Goal: Task Accomplishment & Management: Use online tool/utility

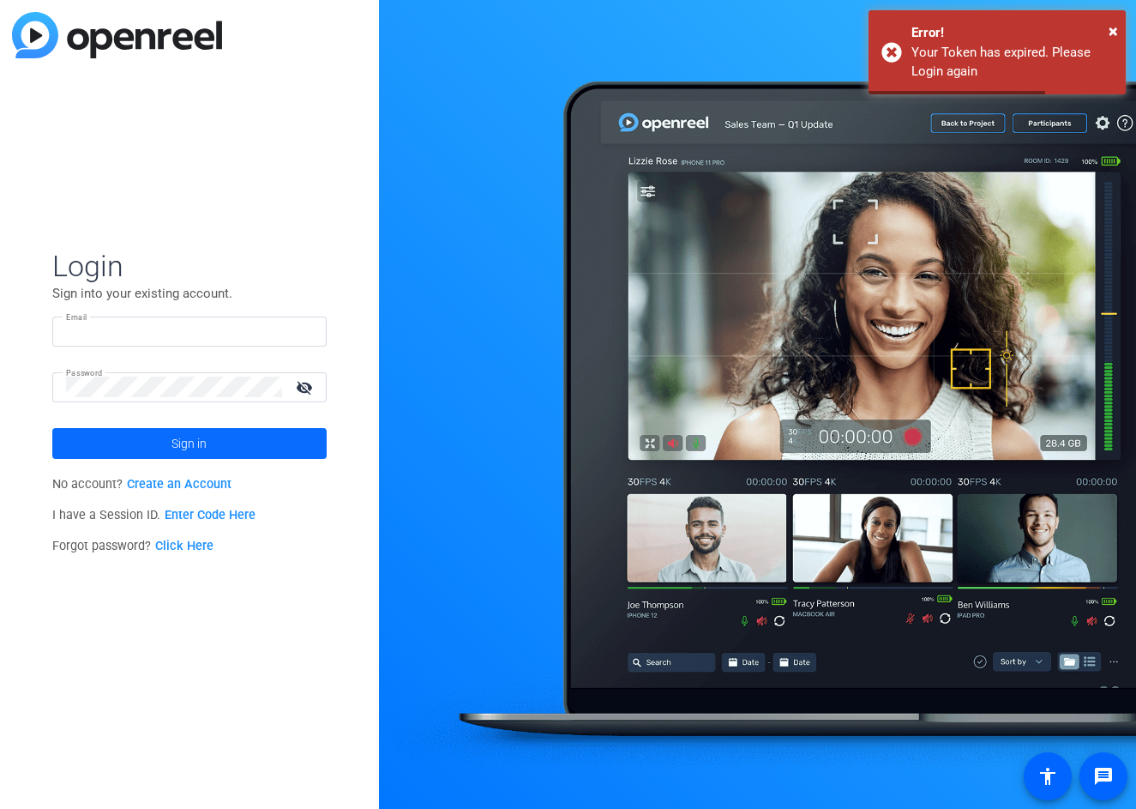
type input "Heartlanddental.video@gmail.com"
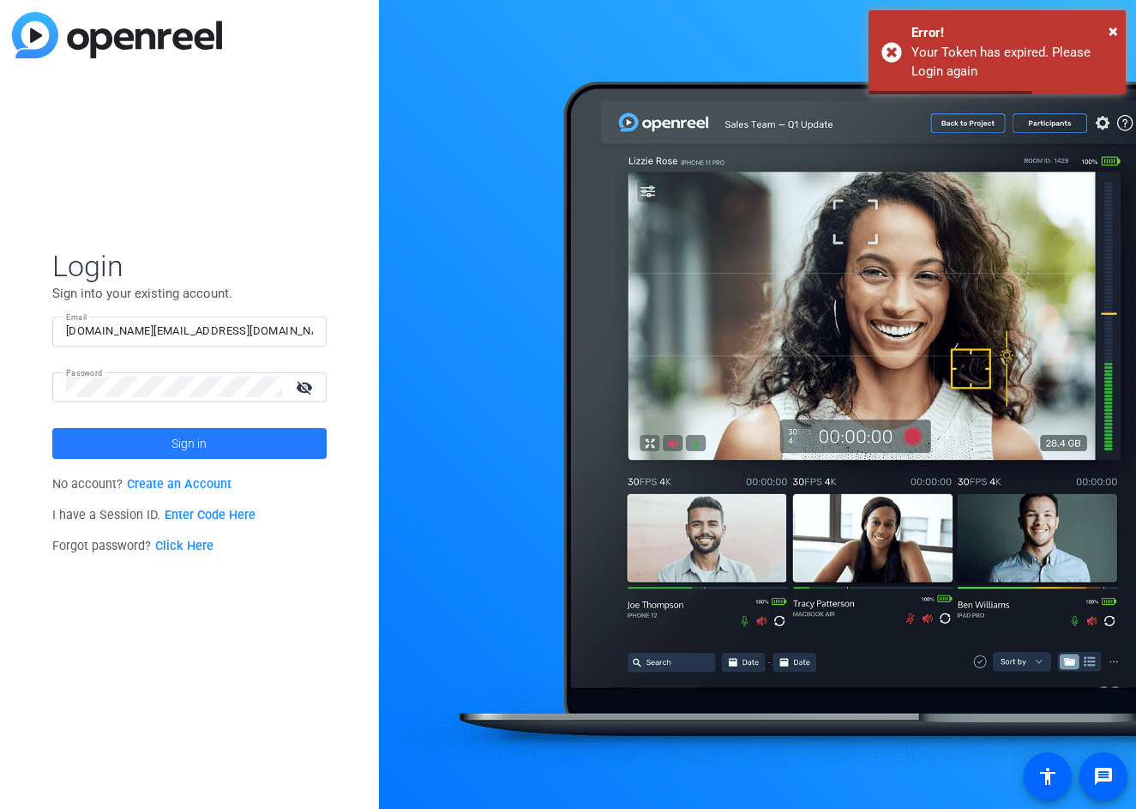
click at [184, 442] on span "Sign in" at bounding box center [188, 443] width 35 height 43
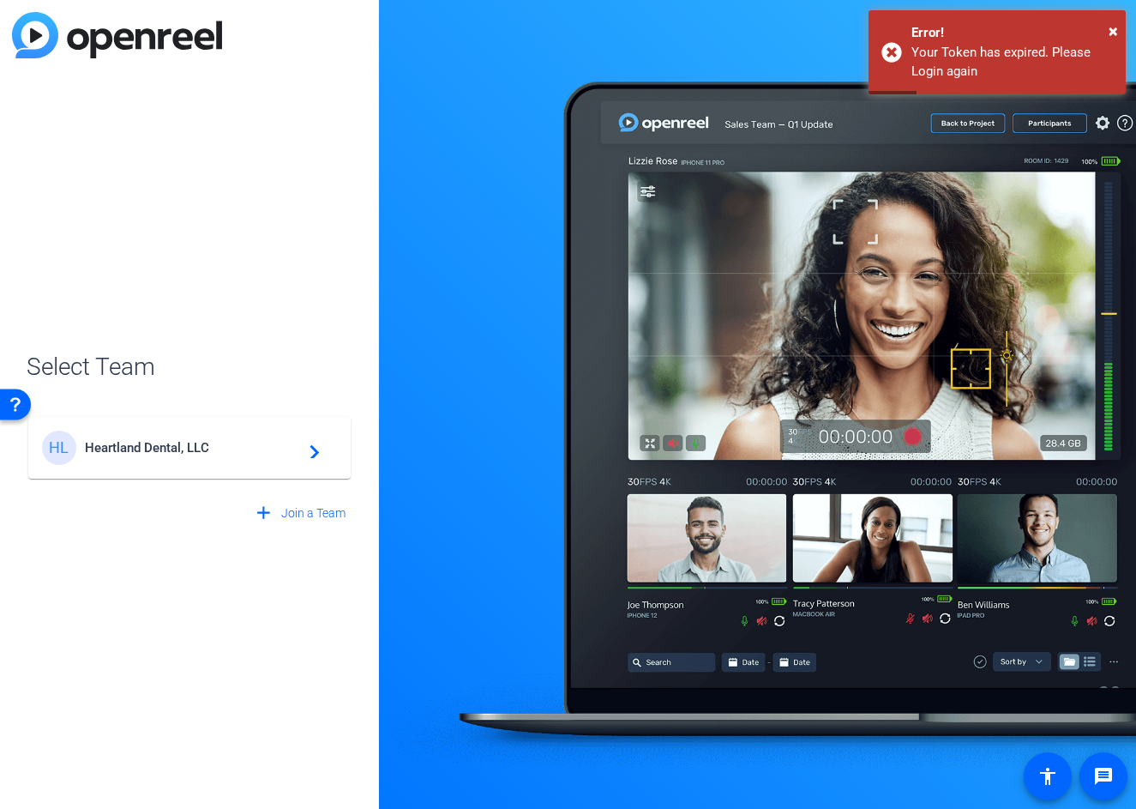
click at [132, 445] on span "Heartland Dental, LLC" at bounding box center [192, 447] width 214 height 15
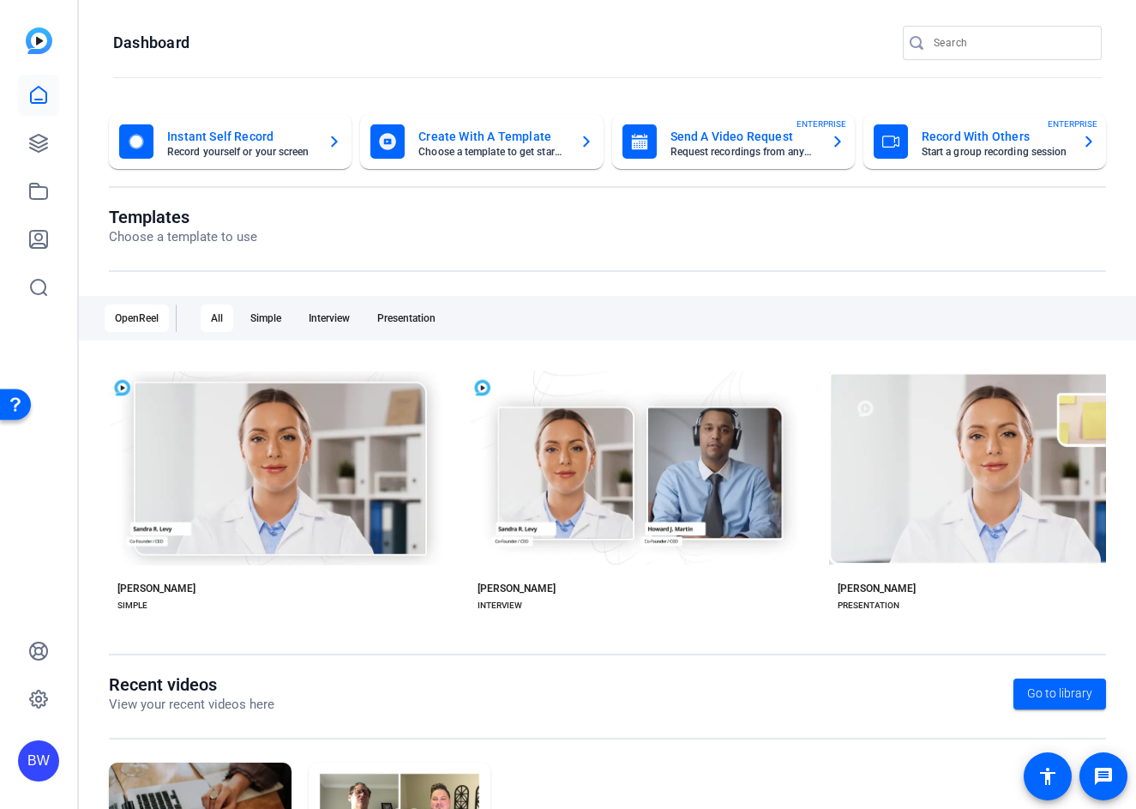
scroll to position [167, 0]
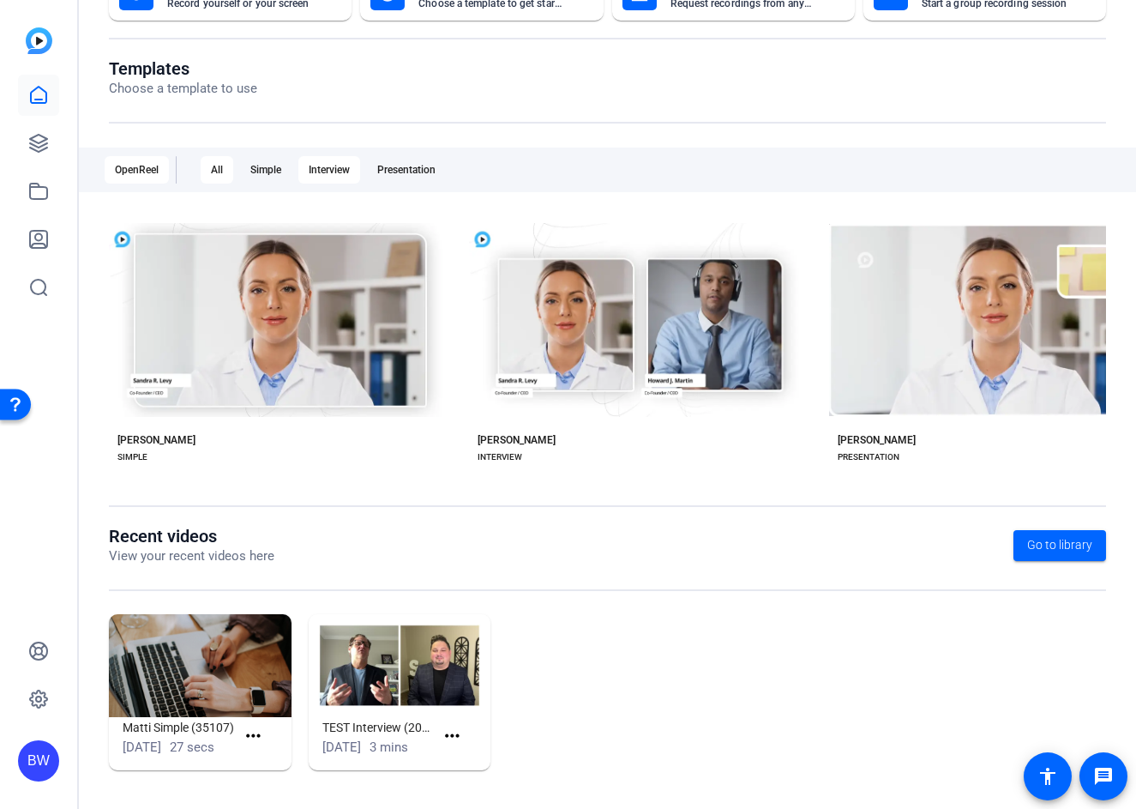
click at [340, 156] on div "Interview" at bounding box center [329, 169] width 62 height 27
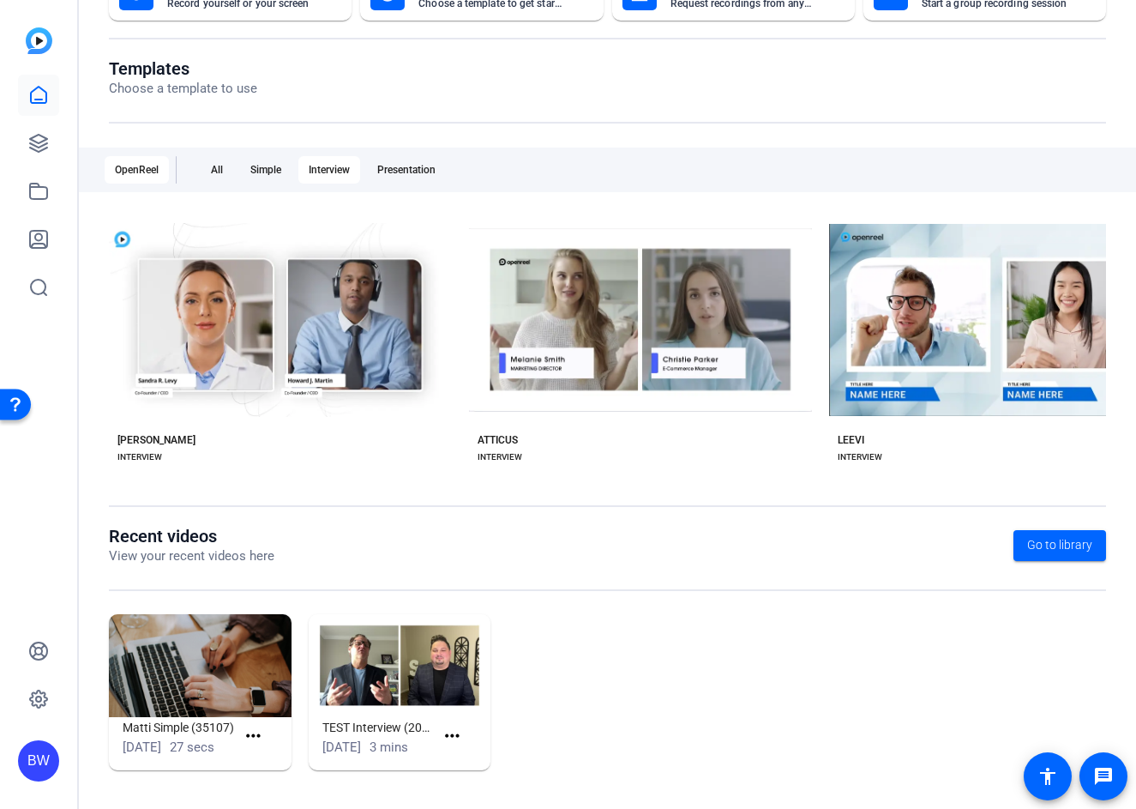
click at [132, 156] on div "OpenReel" at bounding box center [137, 169] width 64 height 27
click at [219, 156] on div "All" at bounding box center [217, 169] width 33 height 27
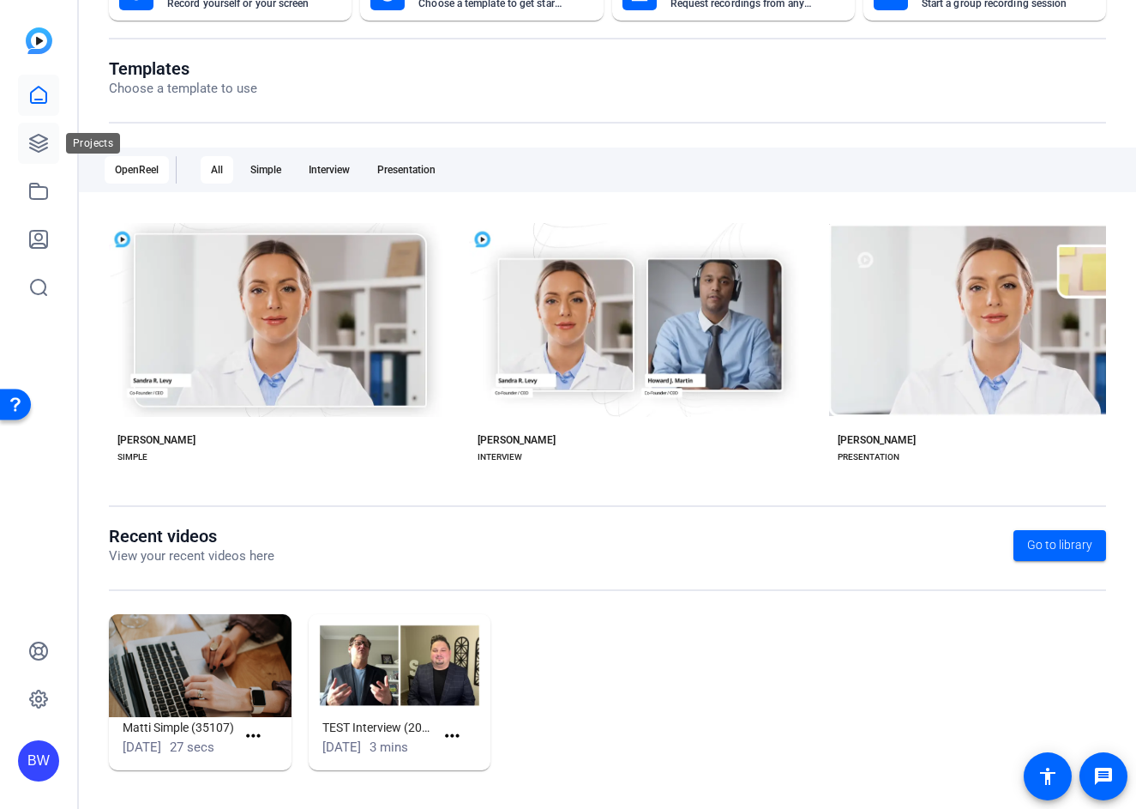
click at [21, 146] on link at bounding box center [38, 143] width 41 height 41
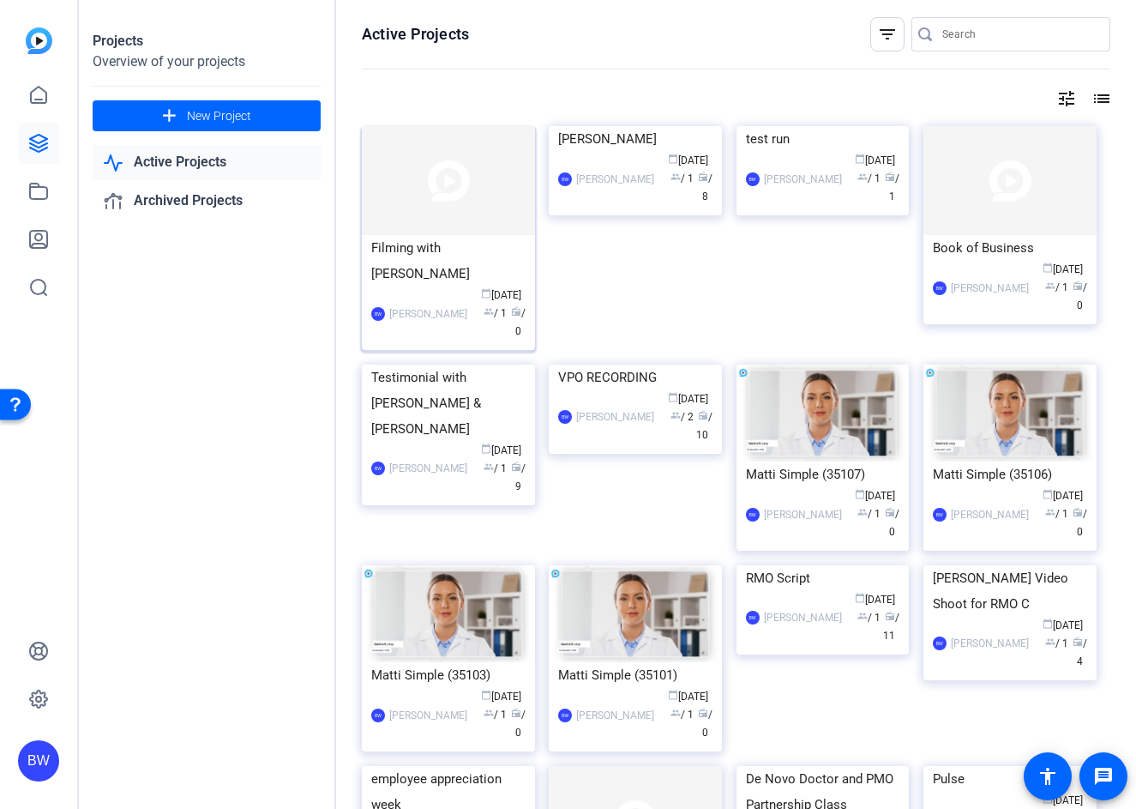
click at [457, 194] on img at bounding box center [448, 180] width 173 height 109
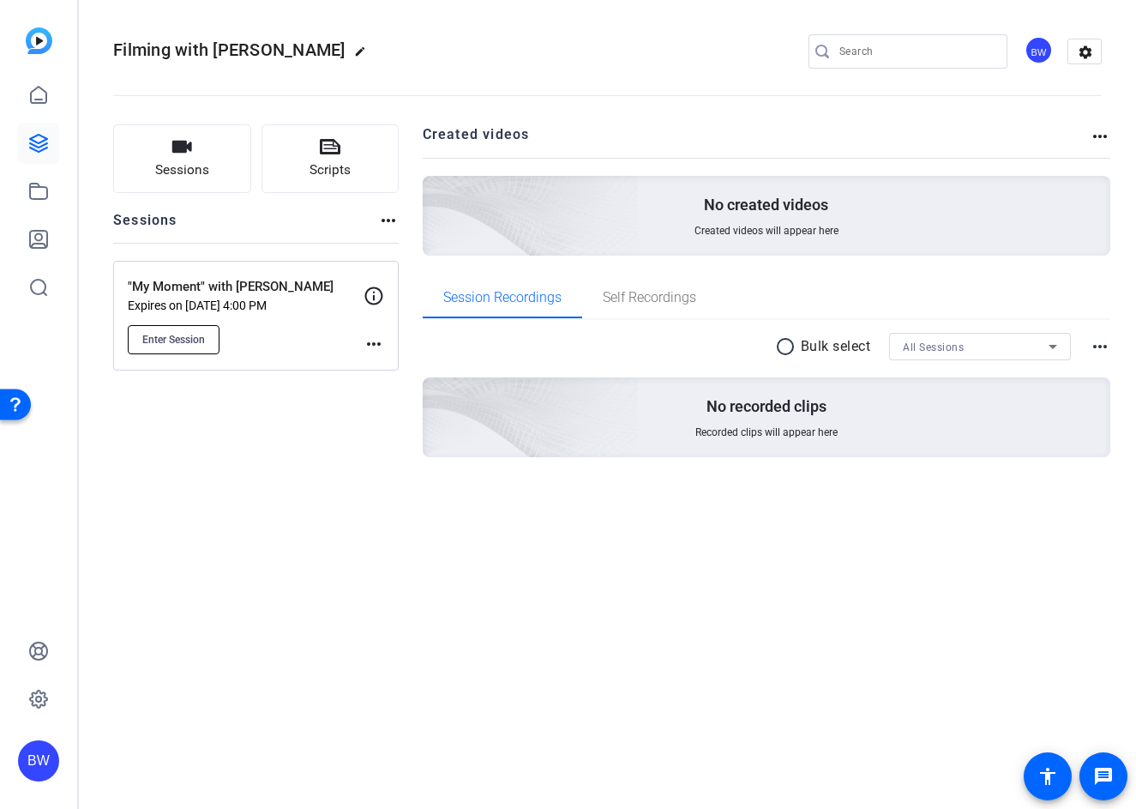
click at [171, 338] on span "Enter Session" at bounding box center [173, 340] width 63 height 14
click at [178, 333] on span "Enter Session" at bounding box center [173, 340] width 63 height 14
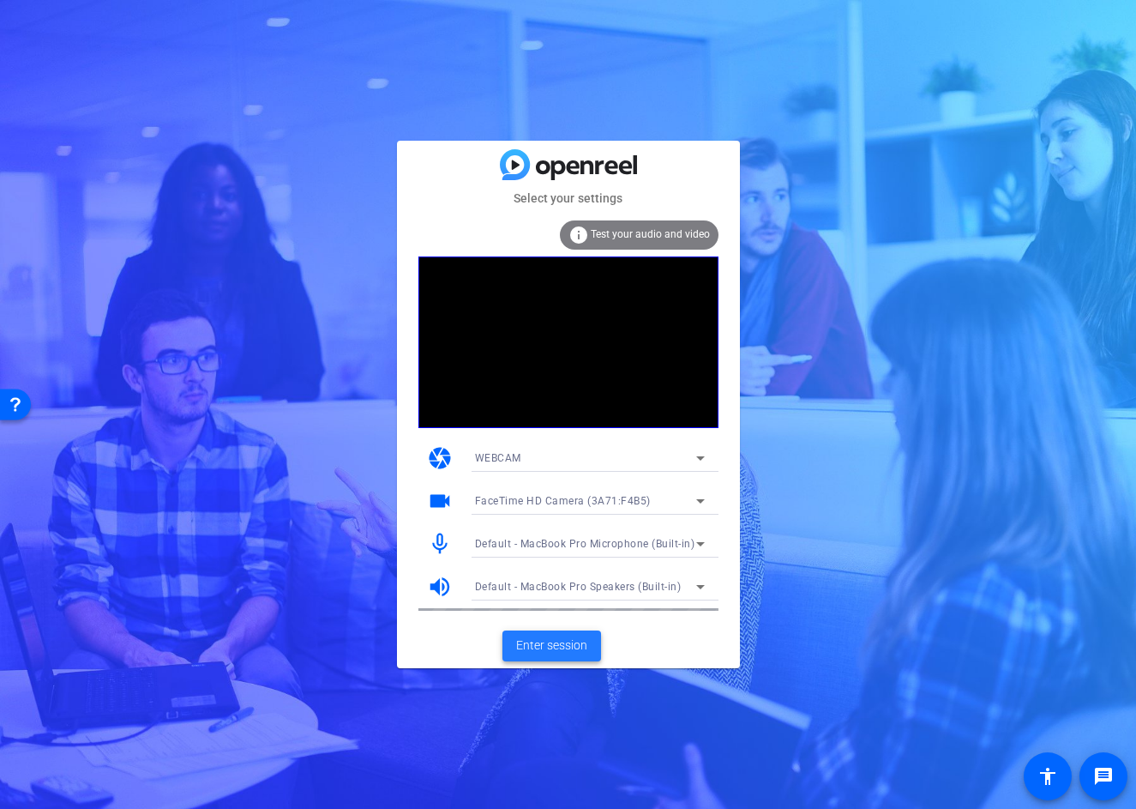
click at [569, 641] on span "Enter session" at bounding box center [551, 645] width 71 height 18
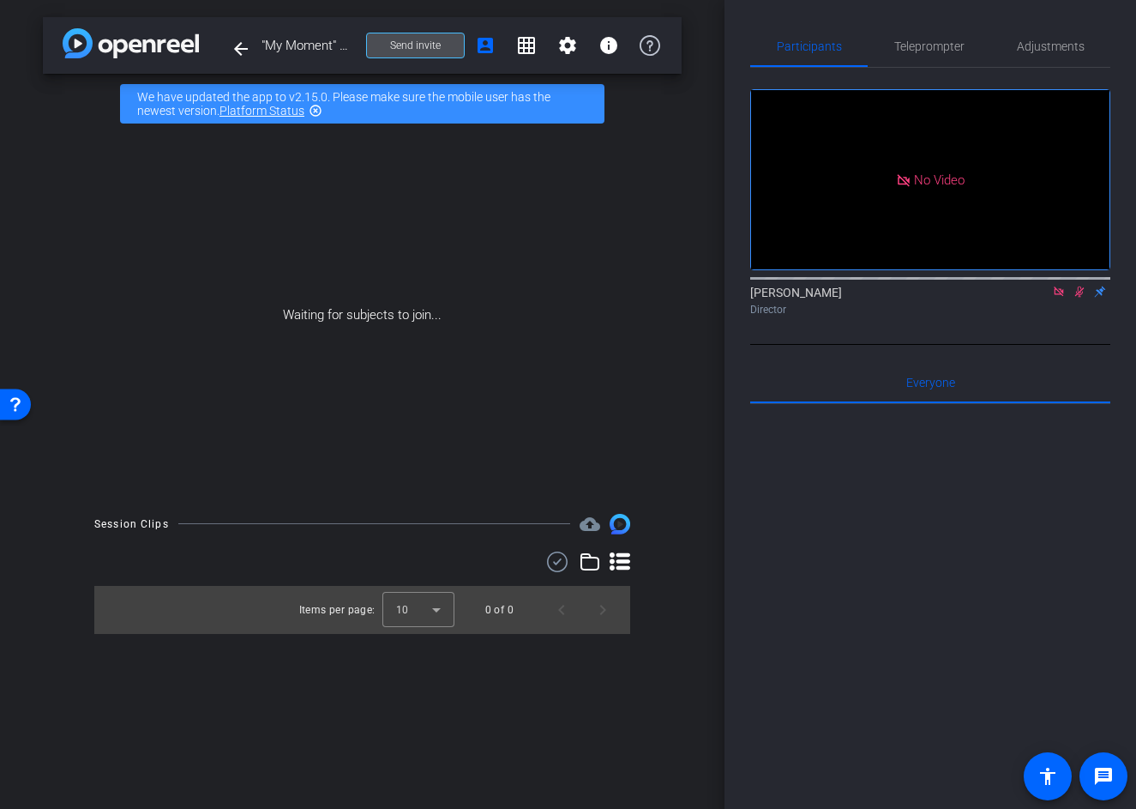
click at [430, 51] on span "Send invite" at bounding box center [415, 46] width 51 height 14
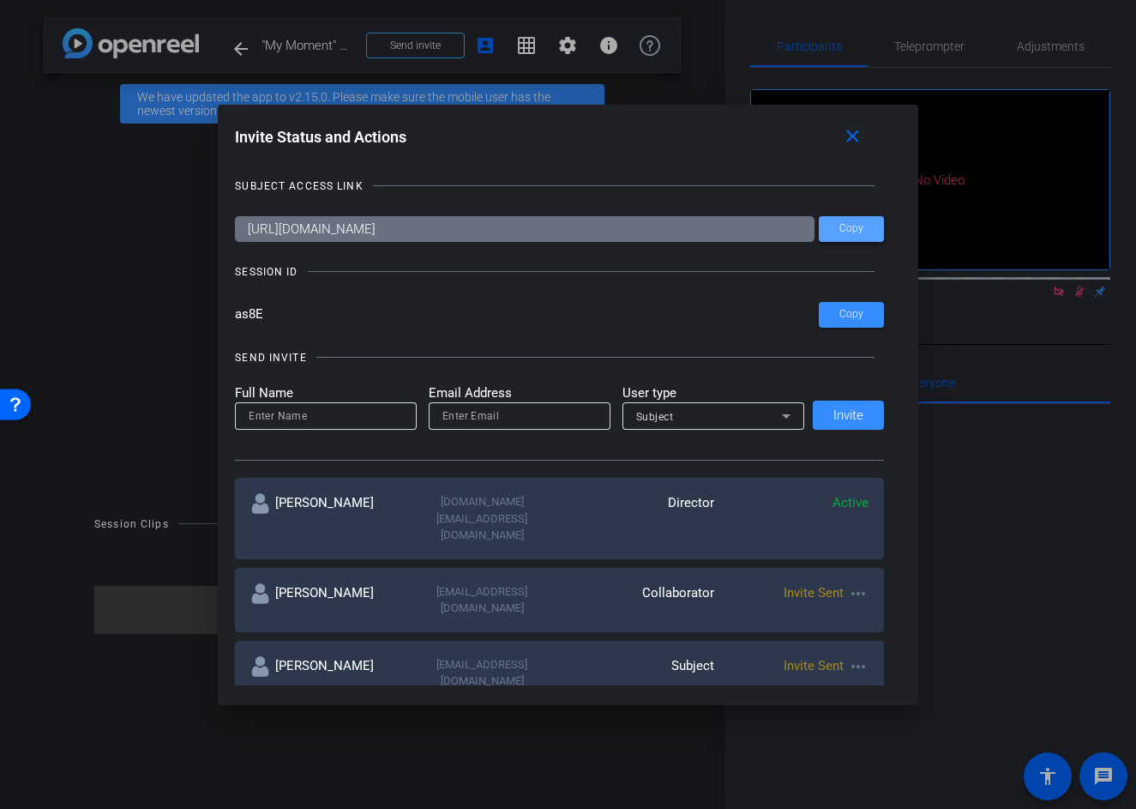
click at [857, 238] on span at bounding box center [851, 228] width 65 height 41
click at [894, 93] on div at bounding box center [568, 404] width 1136 height 809
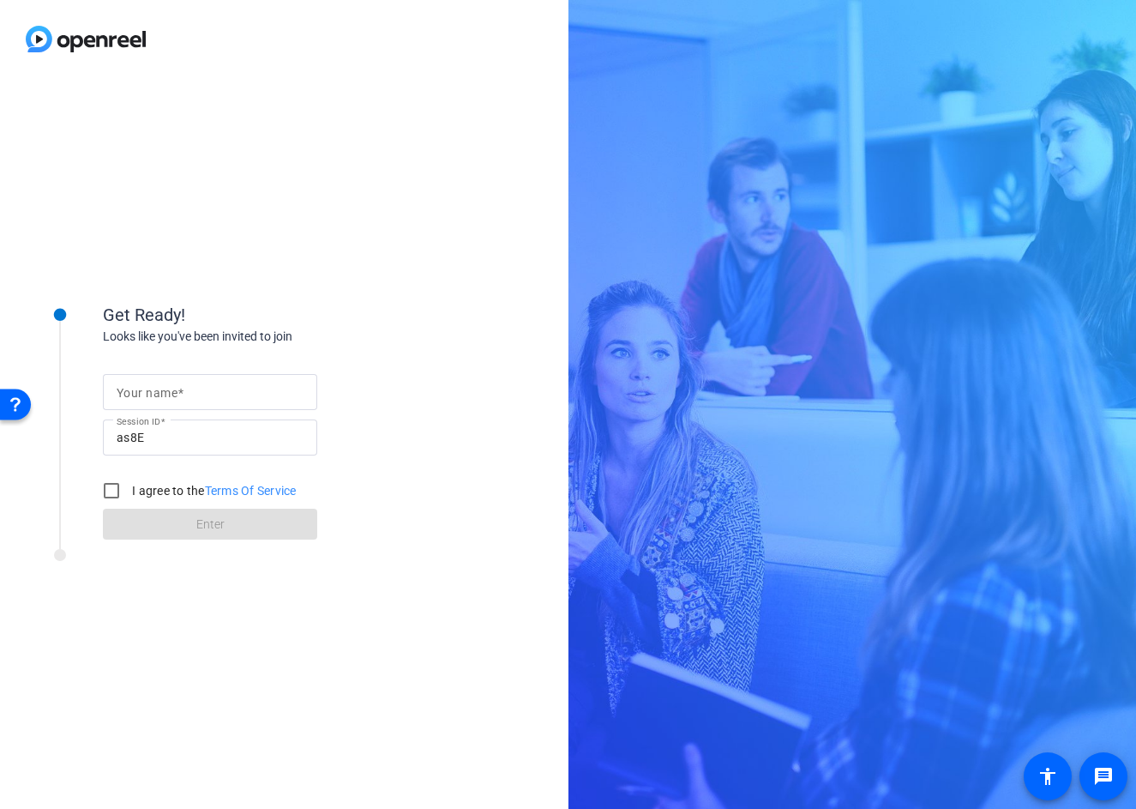
click at [180, 393] on span at bounding box center [181, 393] width 6 height 14
click at [180, 393] on input "Your name" at bounding box center [210, 392] width 187 height 21
type input "[PERSON_NAME]"
click at [118, 495] on input "I agree to the Terms Of Service" at bounding box center [111, 490] width 34 height 34
checkbox input "true"
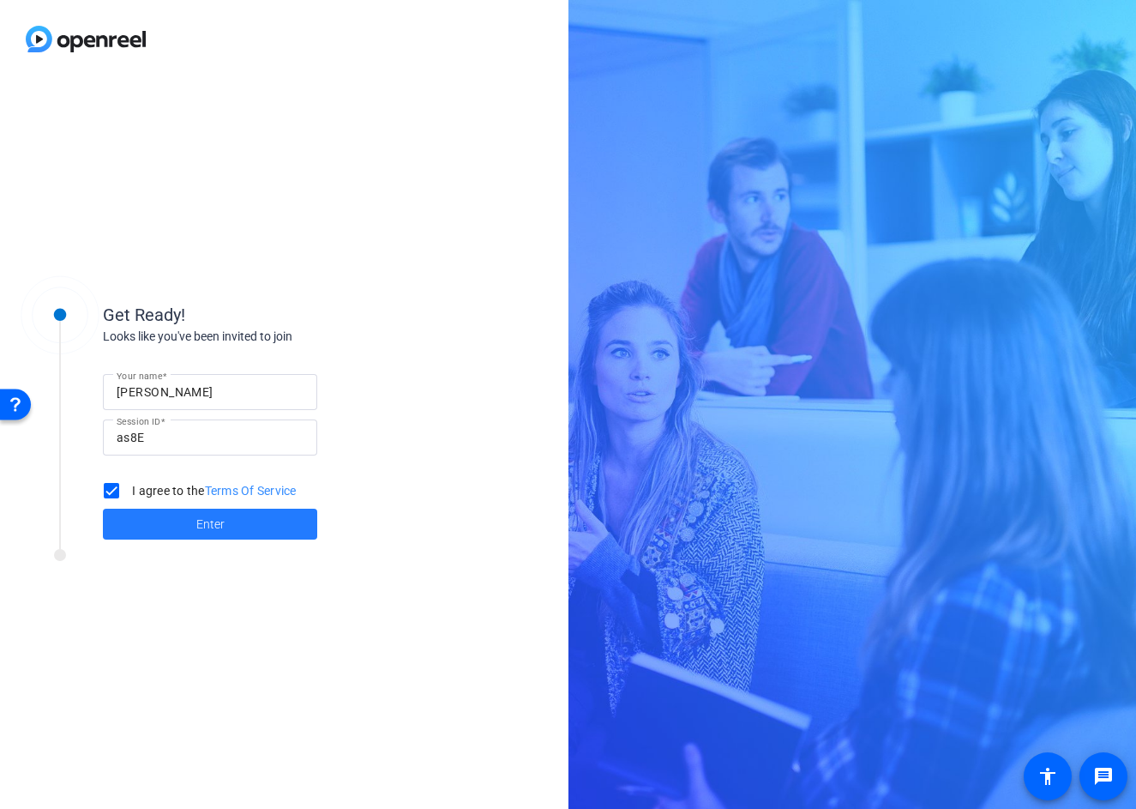
click at [181, 515] on span at bounding box center [210, 523] width 214 height 41
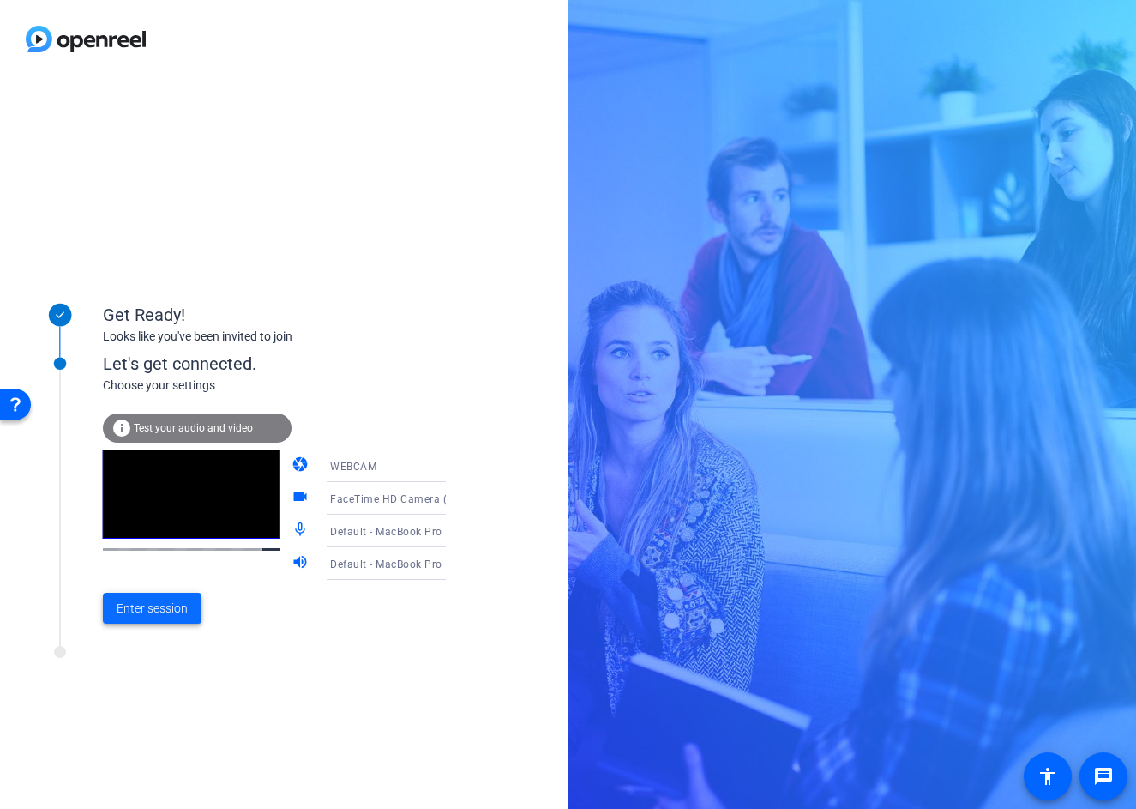
click at [155, 621] on span at bounding box center [152, 607] width 99 height 41
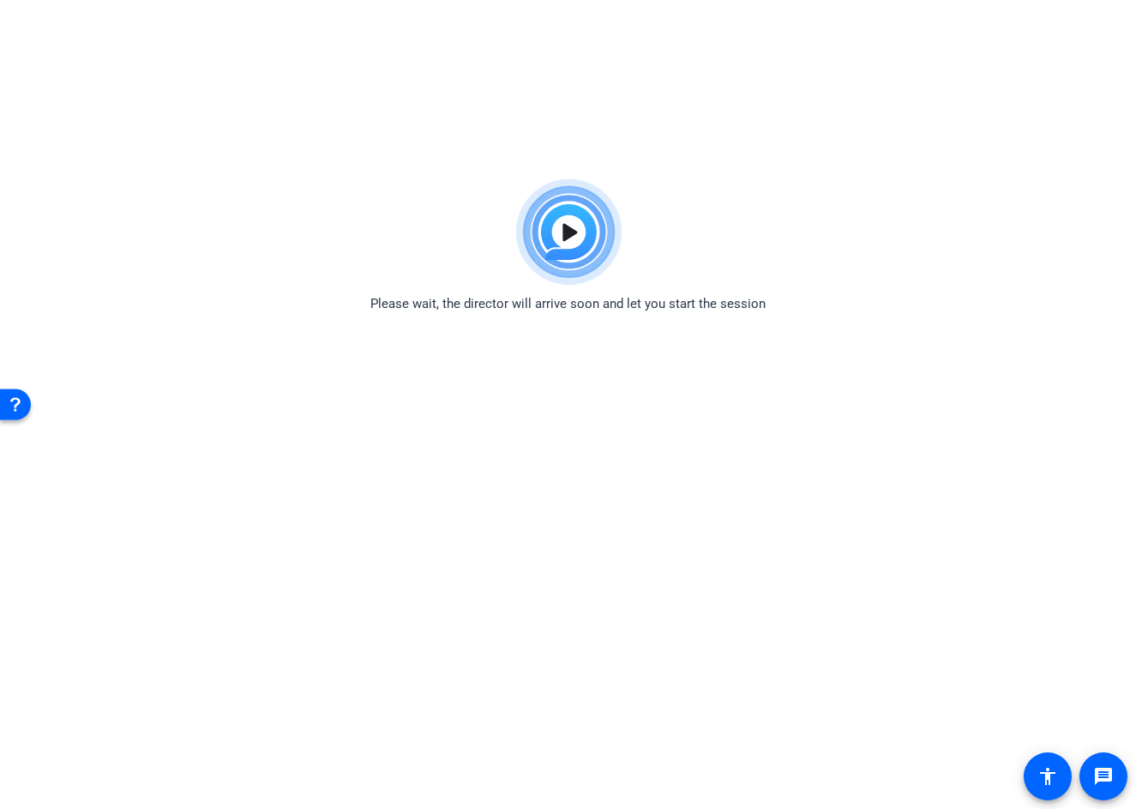
click at [545, 239] on img at bounding box center [568, 232] width 126 height 123
click at [409, 265] on div "Please wait, the director will arrive soon and let you start the session" at bounding box center [568, 242] width 1136 height 143
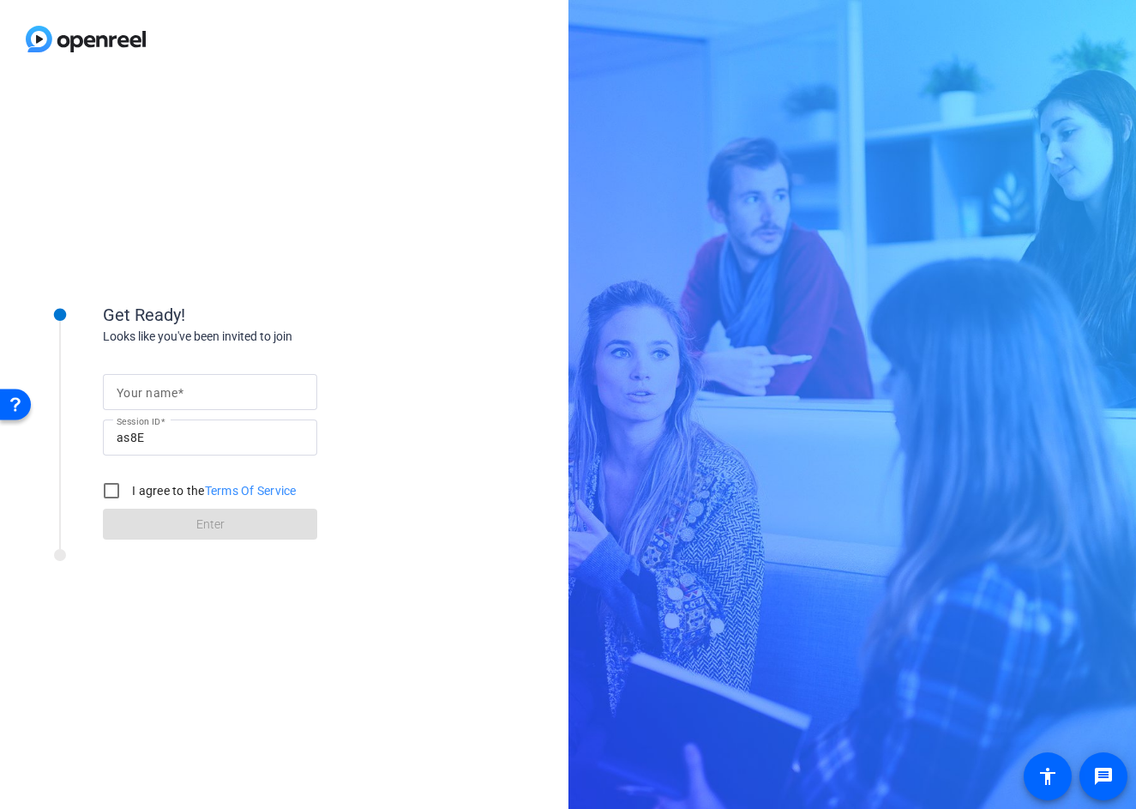
click at [143, 390] on mat-label "Your name" at bounding box center [147, 393] width 61 height 14
click at [143, 390] on input "Your name" at bounding box center [210, 392] width 187 height 21
type input "[PERSON_NAME]"
click at [110, 492] on input "I agree to the Terms Of Service" at bounding box center [111, 490] width 34 height 34
checkbox input "true"
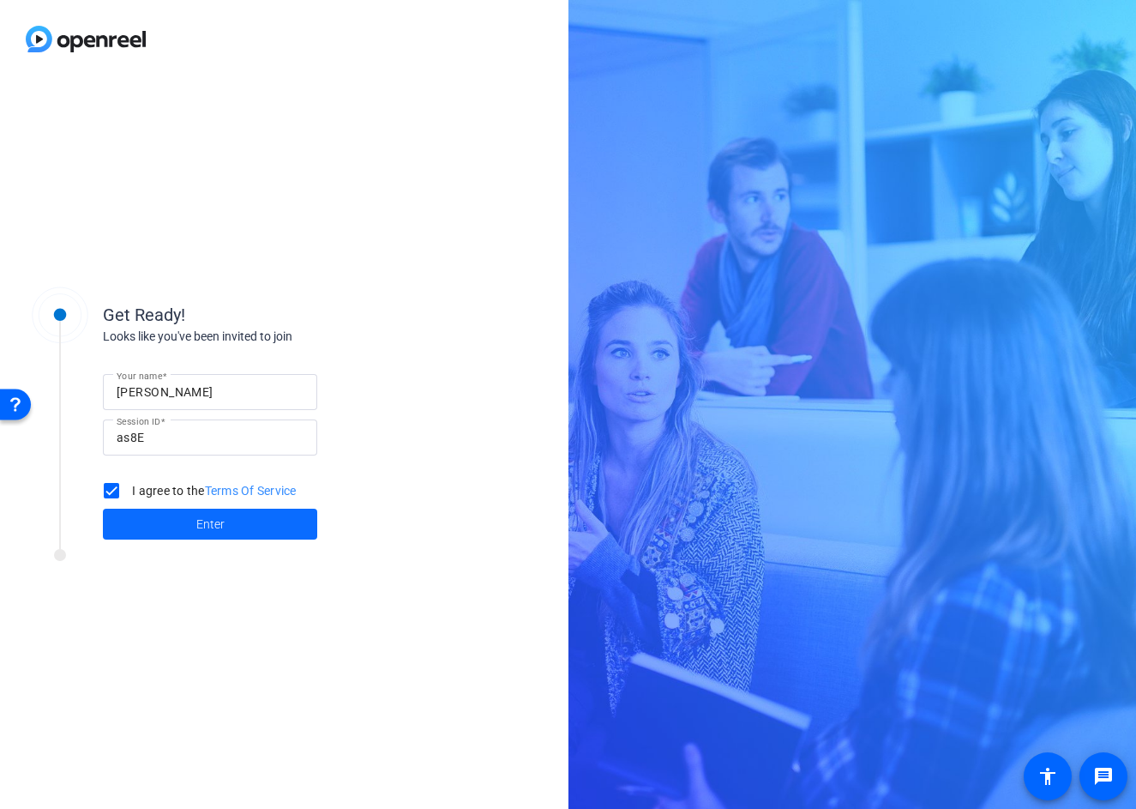
click at [155, 518] on span at bounding box center [210, 523] width 214 height 41
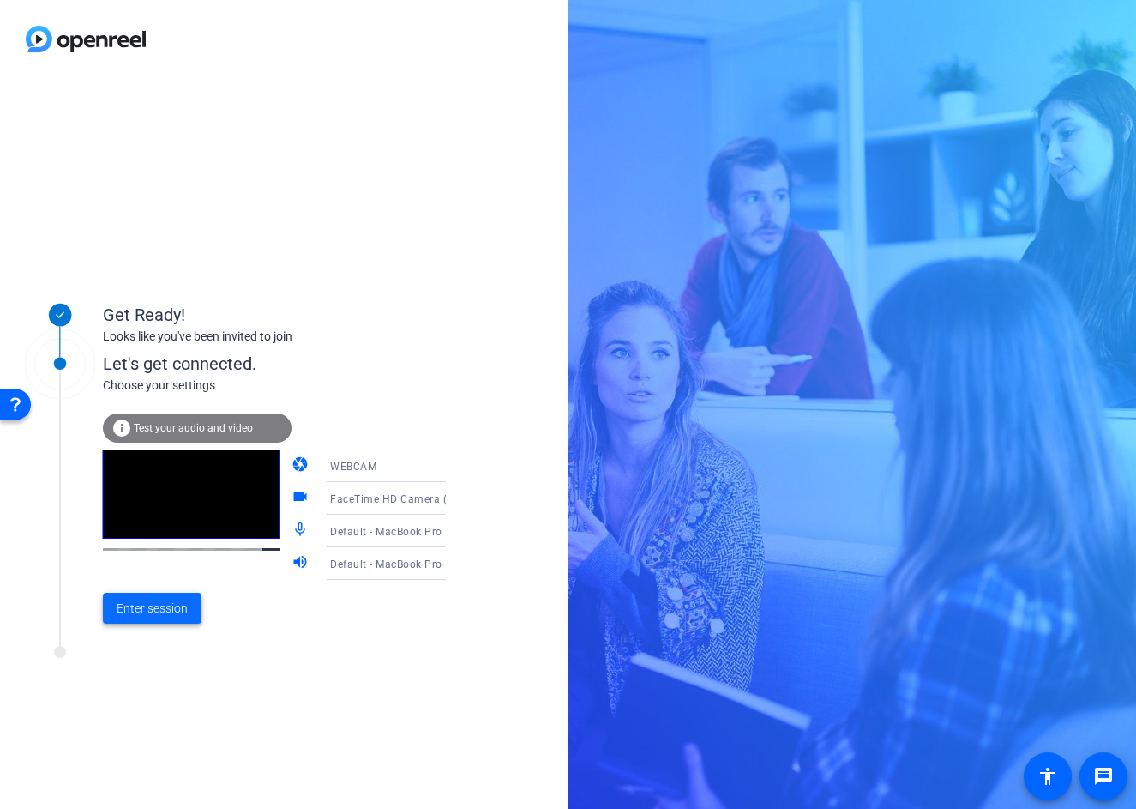
click at [166, 603] on span "Enter session" at bounding box center [152, 608] width 71 height 18
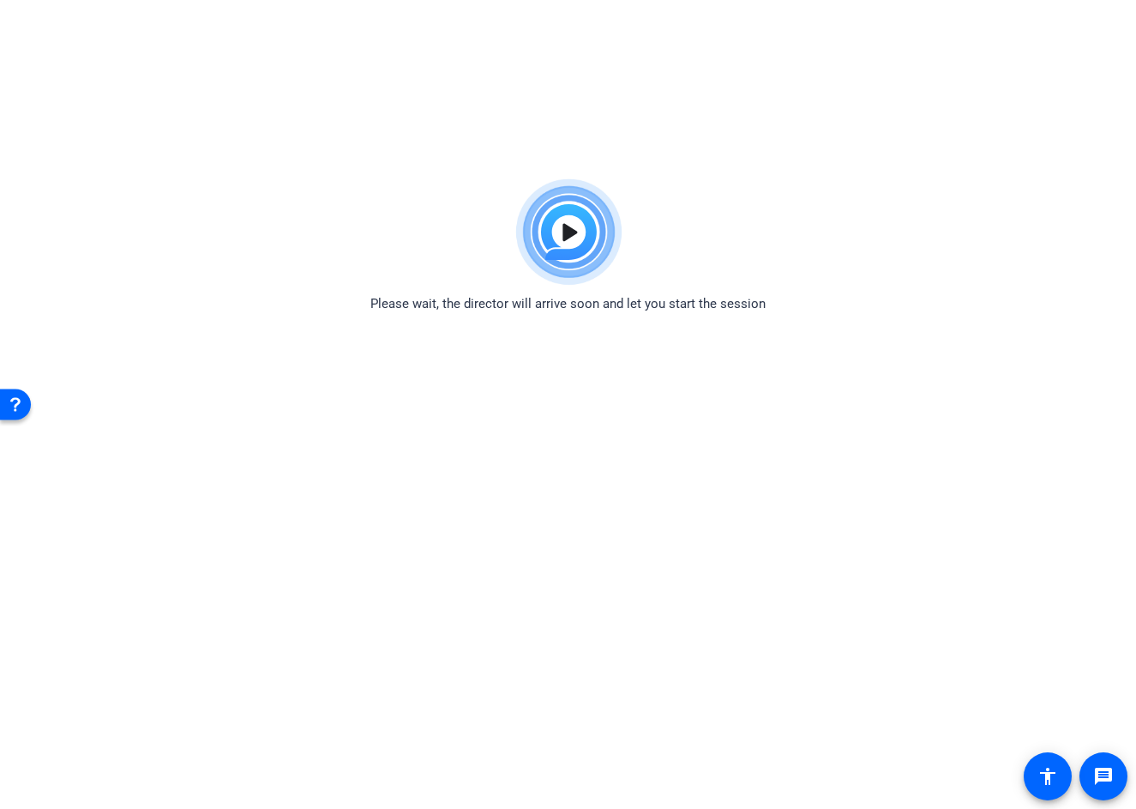
click at [517, 250] on img at bounding box center [568, 232] width 126 height 123
click at [569, 228] on img at bounding box center [568, 232] width 126 height 123
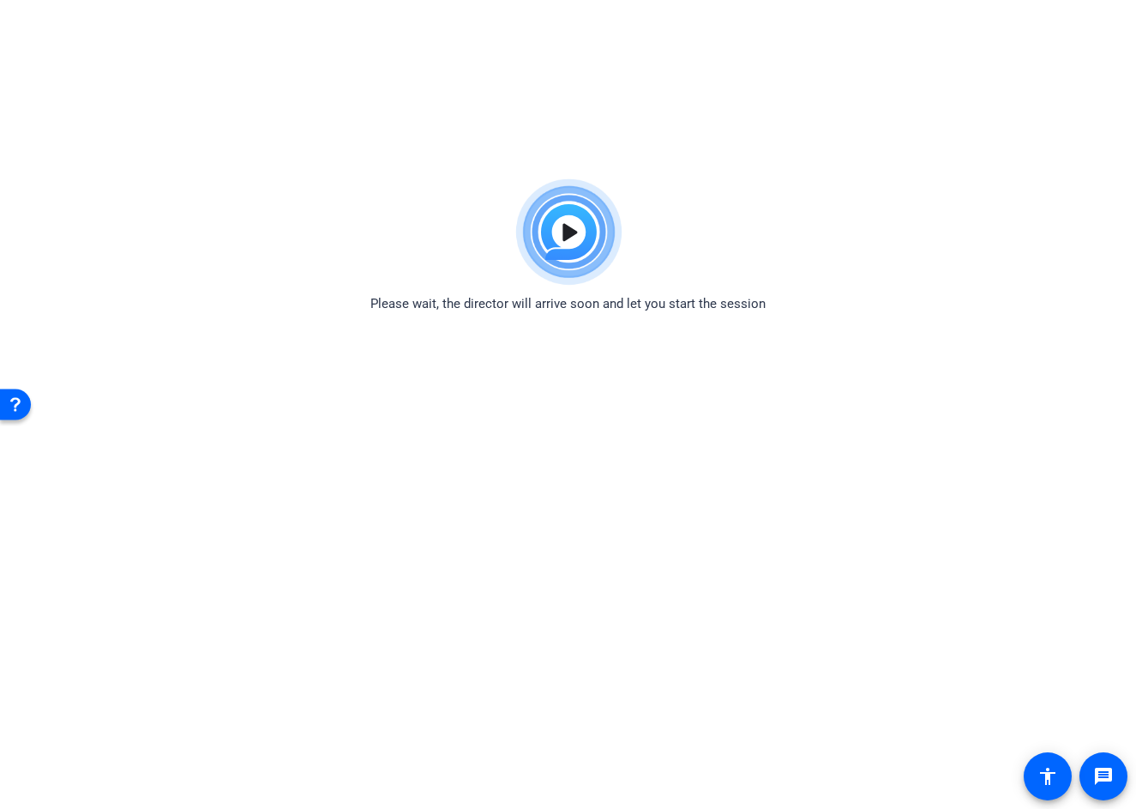
click at [569, 228] on img at bounding box center [568, 232] width 126 height 123
click at [592, 248] on img at bounding box center [568, 232] width 126 height 123
click at [597, 234] on img at bounding box center [568, 232] width 126 height 123
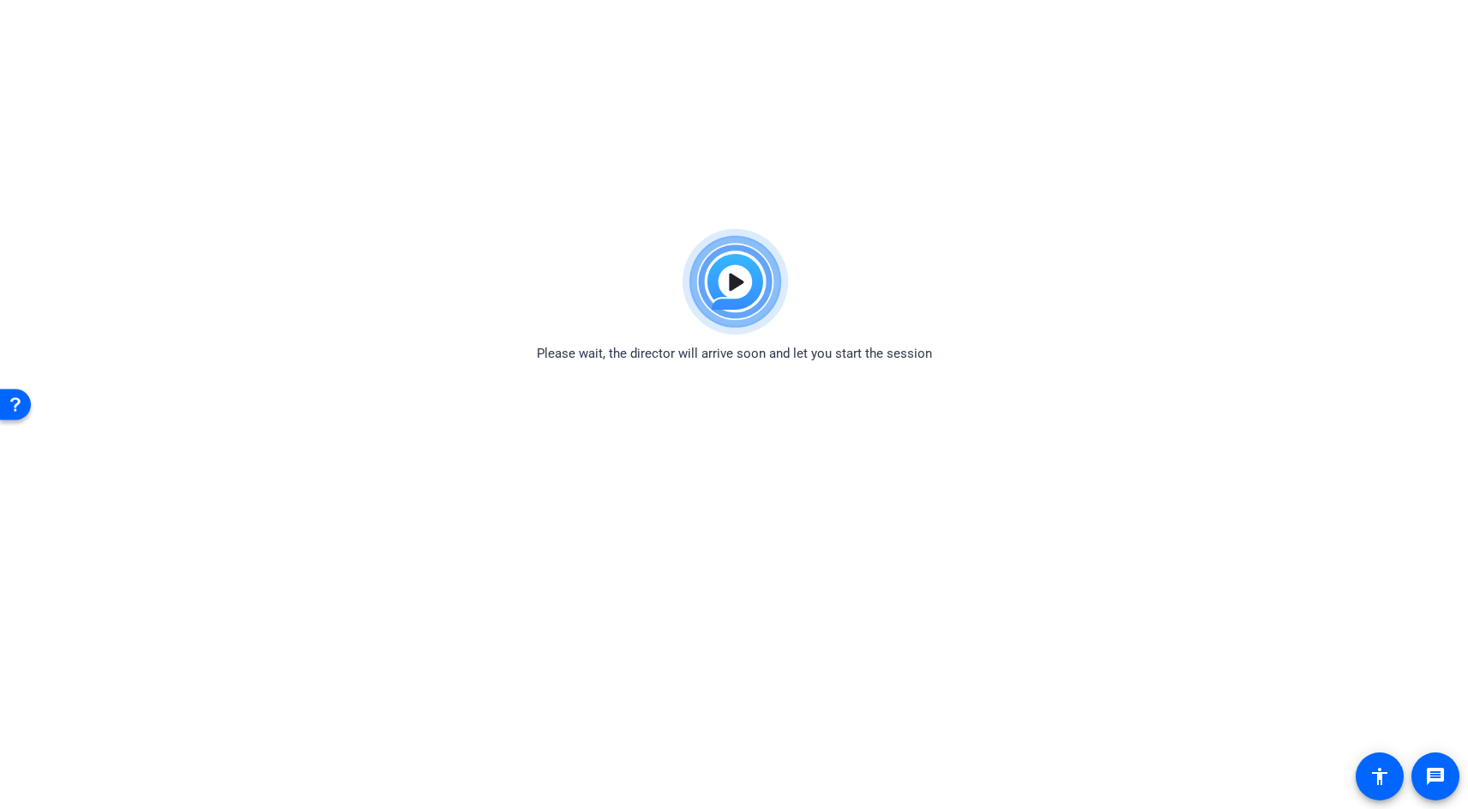
click at [735, 162] on html "Accessibility Screen-Reader Guide, Feedback, and Issue Reporting | New window P…" at bounding box center [734, 404] width 1468 height 809
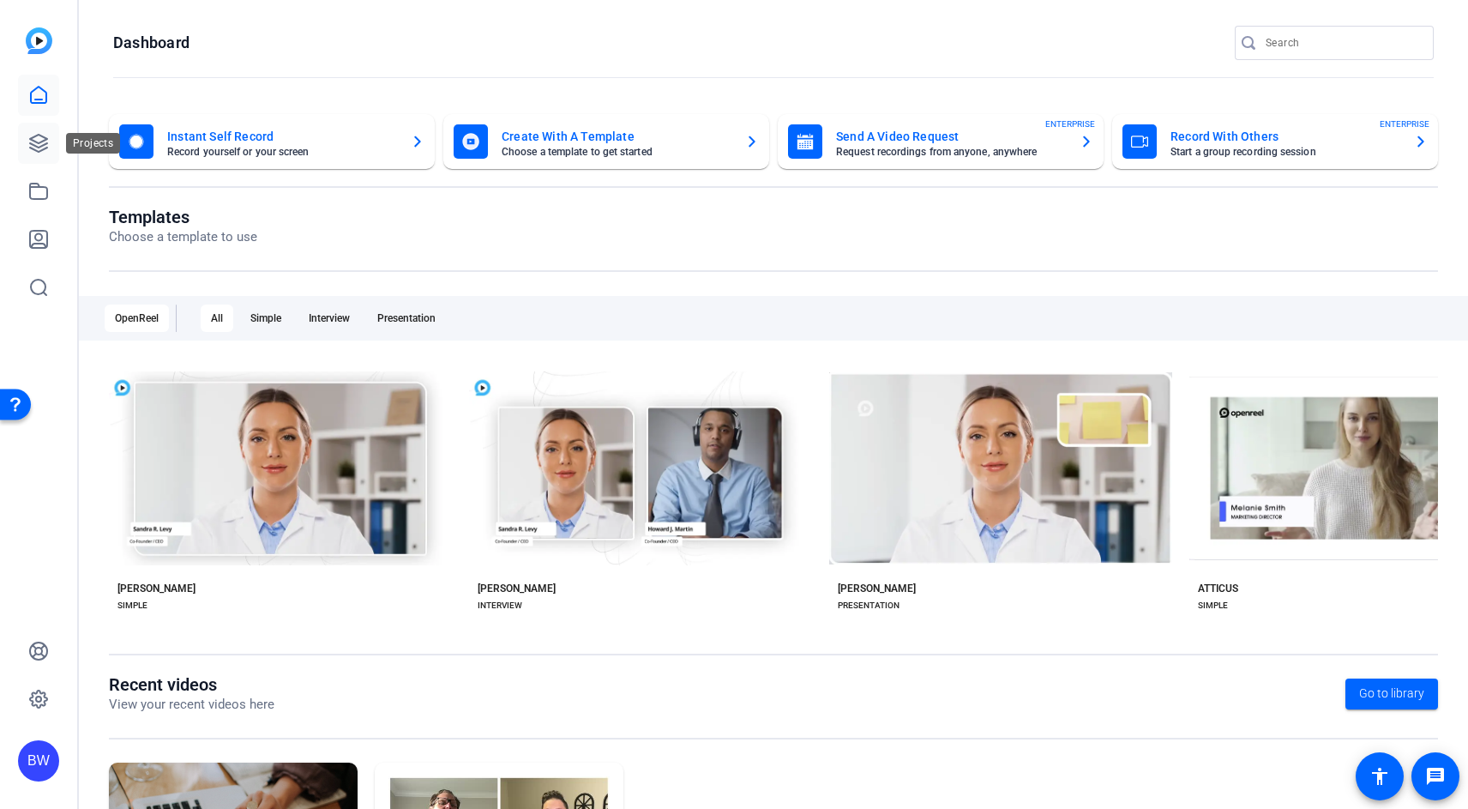
click at [39, 149] on icon at bounding box center [38, 143] width 21 height 21
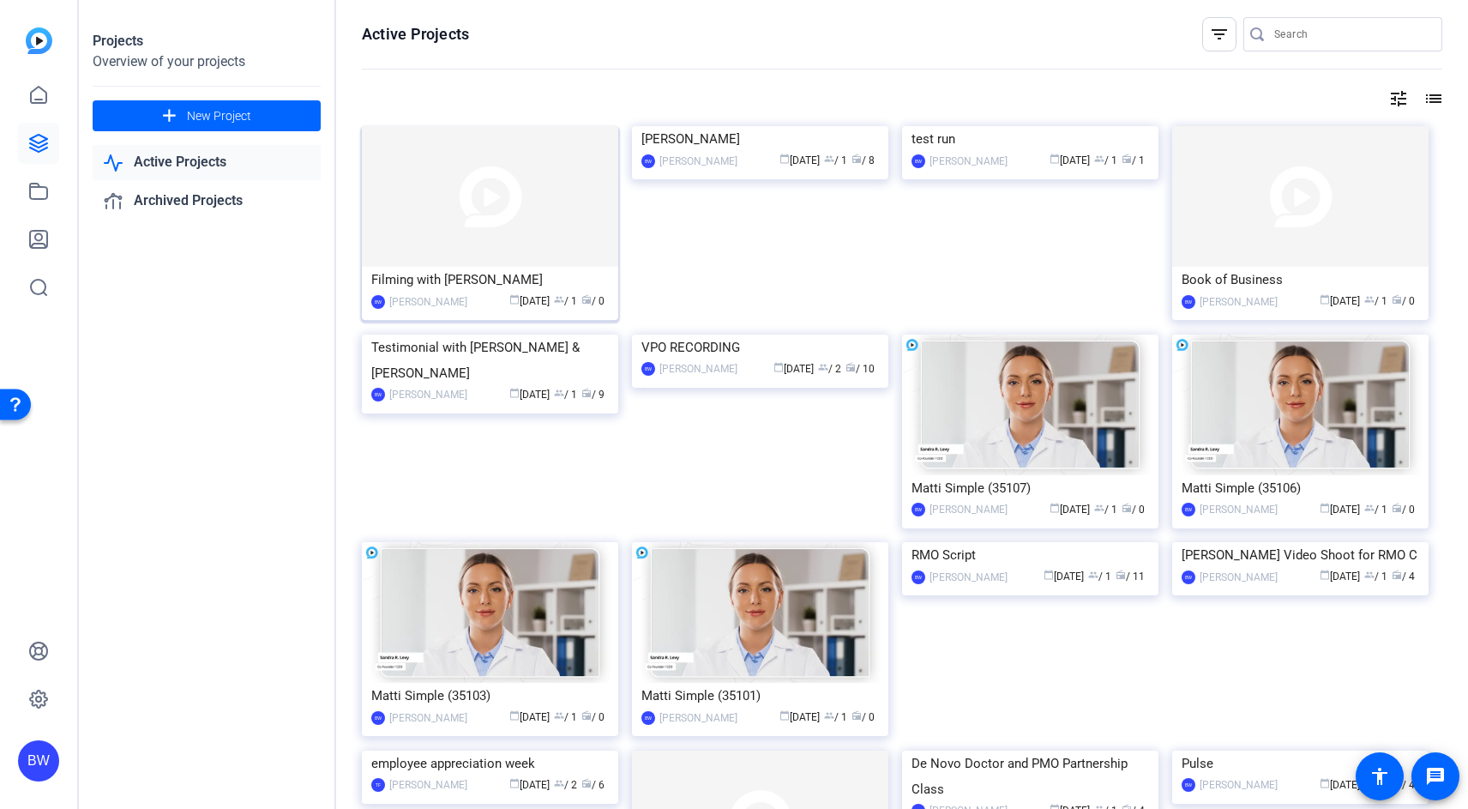
click at [508, 228] on img at bounding box center [490, 196] width 256 height 141
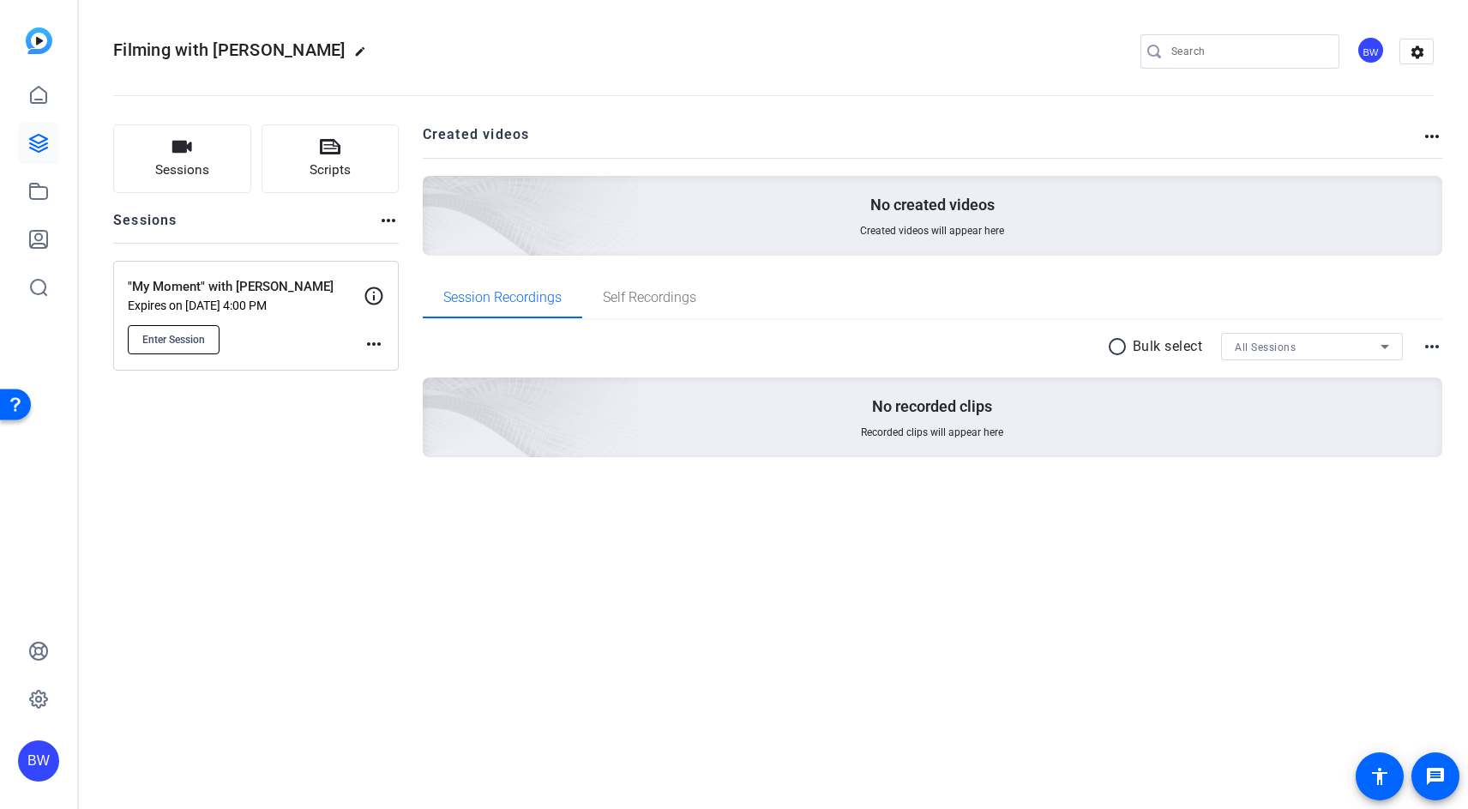
click at [193, 337] on span "Enter Session" at bounding box center [173, 340] width 63 height 14
click at [188, 331] on button "Enter Session" at bounding box center [174, 339] width 92 height 29
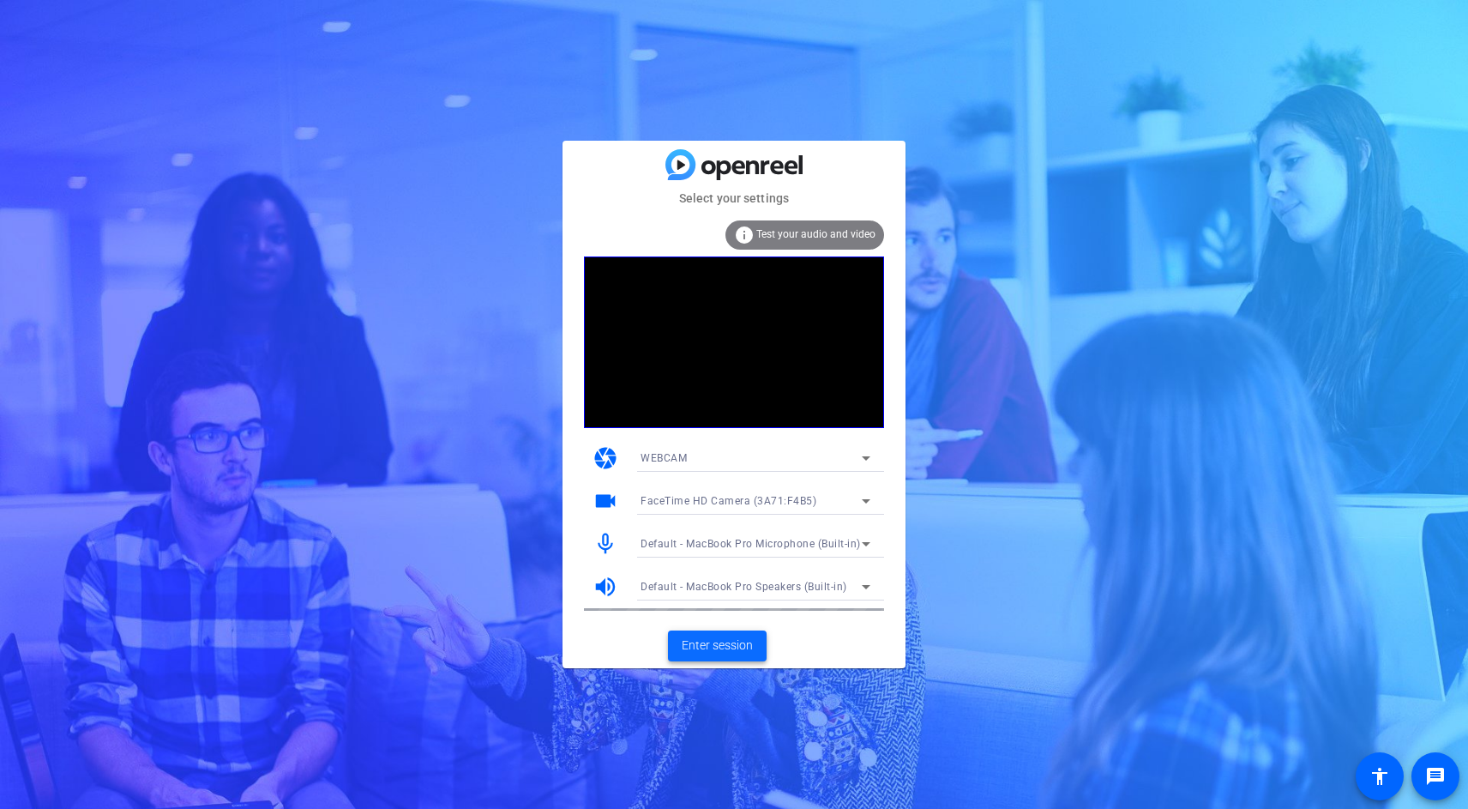
click at [733, 645] on span "Enter session" at bounding box center [717, 645] width 71 height 18
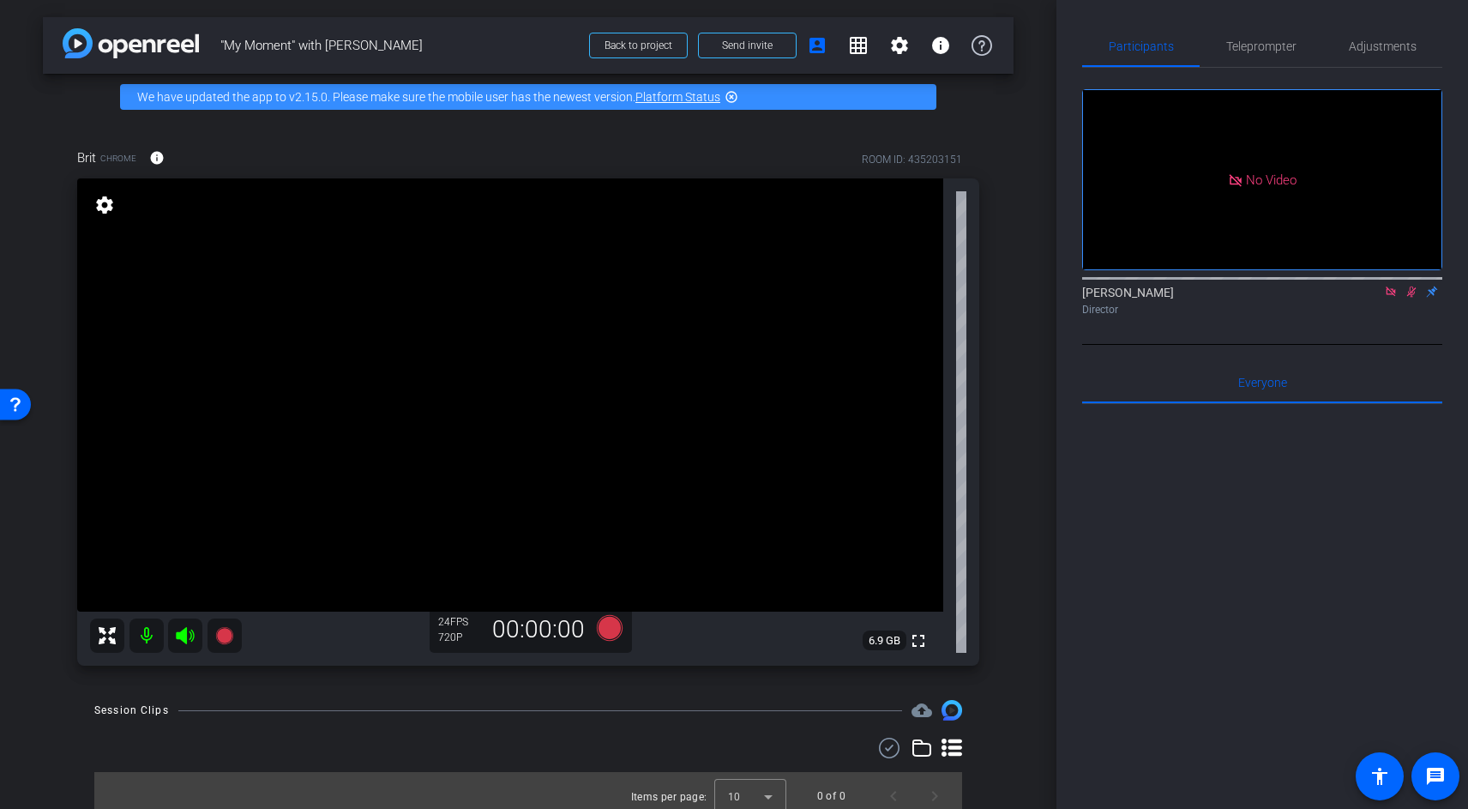
click at [1394, 296] on icon at bounding box center [1390, 290] width 9 height 9
click at [728, 52] on span at bounding box center [747, 45] width 97 height 41
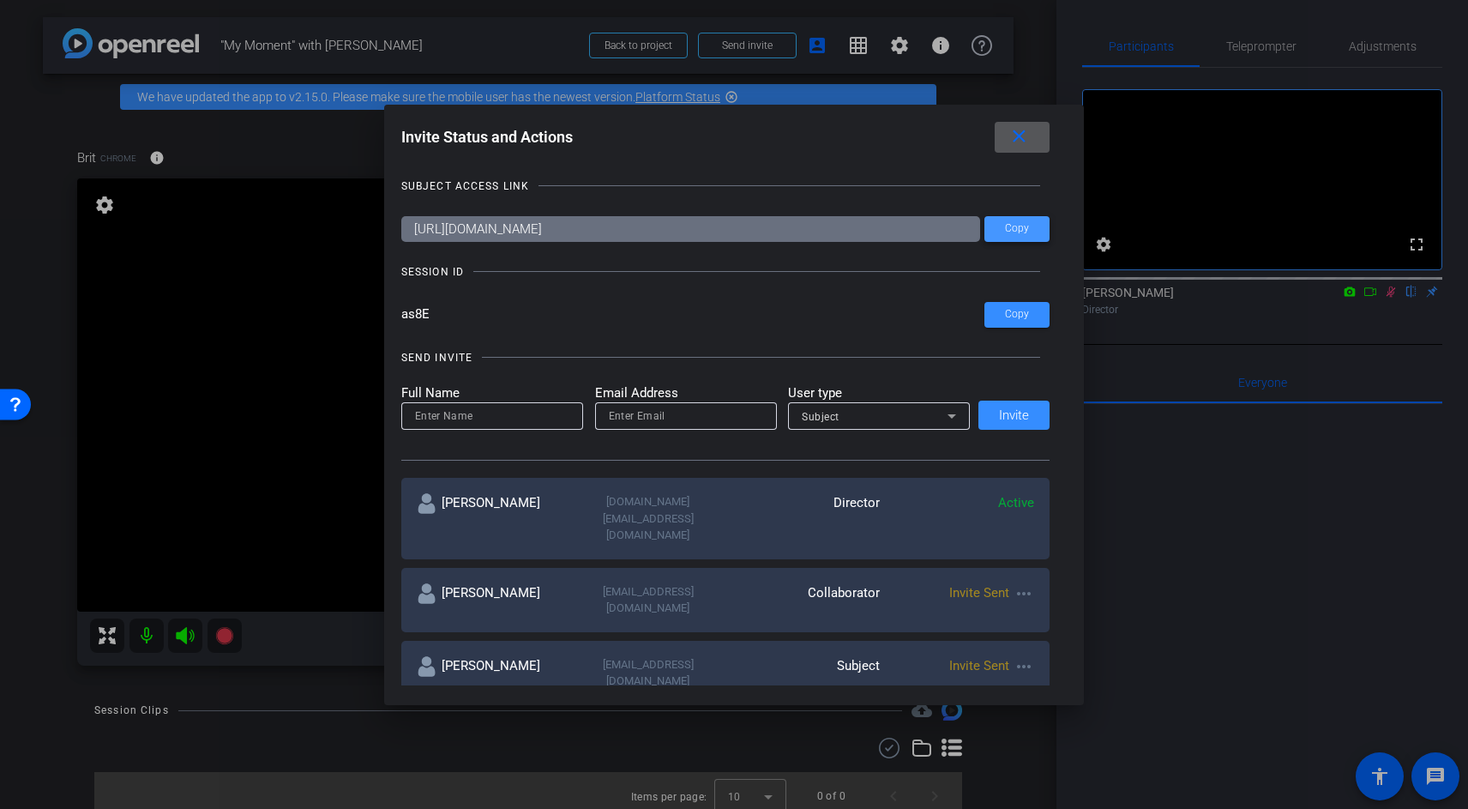
click at [1024, 232] on span "Copy" at bounding box center [1017, 228] width 24 height 13
click at [1025, 141] on mat-icon "close" at bounding box center [1018, 136] width 21 height 21
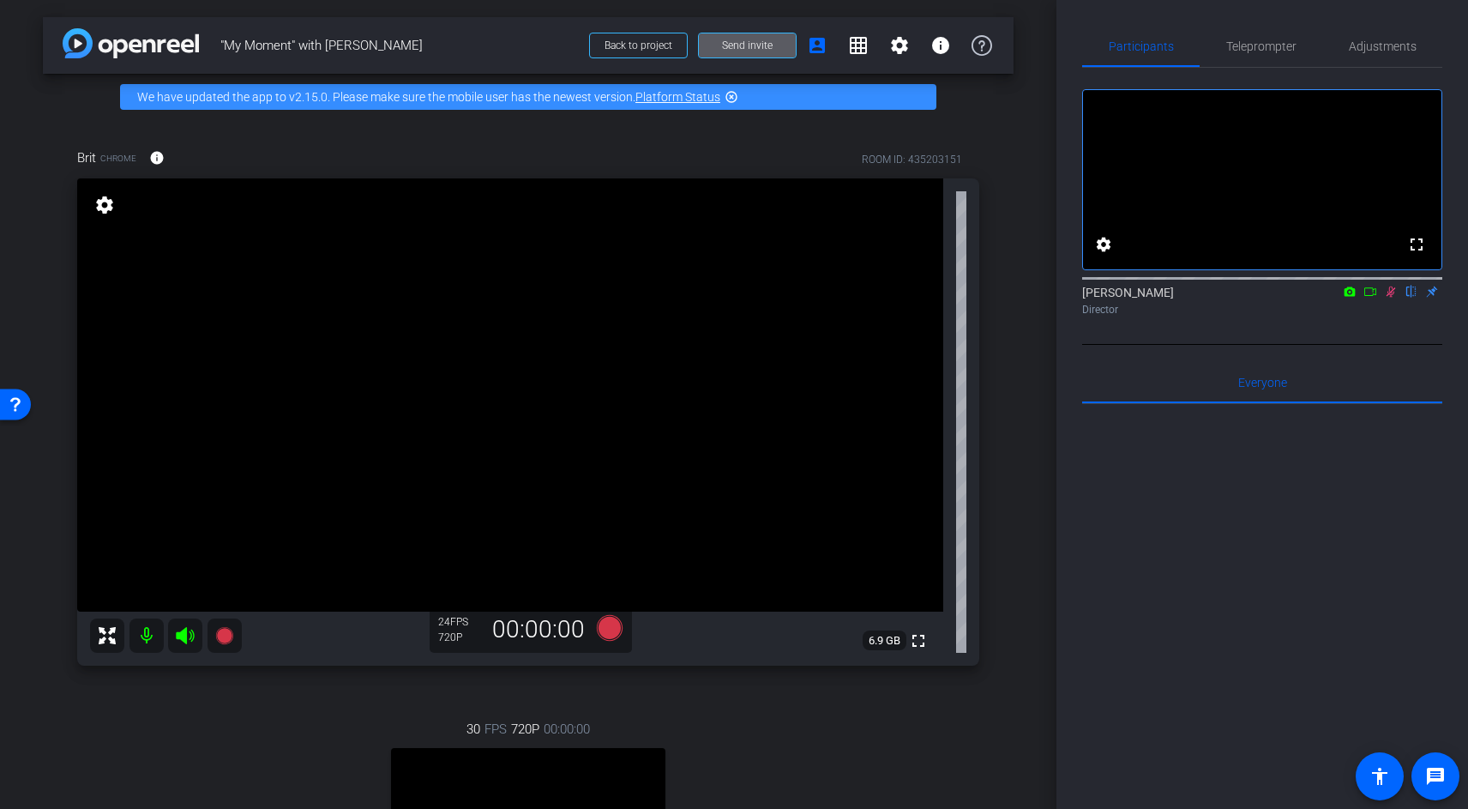
click at [105, 201] on mat-icon "settings" at bounding box center [105, 205] width 24 height 21
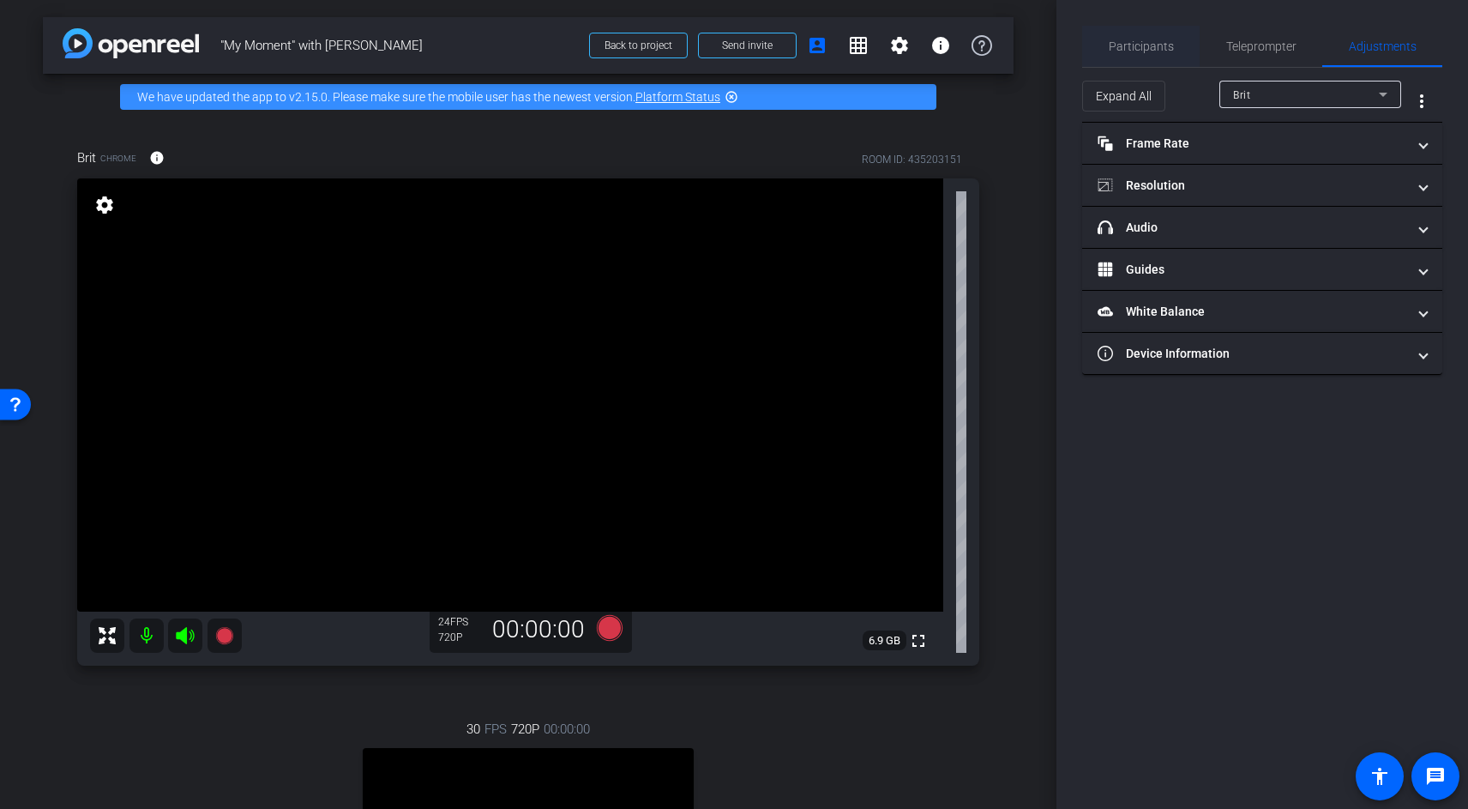
click at [1147, 47] on span "Participants" at bounding box center [1141, 46] width 65 height 12
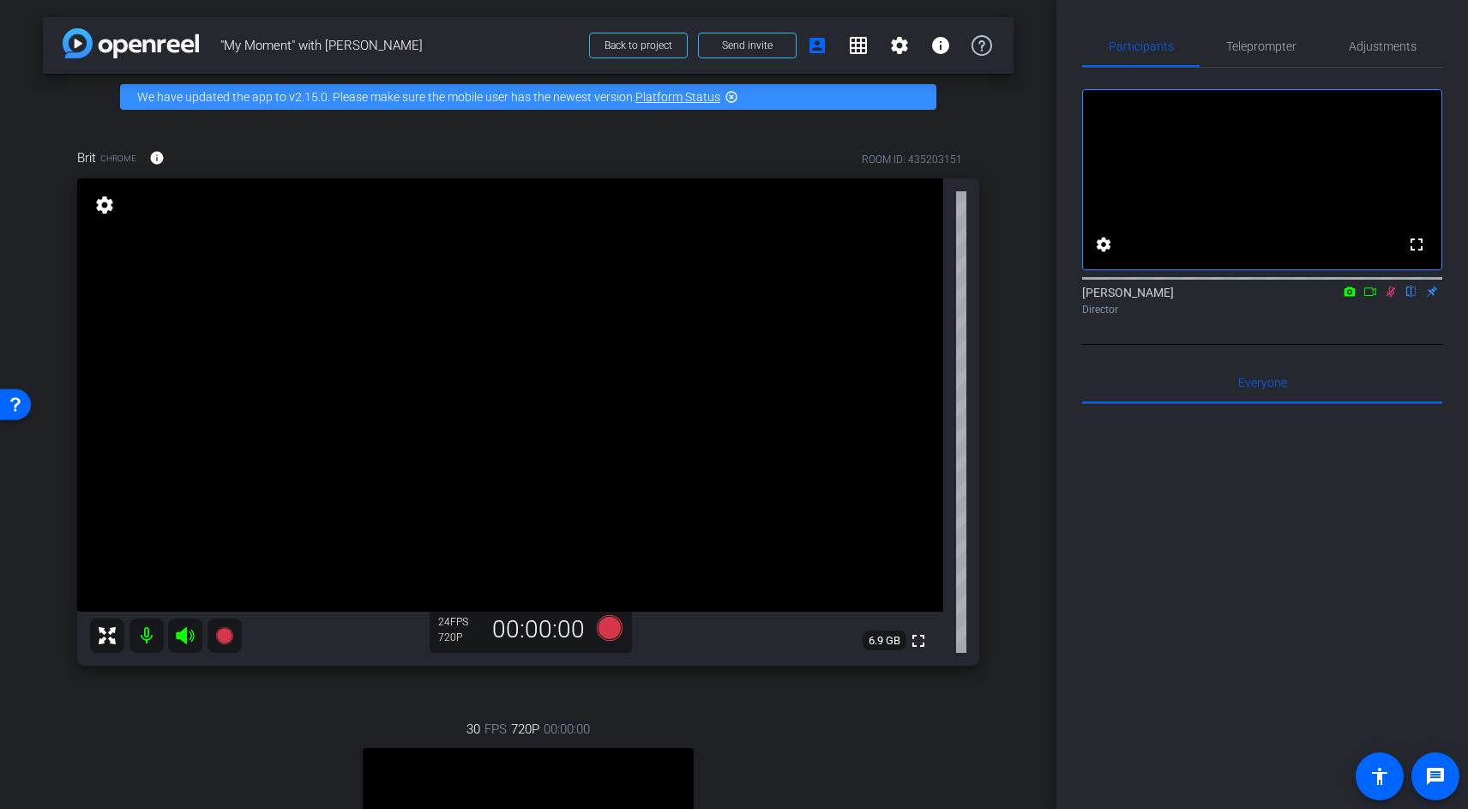
click at [1384, 298] on icon at bounding box center [1391, 292] width 14 height 12
click at [101, 195] on mat-icon "settings" at bounding box center [105, 205] width 24 height 21
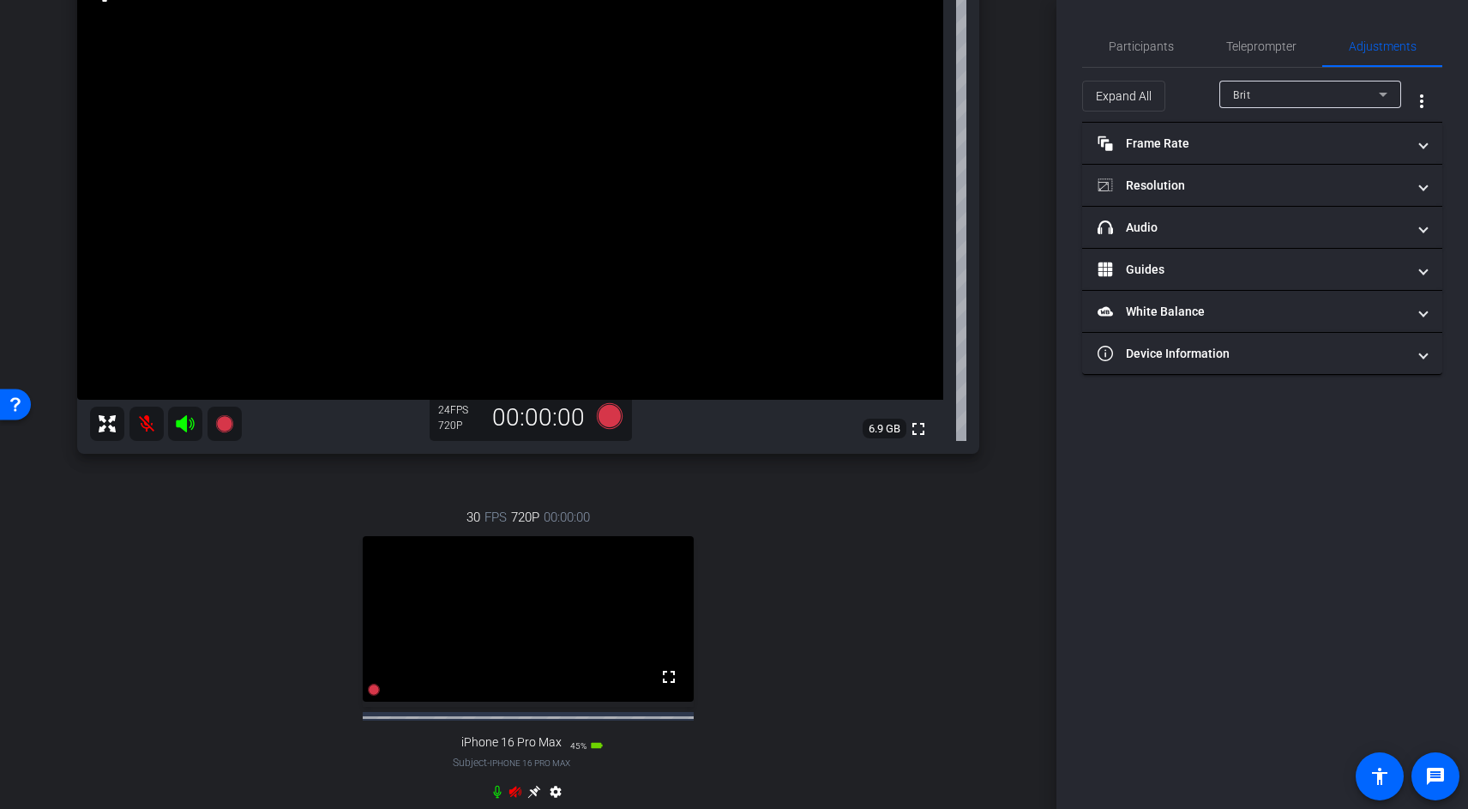
scroll to position [406, 0]
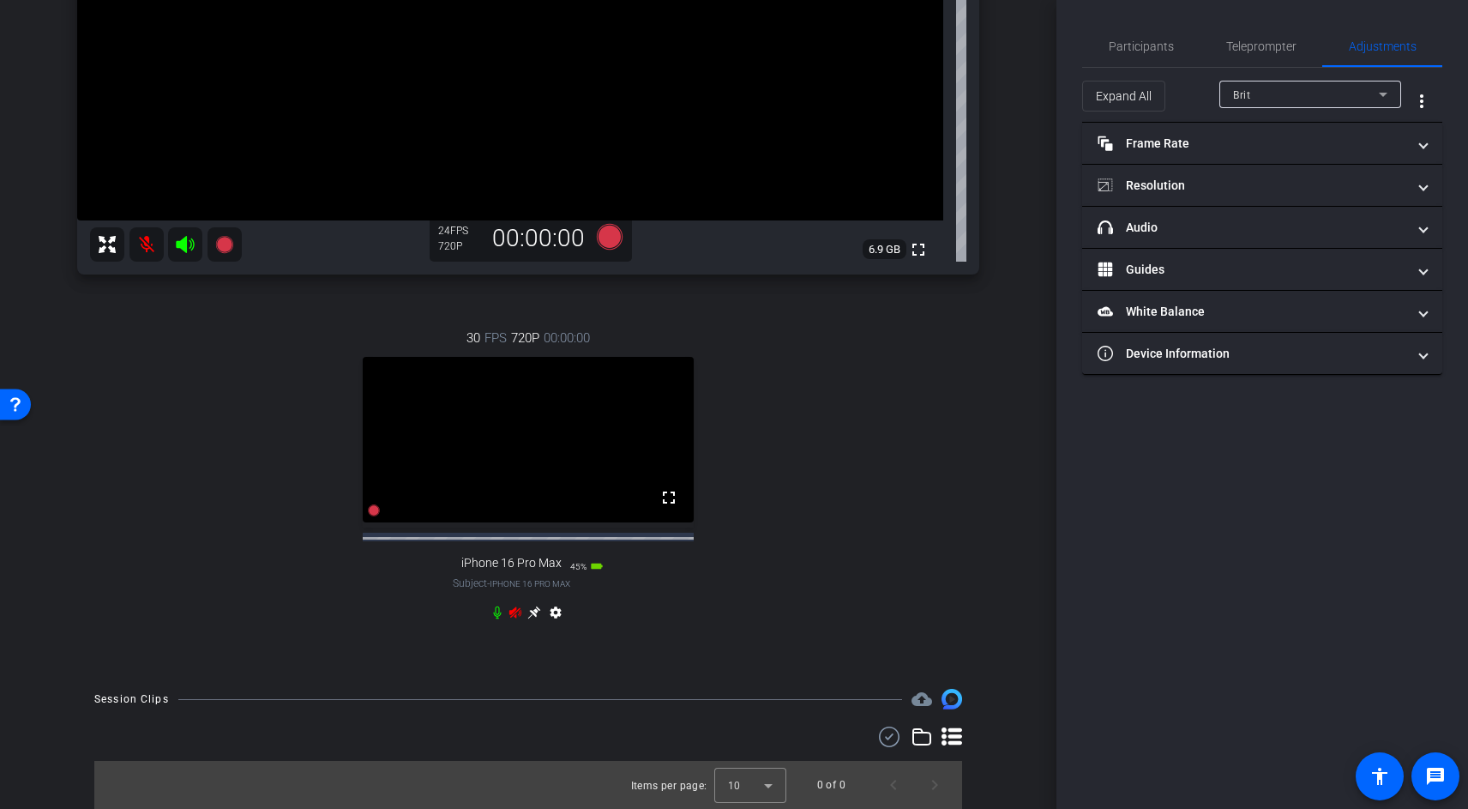
click at [502, 463] on video at bounding box center [528, 439] width 331 height 165
click at [533, 612] on icon at bounding box center [533, 612] width 13 height 13
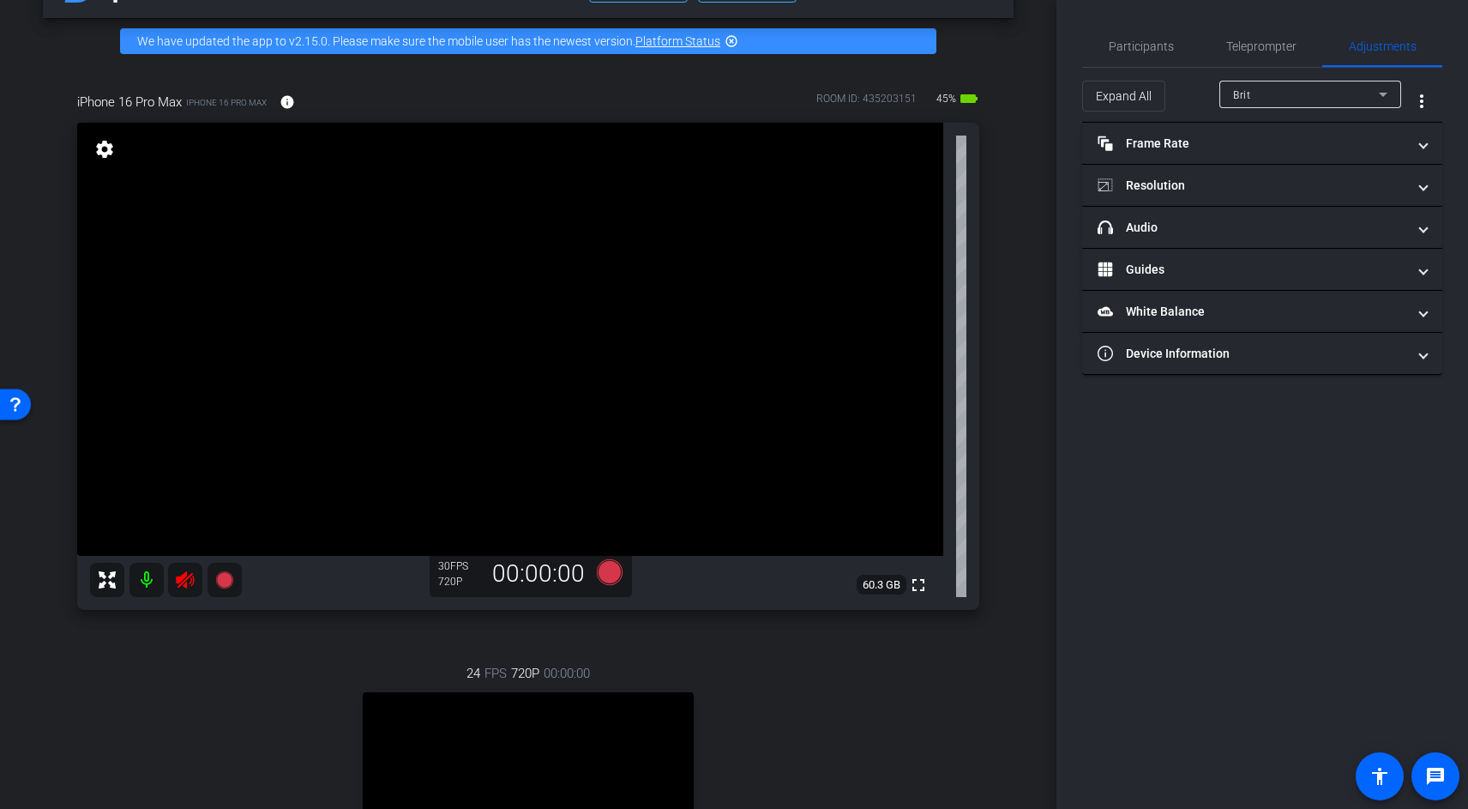
scroll to position [57, 0]
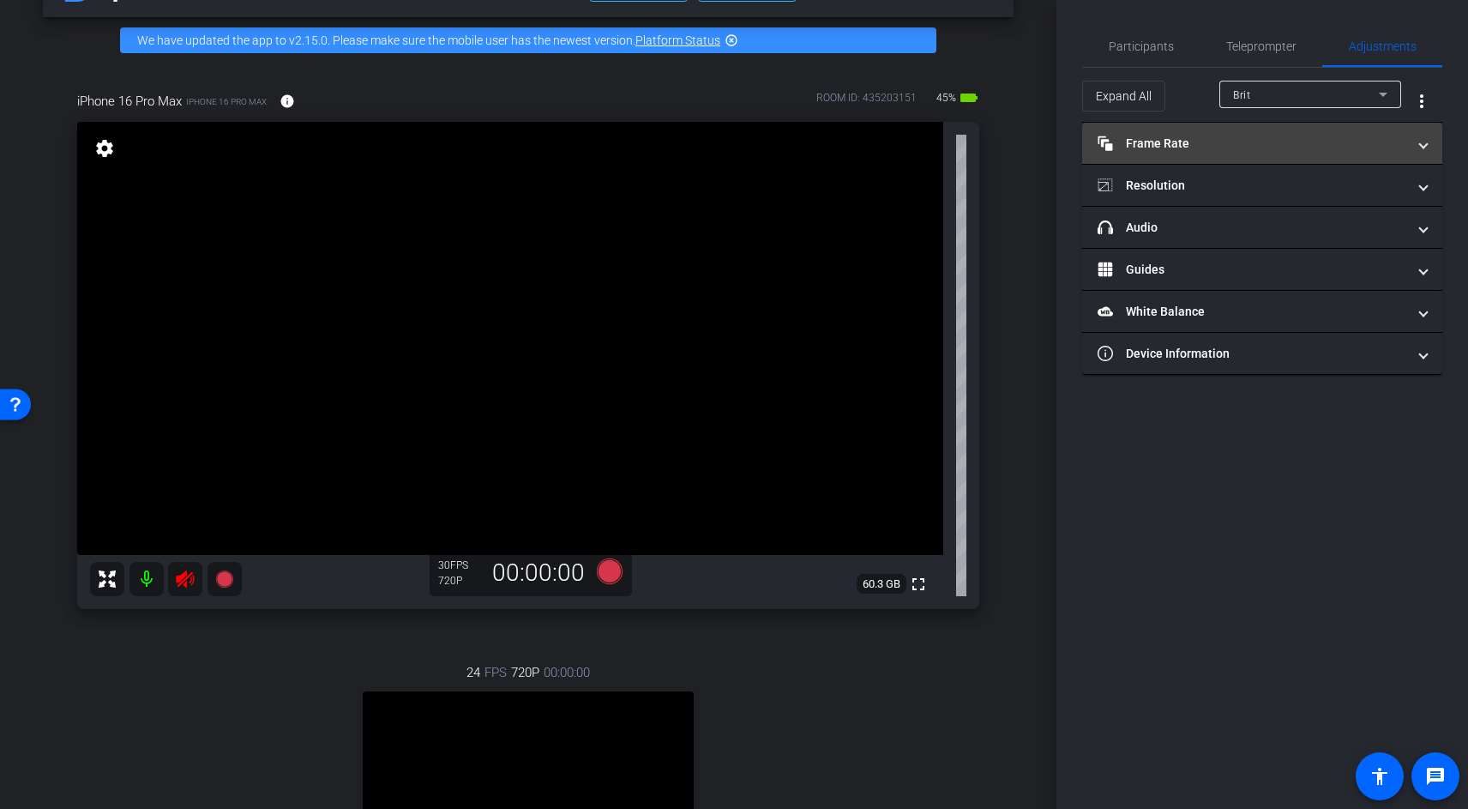
click at [1140, 146] on mat-panel-title "Frame Rate Frame Rate" at bounding box center [1252, 144] width 309 height 18
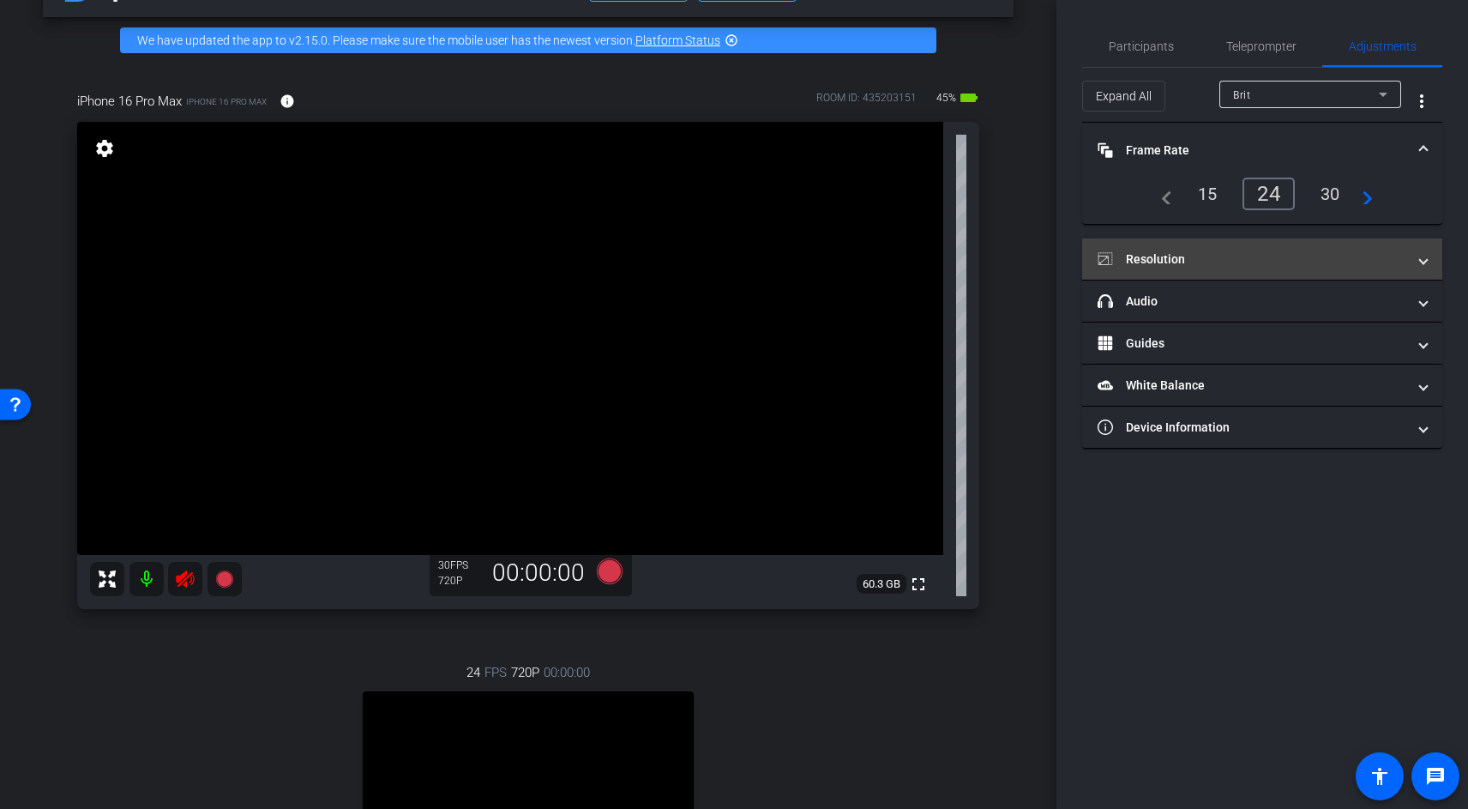
click at [1152, 260] on mat-panel-title "Resolution" at bounding box center [1252, 259] width 309 height 18
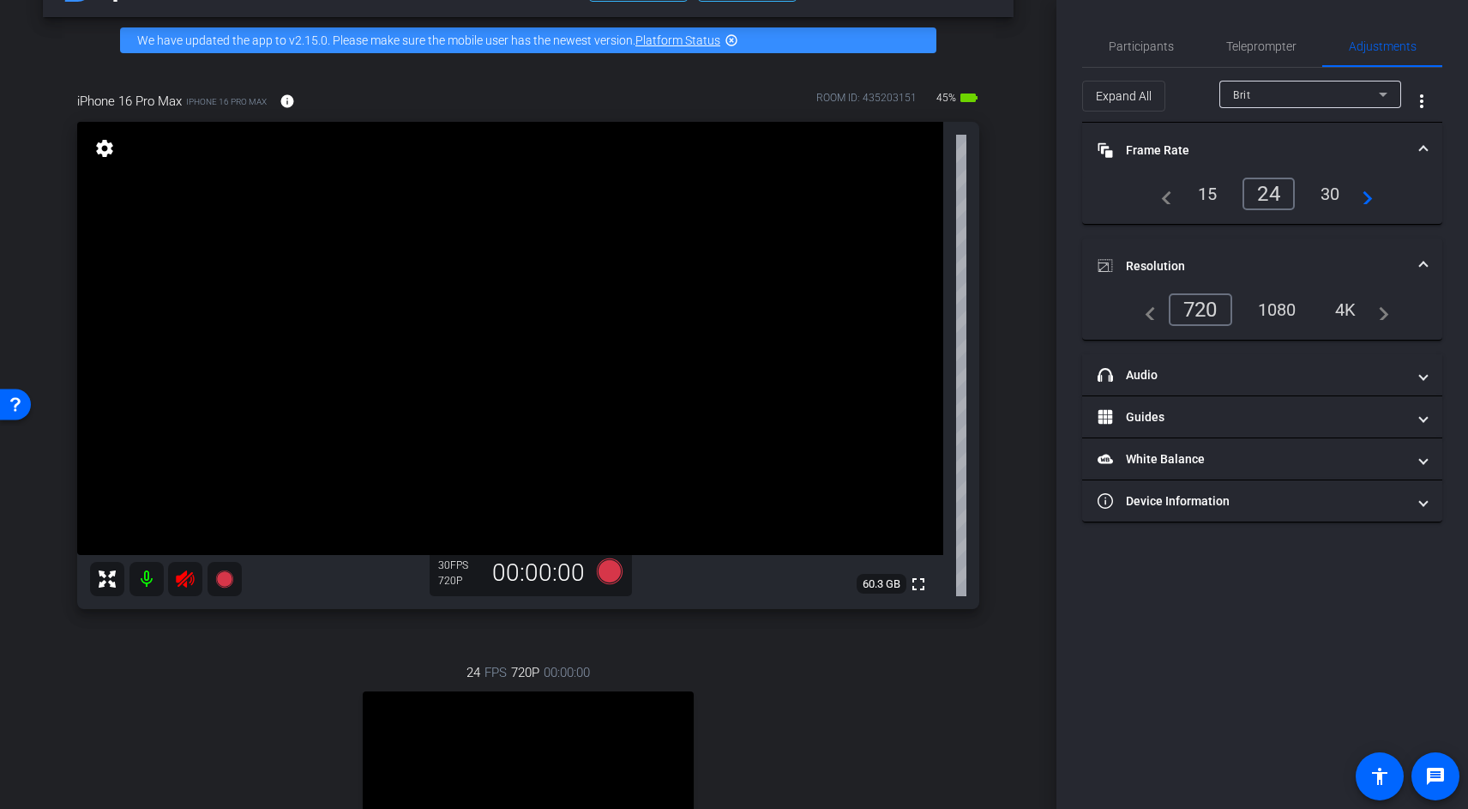
click at [1344, 308] on div "4K" at bounding box center [1345, 309] width 47 height 29
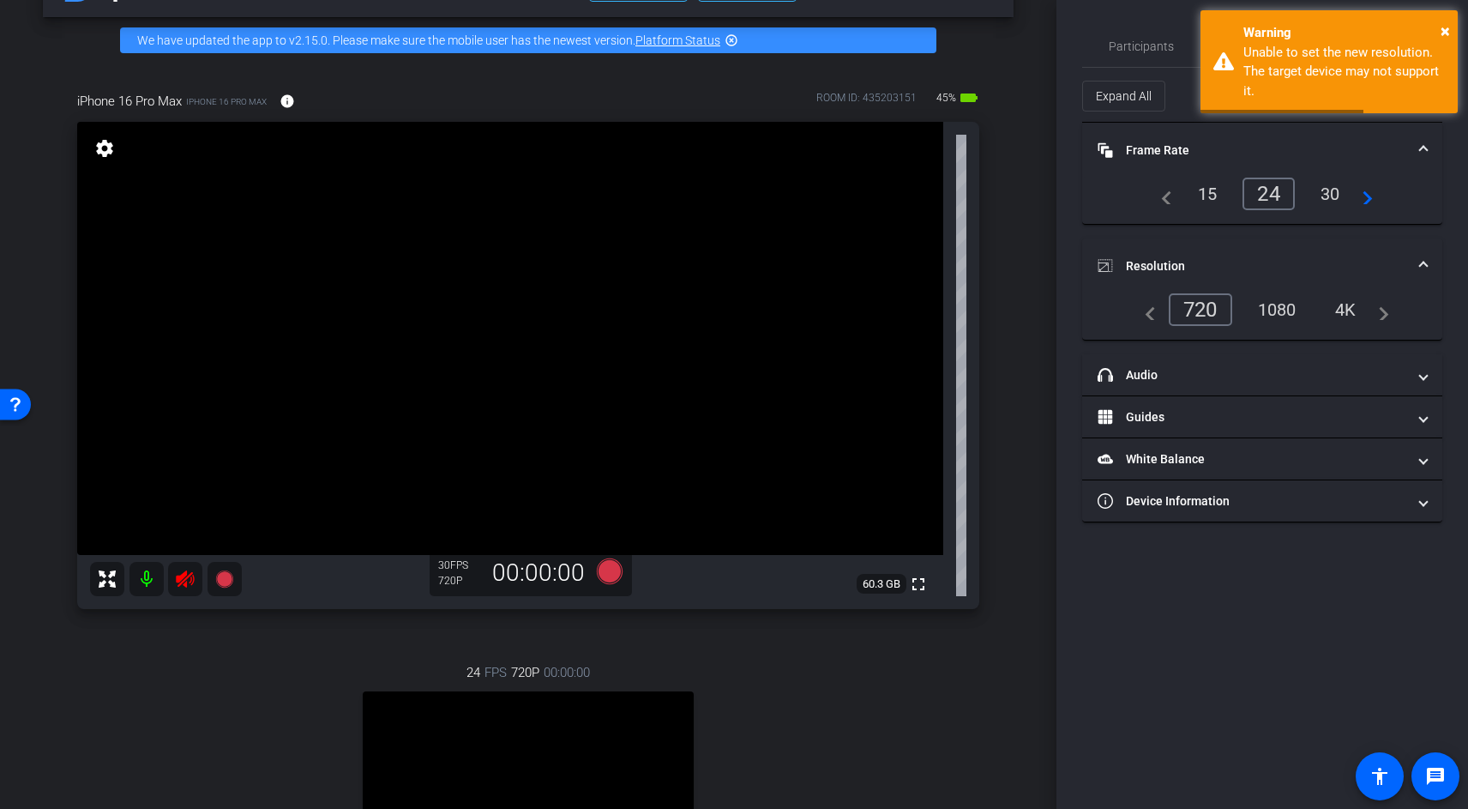
scroll to position [11, 0]
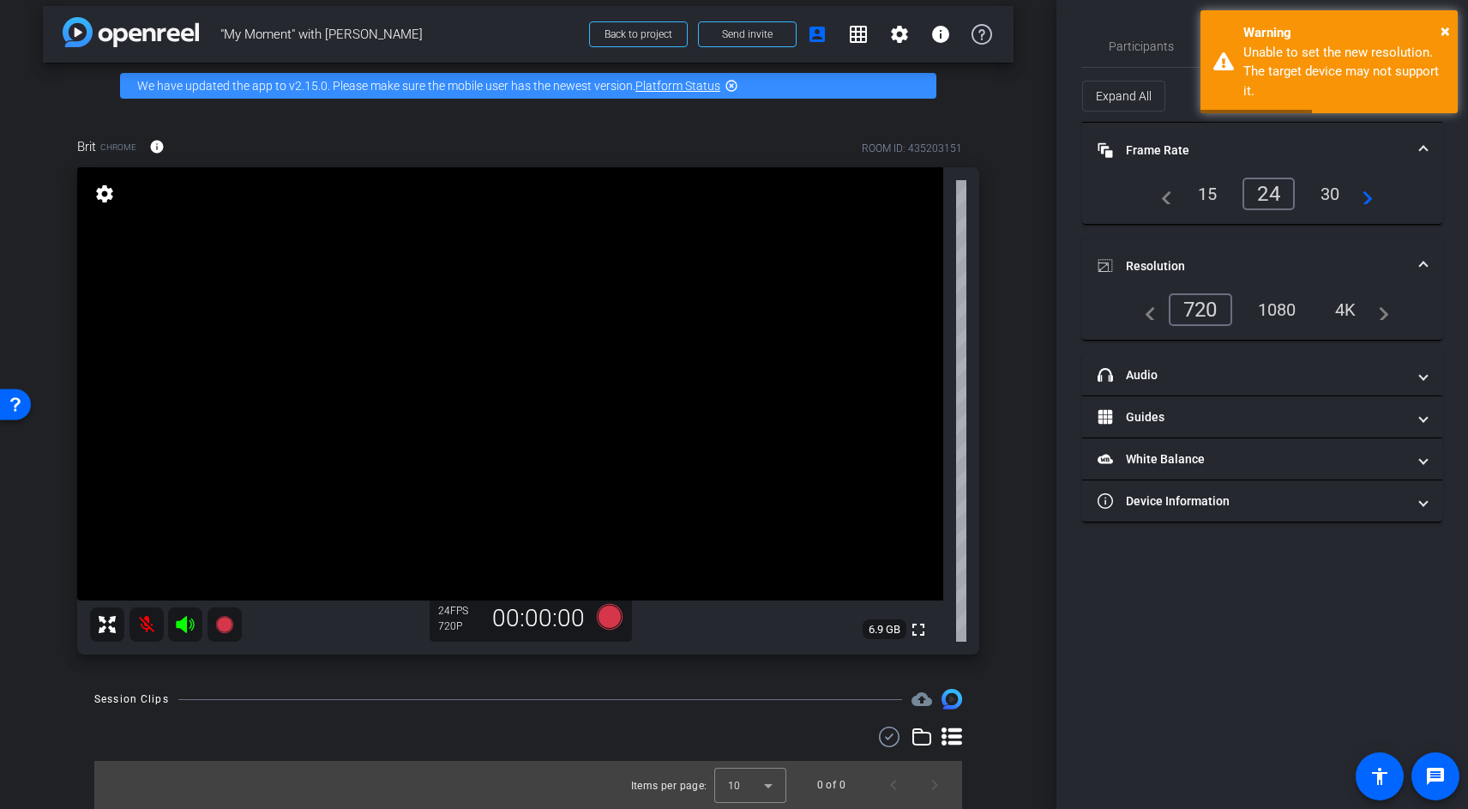
click at [1299, 304] on div "1080" at bounding box center [1277, 309] width 64 height 29
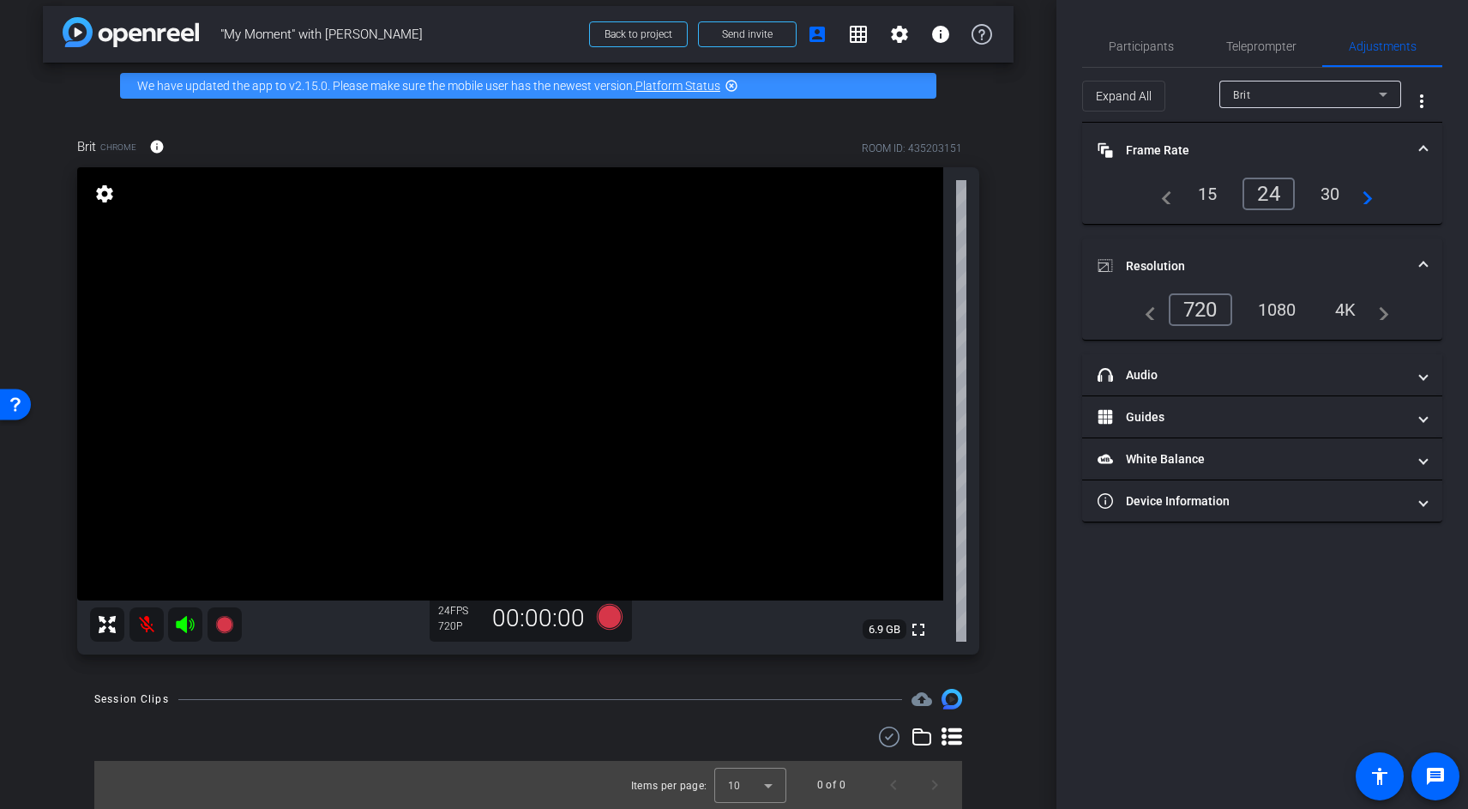
click at [99, 192] on mat-icon "settings" at bounding box center [105, 194] width 24 height 21
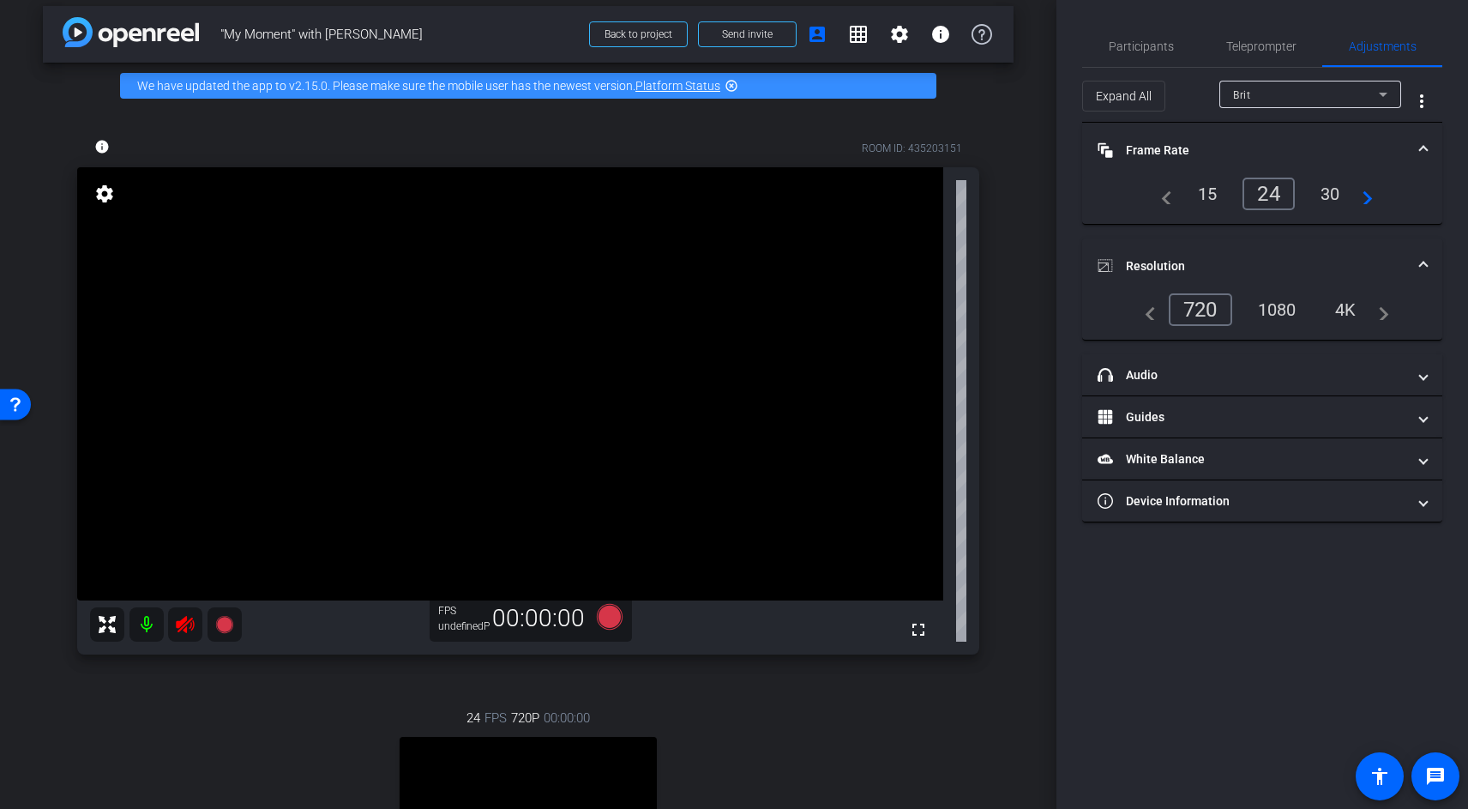
scroll to position [57, 0]
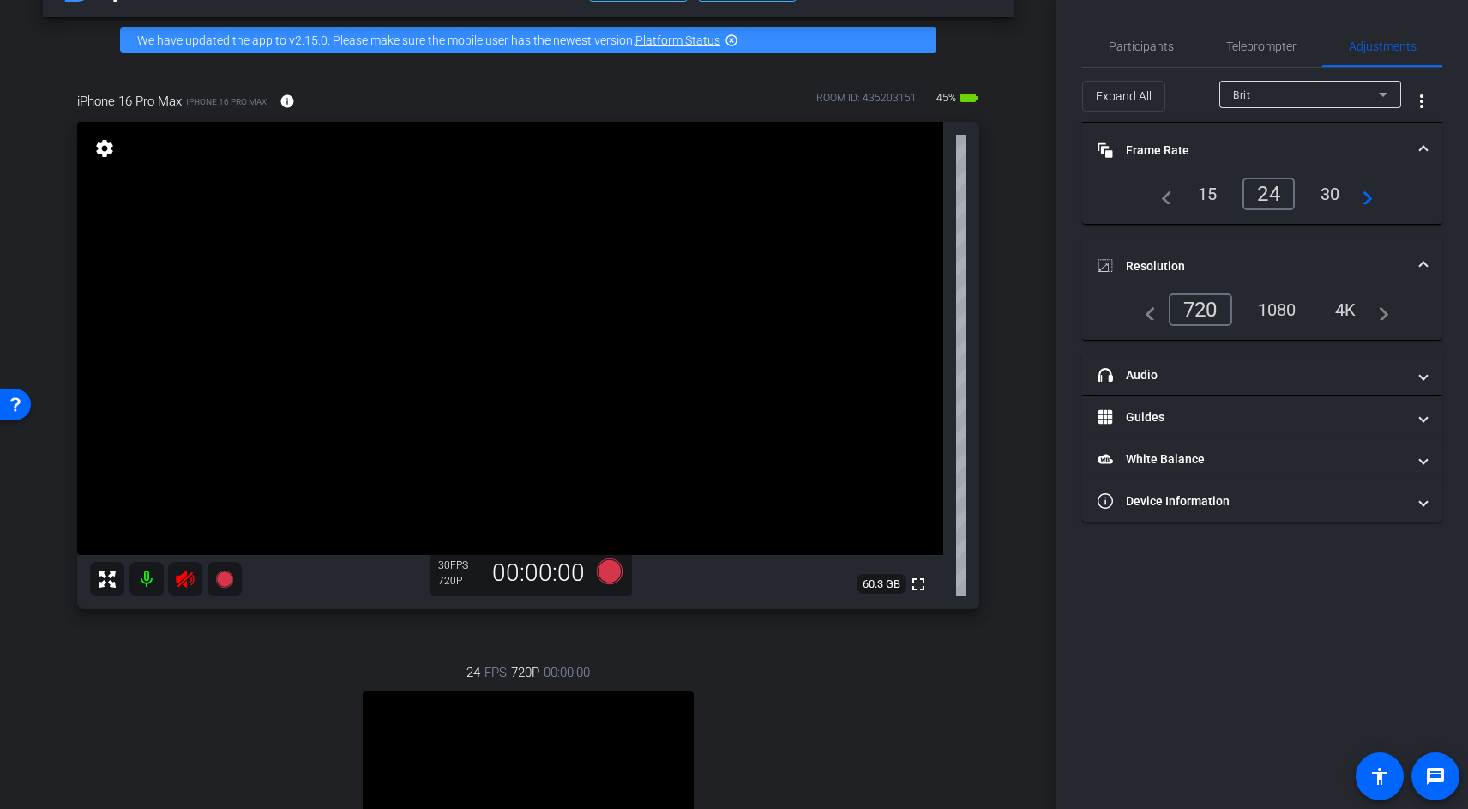
click at [573, 743] on video at bounding box center [528, 773] width 331 height 165
click at [432, 698] on video at bounding box center [528, 773] width 331 height 165
click at [104, 152] on mat-icon "settings" at bounding box center [105, 148] width 24 height 21
click at [1281, 313] on div "1080" at bounding box center [1278, 309] width 64 height 29
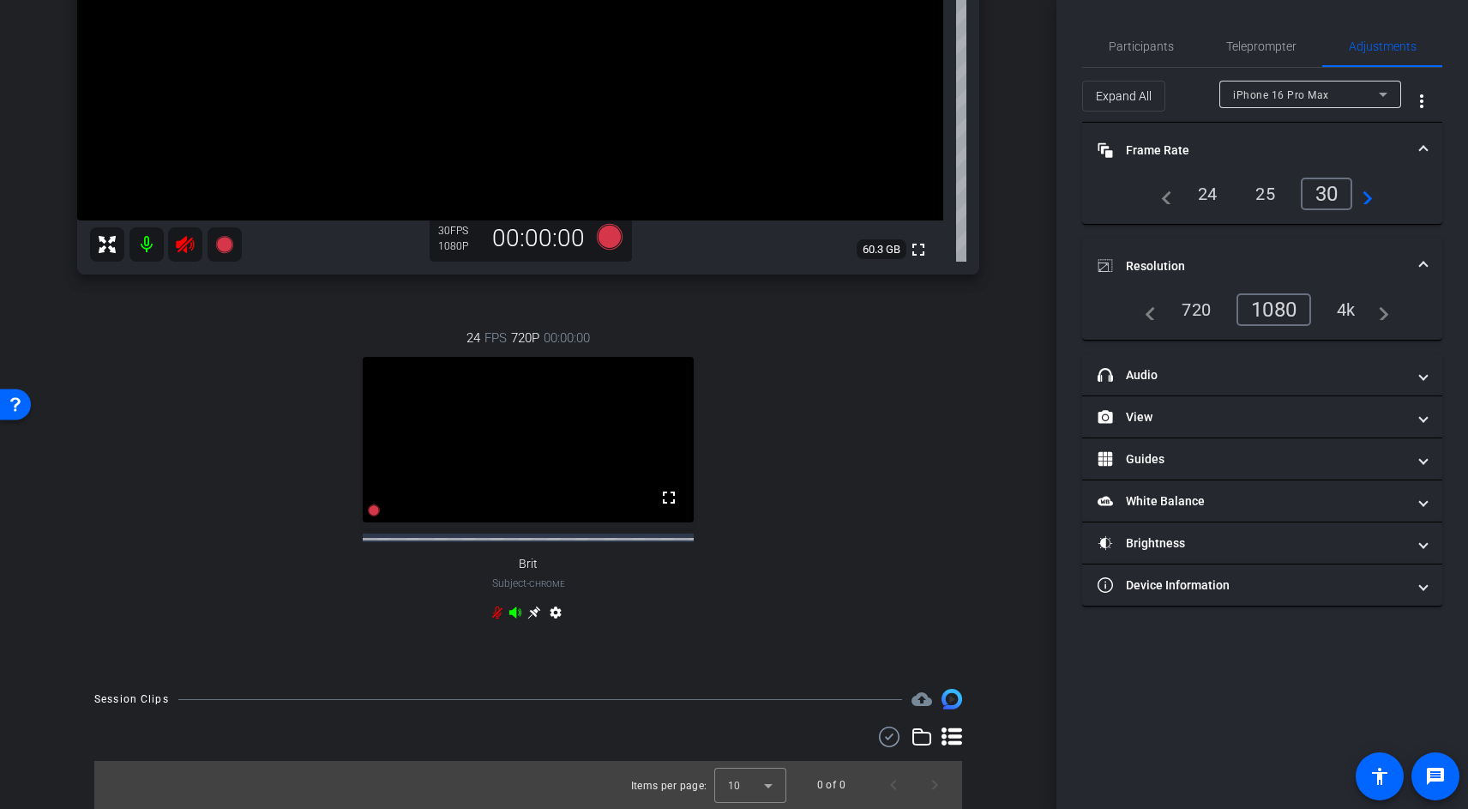
scroll to position [406, 0]
click at [563, 610] on mat-icon "settings" at bounding box center [555, 615] width 21 height 21
click at [552, 611] on mat-icon "settings" at bounding box center [555, 615] width 21 height 21
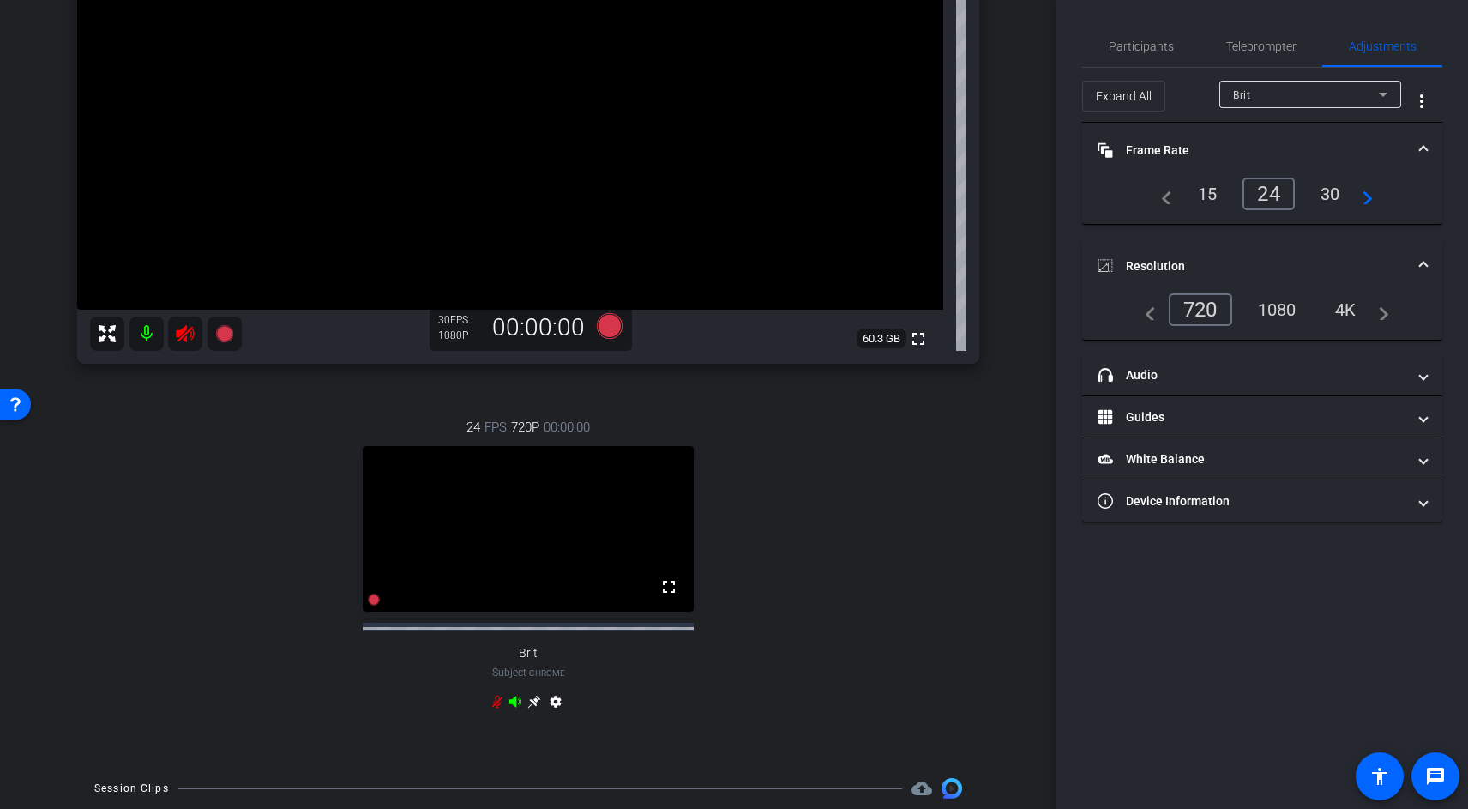
scroll to position [304, 0]
click at [514, 705] on icon at bounding box center [515, 699] width 12 height 11
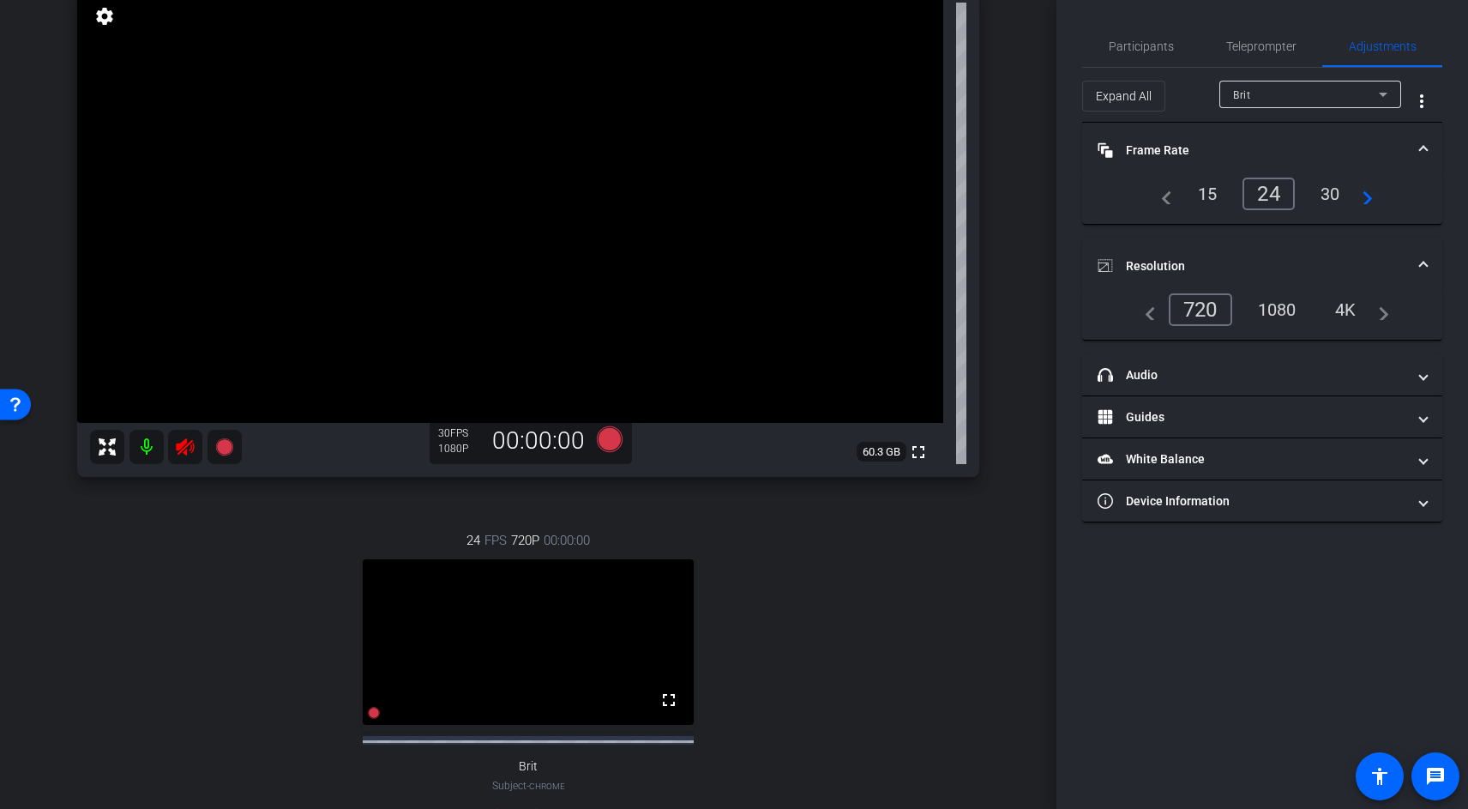
scroll to position [0, 0]
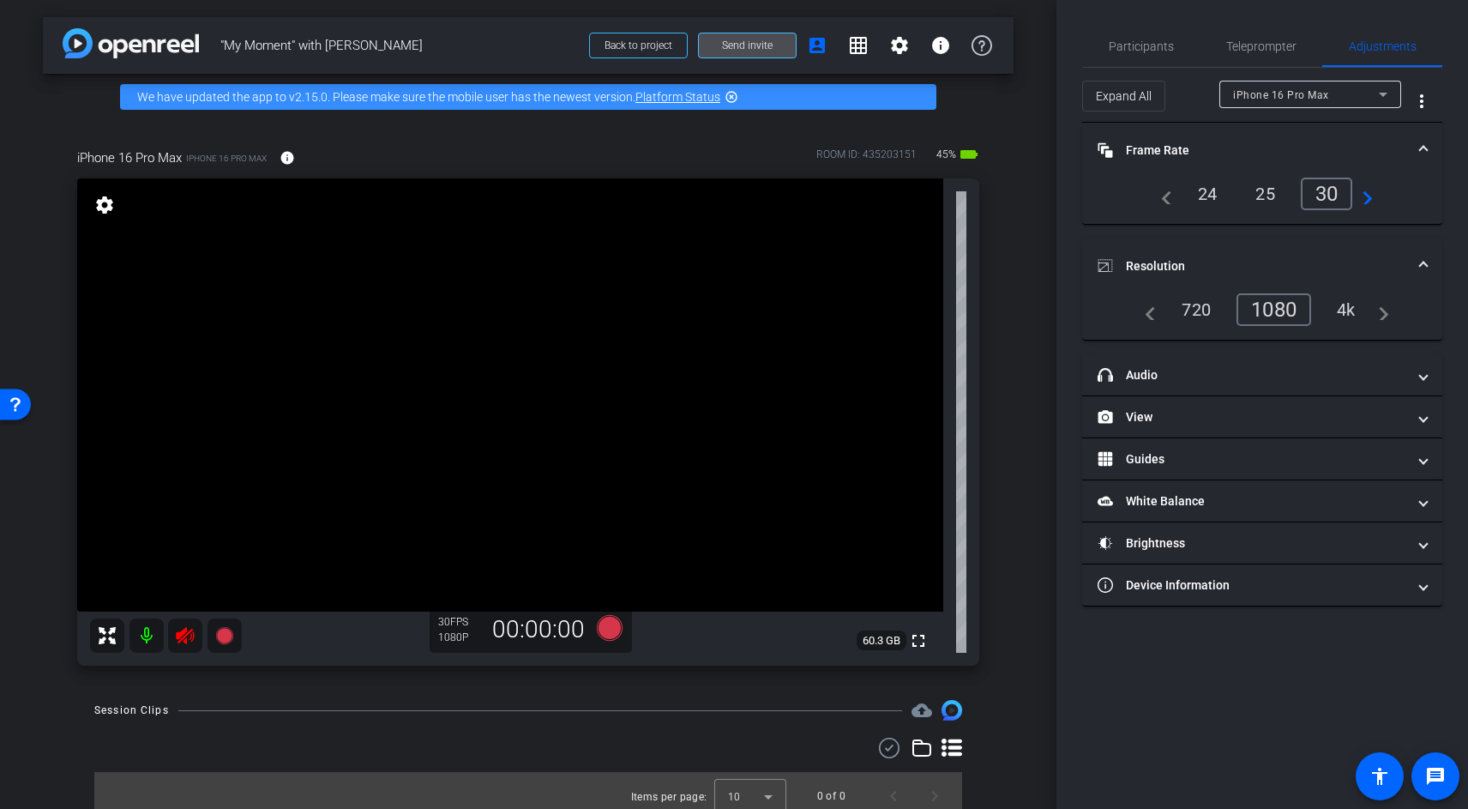
click at [768, 43] on span "Send invite" at bounding box center [747, 46] width 51 height 14
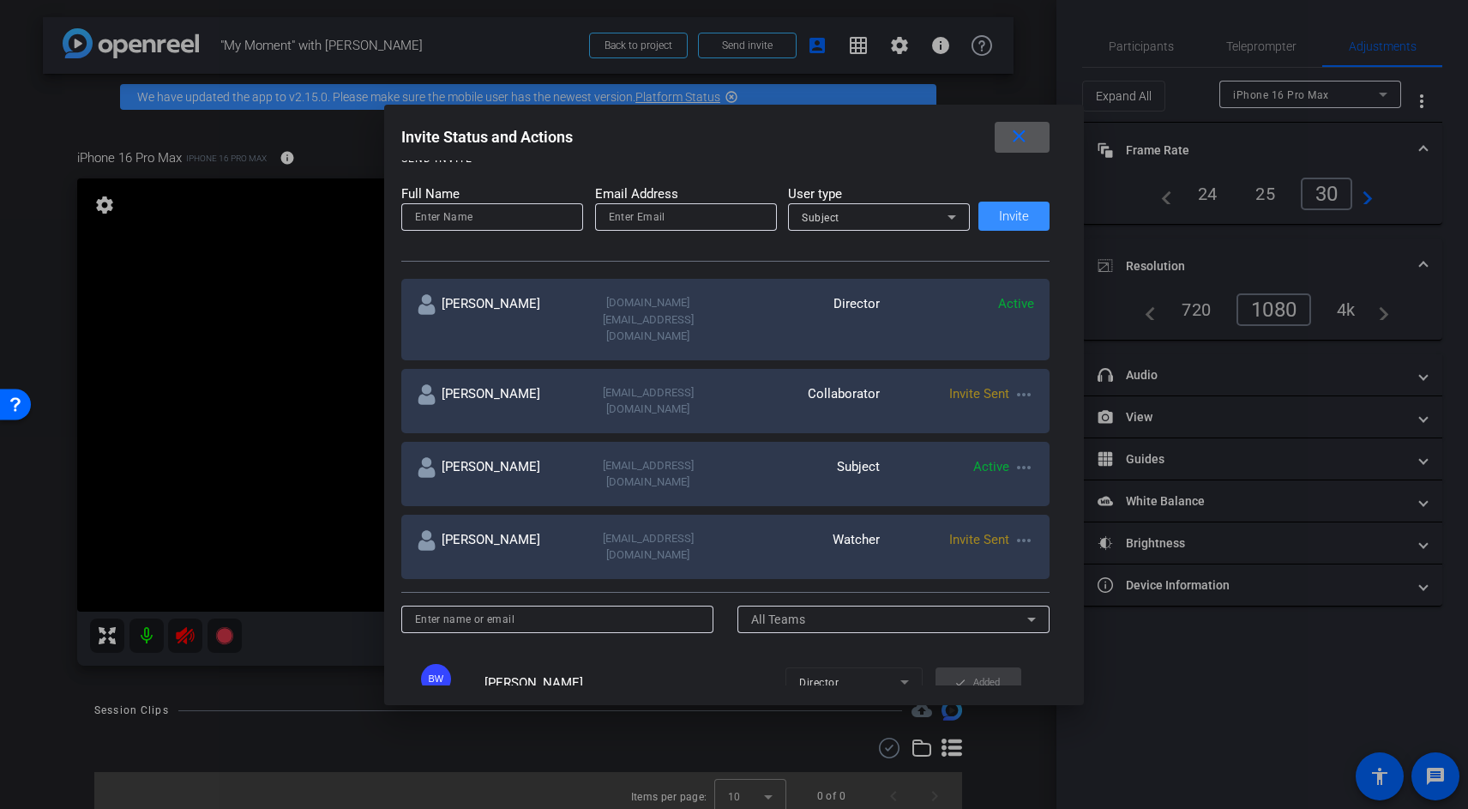
scroll to position [200, 0]
click at [1026, 383] on mat-icon "more_horiz" at bounding box center [1024, 393] width 21 height 21
click at [1037, 384] on span "Remove Immediately" at bounding box center [1091, 390] width 129 height 21
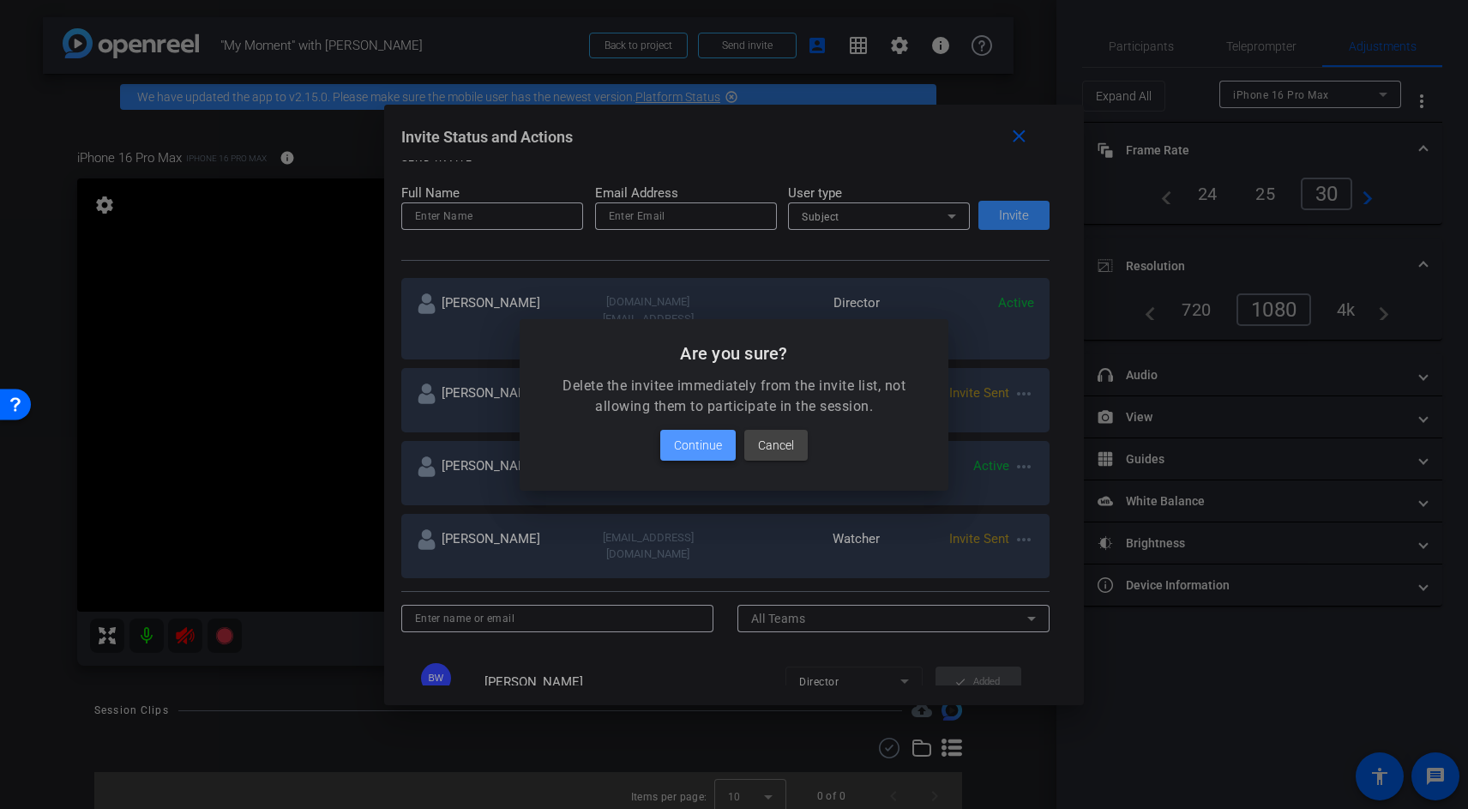
click at [707, 442] on span "Continue" at bounding box center [698, 445] width 48 height 21
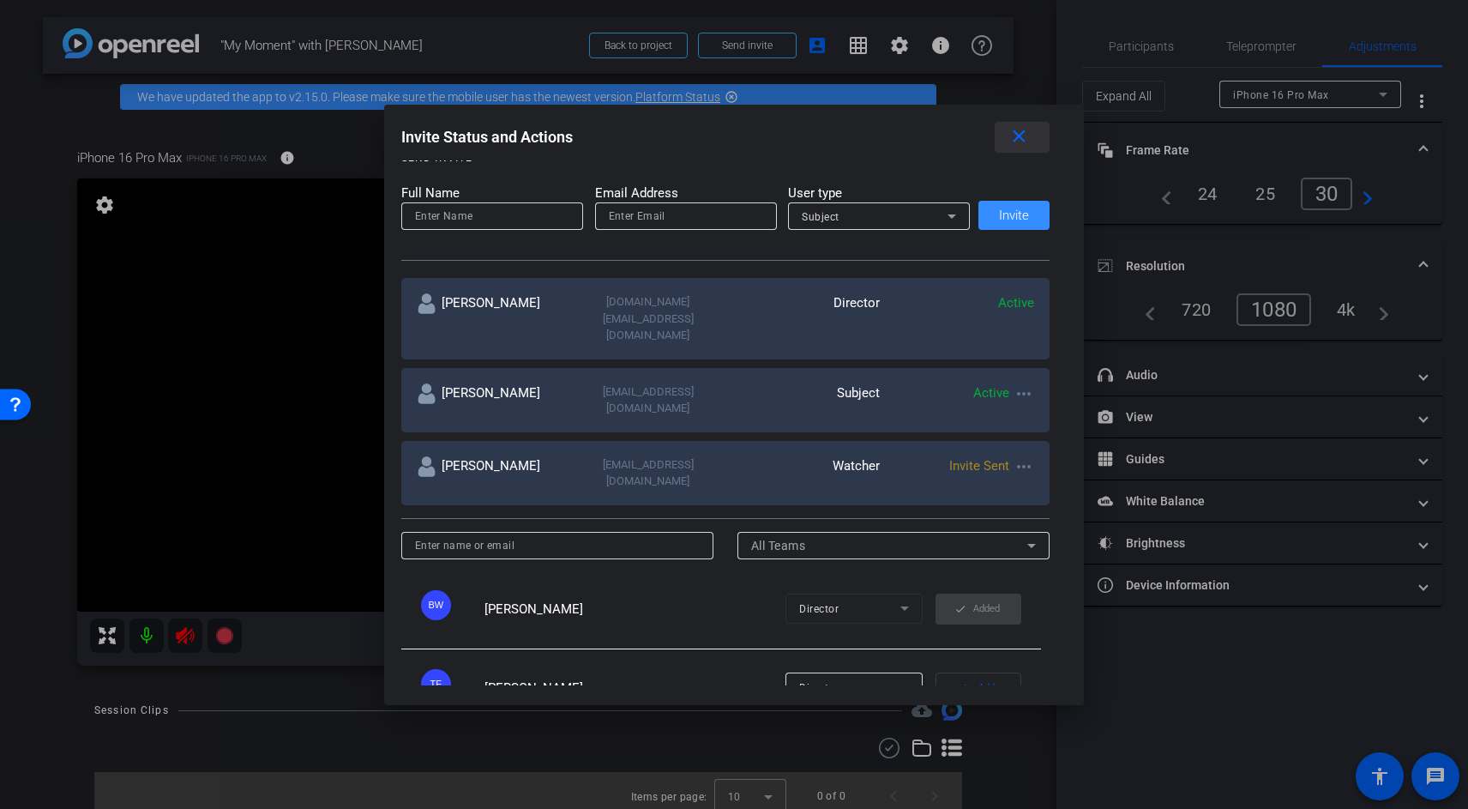
click at [1031, 129] on span at bounding box center [1022, 137] width 55 height 41
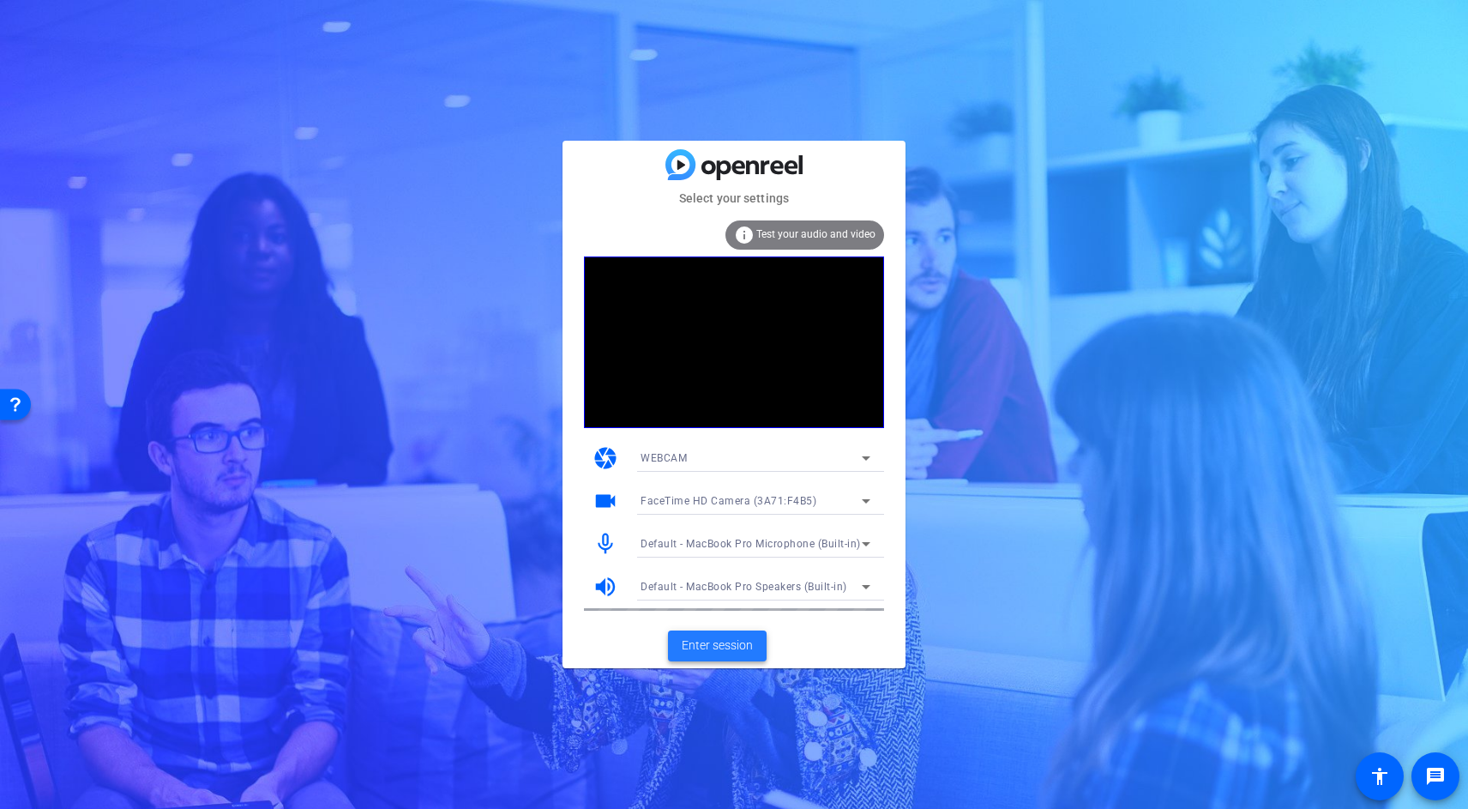
click at [714, 643] on span "Enter session" at bounding box center [717, 645] width 71 height 18
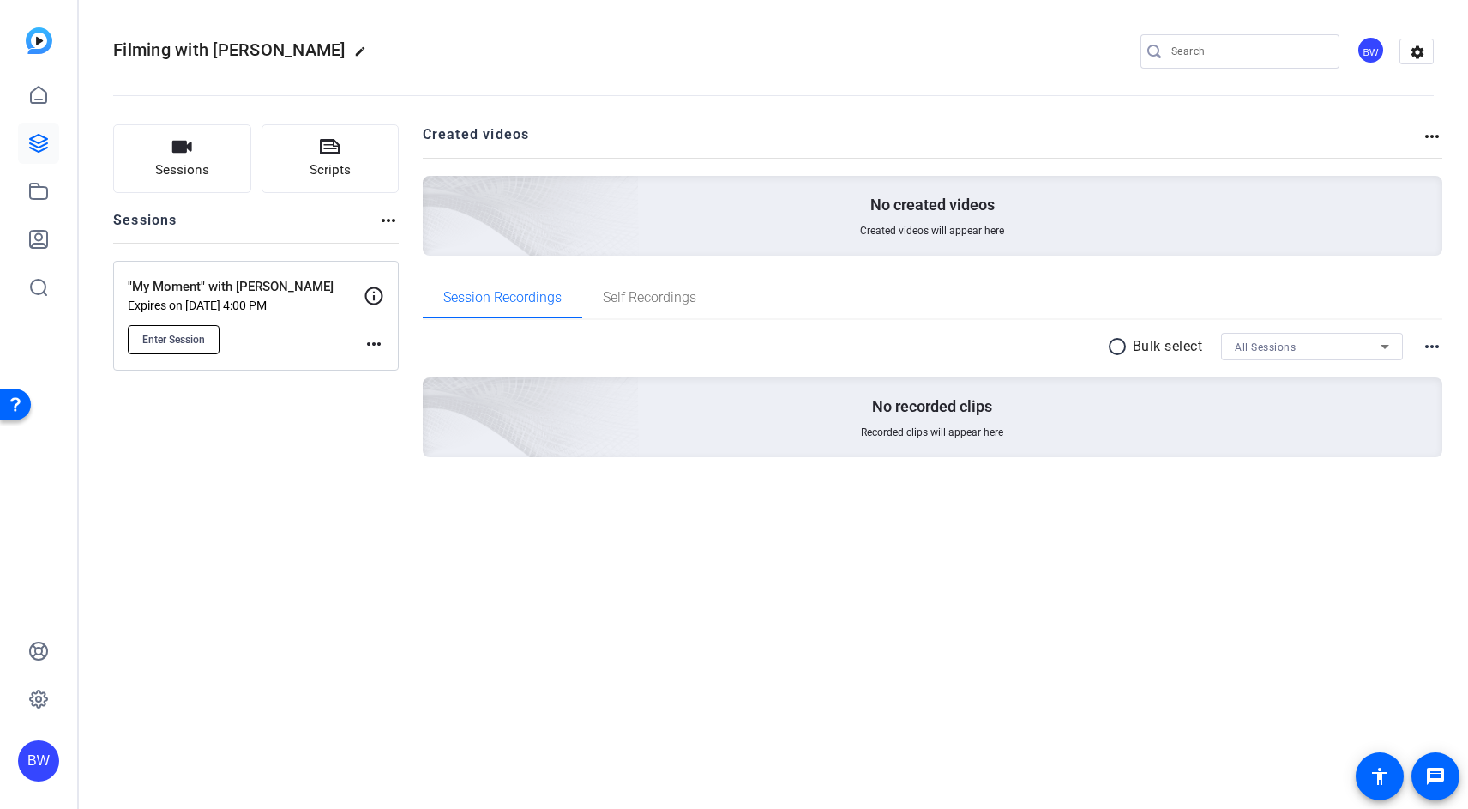
click at [199, 342] on span "Enter Session" at bounding box center [173, 340] width 63 height 14
click at [33, 93] on icon at bounding box center [38, 95] width 21 height 21
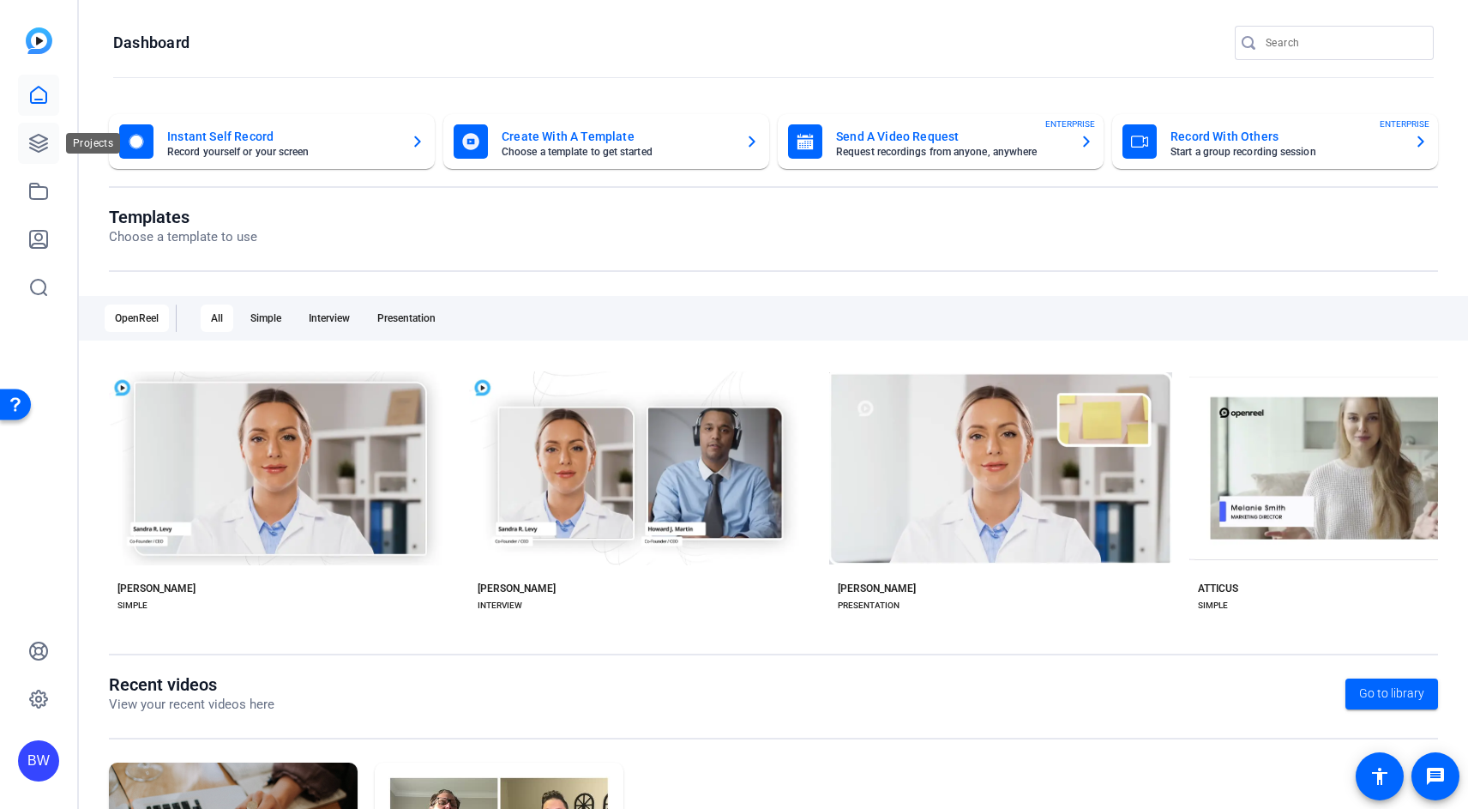
click at [27, 153] on link at bounding box center [38, 143] width 41 height 41
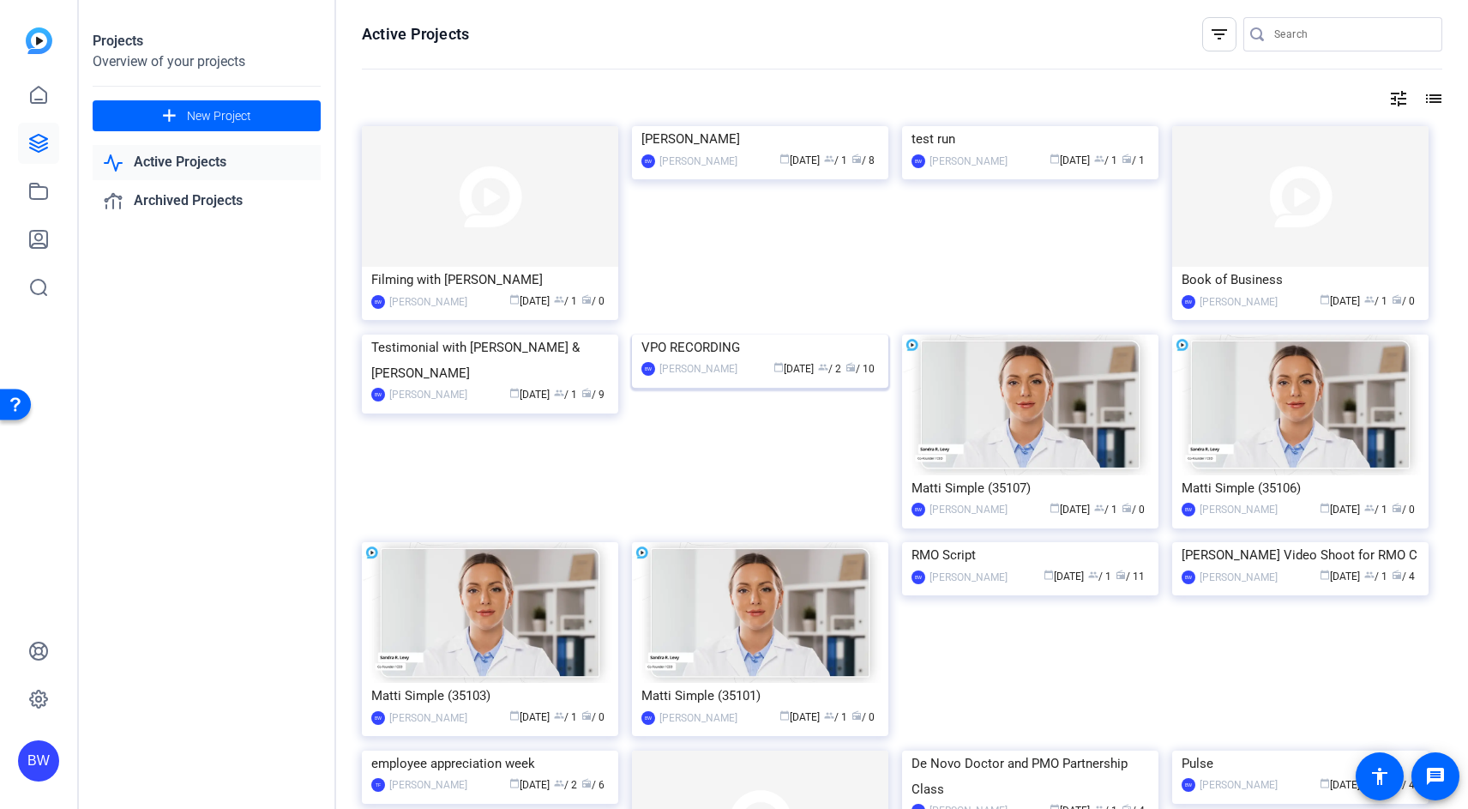
click at [795, 334] on img at bounding box center [760, 334] width 256 height 0
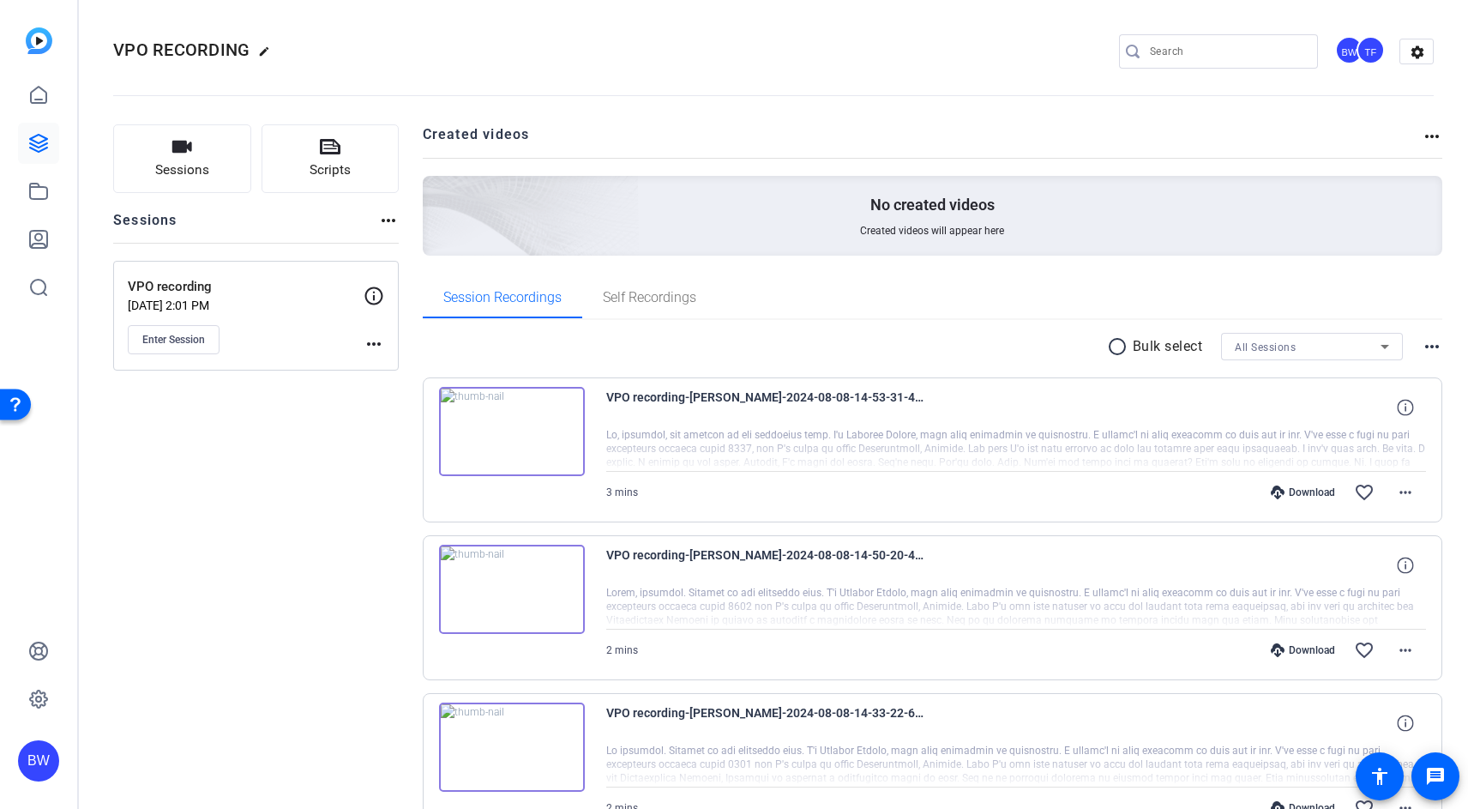
click at [513, 420] on img at bounding box center [512, 431] width 146 height 89
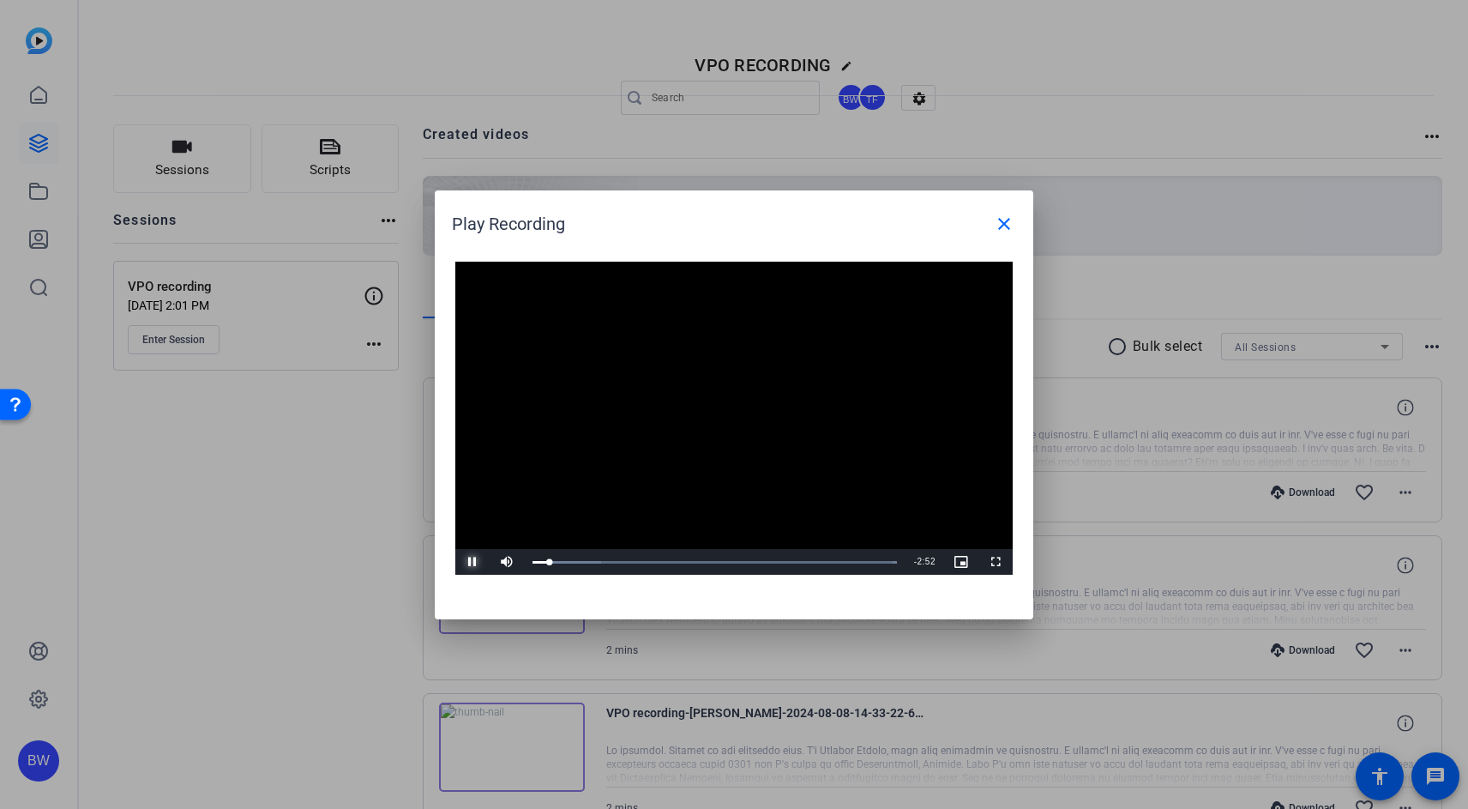
click at [476, 562] on span "Video Player" at bounding box center [472, 562] width 34 height 0
click at [1005, 220] on mat-icon "close" at bounding box center [1004, 224] width 21 height 21
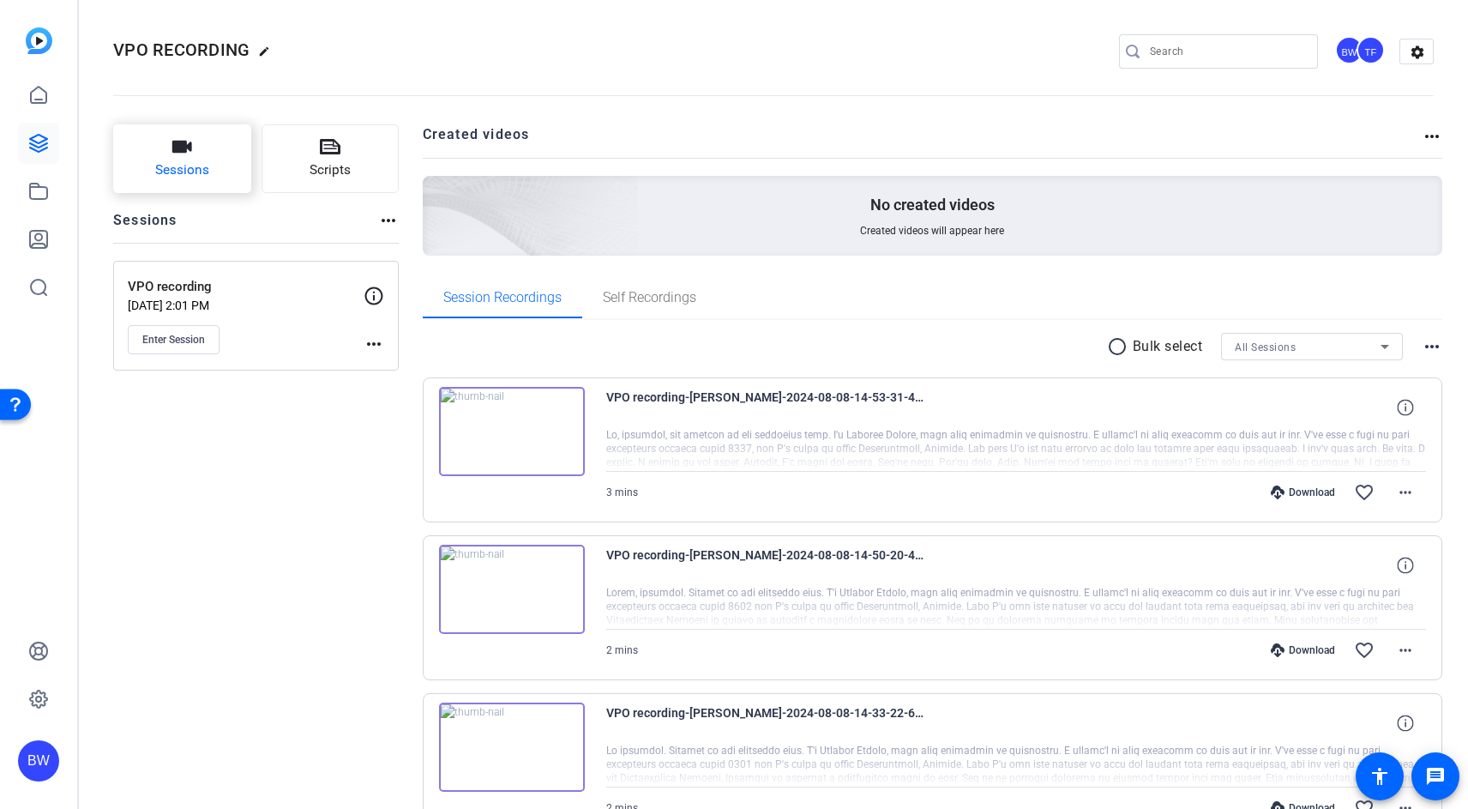
click at [170, 156] on button "Sessions" at bounding box center [182, 158] width 138 height 69
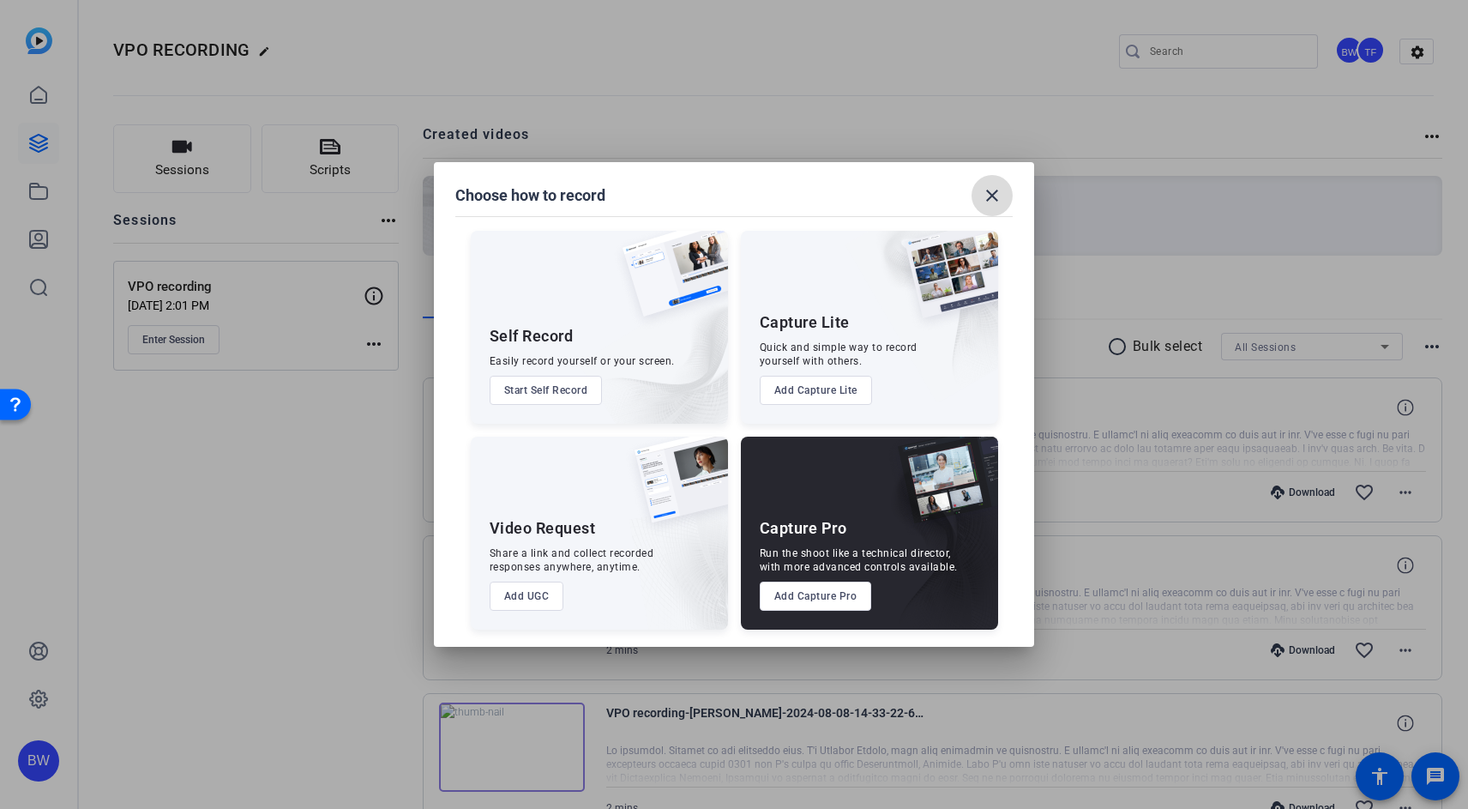
click at [1002, 194] on mat-icon "close" at bounding box center [992, 195] width 21 height 21
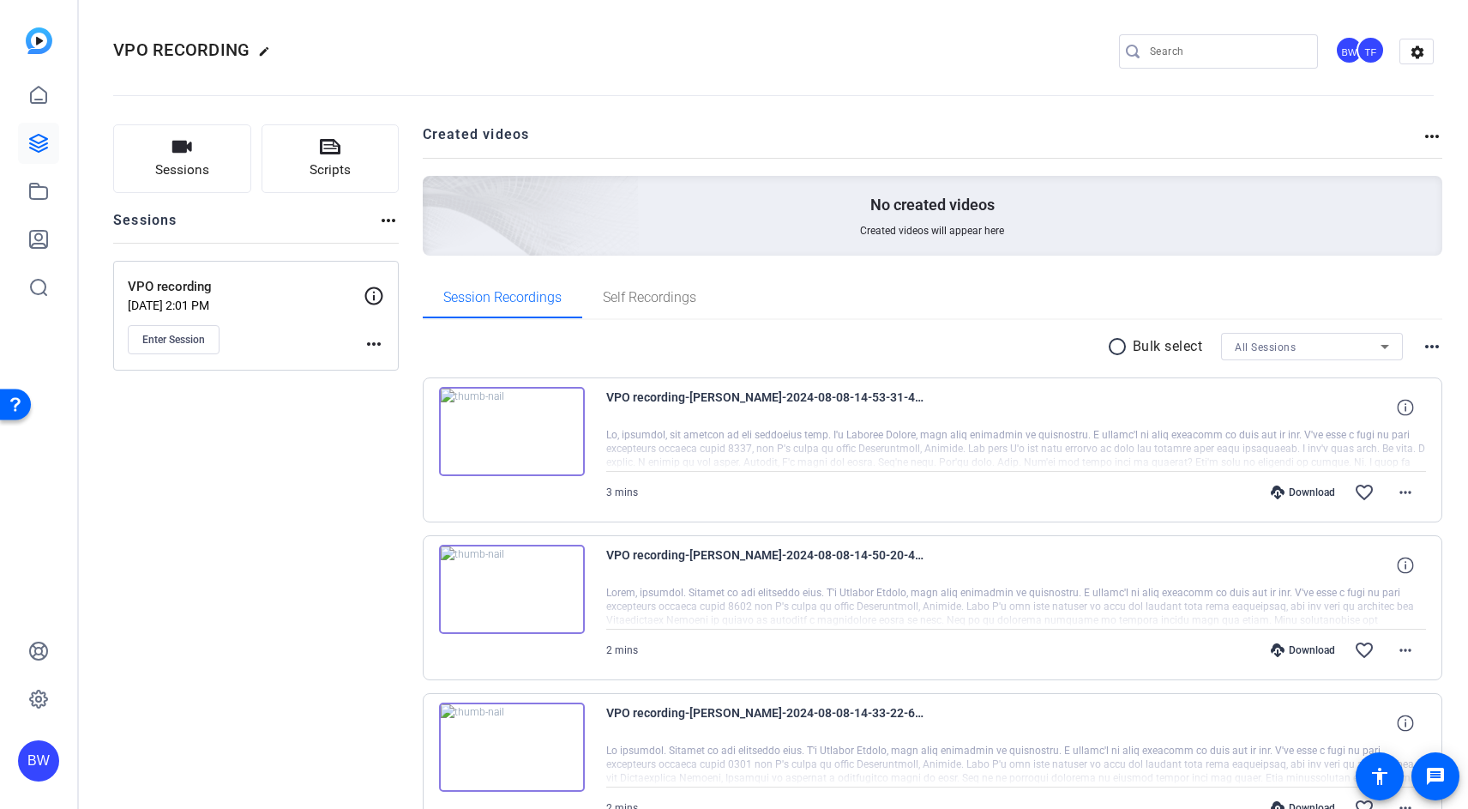
click at [373, 339] on mat-icon "more_horiz" at bounding box center [374, 344] width 21 height 21
click at [219, 153] on div at bounding box center [734, 404] width 1468 height 809
click at [173, 154] on icon "button" at bounding box center [181, 146] width 21 height 21
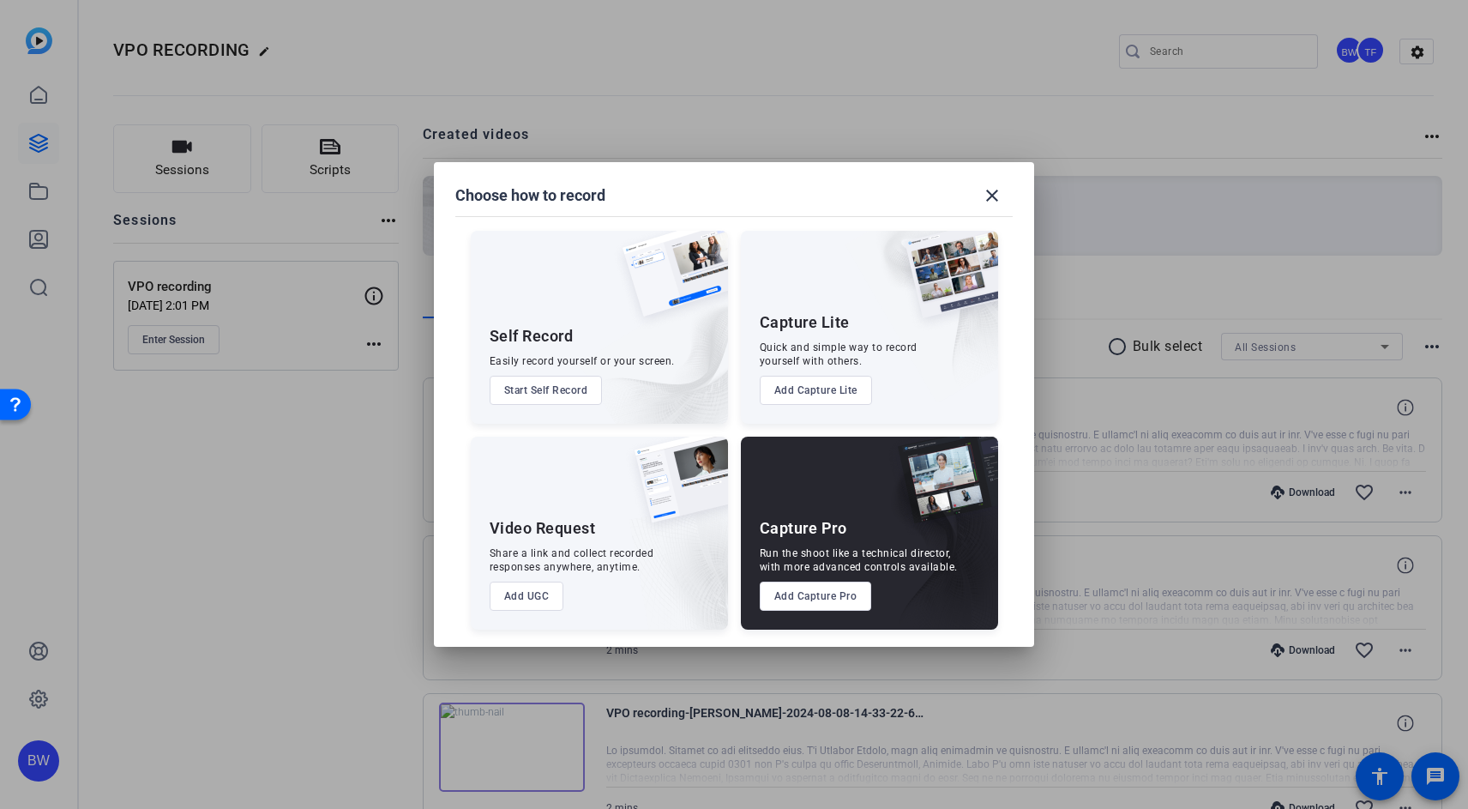
click at [833, 391] on button "Add Capture Lite" at bounding box center [816, 390] width 112 height 29
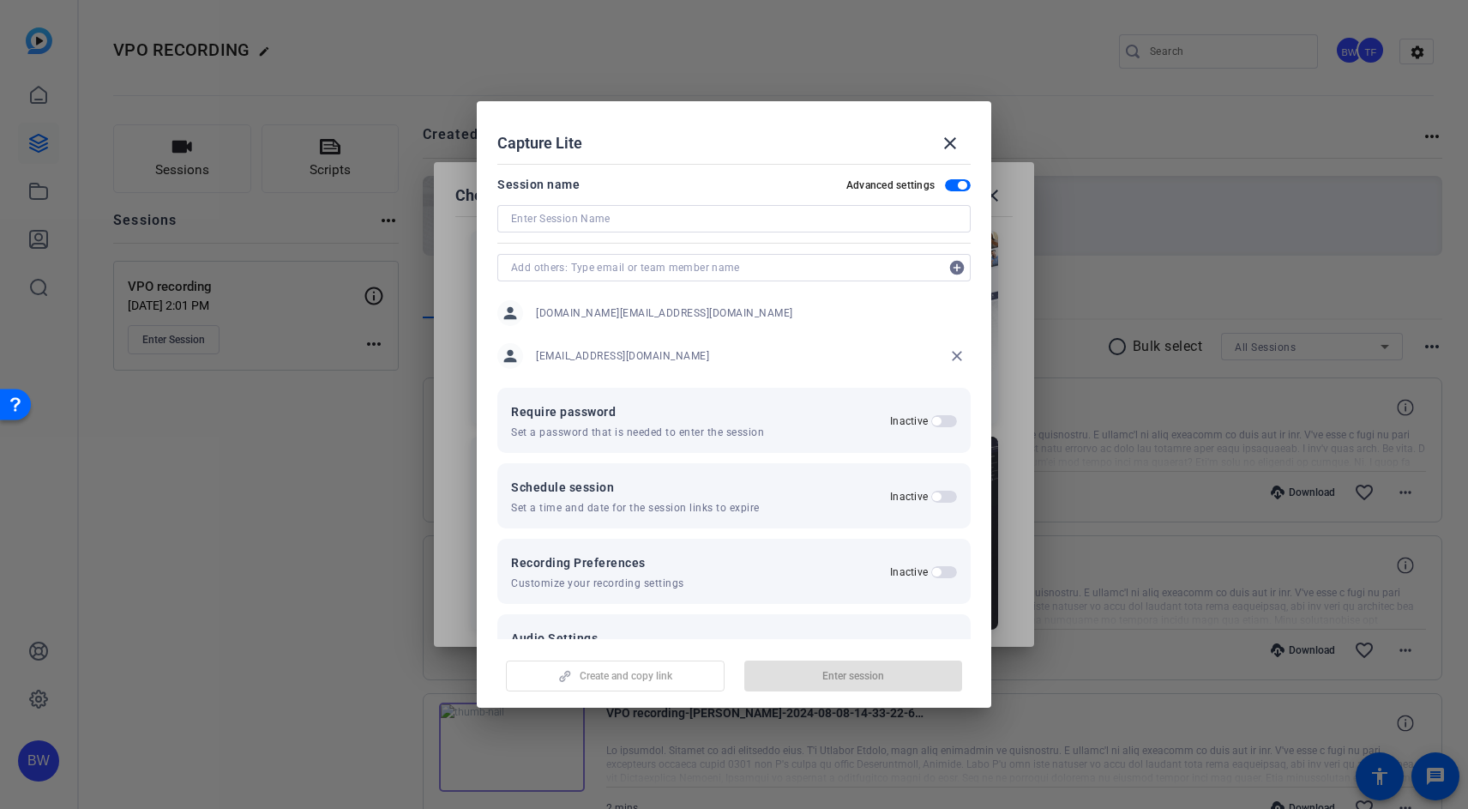
click at [690, 220] on input at bounding box center [734, 218] width 446 height 21
type input "test"
click at [630, 679] on span "Create and copy link" at bounding box center [626, 676] width 93 height 14
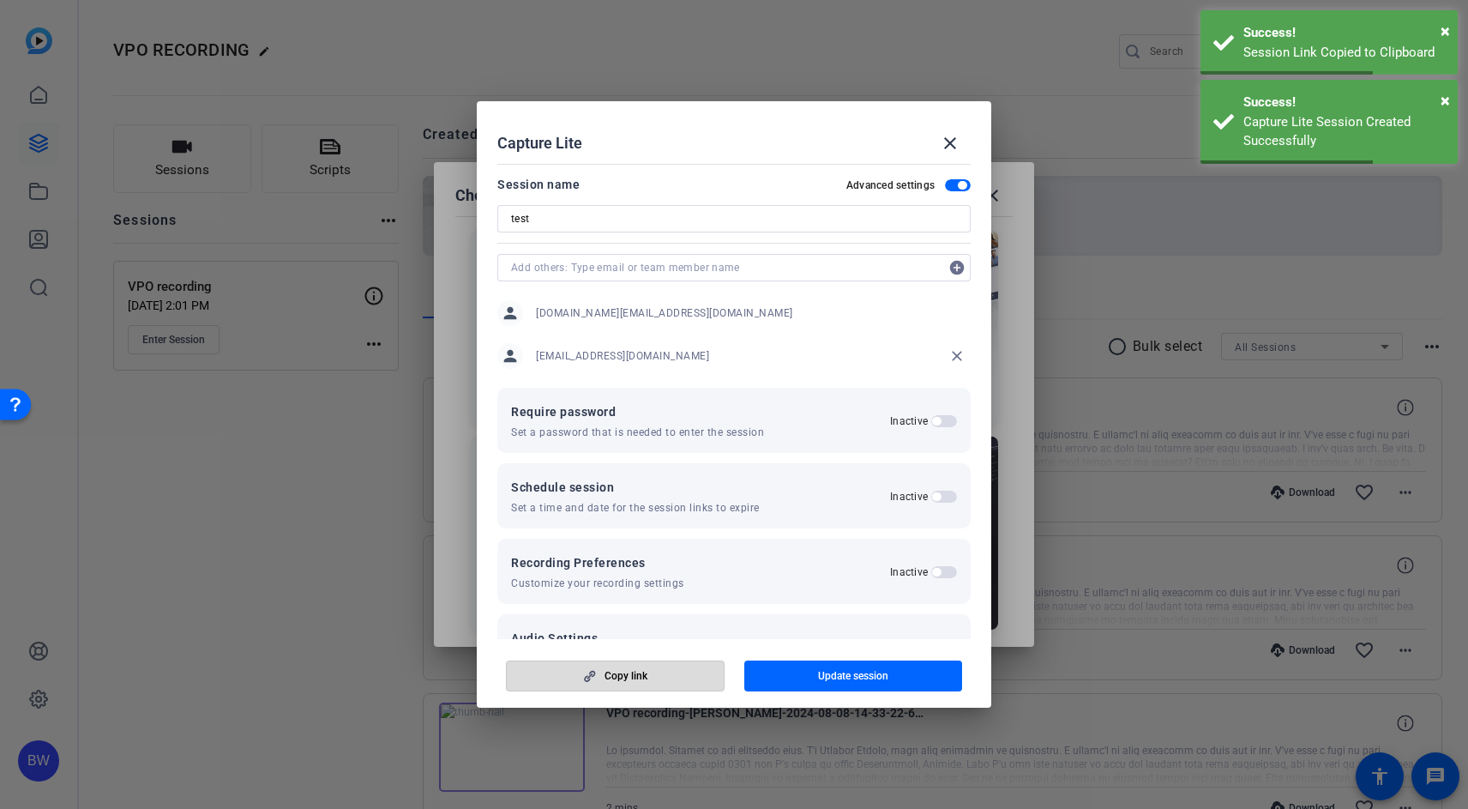
click at [657, 682] on span "button" at bounding box center [615, 675] width 217 height 41
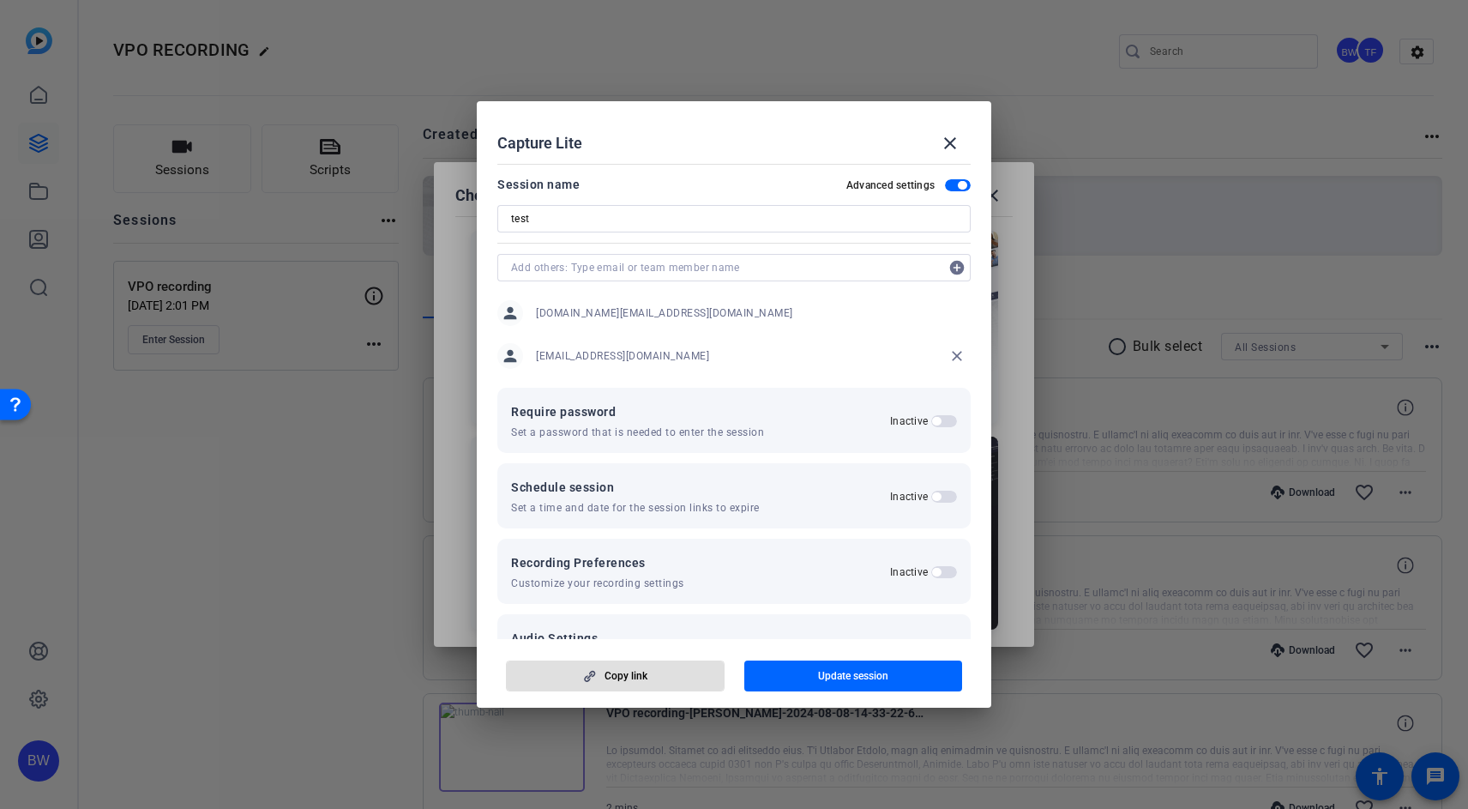
scroll to position [131, 0]
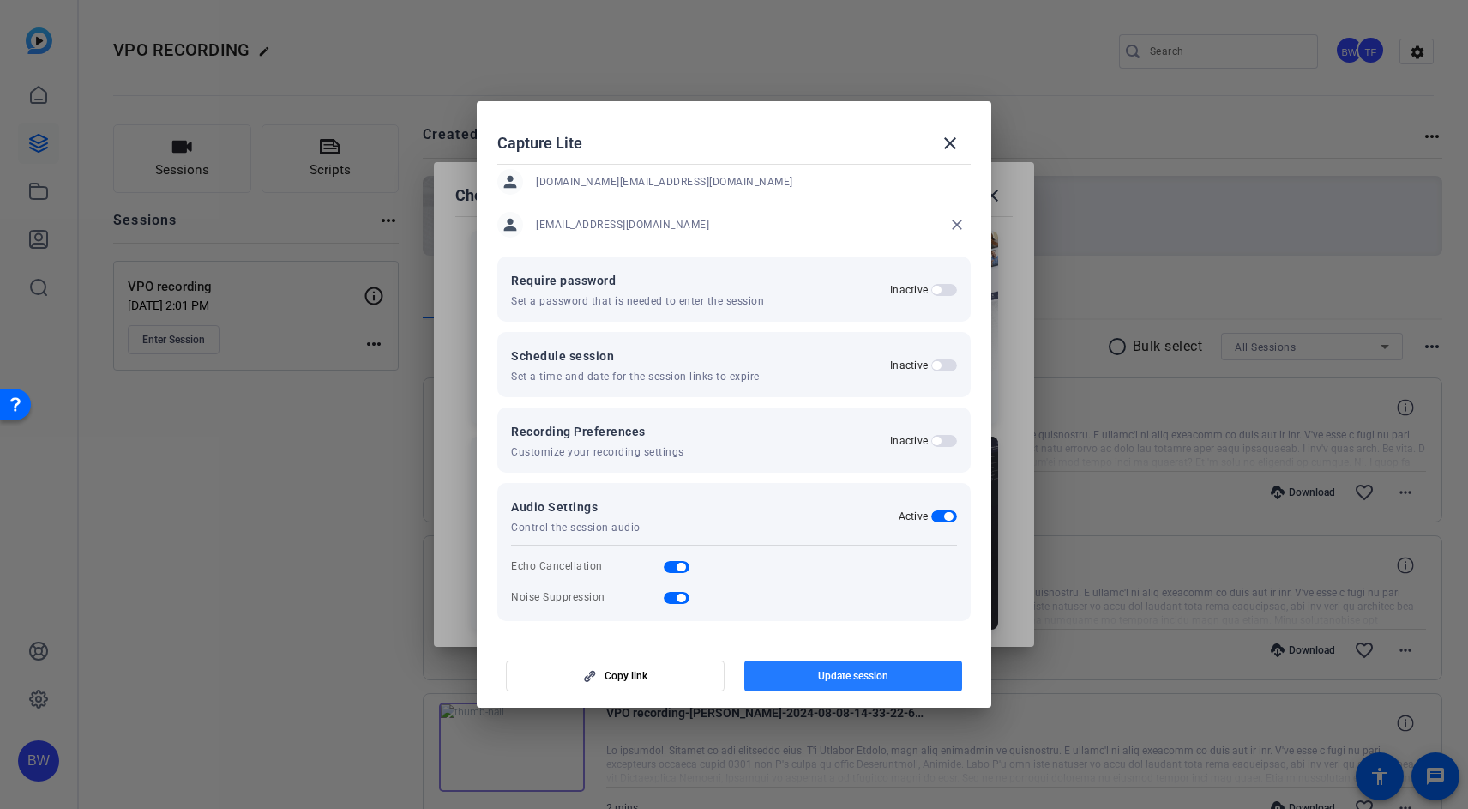
click at [835, 669] on span "Update session" at bounding box center [853, 676] width 70 height 14
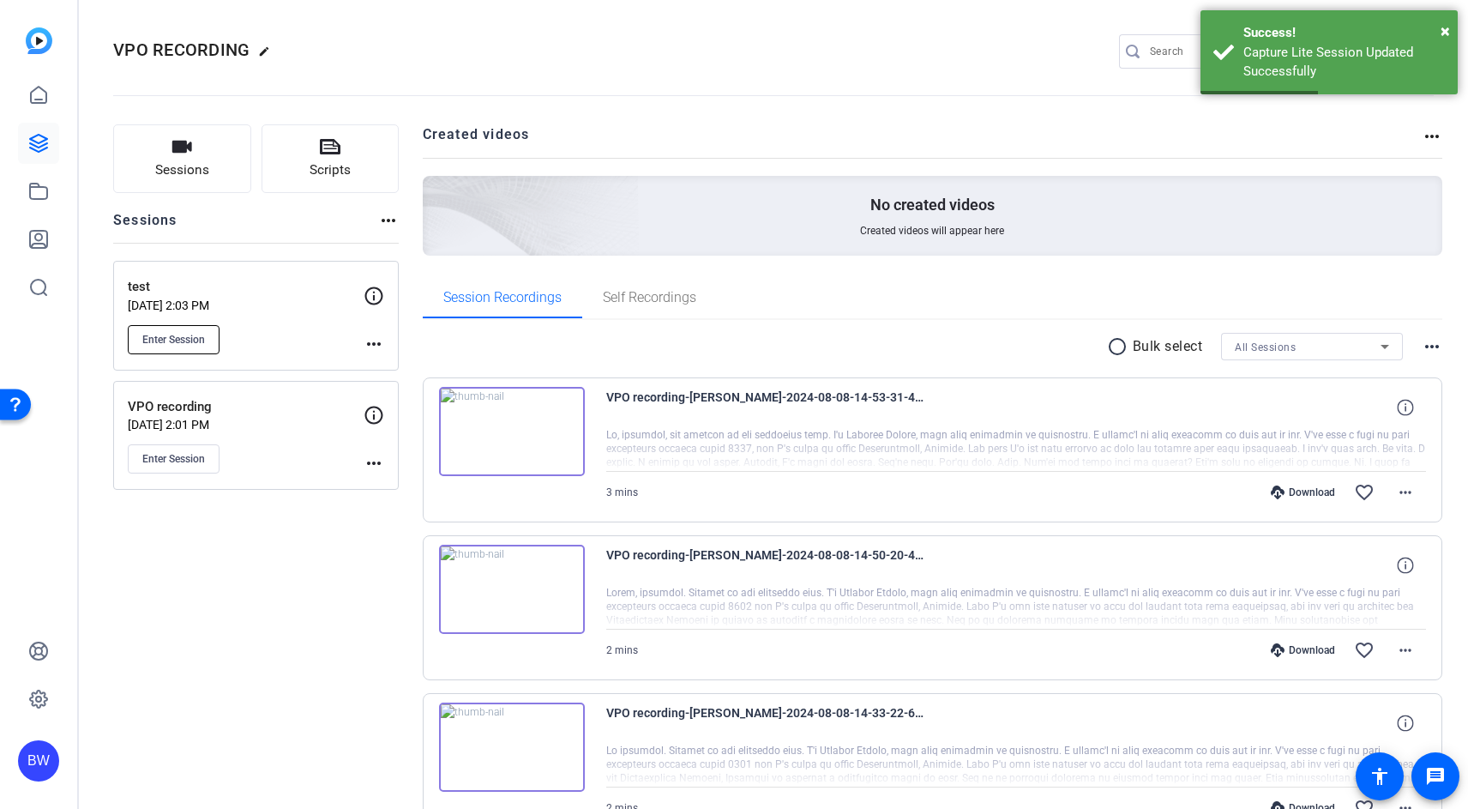
click at [179, 334] on span "Enter Session" at bounding box center [173, 340] width 63 height 14
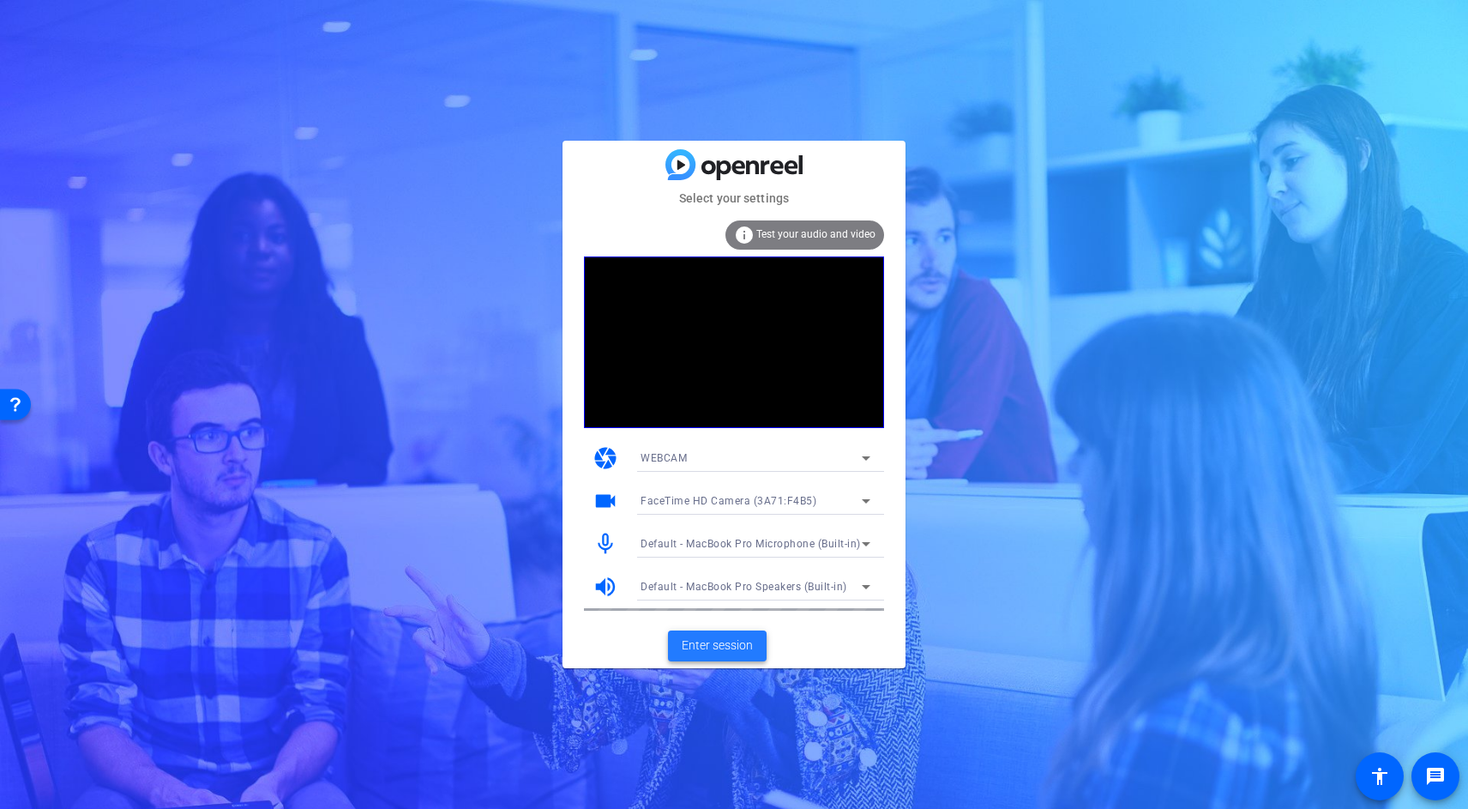
click at [723, 650] on span "Enter session" at bounding box center [717, 645] width 71 height 18
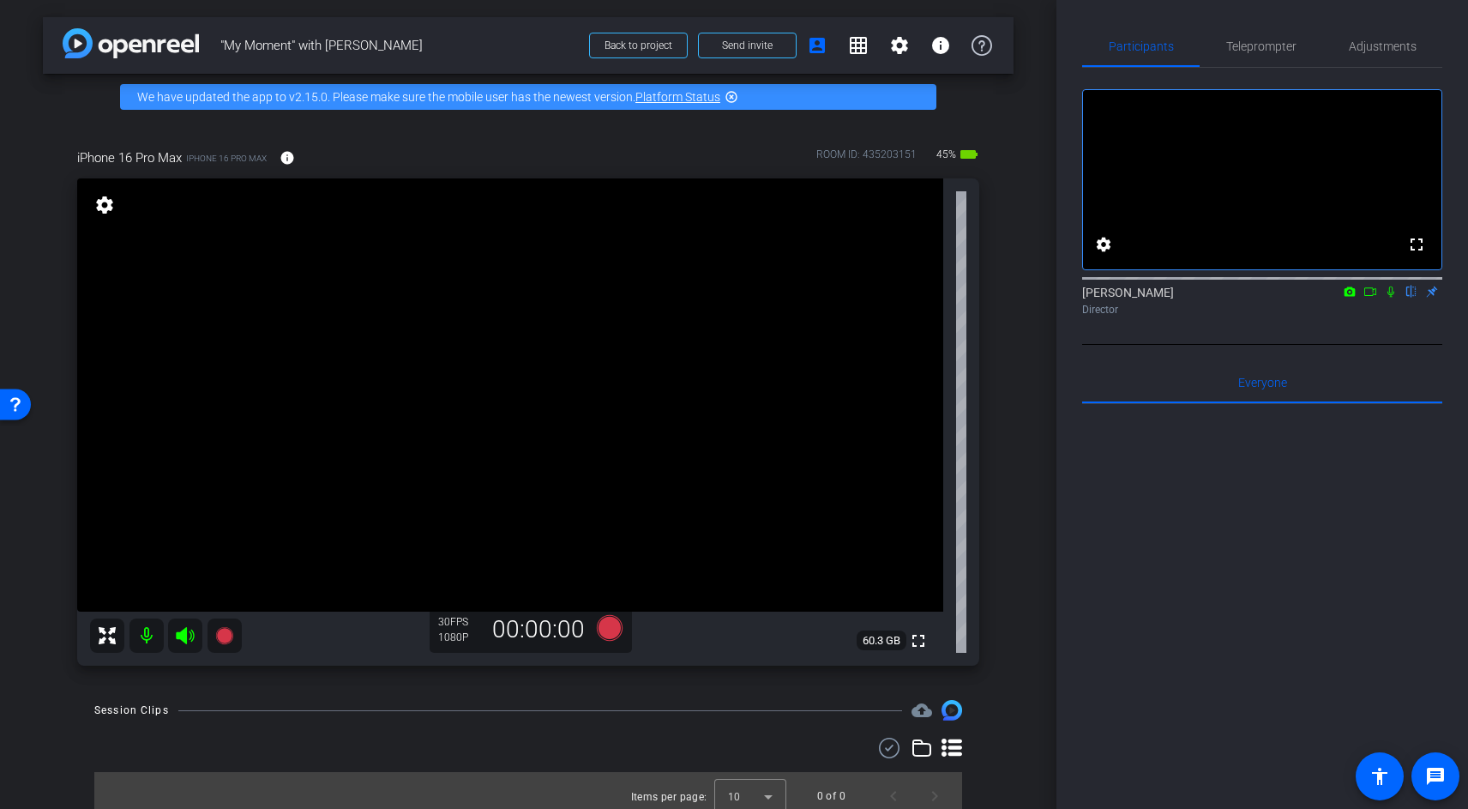
click at [1389, 298] on icon at bounding box center [1391, 292] width 14 height 12
click at [1389, 45] on span "Adjustments" at bounding box center [1383, 46] width 68 height 12
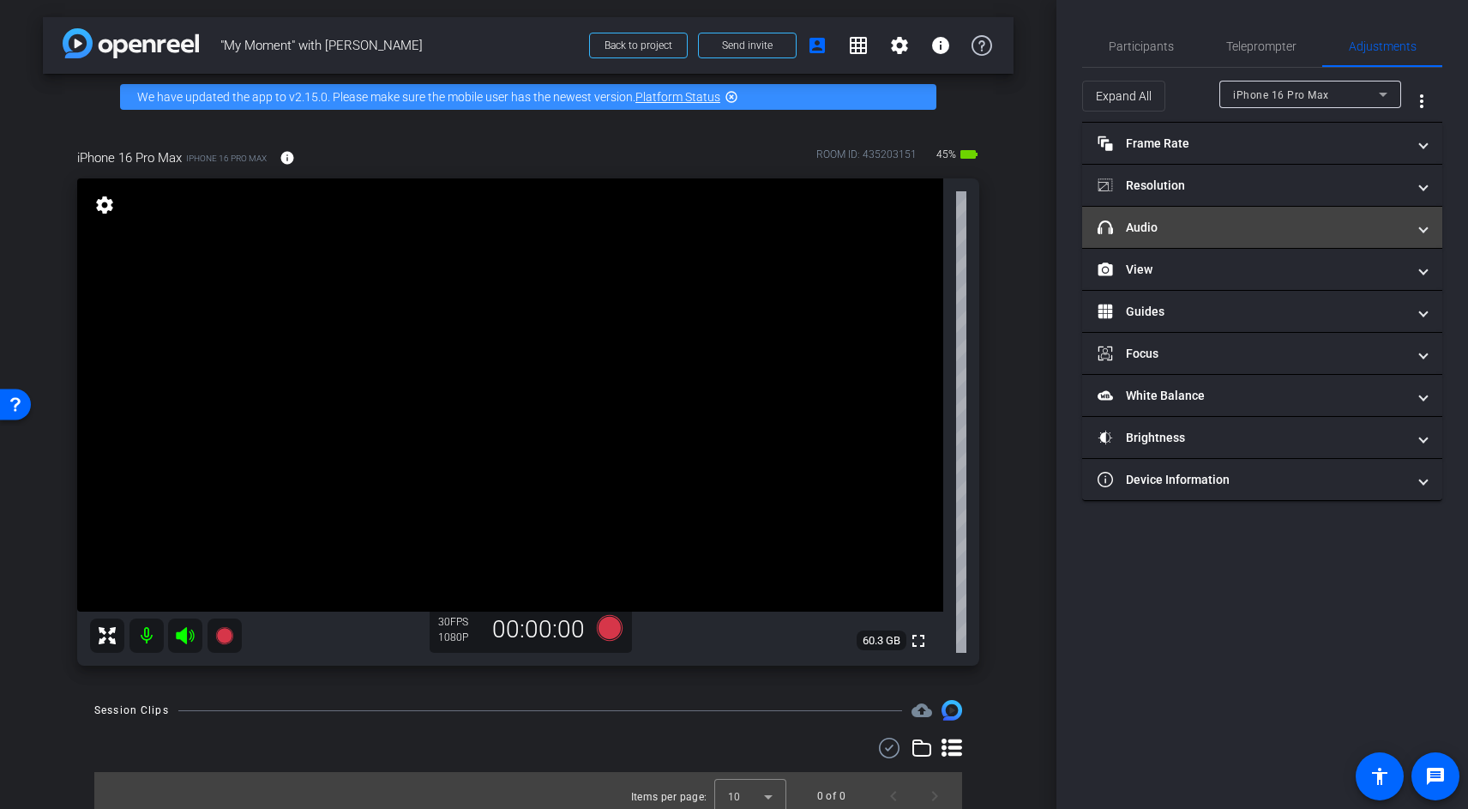
click at [1146, 234] on mat-panel-title "headphone icon Audio" at bounding box center [1252, 228] width 309 height 18
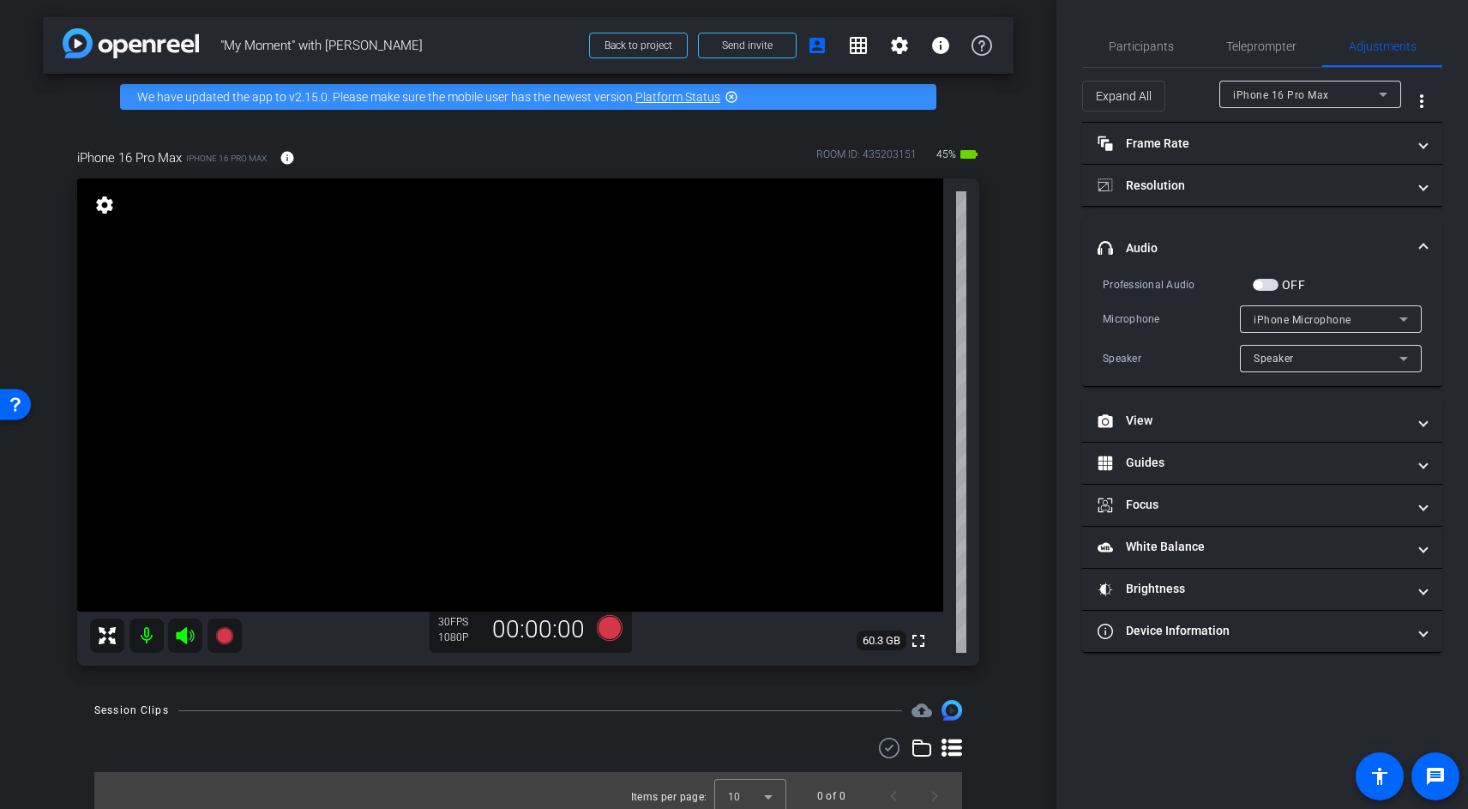
click at [1328, 323] on span "iPhone Microphone" at bounding box center [1303, 320] width 98 height 12
click at [1342, 247] on div at bounding box center [734, 404] width 1468 height 809
click at [1289, 141] on mat-panel-title "Frame Rate Frame Rate" at bounding box center [1252, 144] width 309 height 18
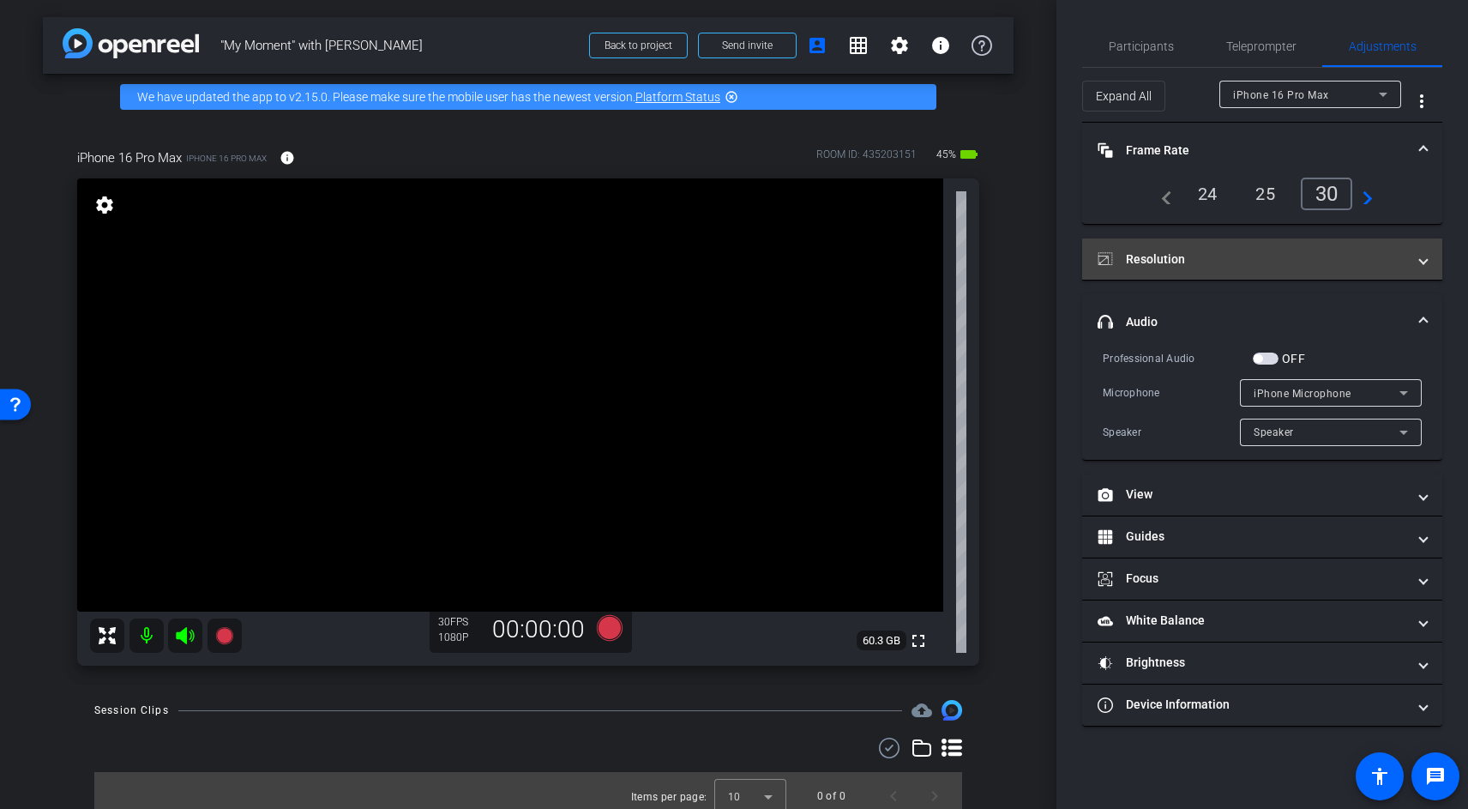
click at [1158, 254] on mat-panel-title "Resolution" at bounding box center [1252, 259] width 309 height 18
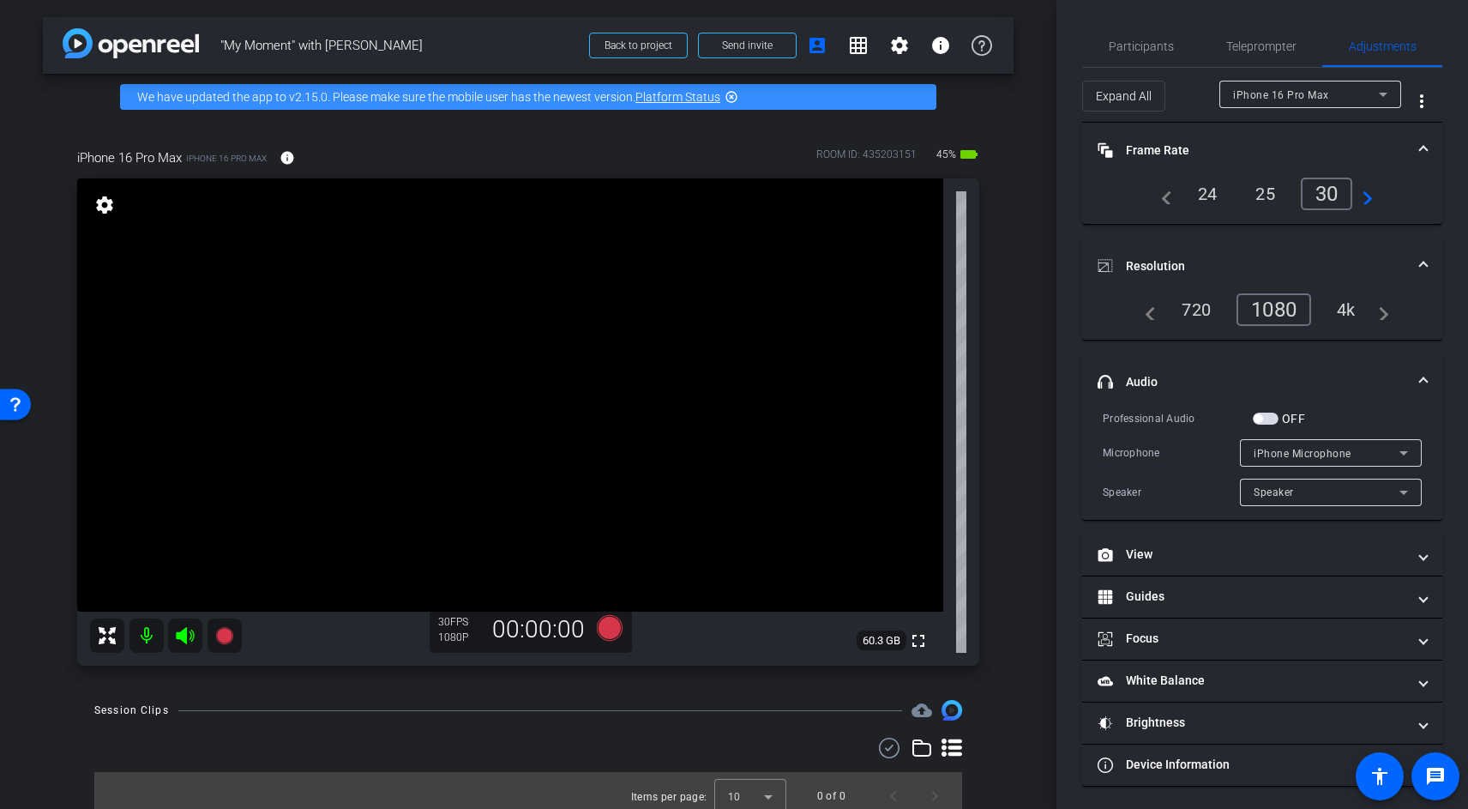
click at [1351, 316] on div "4k" at bounding box center [1346, 309] width 45 height 29
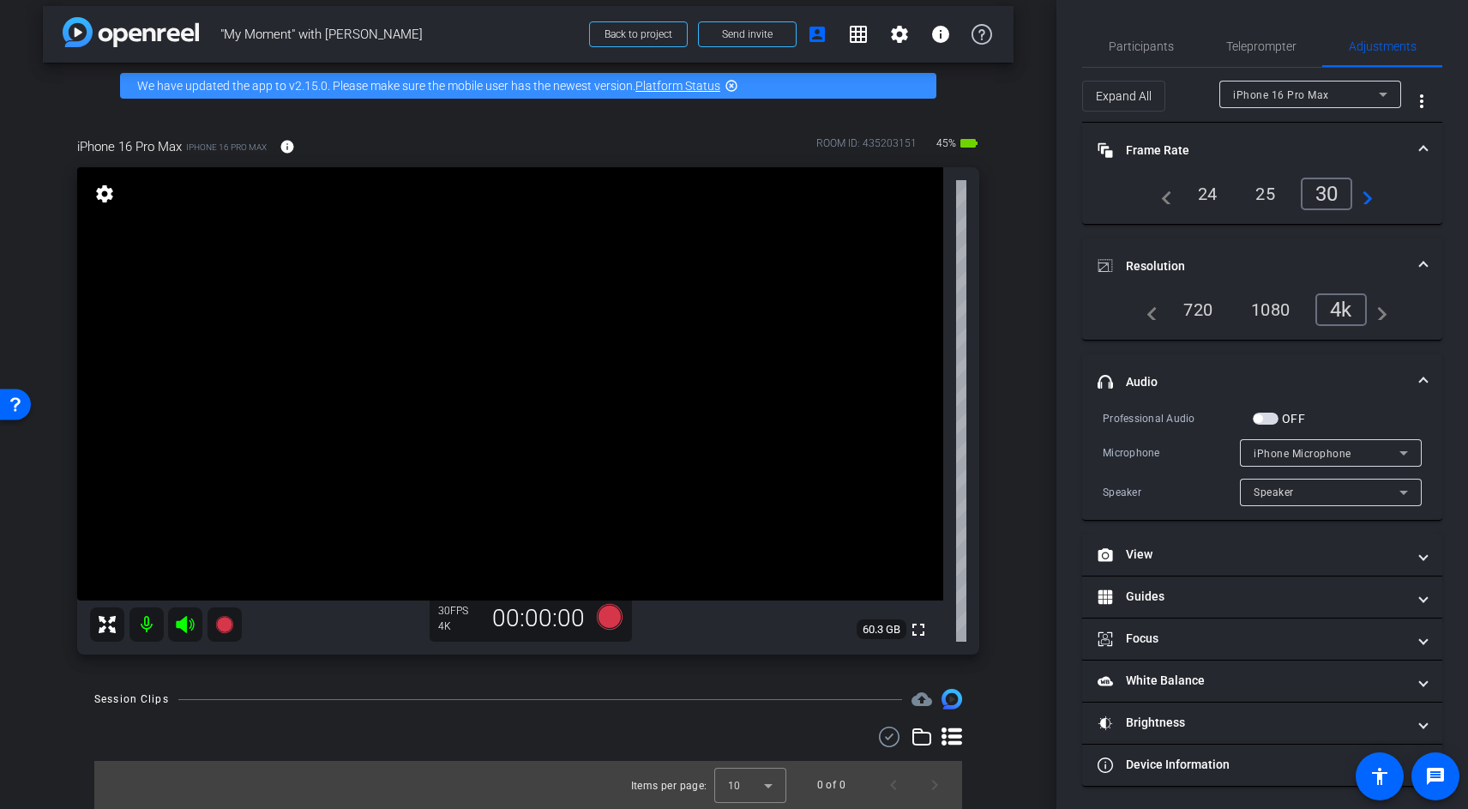
click at [147, 628] on mat-icon at bounding box center [146, 624] width 34 height 34
click at [1168, 43] on span "Participants" at bounding box center [1141, 46] width 65 height 12
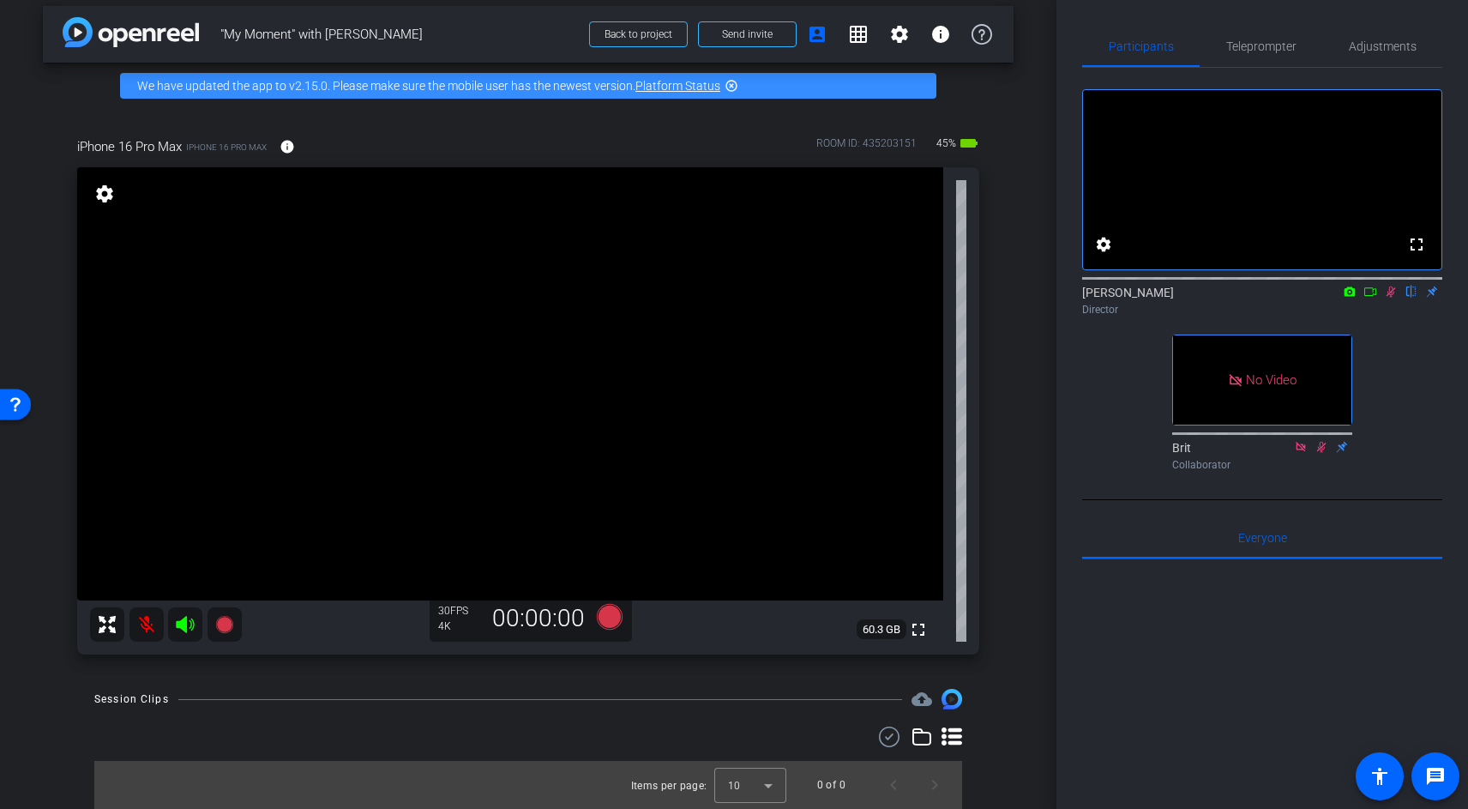
click at [138, 623] on mat-icon at bounding box center [146, 624] width 34 height 34
click at [1387, 298] on icon at bounding box center [1391, 292] width 14 height 12
click at [1261, 52] on span "Teleprompter" at bounding box center [1261, 46] width 70 height 12
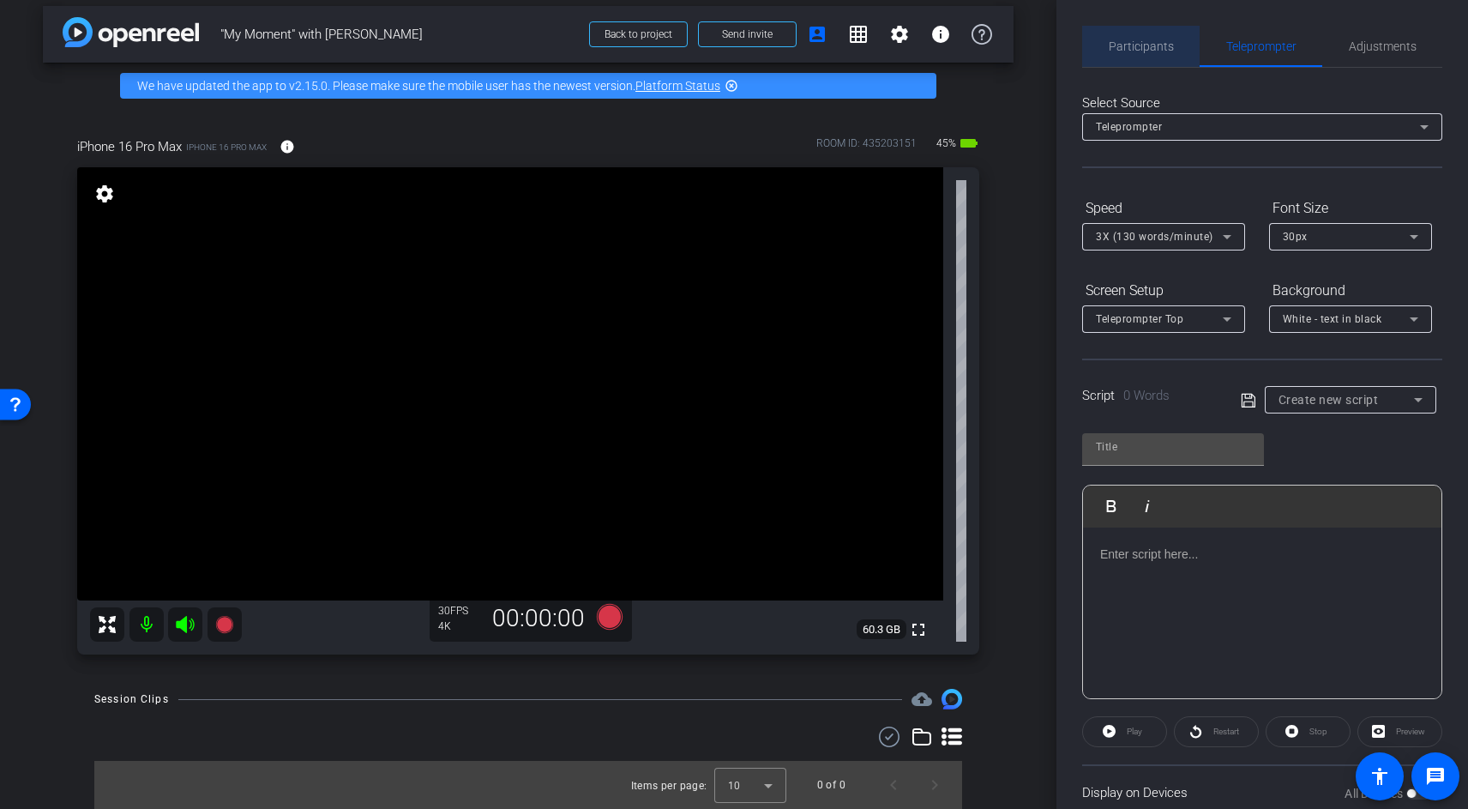
click at [1154, 48] on span "Participants" at bounding box center [1141, 46] width 65 height 12
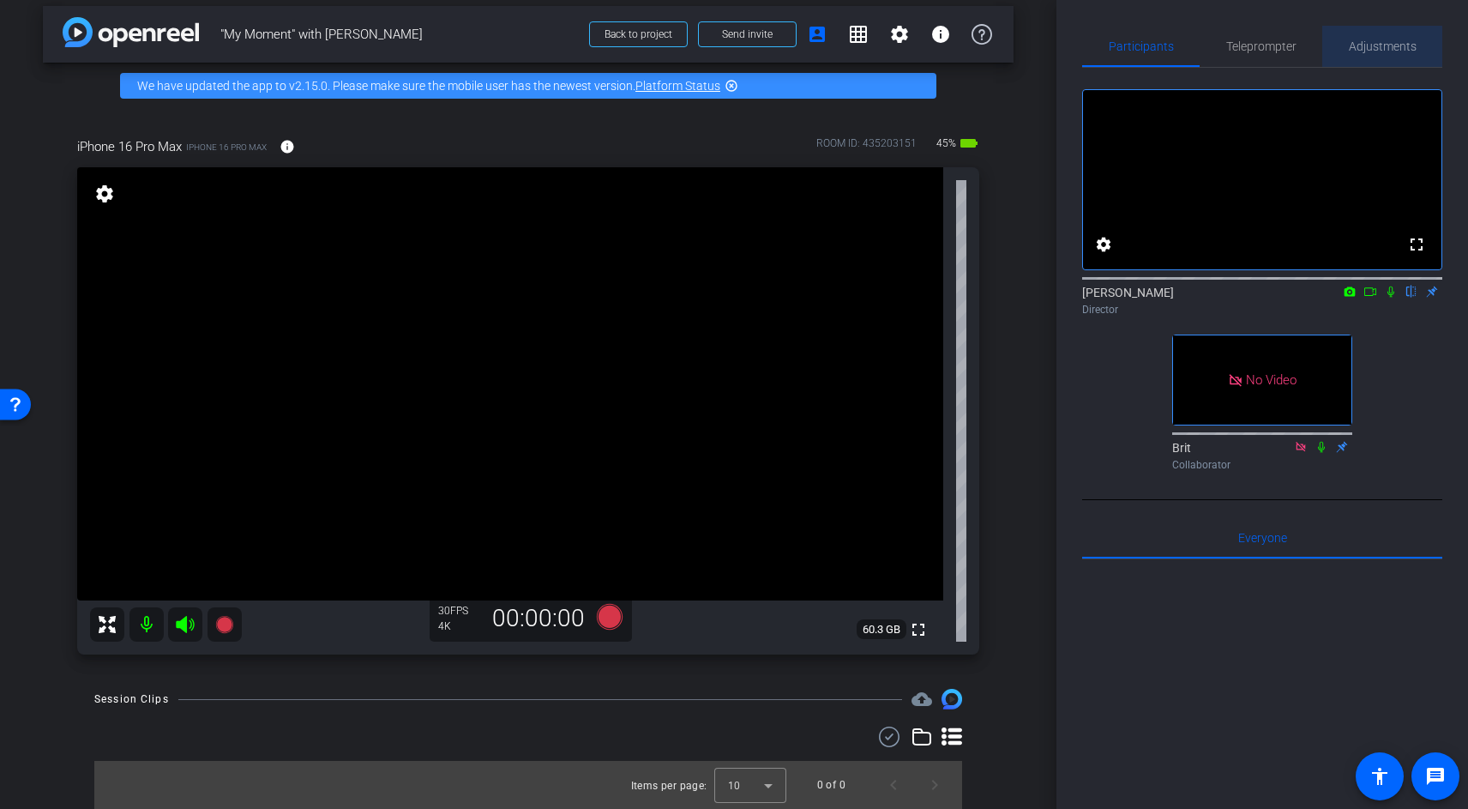
click at [1383, 48] on span "Adjustments" at bounding box center [1383, 46] width 68 height 12
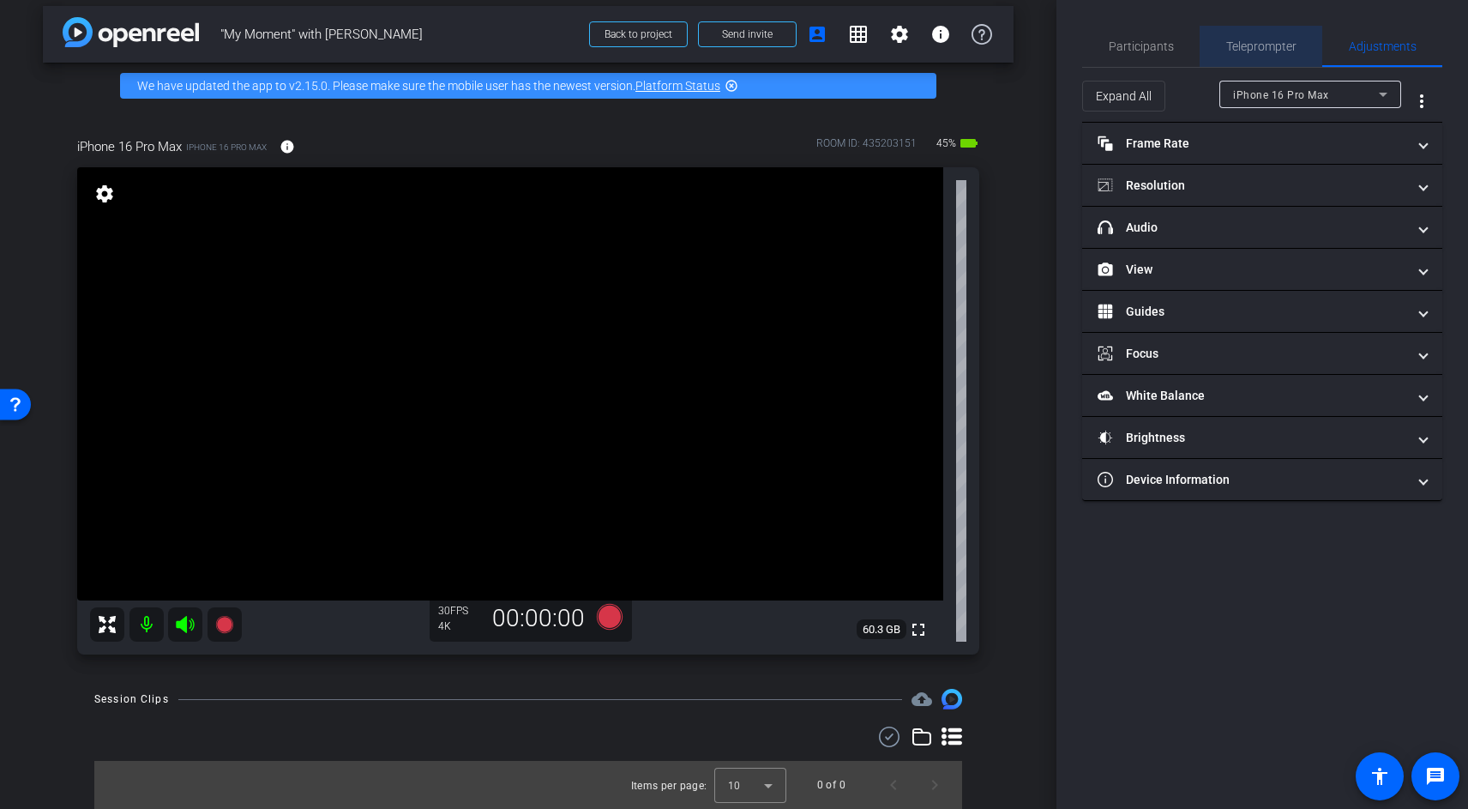
click at [1254, 50] on span "Teleprompter" at bounding box center [1261, 46] width 70 height 12
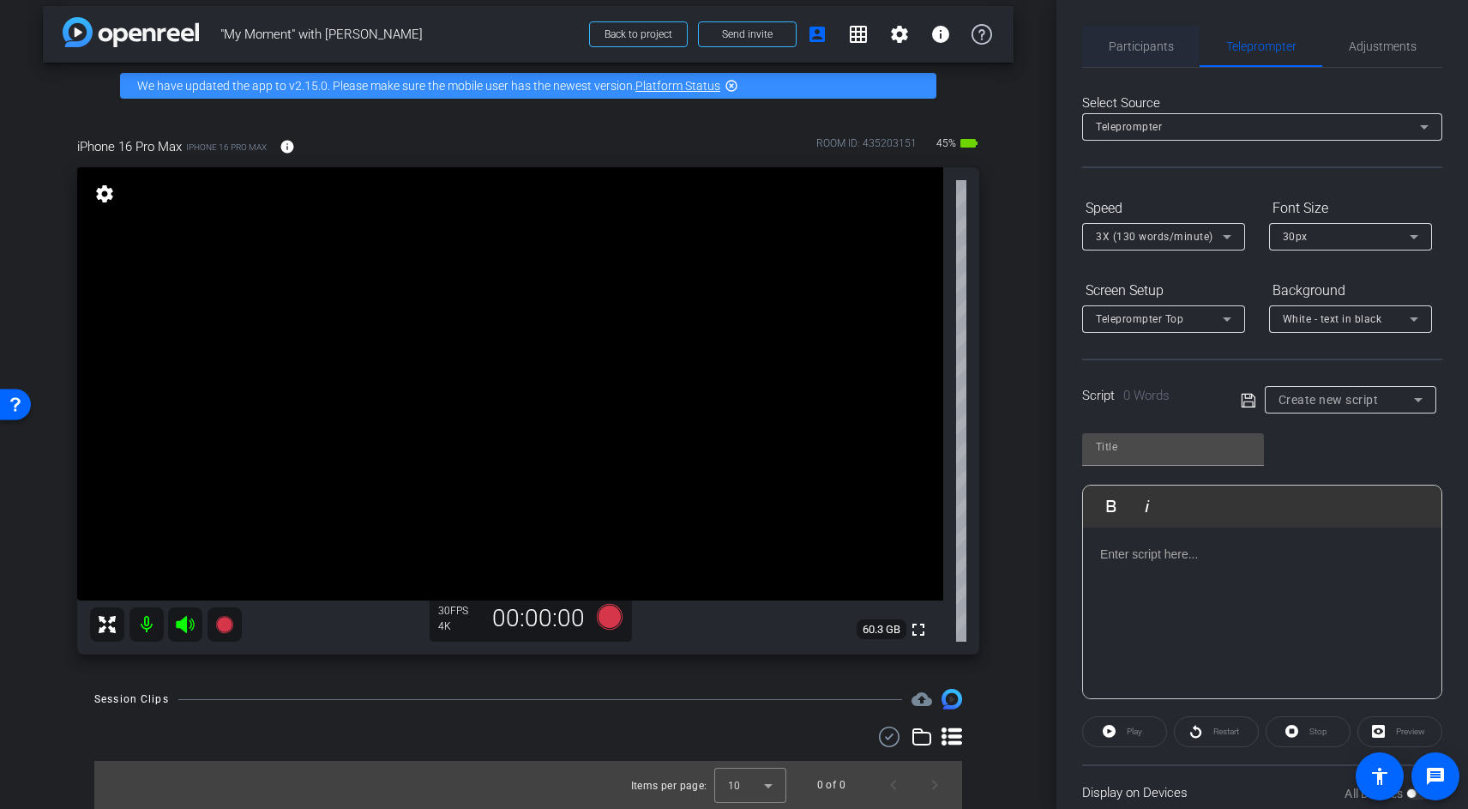
click at [1141, 60] on span "Participants" at bounding box center [1141, 46] width 65 height 41
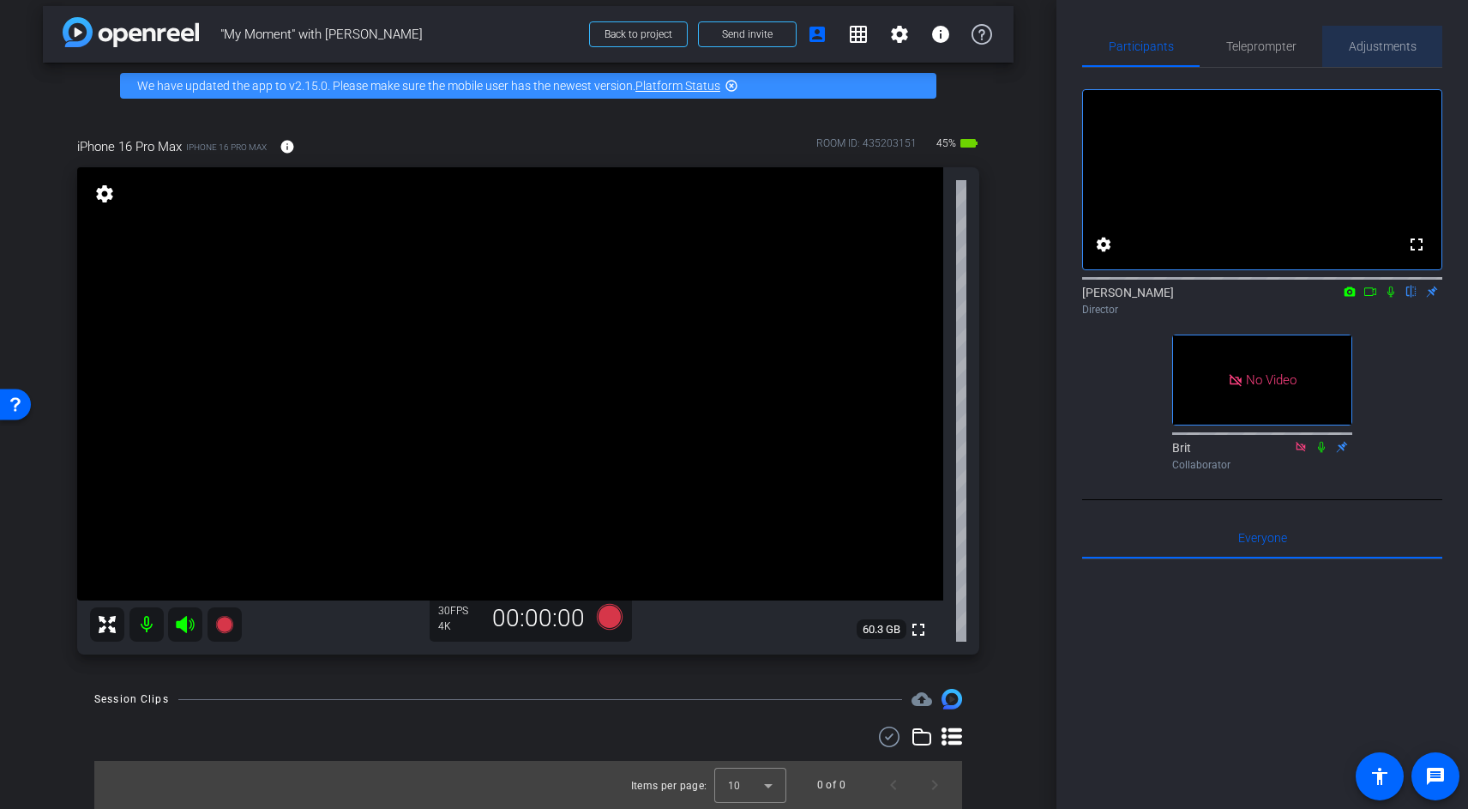
click at [1384, 48] on span "Adjustments" at bounding box center [1383, 46] width 68 height 12
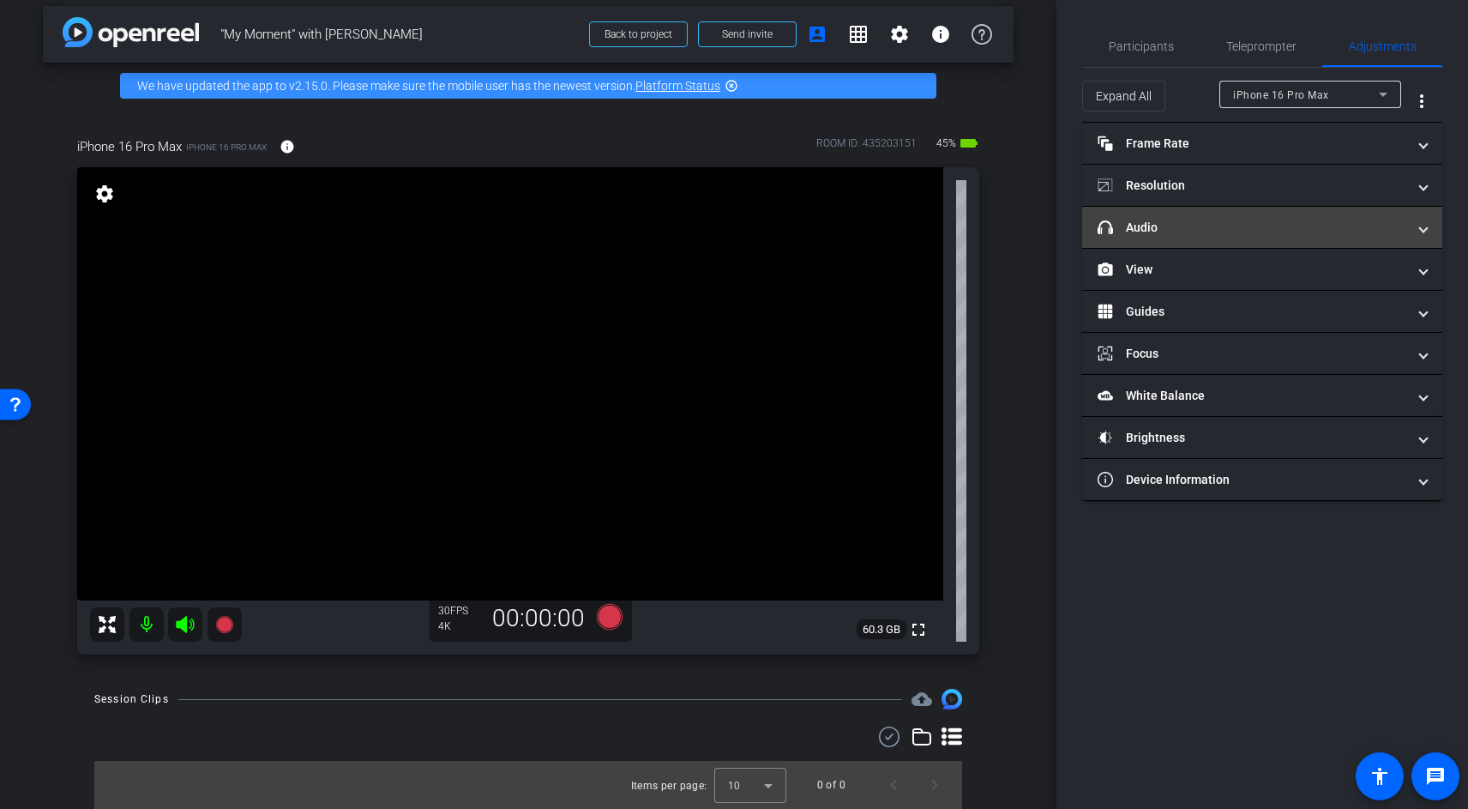
click at [1169, 219] on mat-panel-title "headphone icon Audio" at bounding box center [1252, 228] width 309 height 18
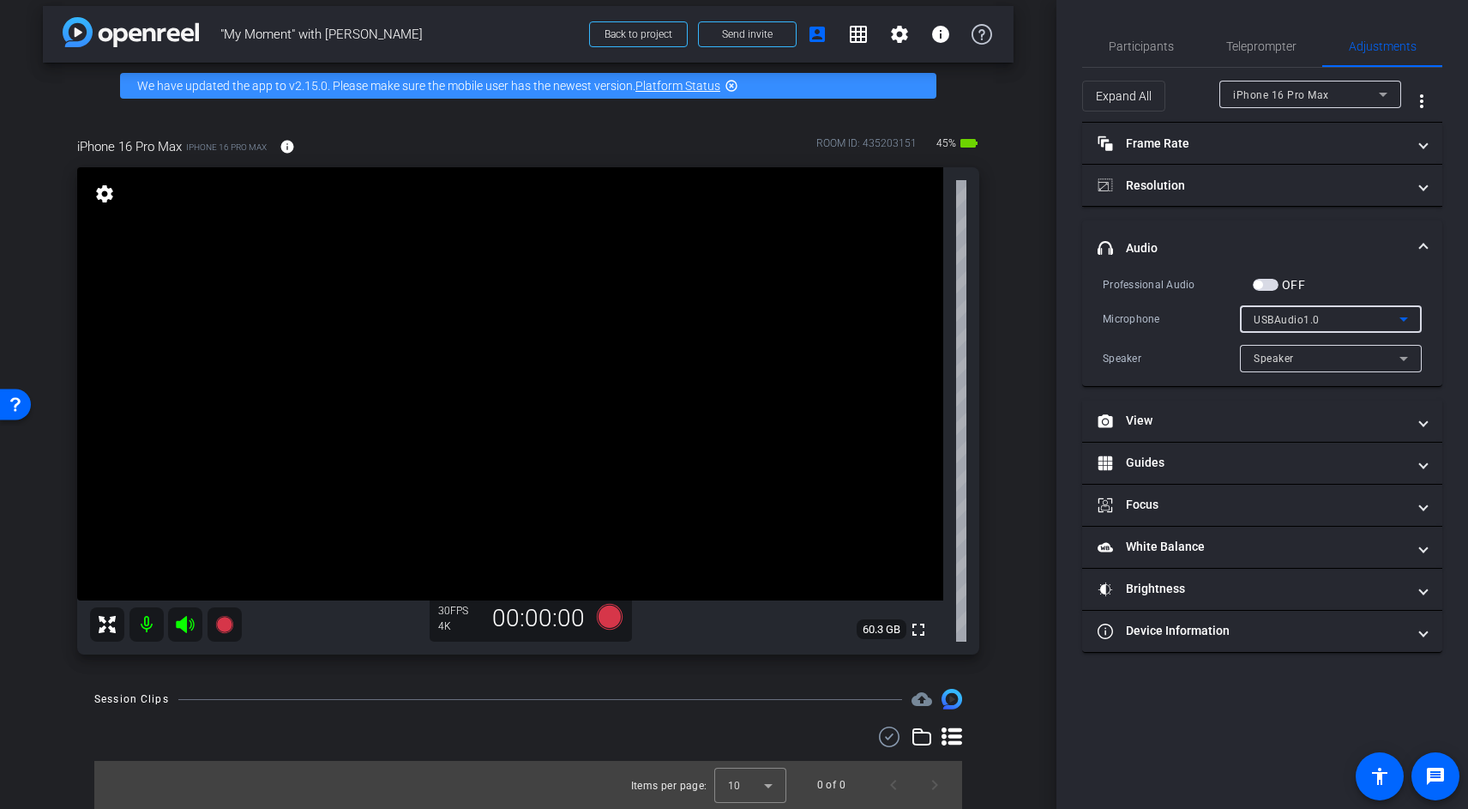
click at [1280, 316] on span "USBAudio1.0" at bounding box center [1287, 320] width 66 height 12
click at [1274, 390] on span "USBAudio1.0" at bounding box center [1287, 380] width 66 height 21
click at [1274, 355] on span "Speaker" at bounding box center [1274, 358] width 40 height 12
click at [1190, 360] on div at bounding box center [734, 404] width 1468 height 809
click at [1262, 287] on span "button" at bounding box center [1266, 285] width 26 height 12
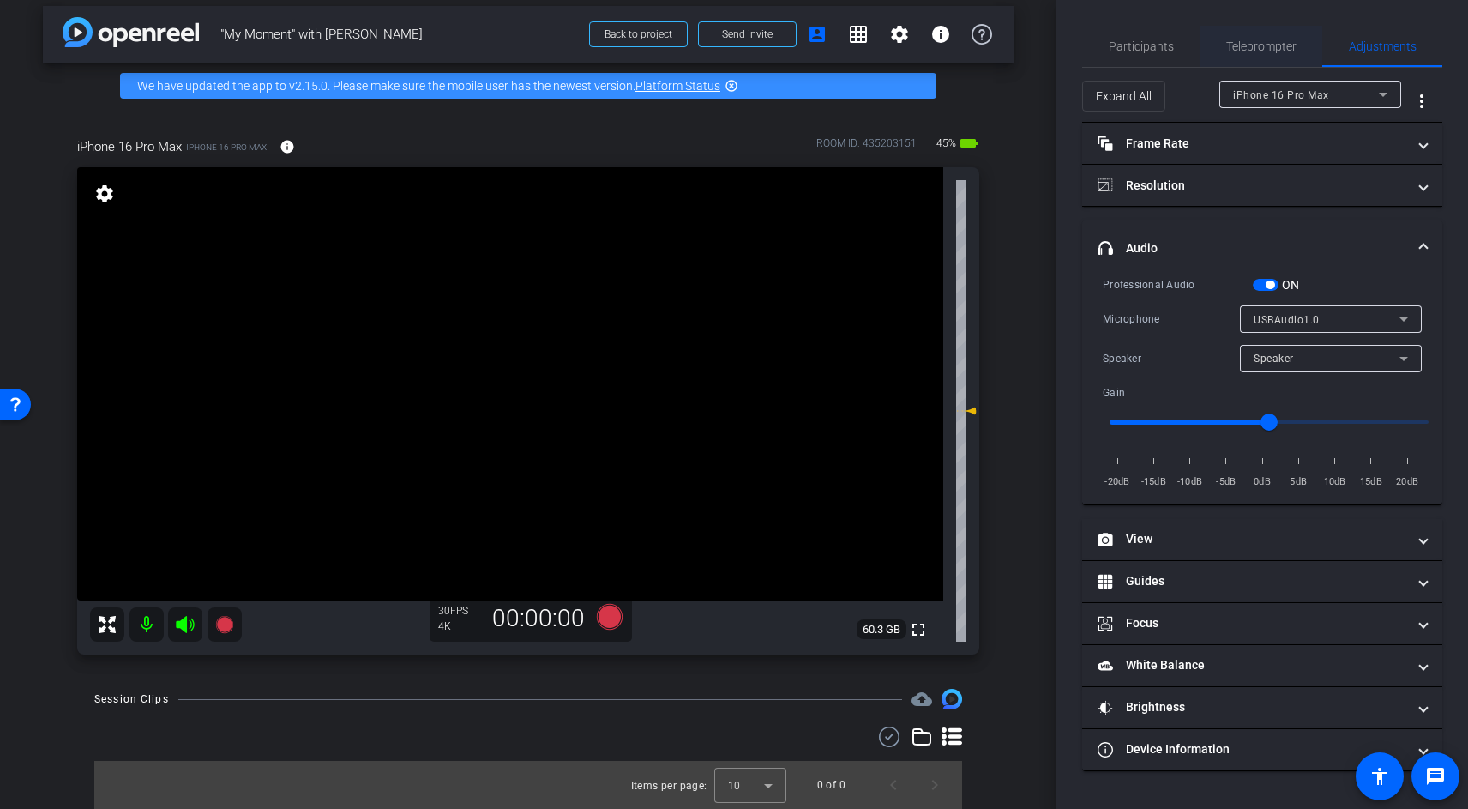
click at [1252, 45] on span "Teleprompter" at bounding box center [1261, 46] width 70 height 12
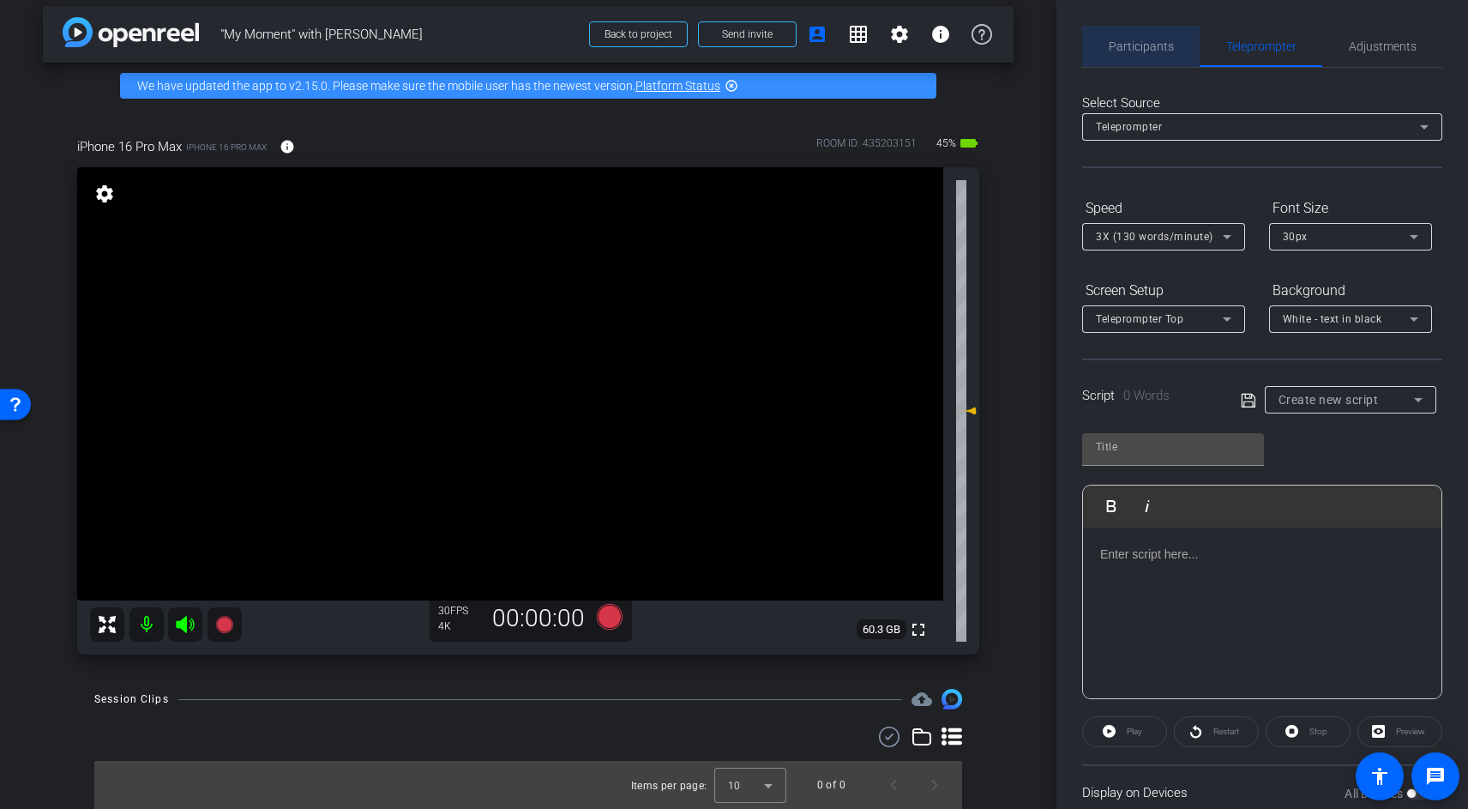
click at [1152, 59] on span "Participants" at bounding box center [1141, 46] width 65 height 41
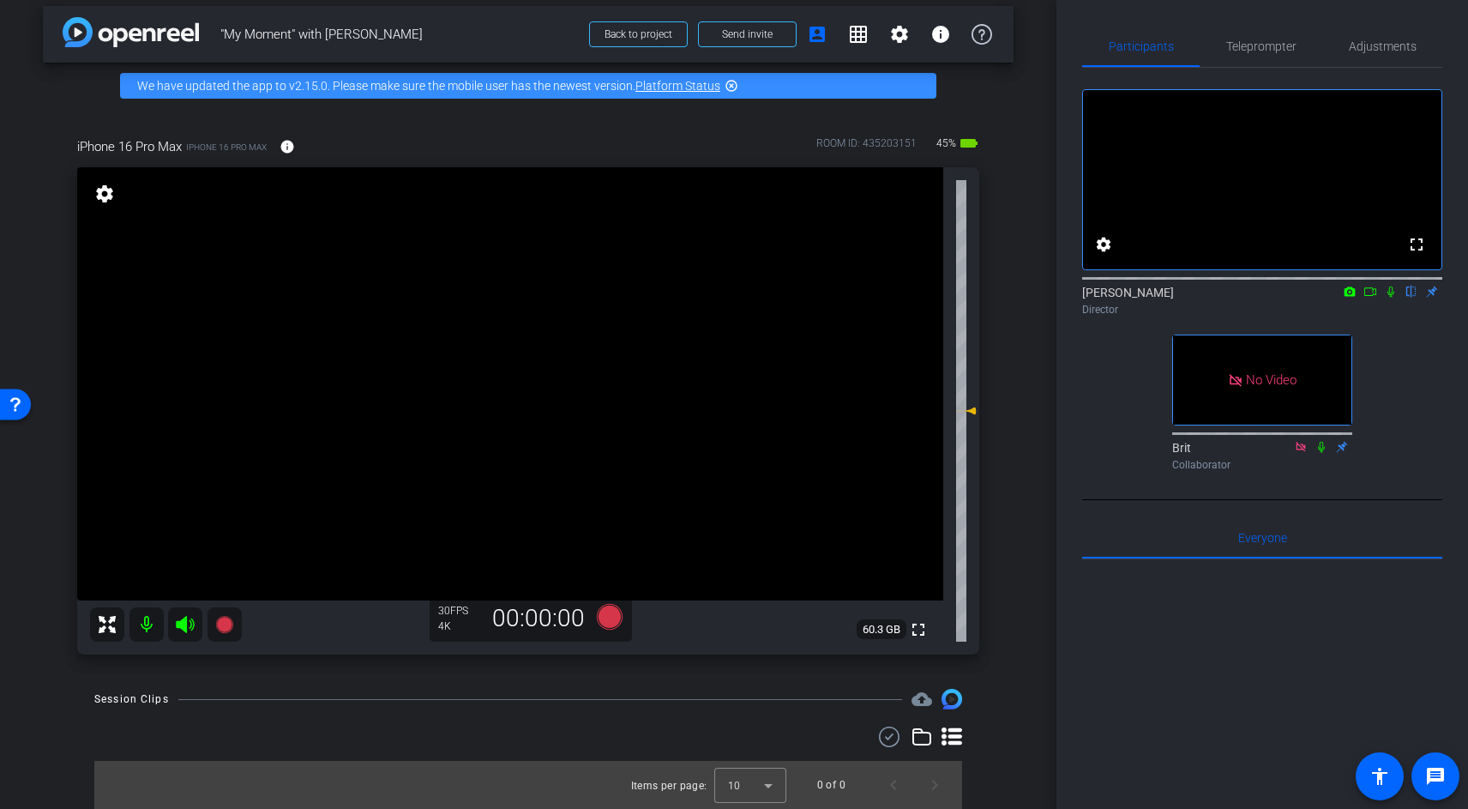
click at [1390, 298] on icon at bounding box center [1391, 292] width 14 height 12
click at [1321, 453] on icon at bounding box center [1322, 447] width 14 height 12
click at [1378, 41] on span "Adjustments" at bounding box center [1383, 46] width 68 height 12
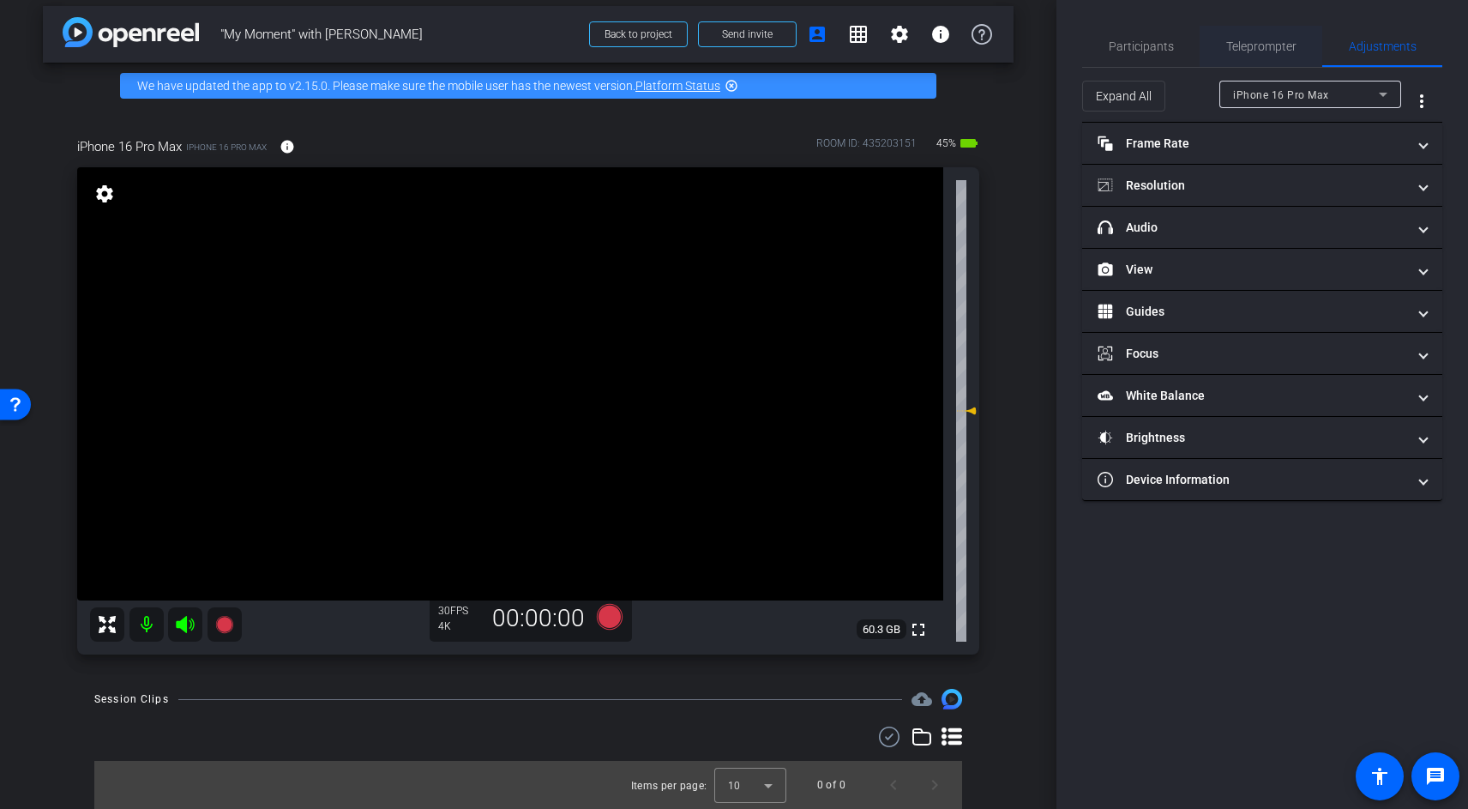
click at [1233, 46] on span "Teleprompter" at bounding box center [1261, 46] width 70 height 12
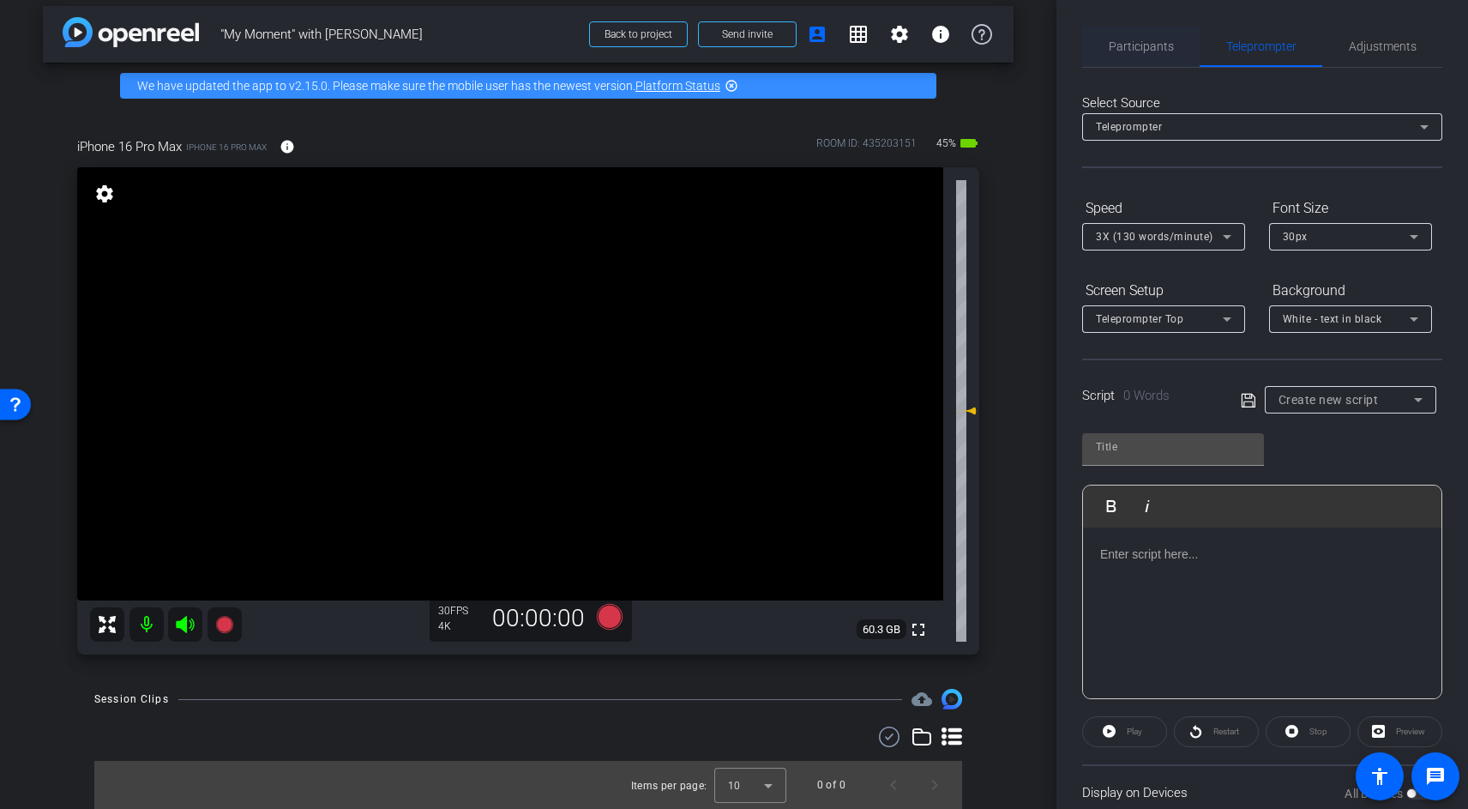
click at [1134, 51] on span "Participants" at bounding box center [1141, 46] width 65 height 12
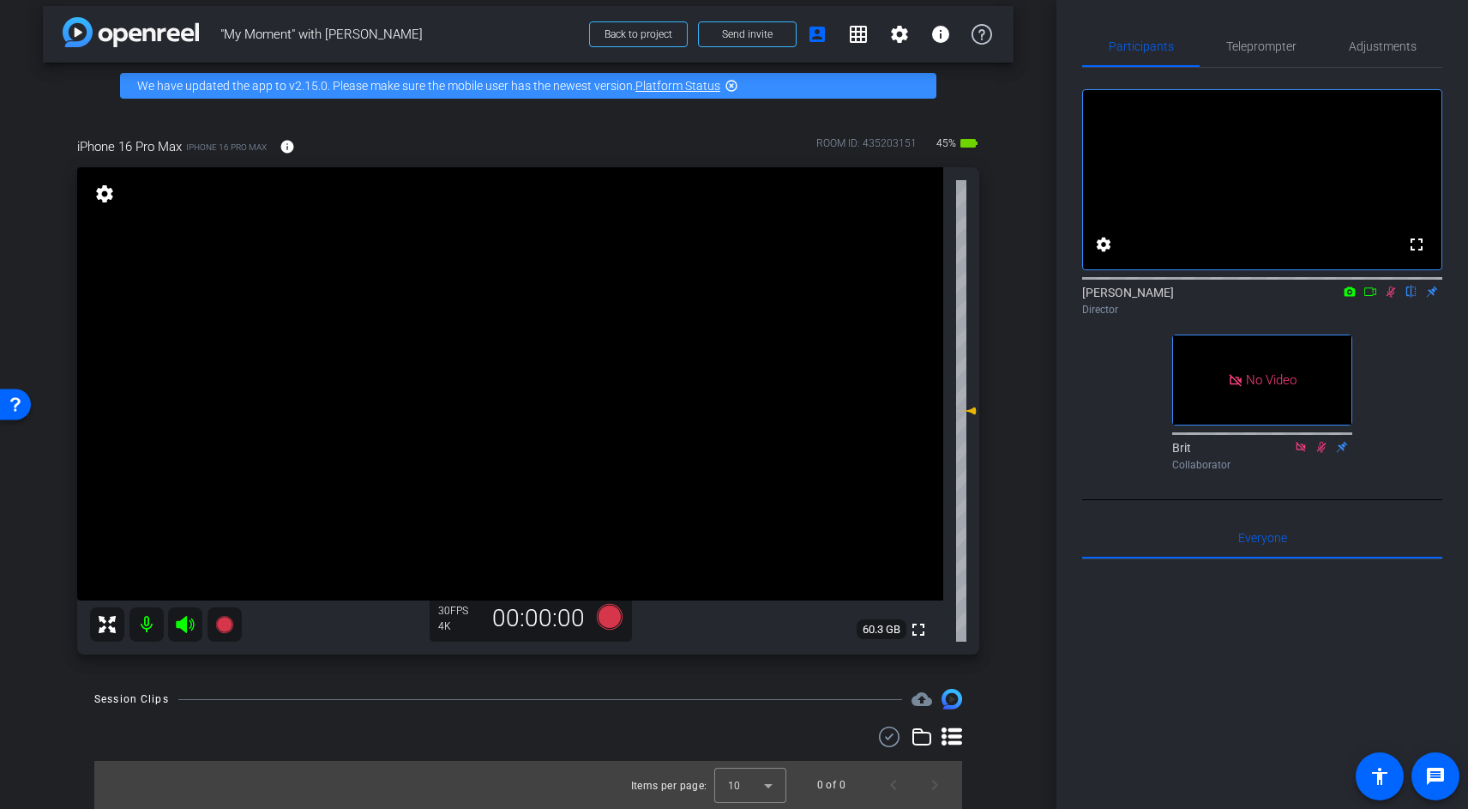
click at [1390, 298] on icon at bounding box center [1391, 292] width 14 height 12
click at [1371, 298] on icon at bounding box center [1370, 292] width 14 height 12
click at [1411, 298] on icon at bounding box center [1412, 292] width 14 height 12
click at [1410, 298] on icon at bounding box center [1412, 292] width 14 height 12
click at [1411, 298] on icon at bounding box center [1411, 291] width 7 height 11
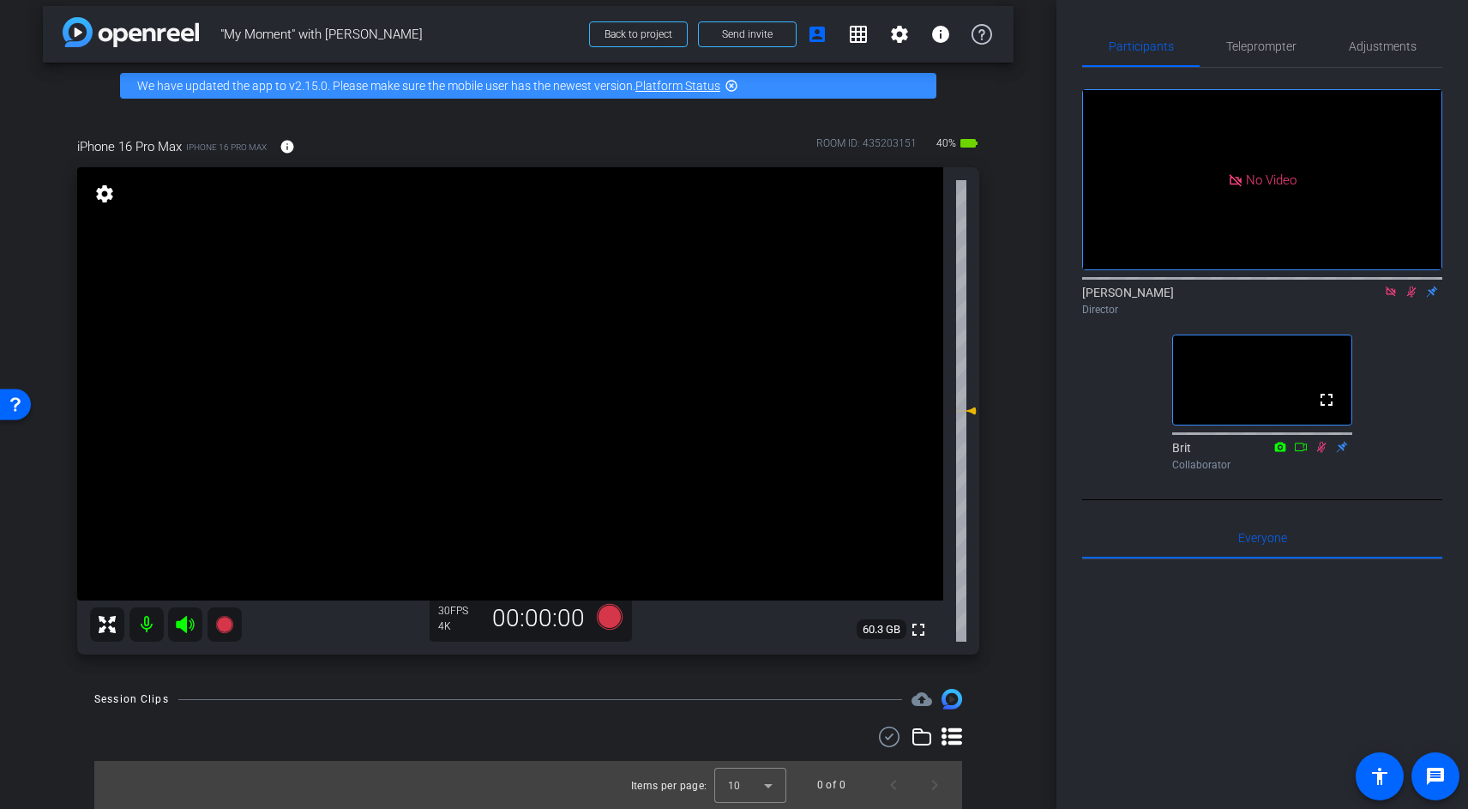
scroll to position [0, 0]
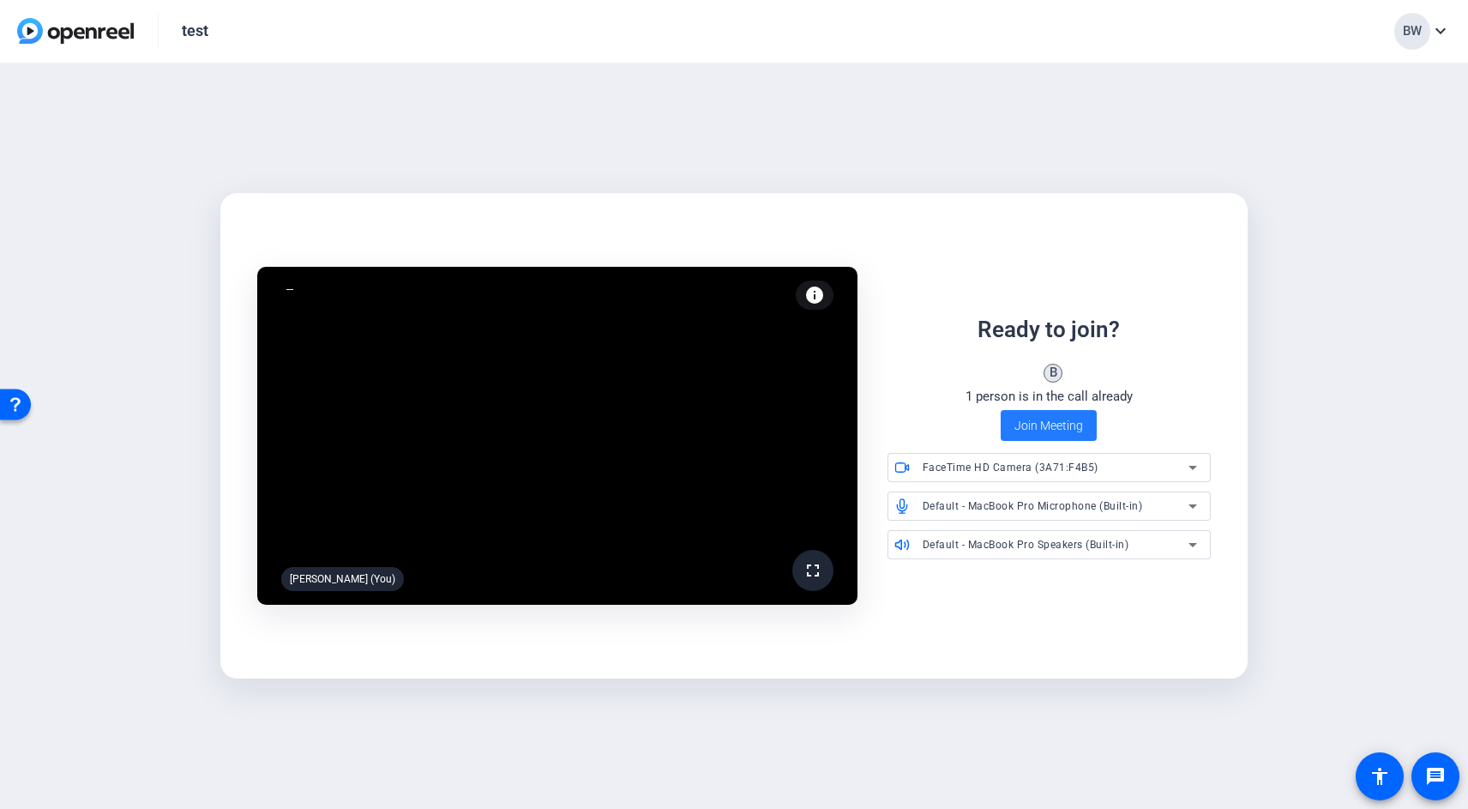
click at [1038, 424] on span "Join Meeting" at bounding box center [1048, 426] width 69 height 18
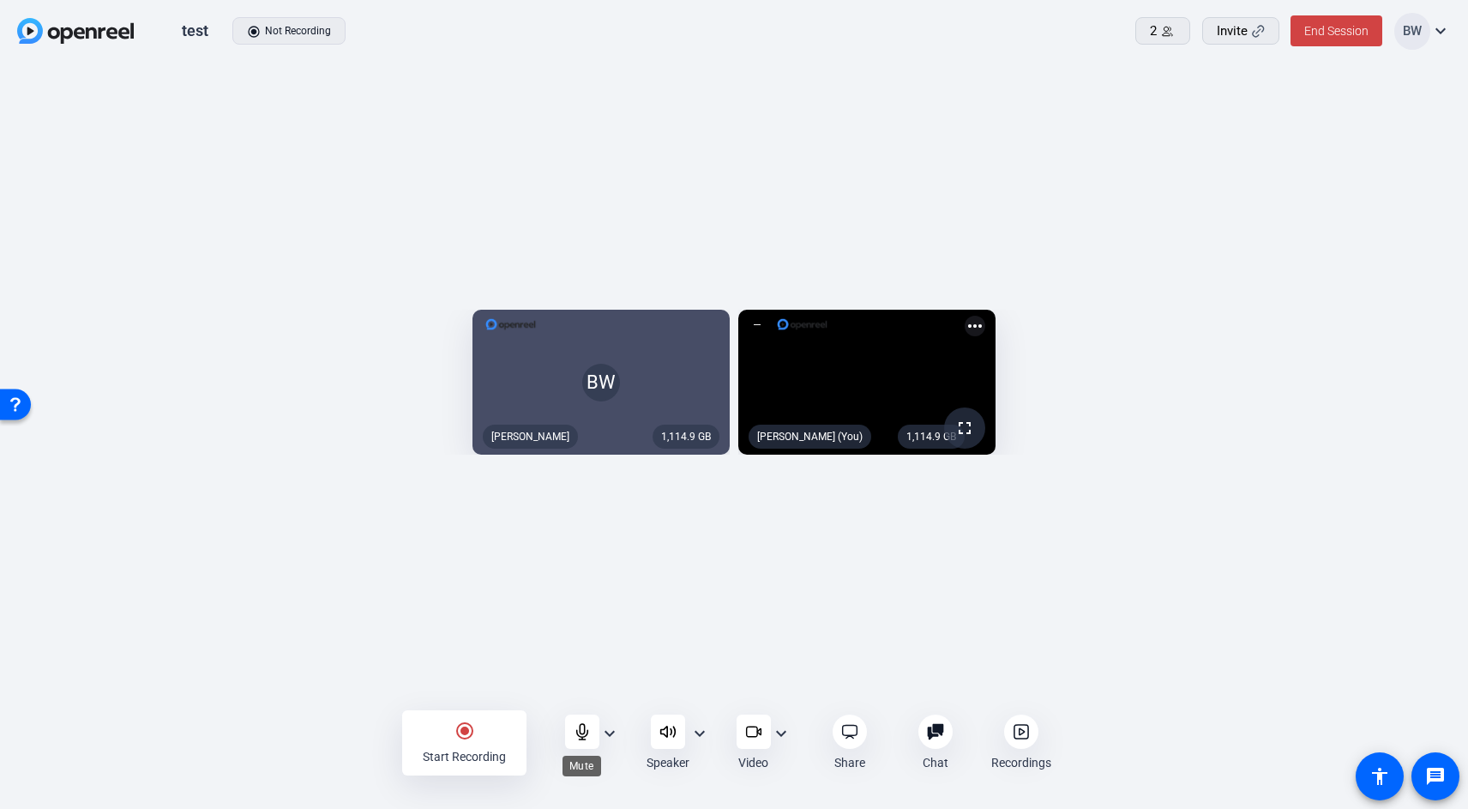
click at [579, 727] on icon at bounding box center [581, 731] width 11 height 15
click at [1255, 32] on icon at bounding box center [1258, 31] width 13 height 13
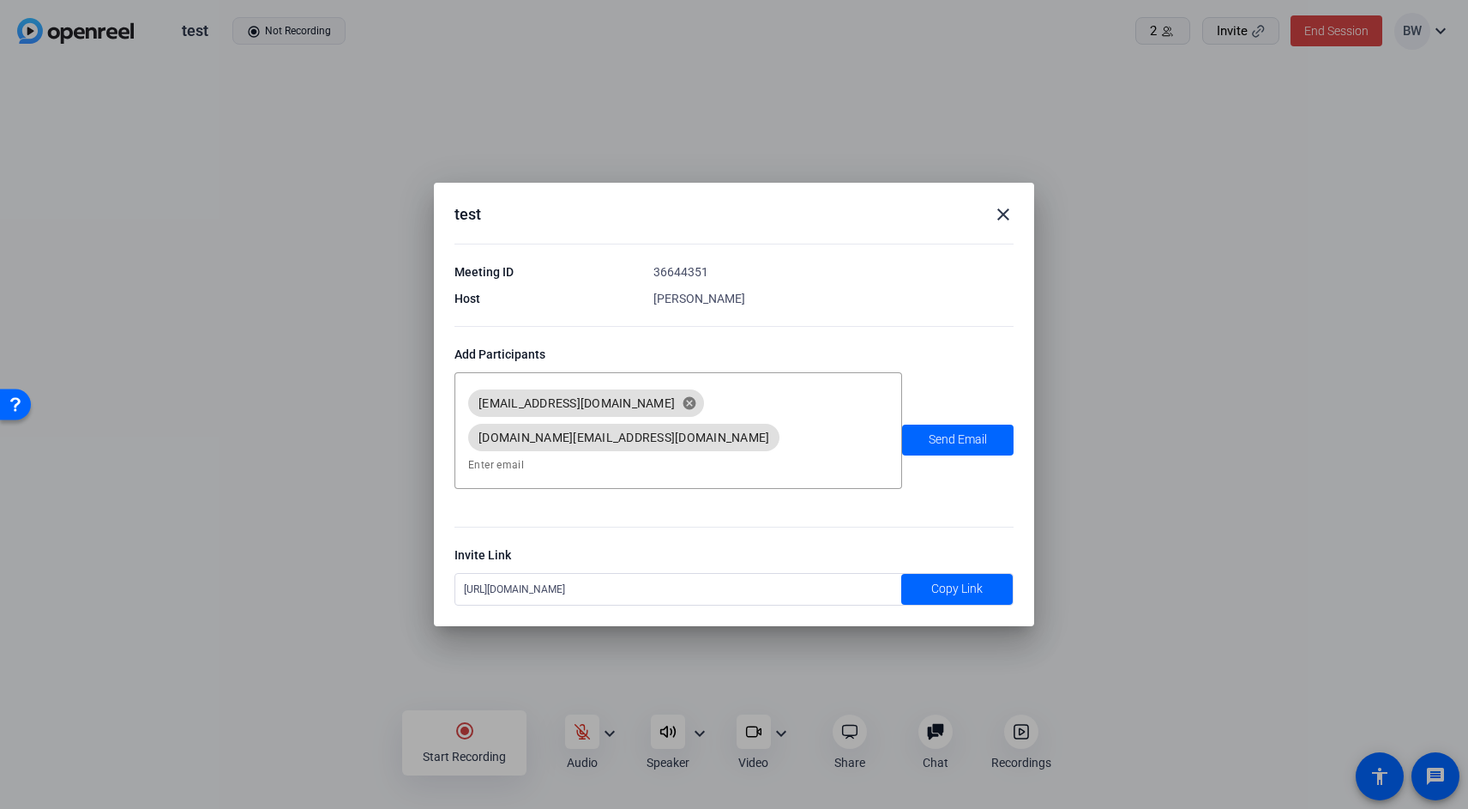
click at [1068, 566] on div at bounding box center [734, 404] width 1468 height 809
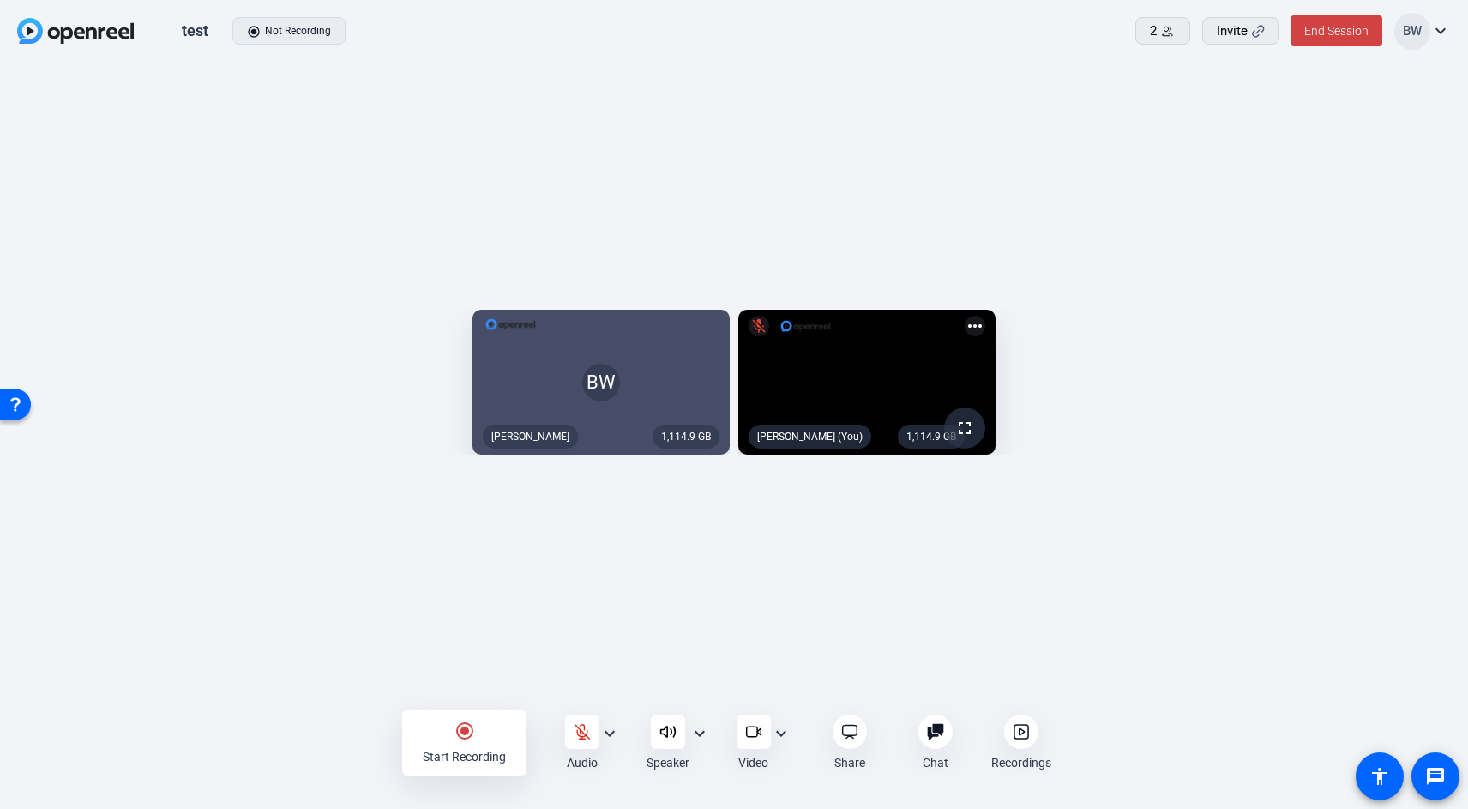
click at [472, 310] on div "BW" at bounding box center [600, 382] width 257 height 145
click at [472, 331] on div "BW" at bounding box center [600, 382] width 257 height 145
click at [749, 310] on video at bounding box center [866, 382] width 257 height 145
click at [1316, 27] on span "End Session" at bounding box center [1336, 31] width 64 height 14
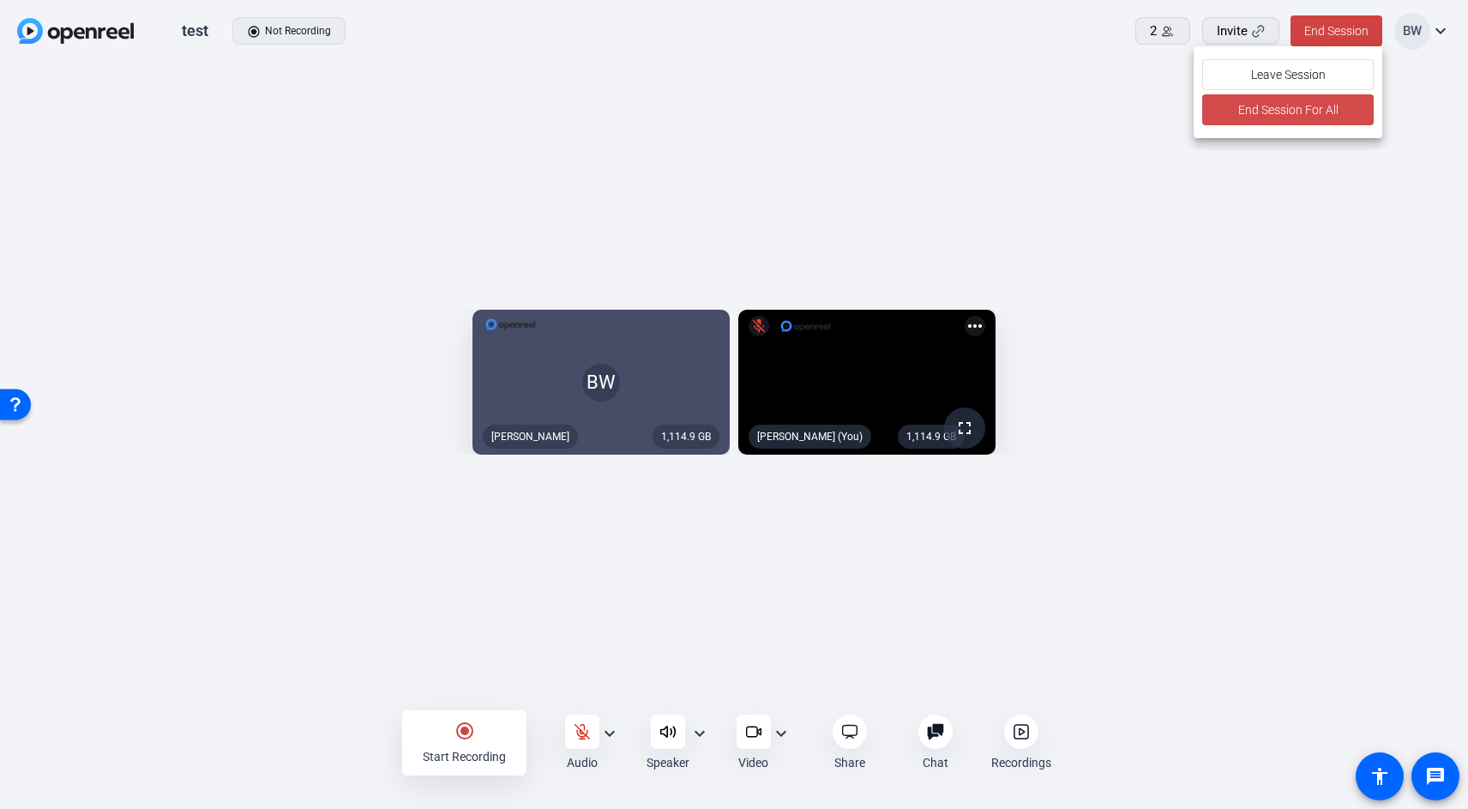
click at [1281, 111] on span "End Session For All" at bounding box center [1287, 109] width 100 height 21
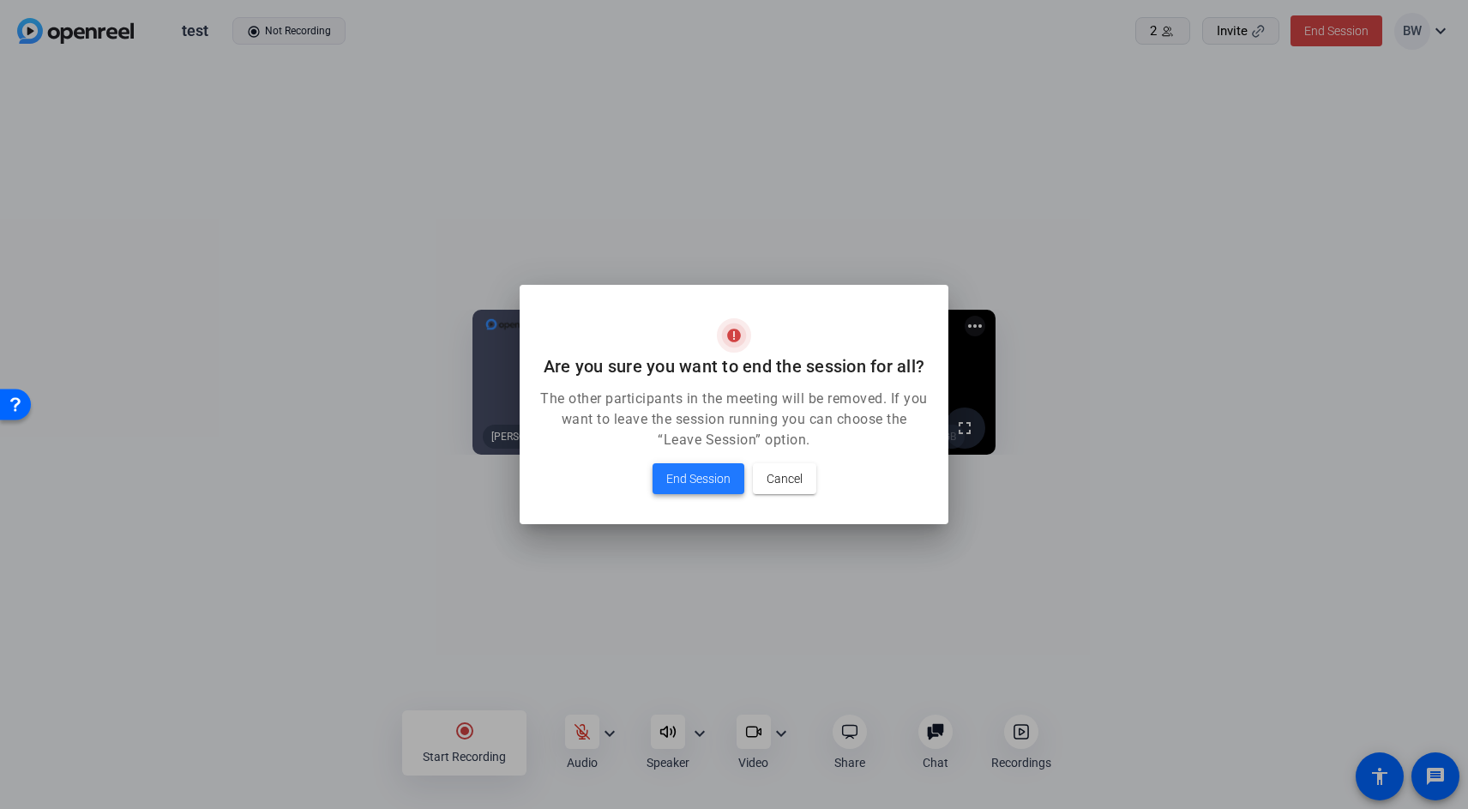
click at [683, 461] on span at bounding box center [699, 478] width 92 height 41
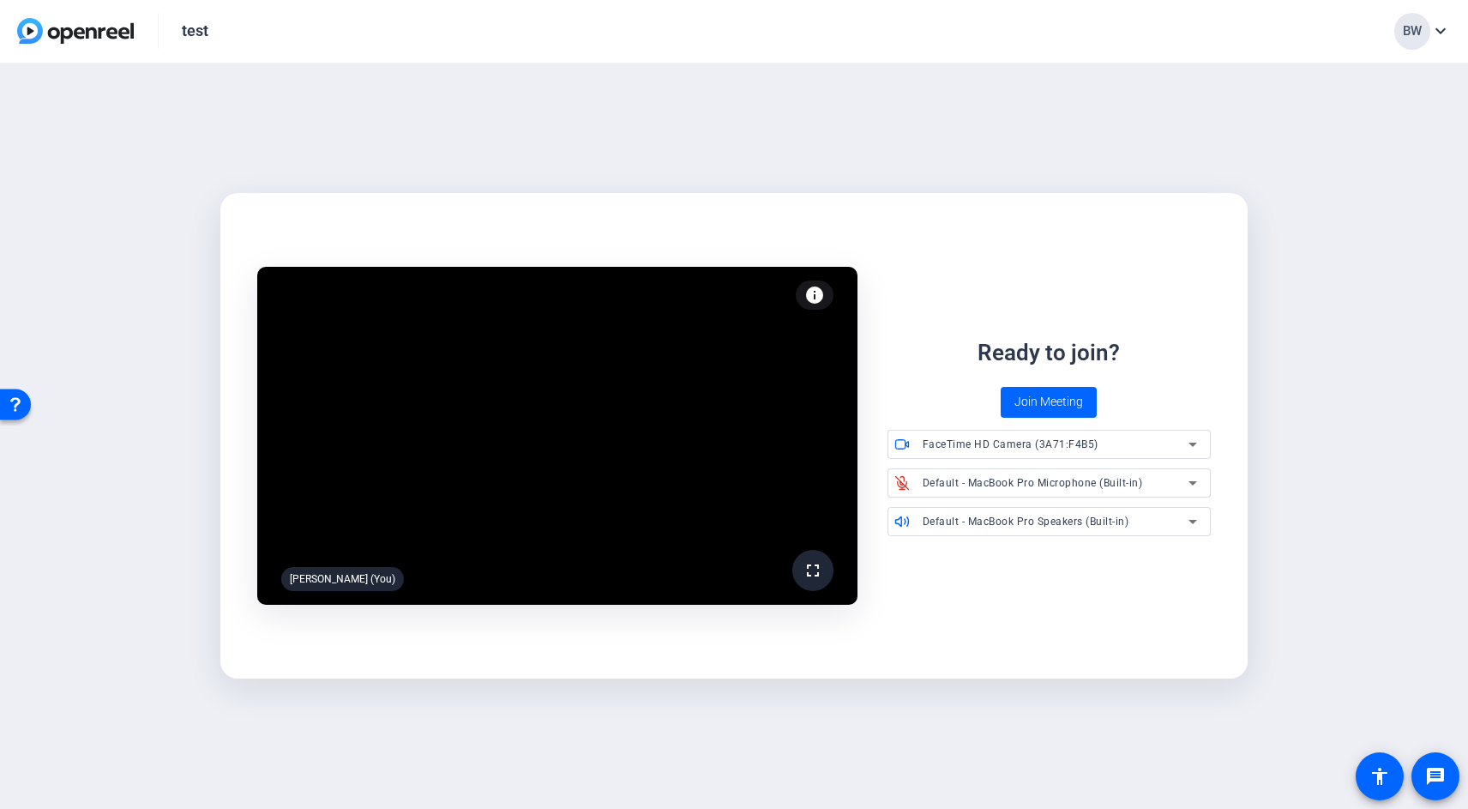
click at [75, 23] on img at bounding box center [75, 31] width 117 height 26
click at [57, 32] on img at bounding box center [75, 31] width 117 height 26
click at [30, 32] on img at bounding box center [75, 31] width 117 height 26
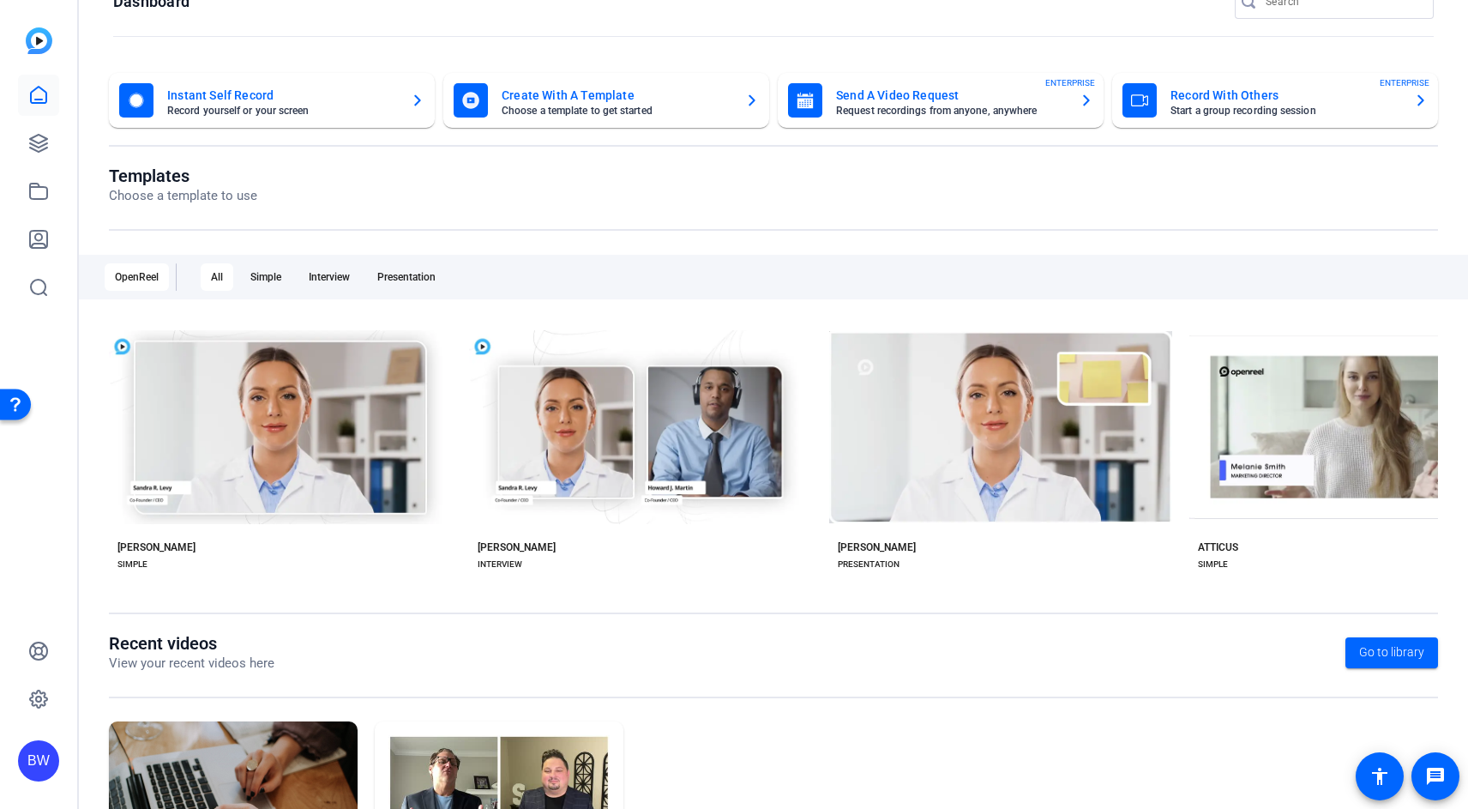
scroll to position [39, 0]
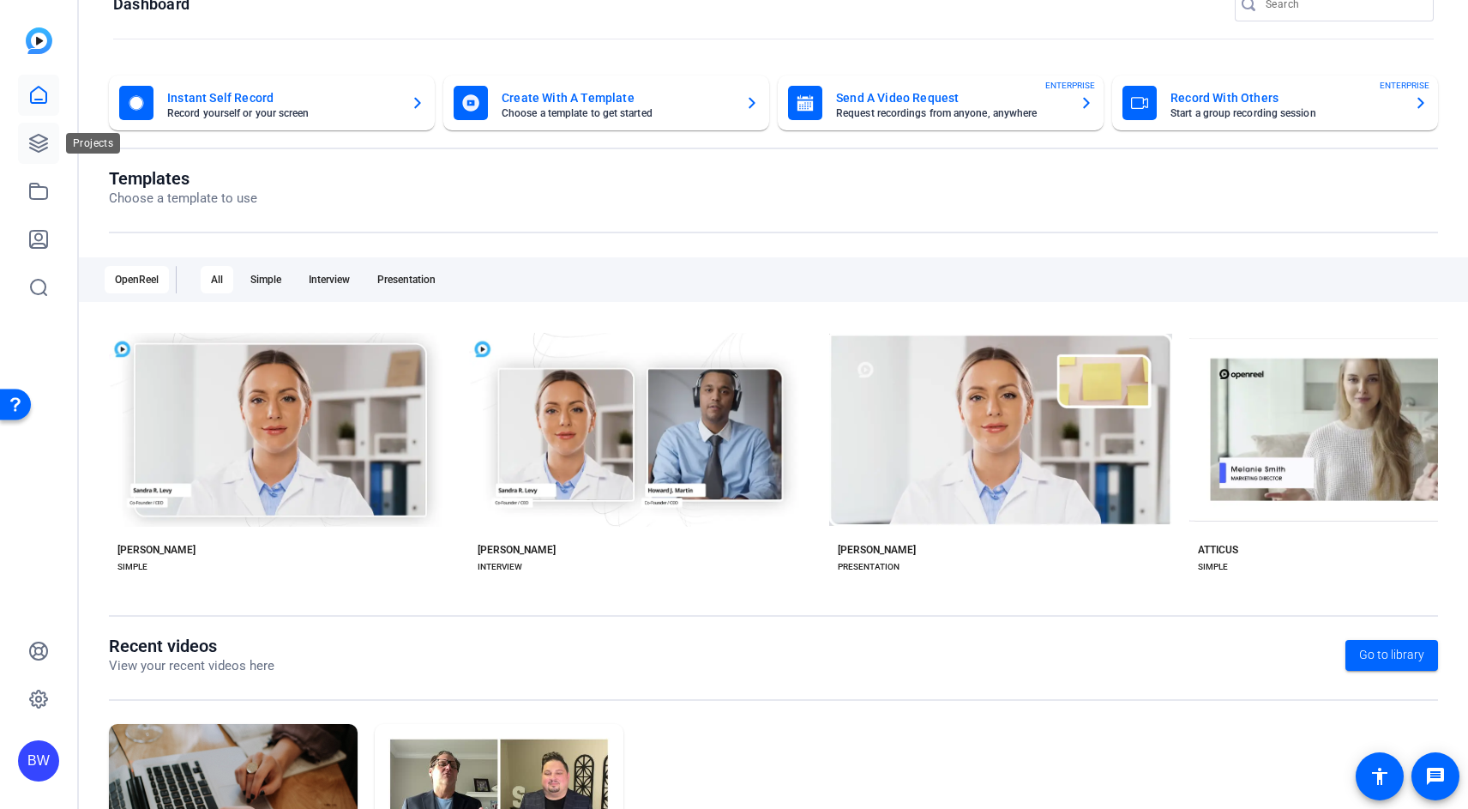
click at [33, 140] on icon at bounding box center [38, 143] width 17 height 17
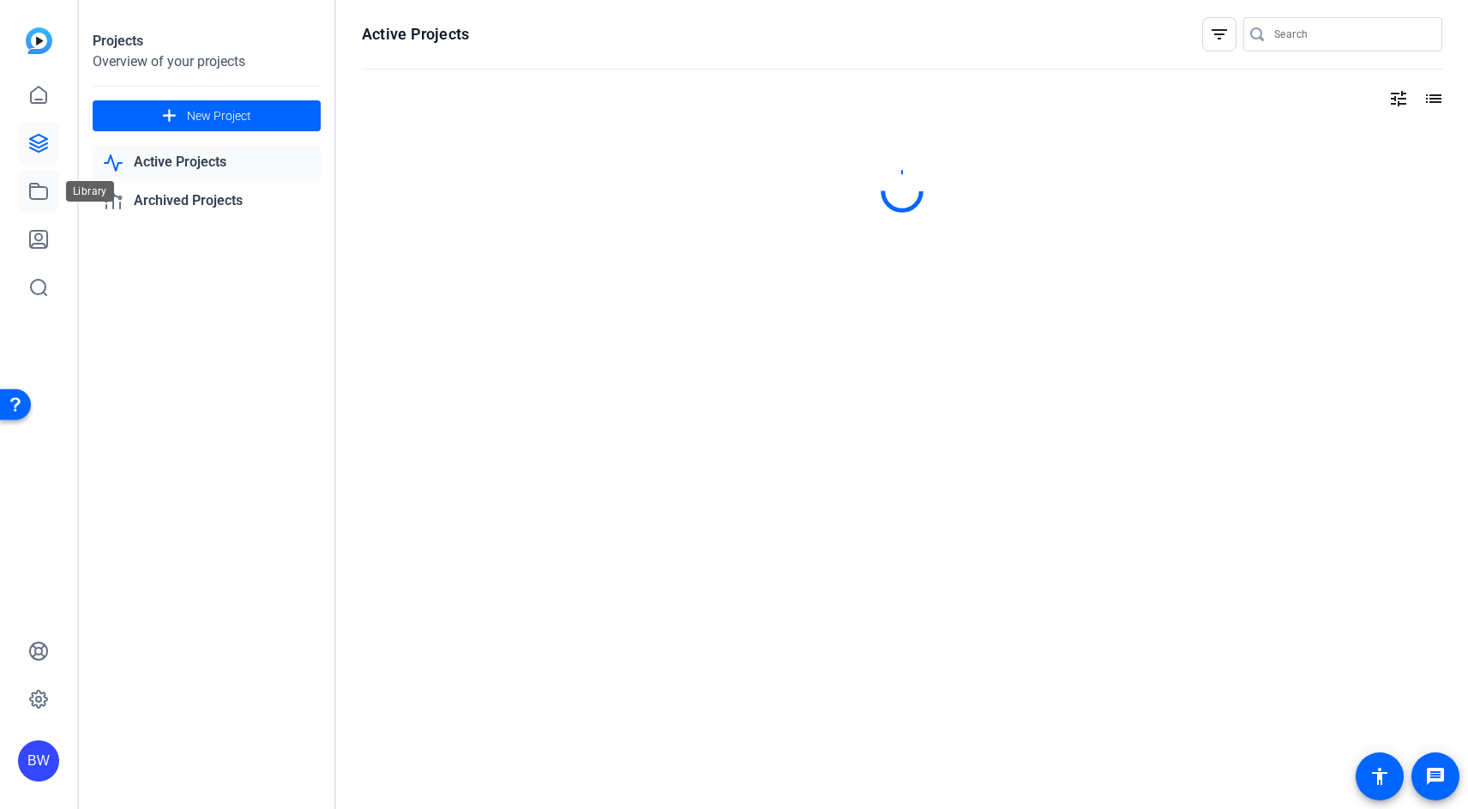
click at [45, 186] on icon at bounding box center [38, 191] width 17 height 15
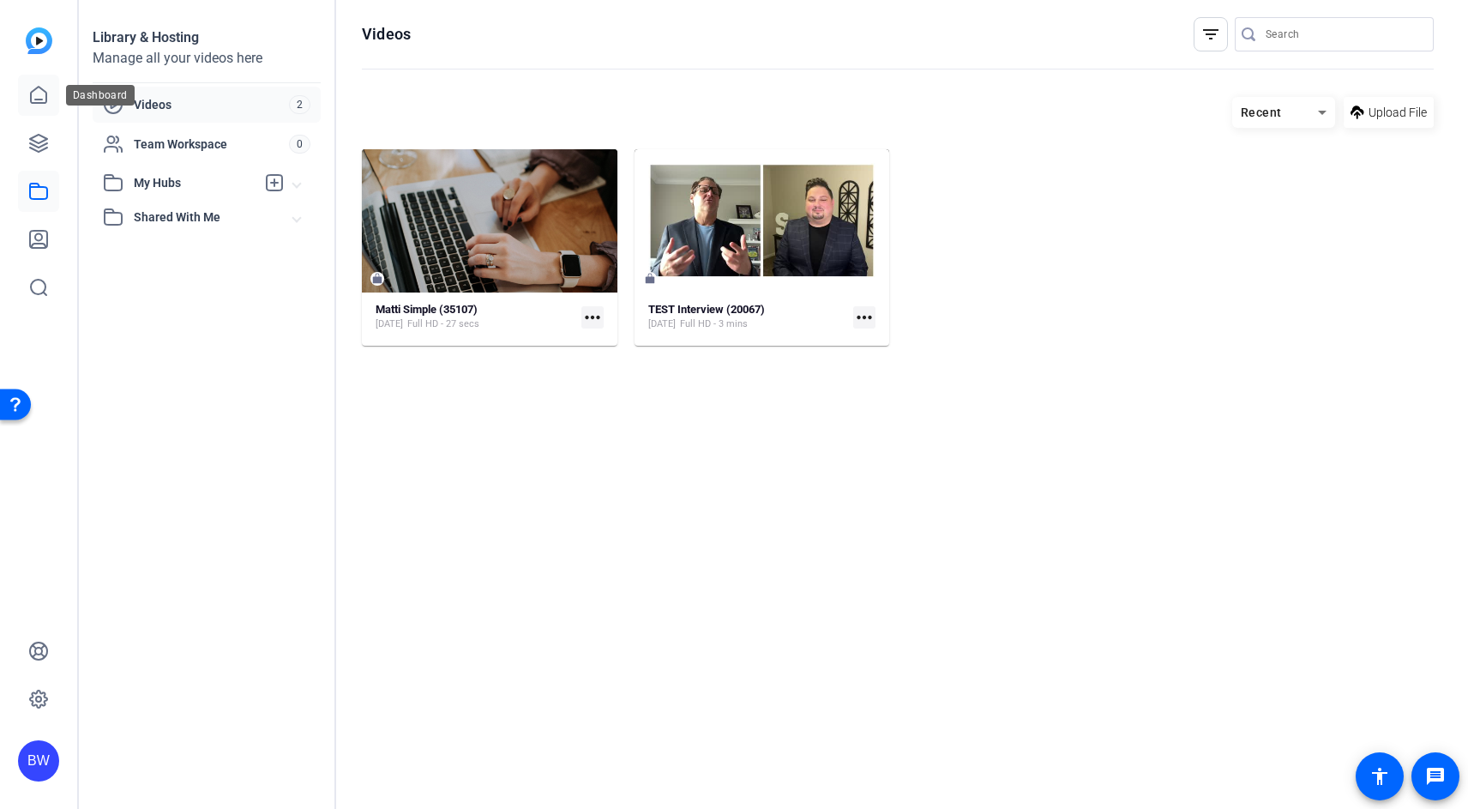
click at [51, 93] on link at bounding box center [38, 95] width 41 height 41
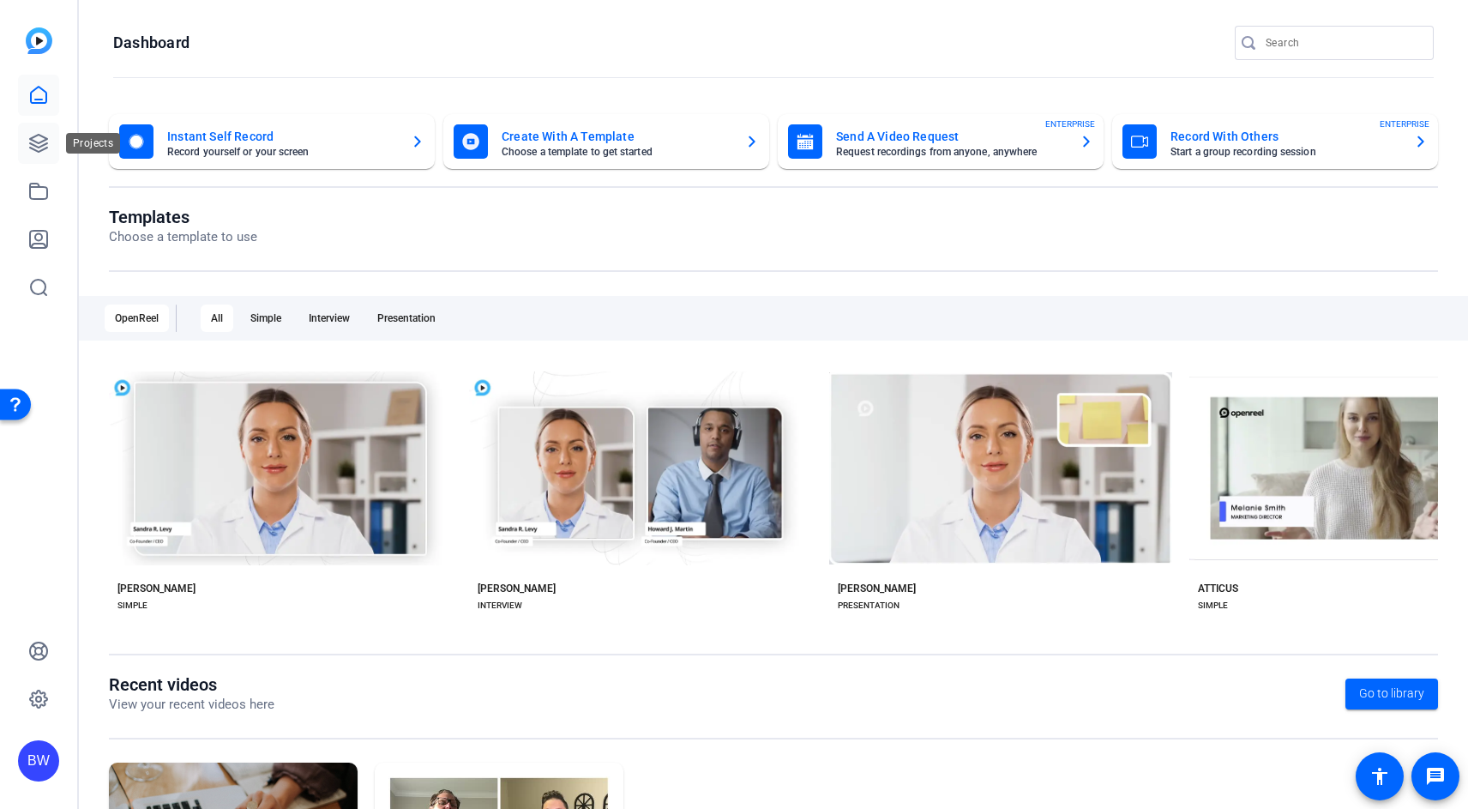
click at [41, 141] on icon at bounding box center [38, 143] width 17 height 17
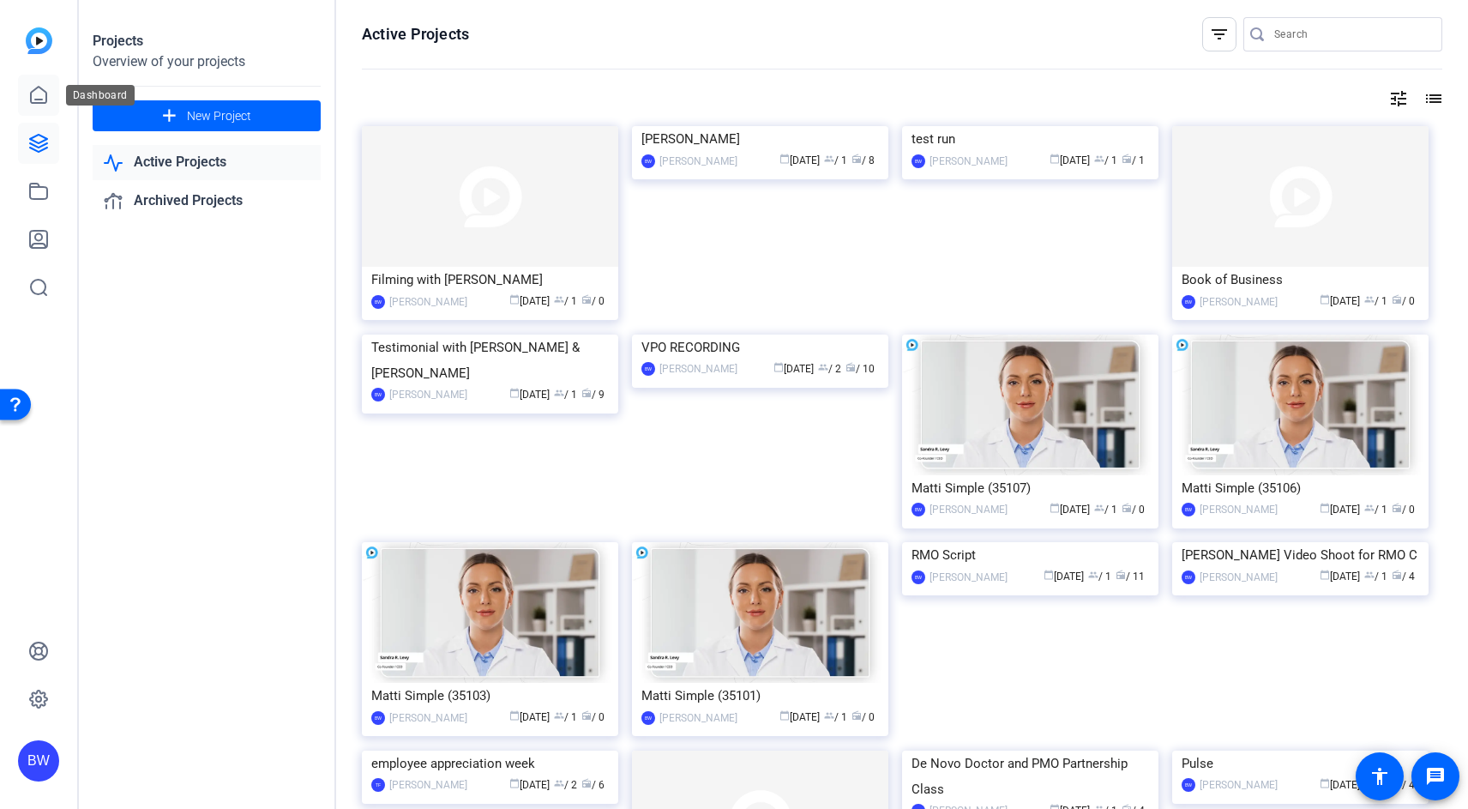
click at [32, 91] on icon at bounding box center [38, 95] width 15 height 16
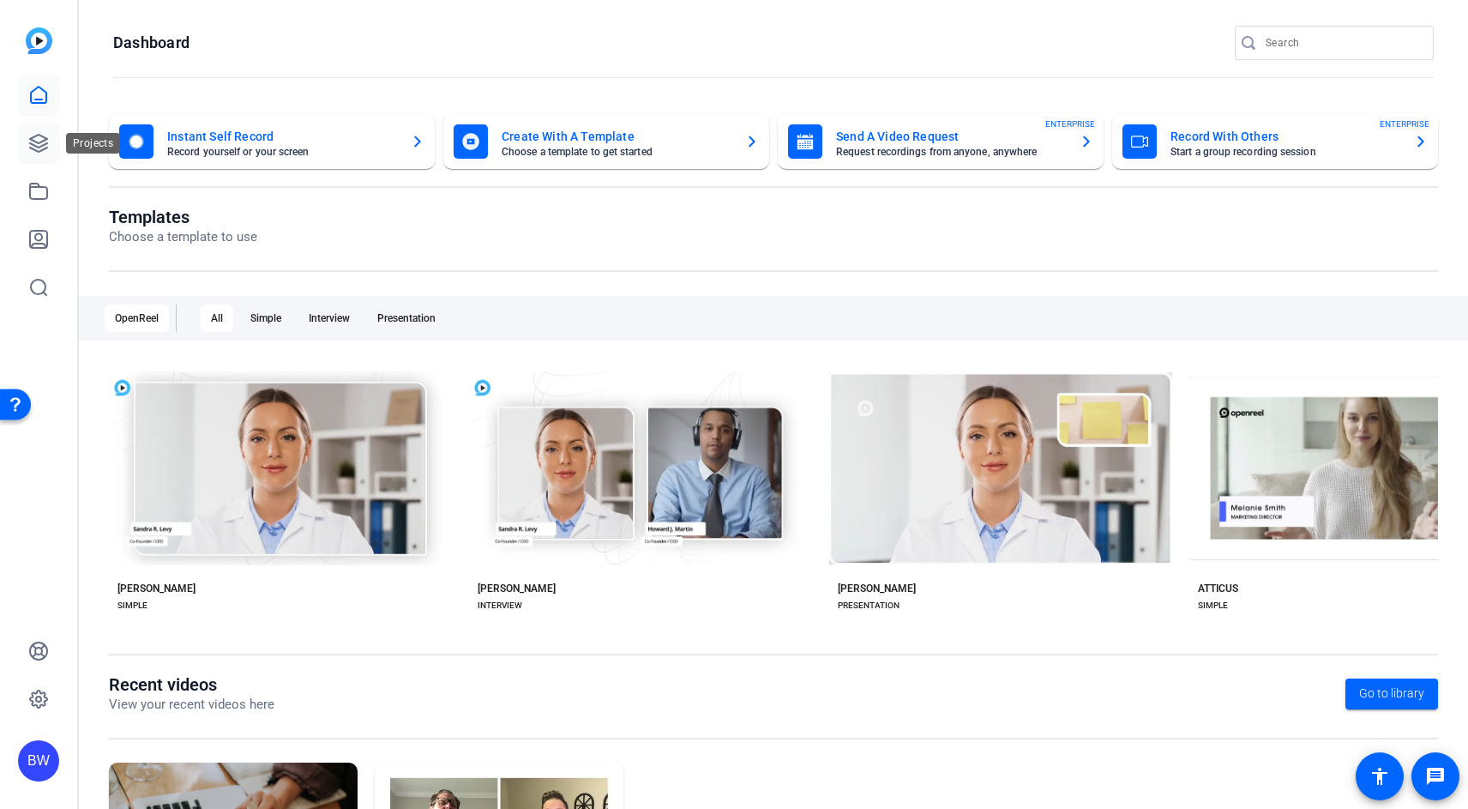
click at [39, 141] on icon at bounding box center [38, 143] width 21 height 21
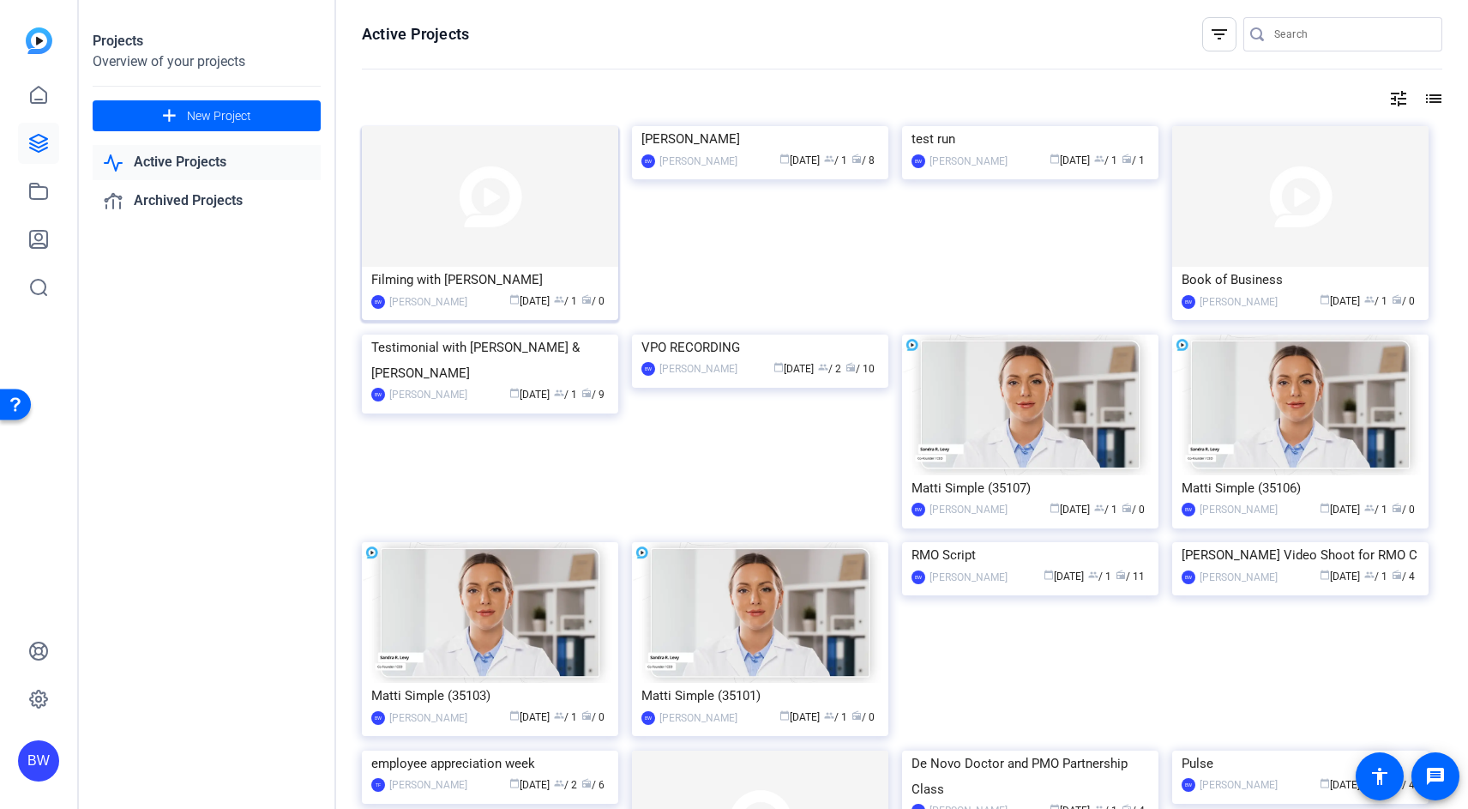
click at [497, 228] on img at bounding box center [490, 196] width 256 height 141
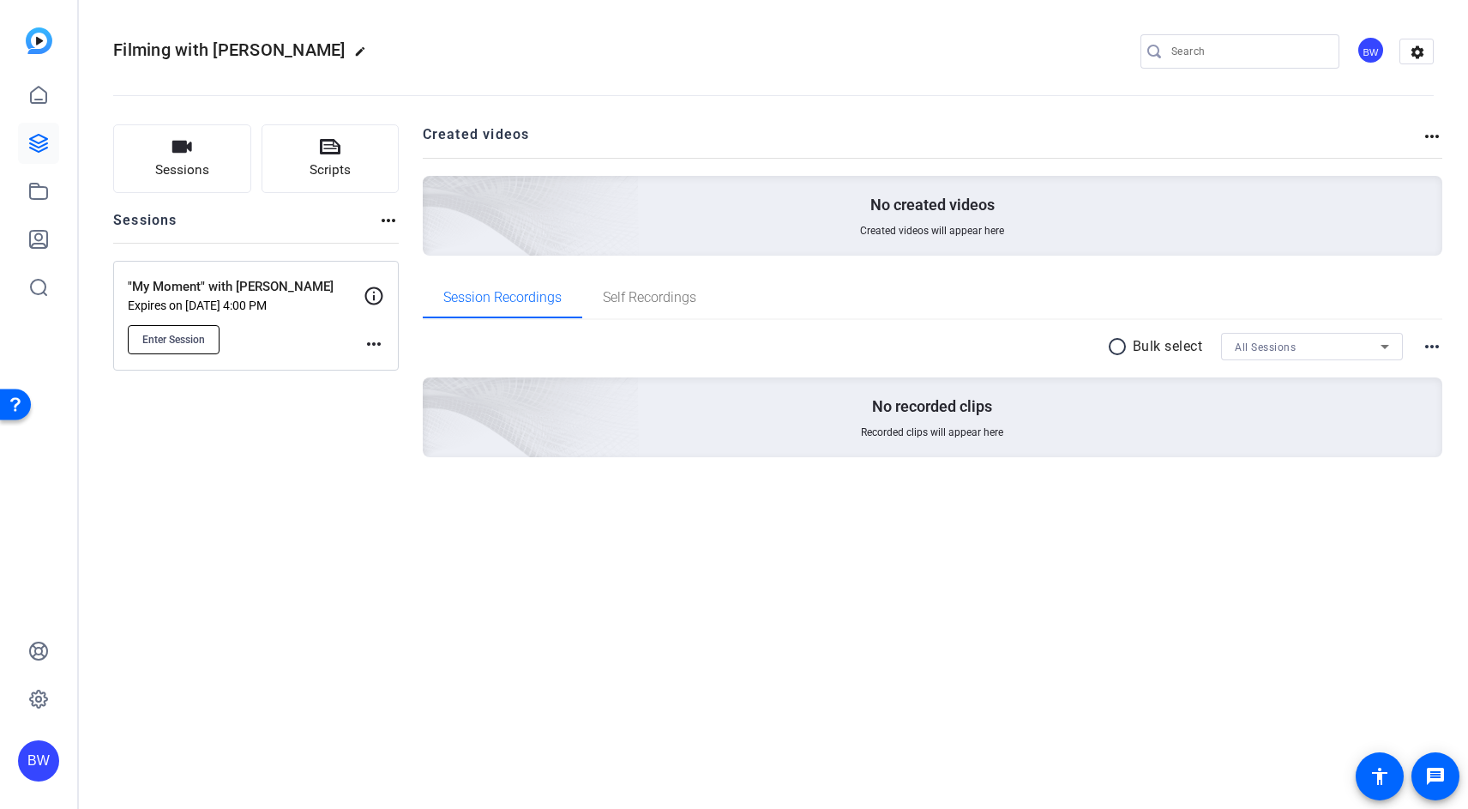
click at [199, 343] on span "Enter Session" at bounding box center [173, 340] width 63 height 14
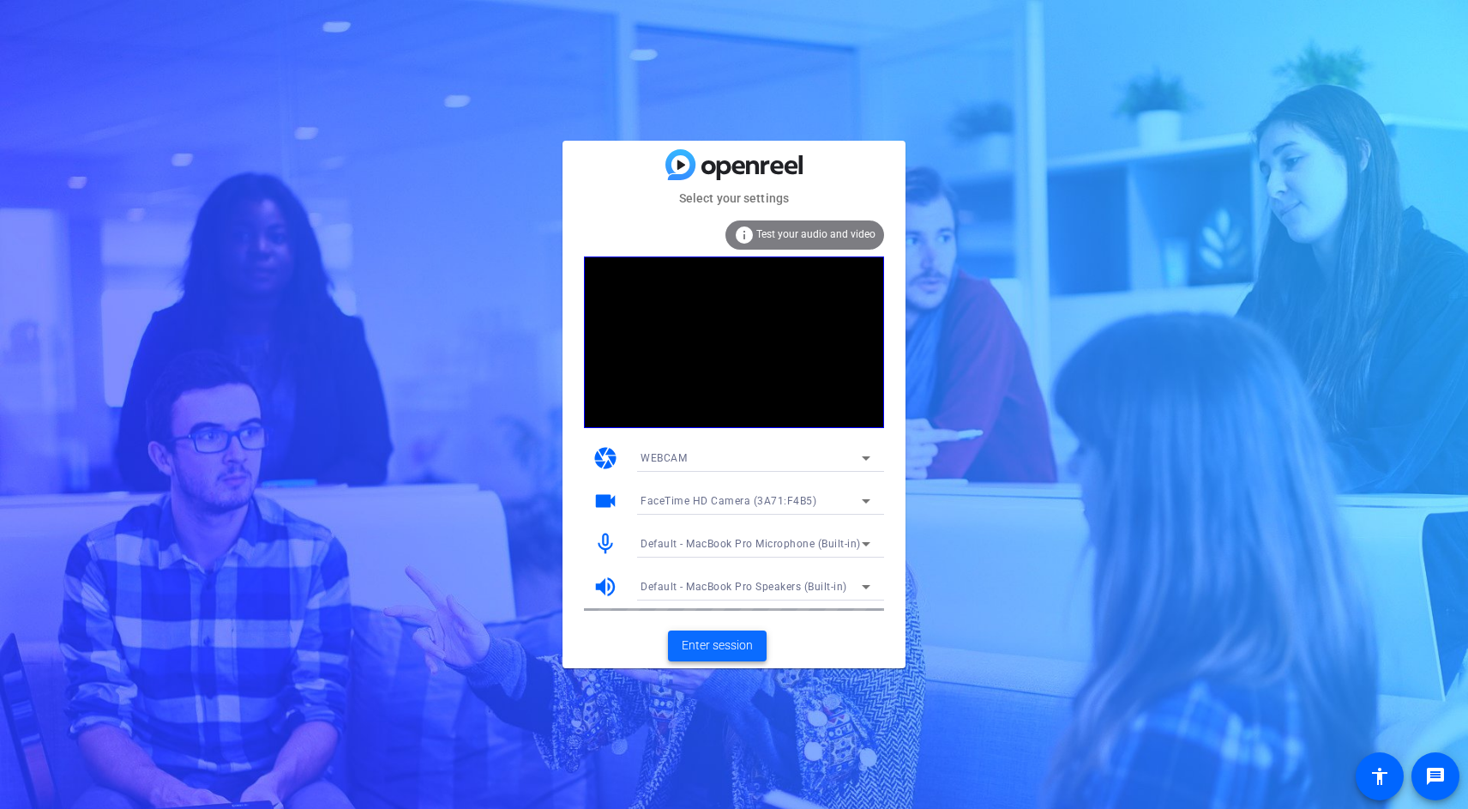
click at [731, 645] on span "Enter session" at bounding box center [717, 645] width 71 height 18
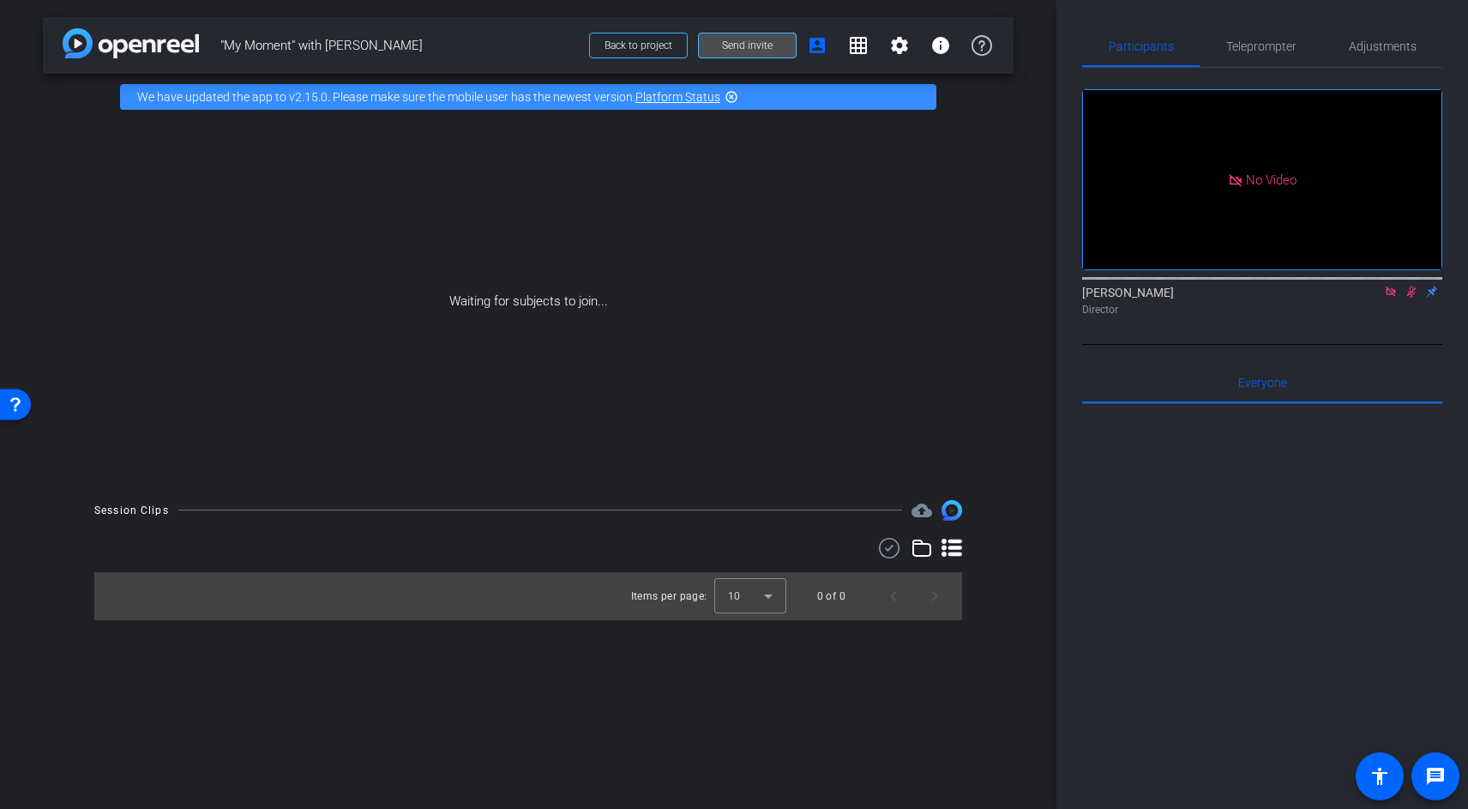
click at [743, 51] on span "Send invite" at bounding box center [747, 46] width 51 height 14
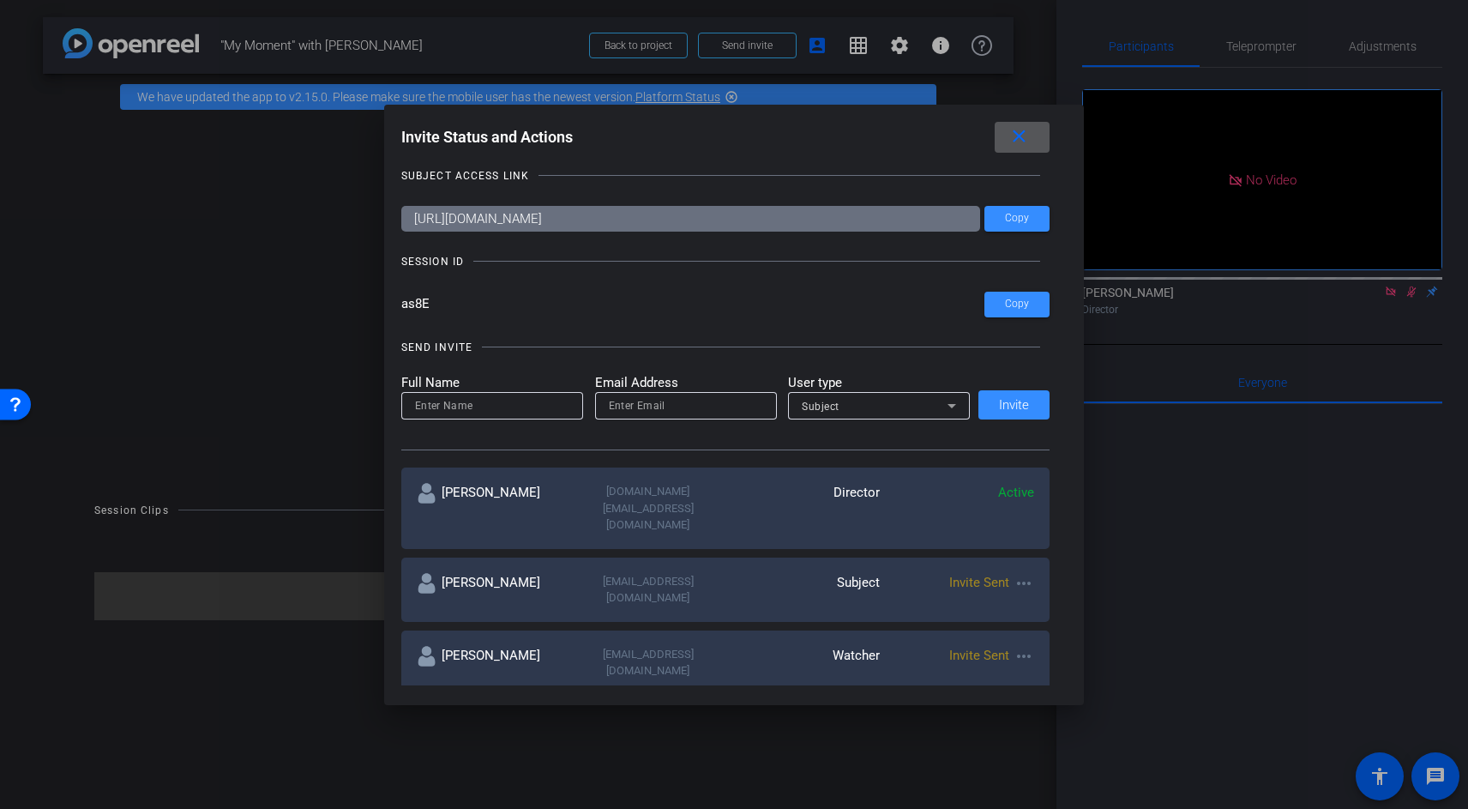
scroll to position [11, 0]
drag, startPoint x: 439, startPoint y: 296, endPoint x: 394, endPoint y: 297, distance: 44.6
click at [394, 297] on div "Invite Status and Actions close SUBJECT ACCESS LINK https://capture.openreel.co…" at bounding box center [734, 404] width 701 height 599
click at [1188, 591] on div at bounding box center [734, 404] width 1468 height 809
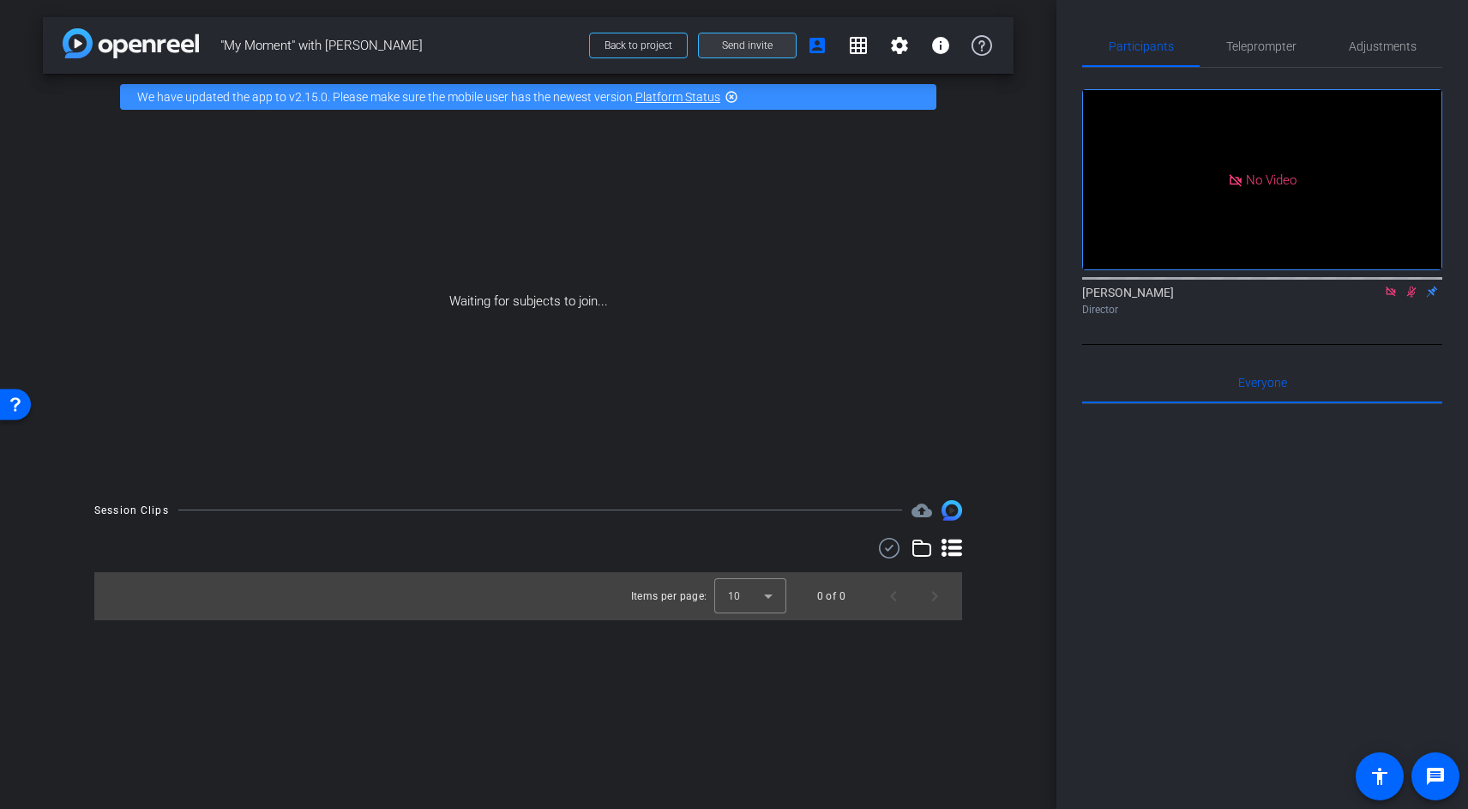
click at [731, 40] on span "Send invite" at bounding box center [747, 46] width 51 height 14
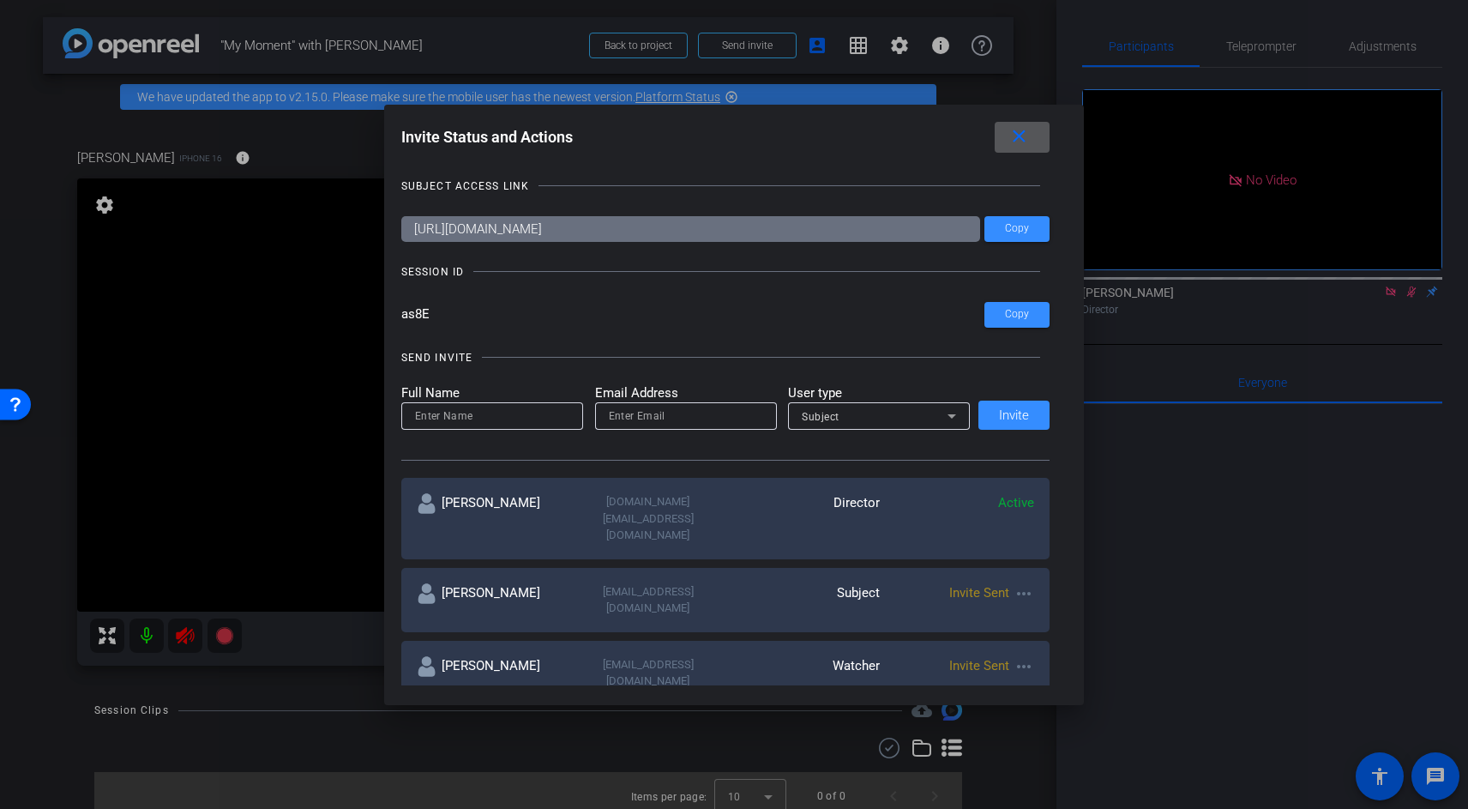
click at [1026, 137] on mat-icon "close" at bounding box center [1018, 136] width 21 height 21
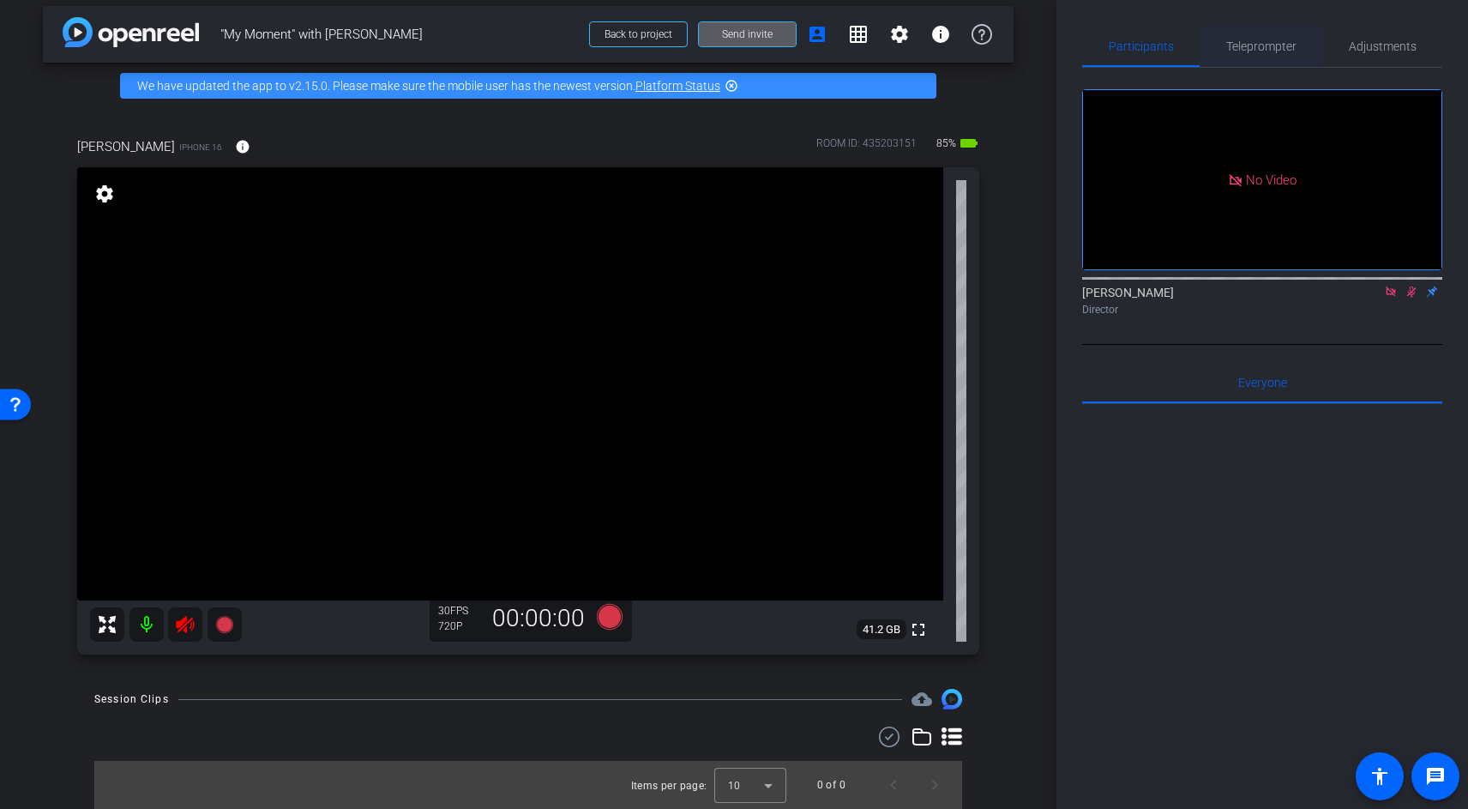
click at [1276, 56] on span "Teleprompter" at bounding box center [1261, 46] width 70 height 41
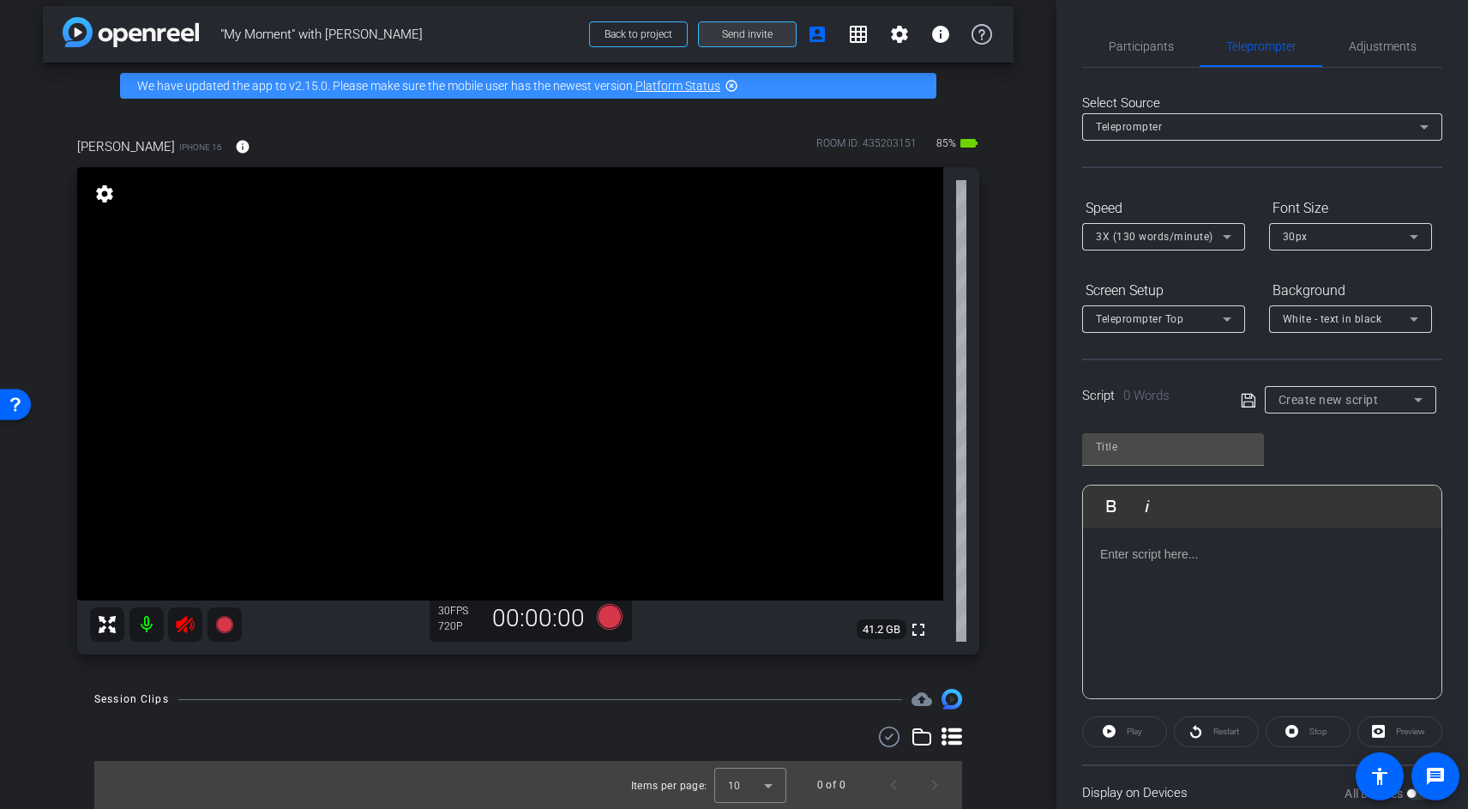
click at [746, 34] on span "Send invite" at bounding box center [747, 34] width 51 height 14
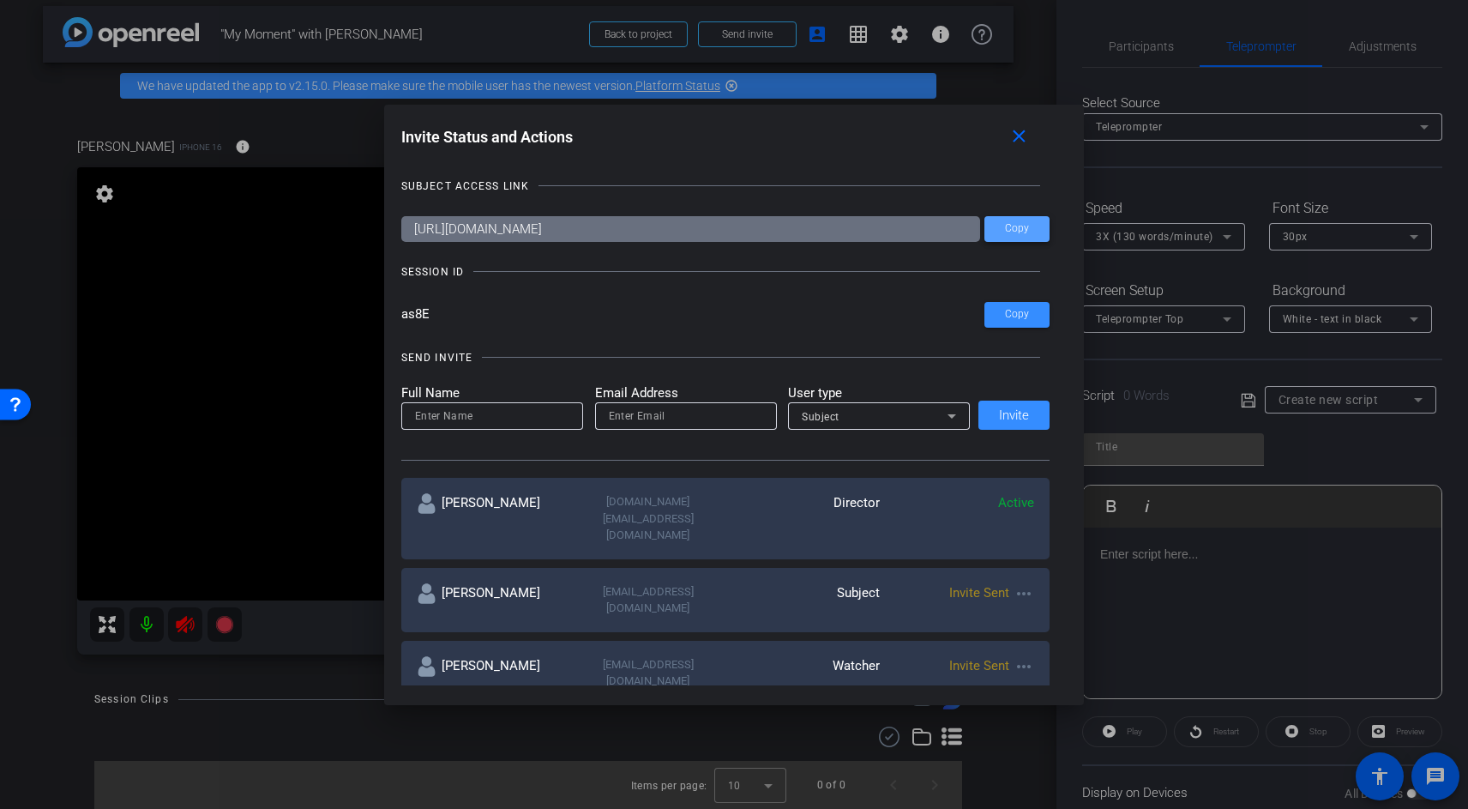
click at [1014, 231] on span "Copy" at bounding box center [1017, 228] width 24 height 13
click at [1175, 554] on div at bounding box center [734, 404] width 1468 height 809
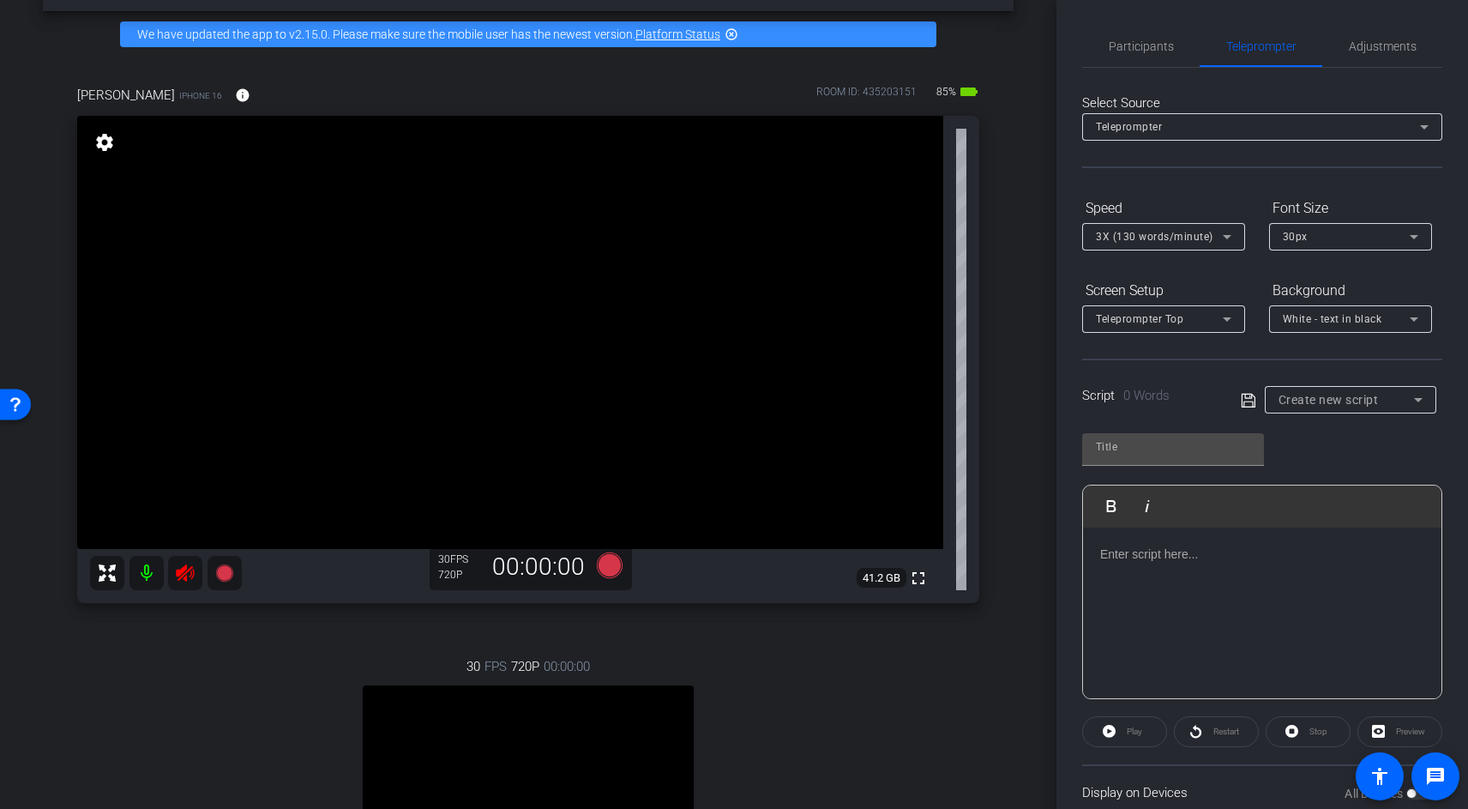
scroll to position [46, 0]
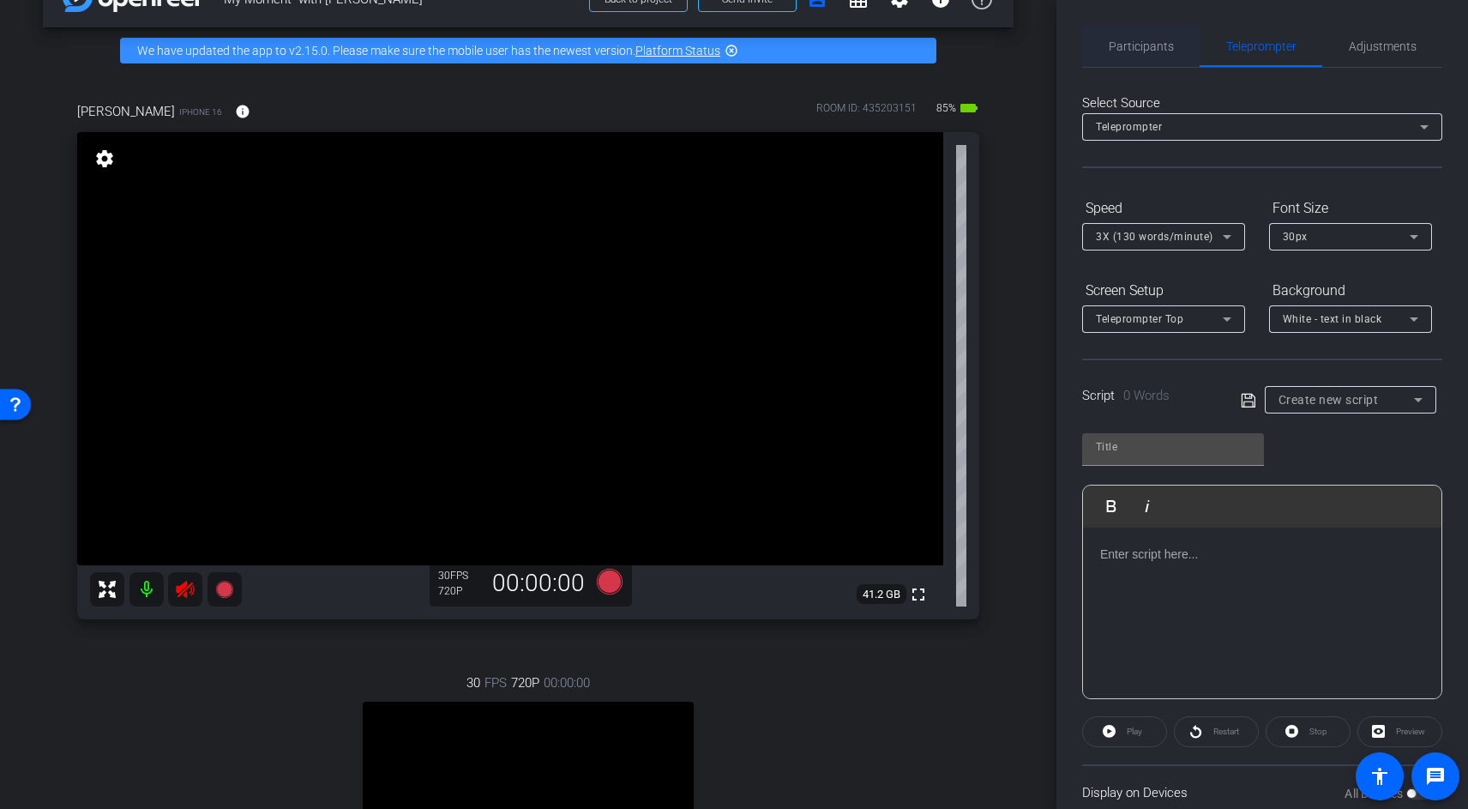
click at [1125, 59] on span "Participants" at bounding box center [1141, 46] width 65 height 41
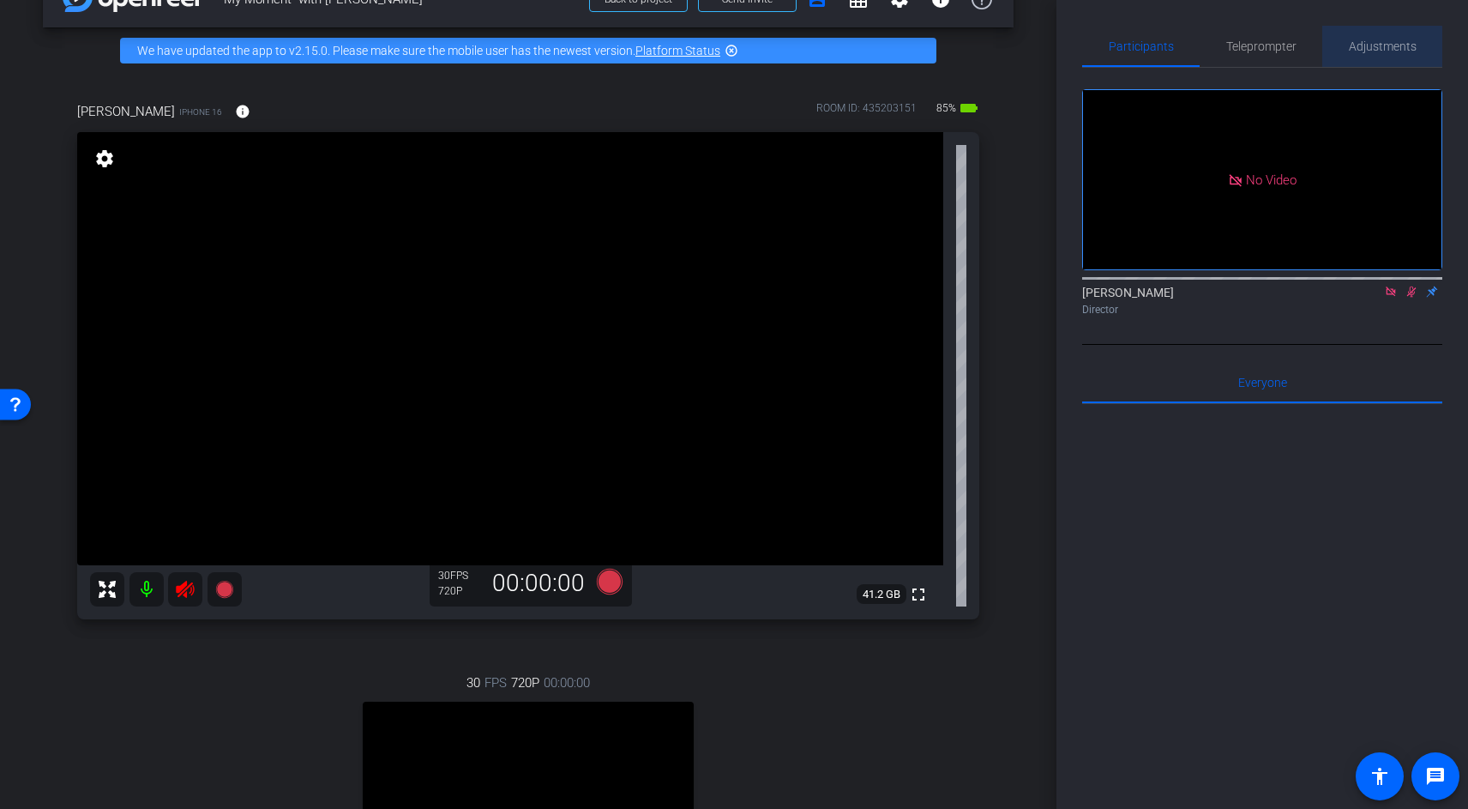
click at [1374, 63] on span "Adjustments" at bounding box center [1383, 46] width 68 height 41
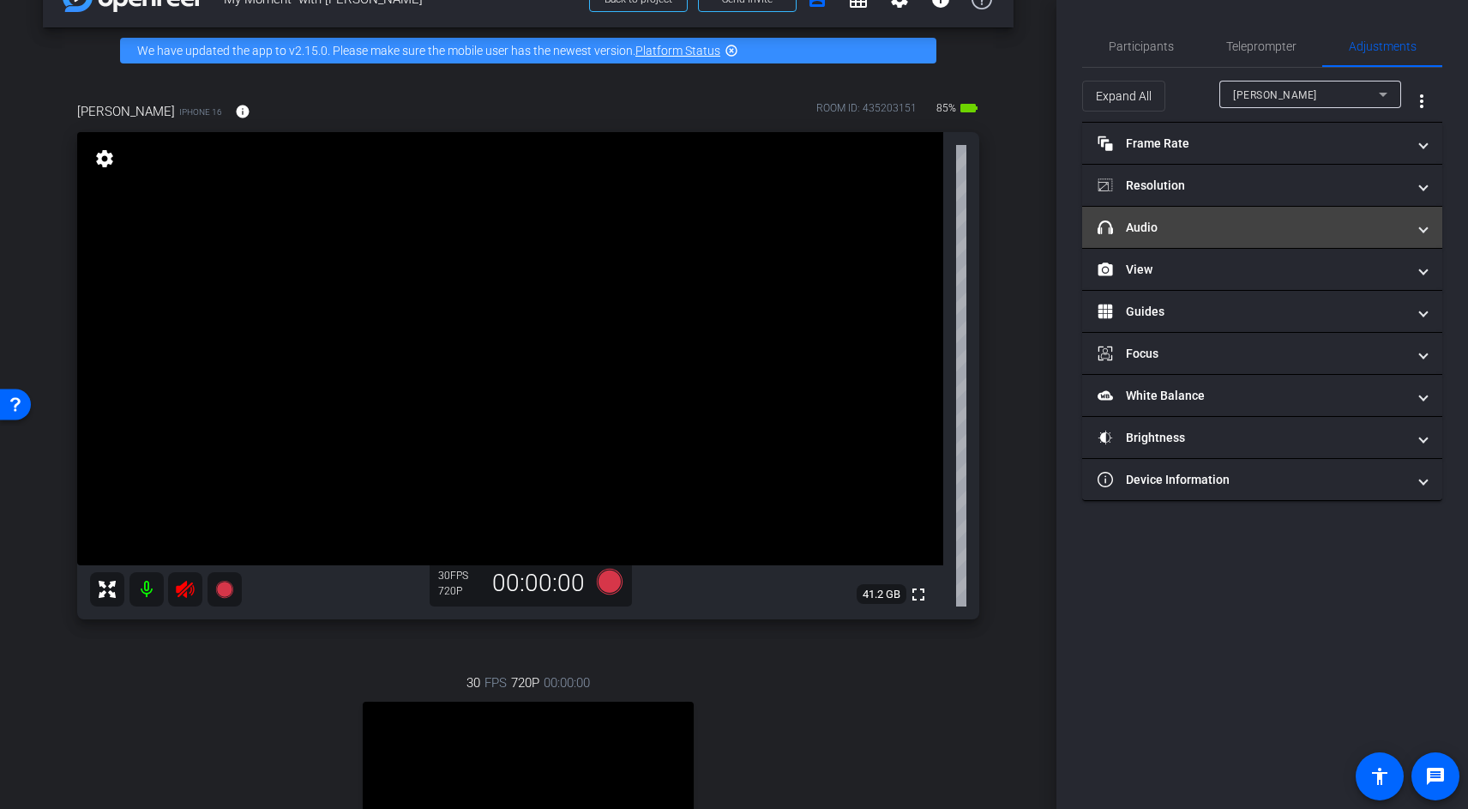
click at [1141, 219] on mat-panel-title "headphone icon Audio" at bounding box center [1252, 228] width 309 height 18
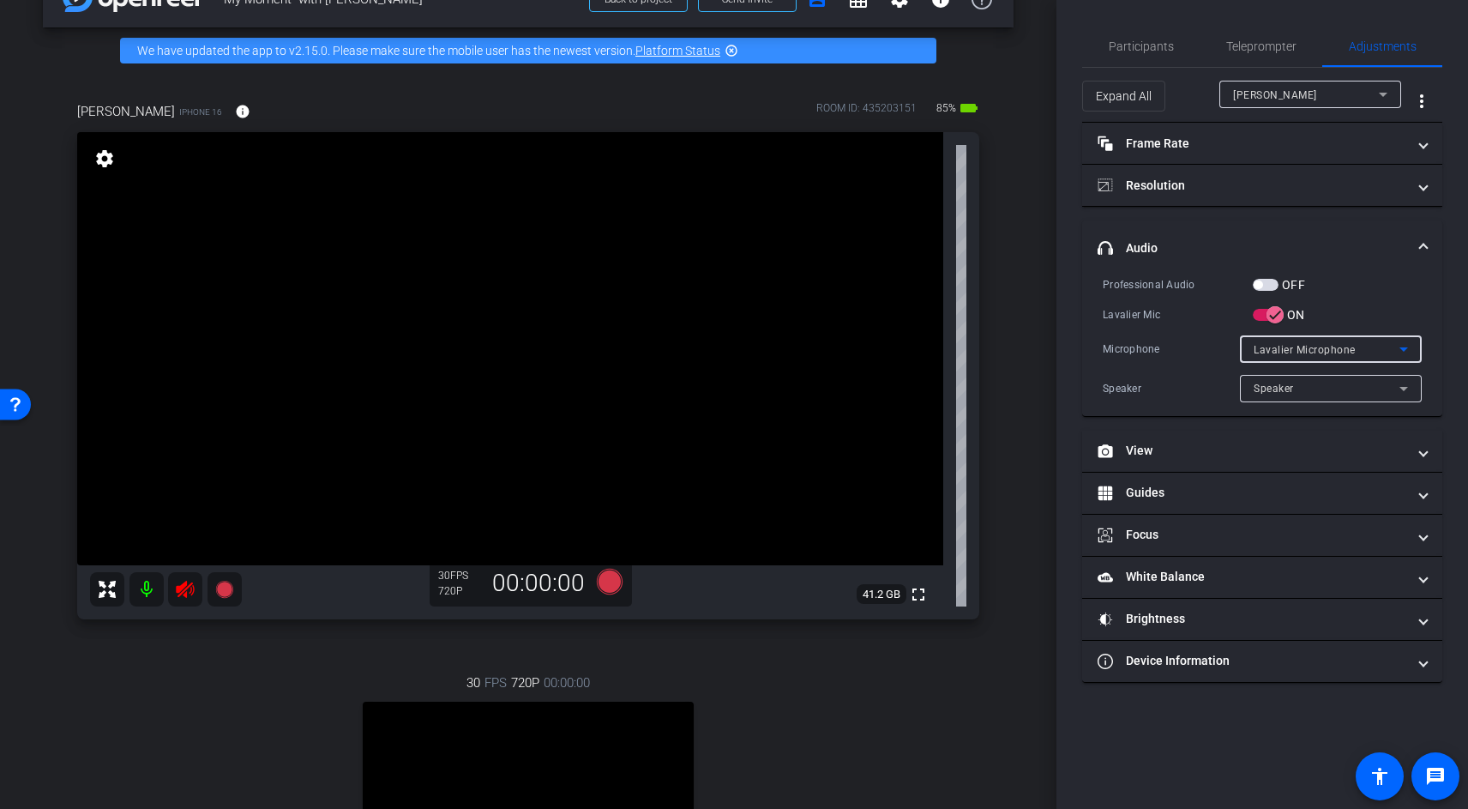
click at [1333, 350] on span "Lavalier Microphone" at bounding box center [1305, 350] width 102 height 12
click at [1381, 286] on div at bounding box center [734, 404] width 1468 height 809
click at [1266, 284] on span "button" at bounding box center [1266, 285] width 26 height 12
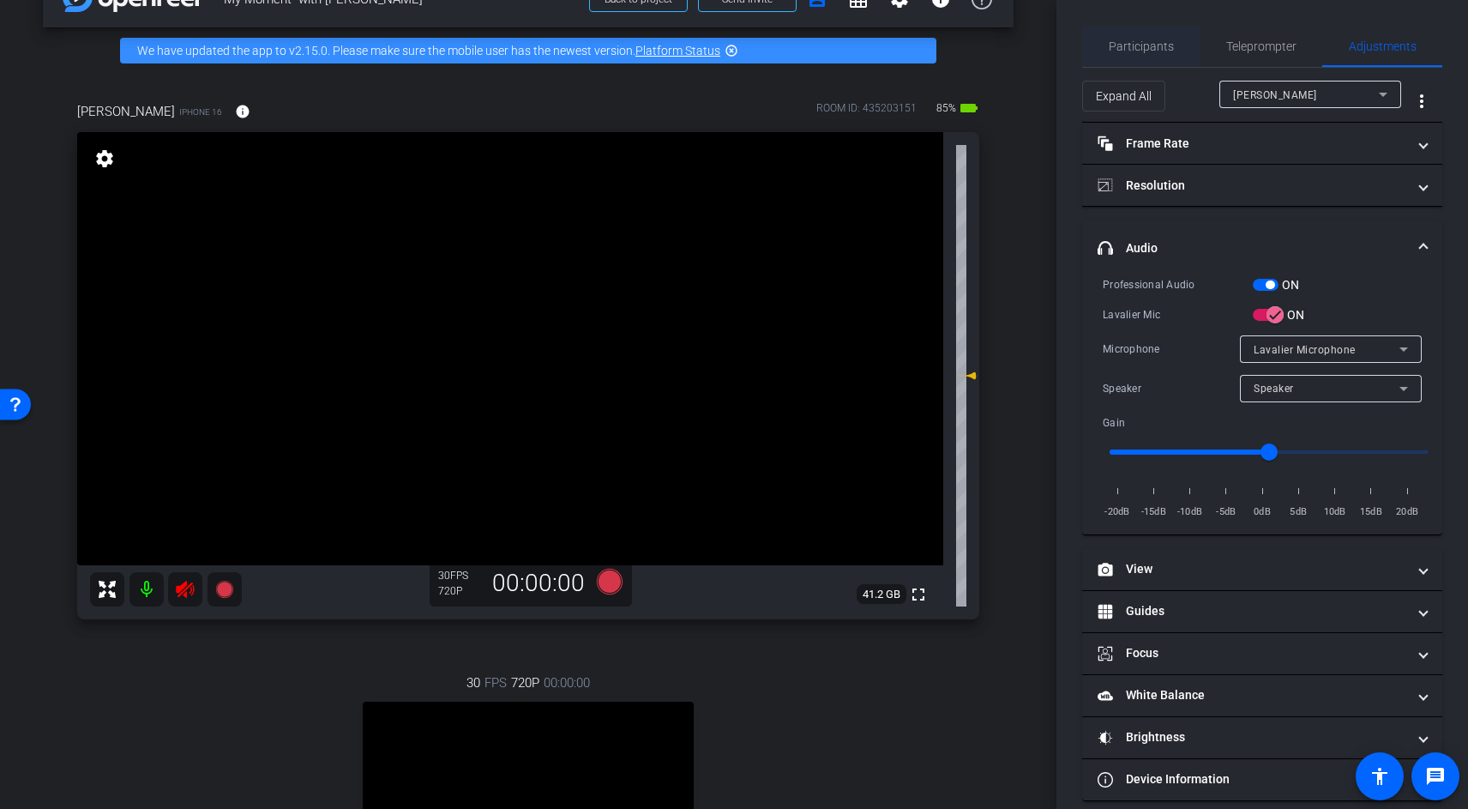
click at [1155, 59] on span "Participants" at bounding box center [1141, 46] width 65 height 41
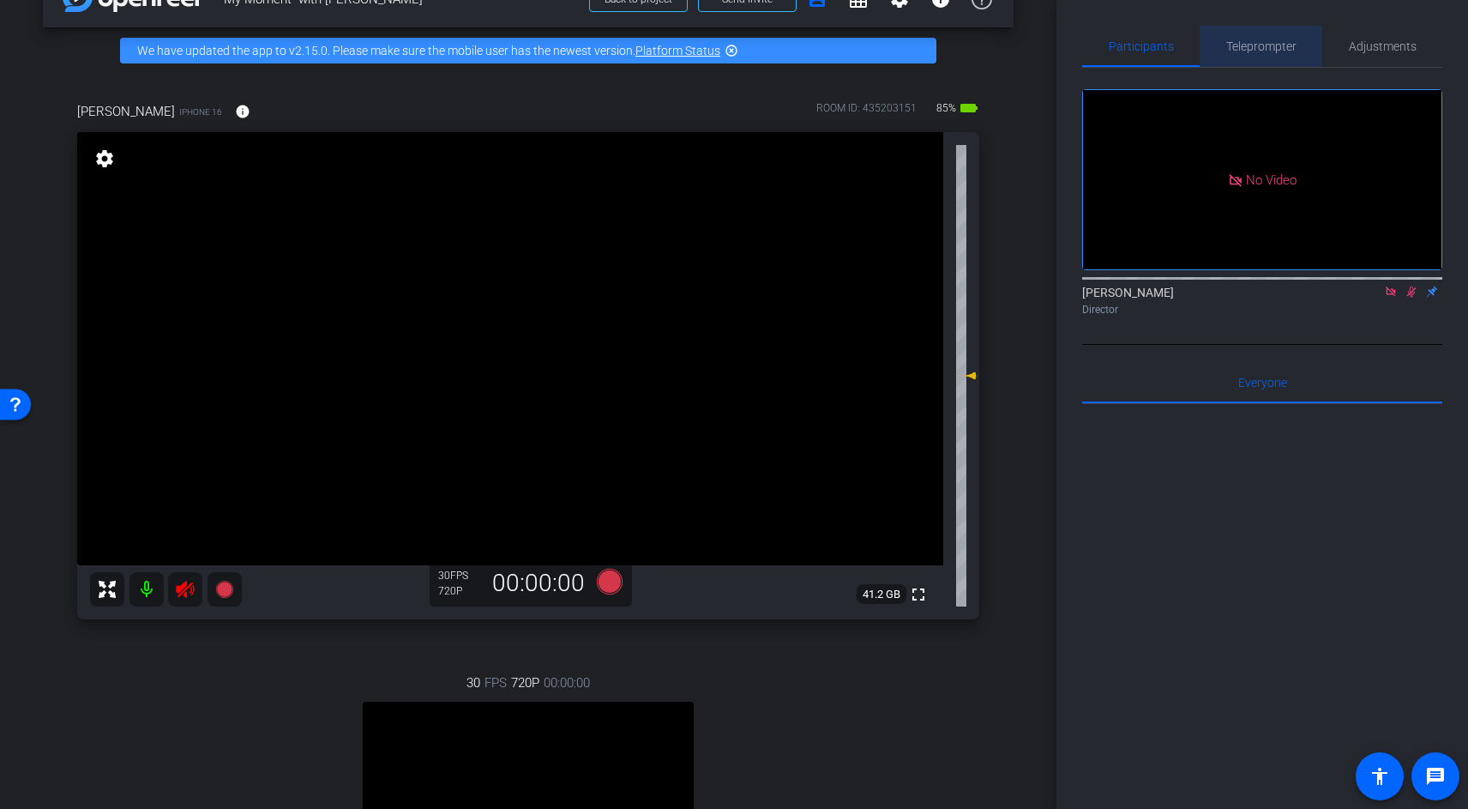
click at [1231, 42] on span "Teleprompter" at bounding box center [1261, 46] width 70 height 12
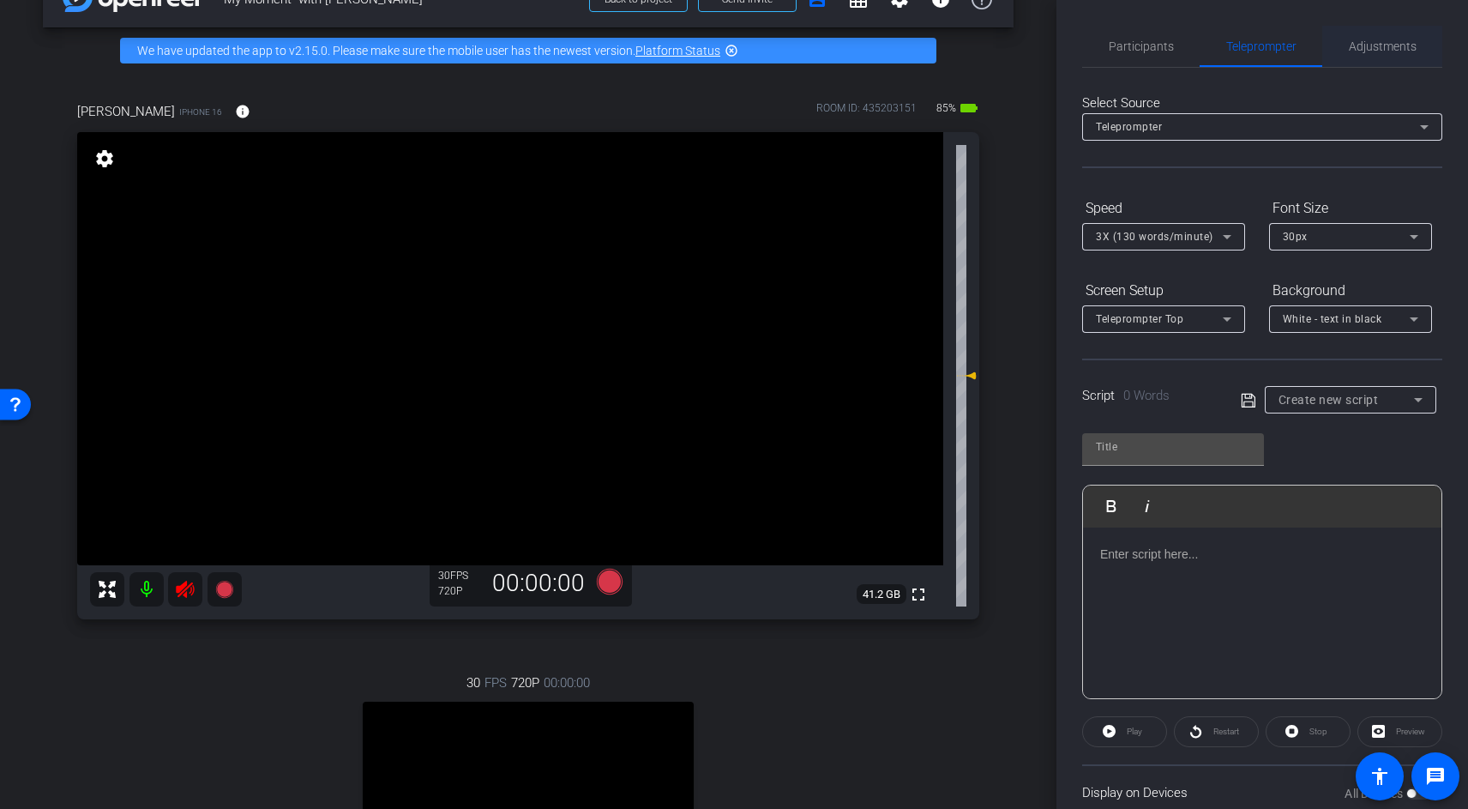
click at [1373, 36] on span "Adjustments" at bounding box center [1383, 46] width 68 height 41
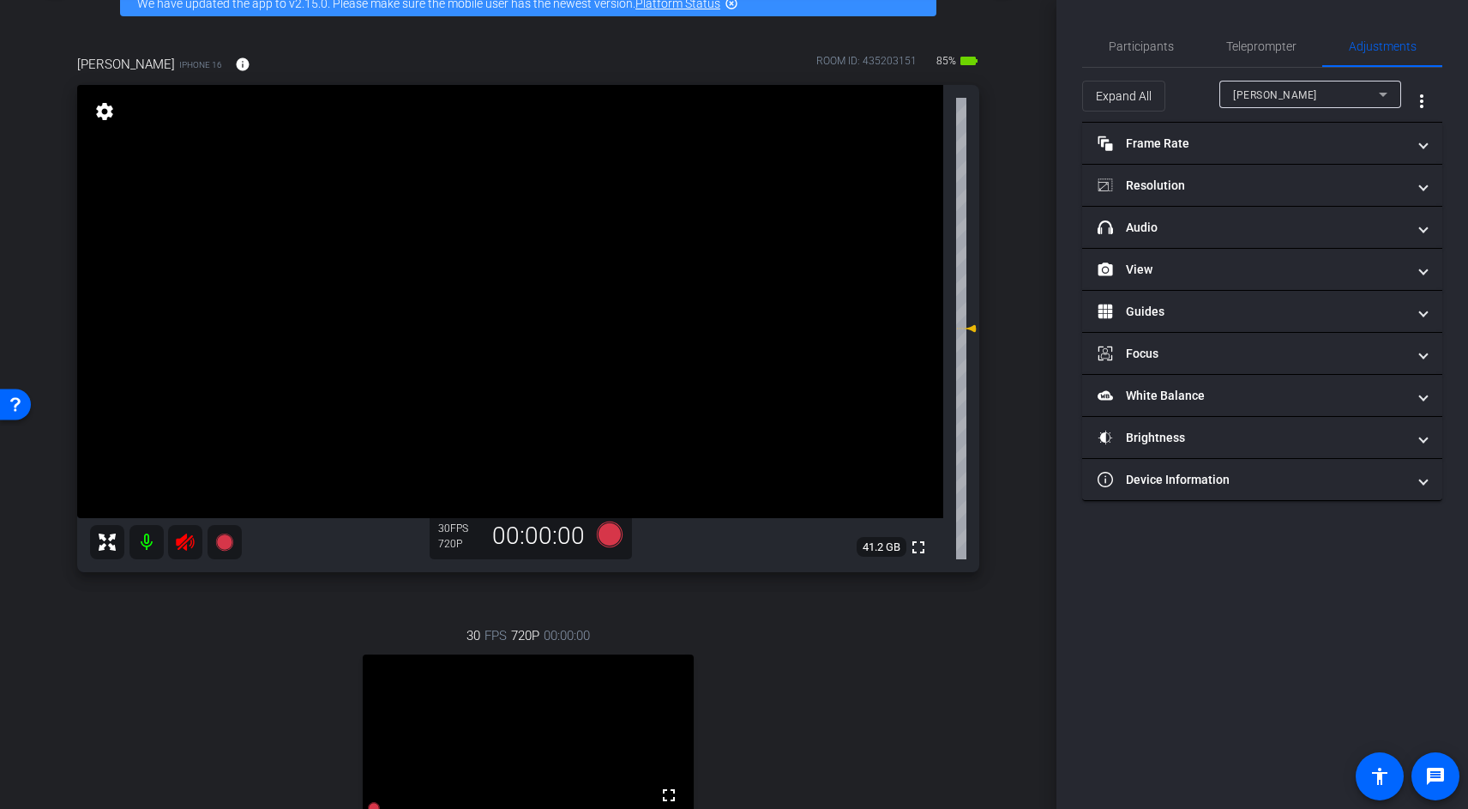
scroll to position [0, 0]
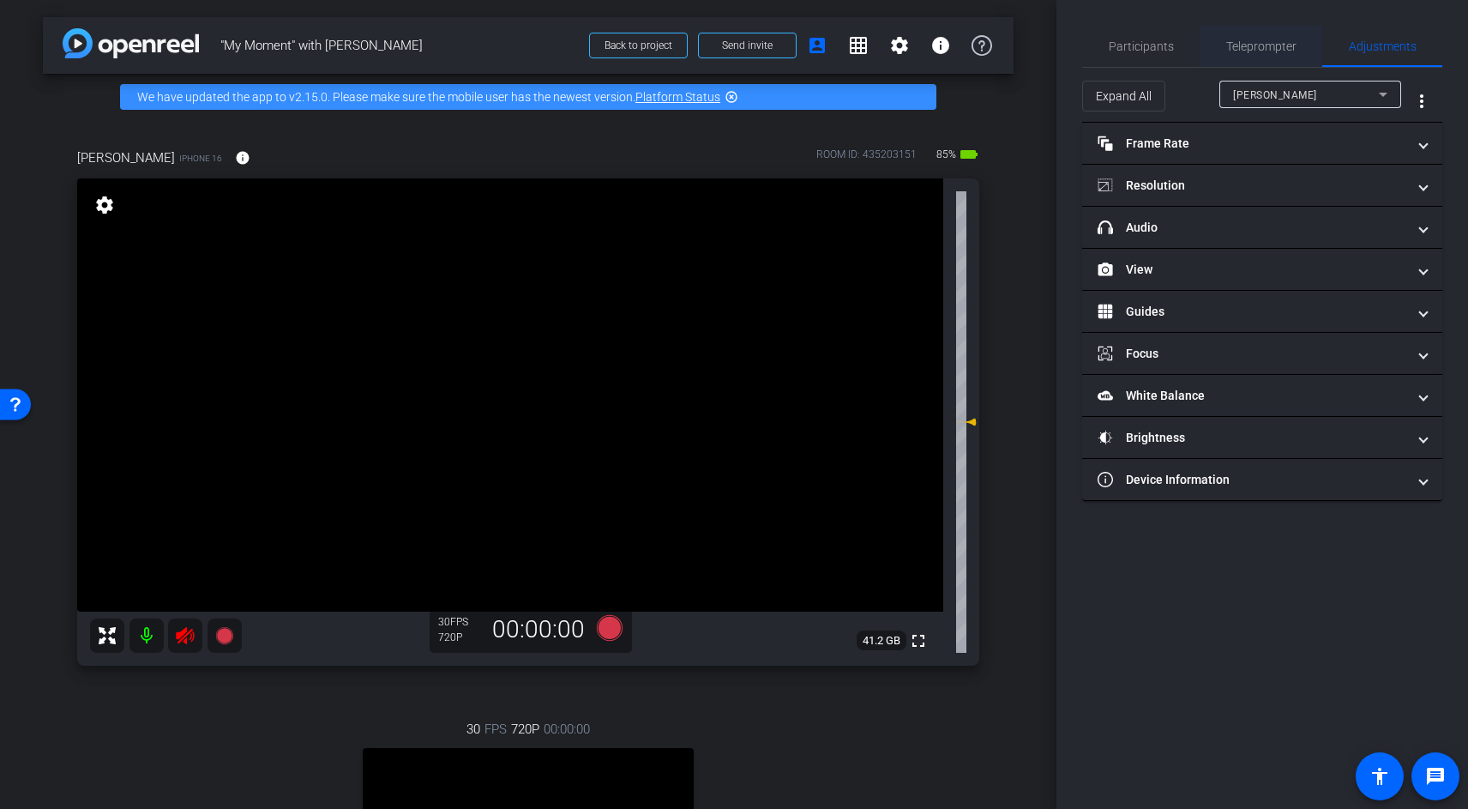
click at [1238, 47] on span "Teleprompter" at bounding box center [1261, 46] width 70 height 12
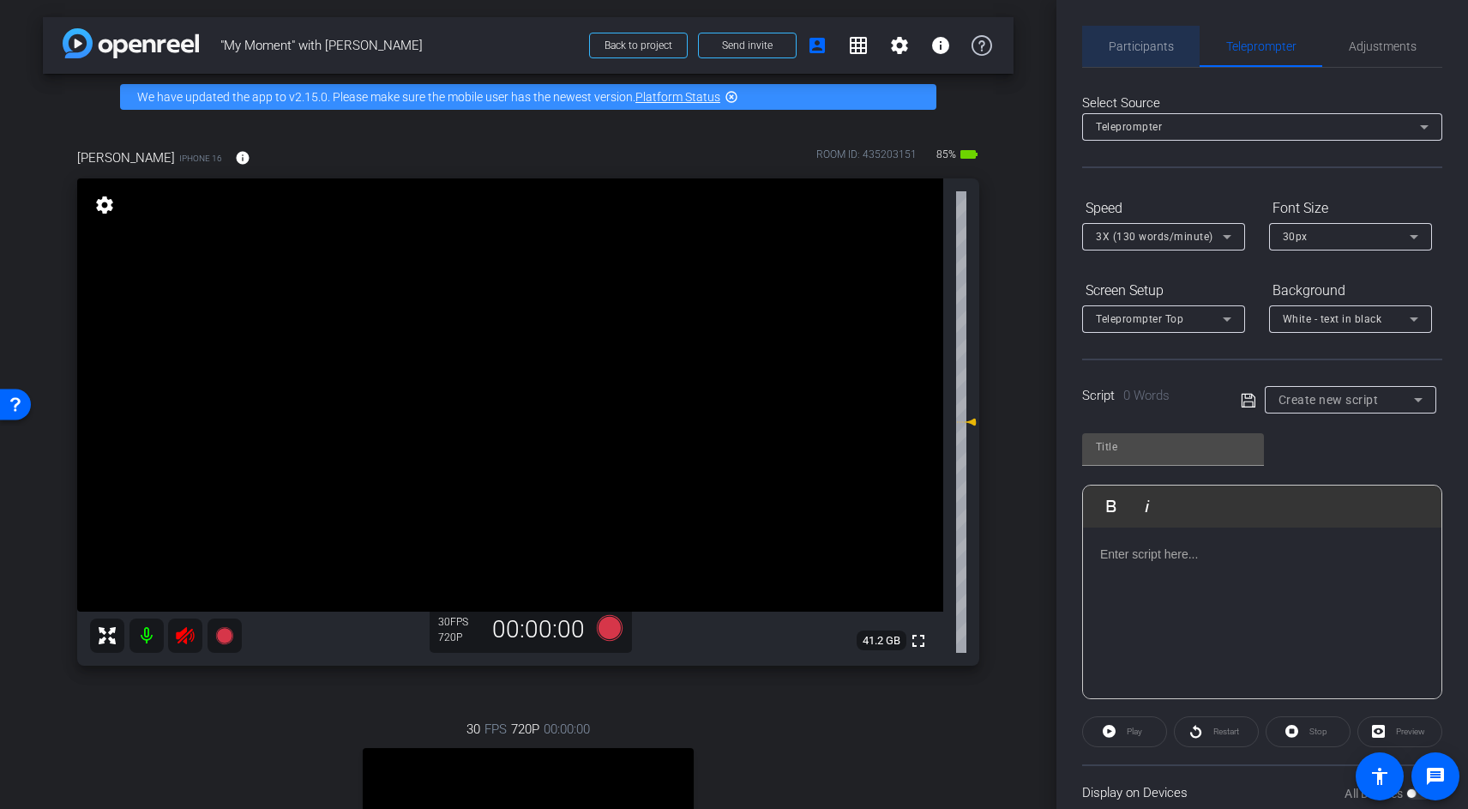
click at [1145, 45] on span "Participants" at bounding box center [1141, 46] width 65 height 12
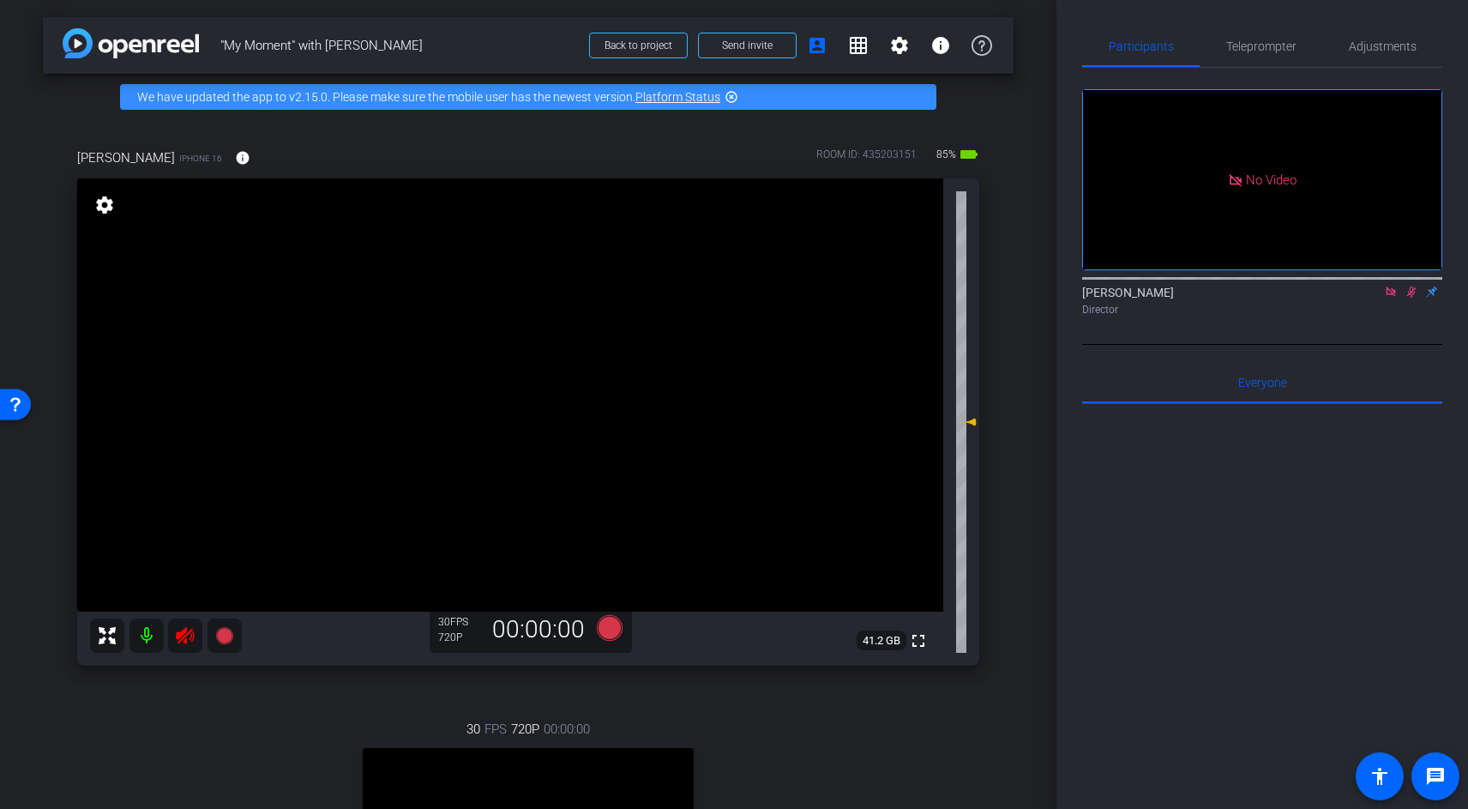
click at [1381, 284] on mat-icon at bounding box center [1391, 291] width 21 height 15
click at [142, 634] on mat-icon at bounding box center [146, 635] width 34 height 34
click at [145, 637] on mat-icon at bounding box center [146, 635] width 34 height 34
click at [1268, 51] on span "Teleprompter" at bounding box center [1261, 46] width 70 height 12
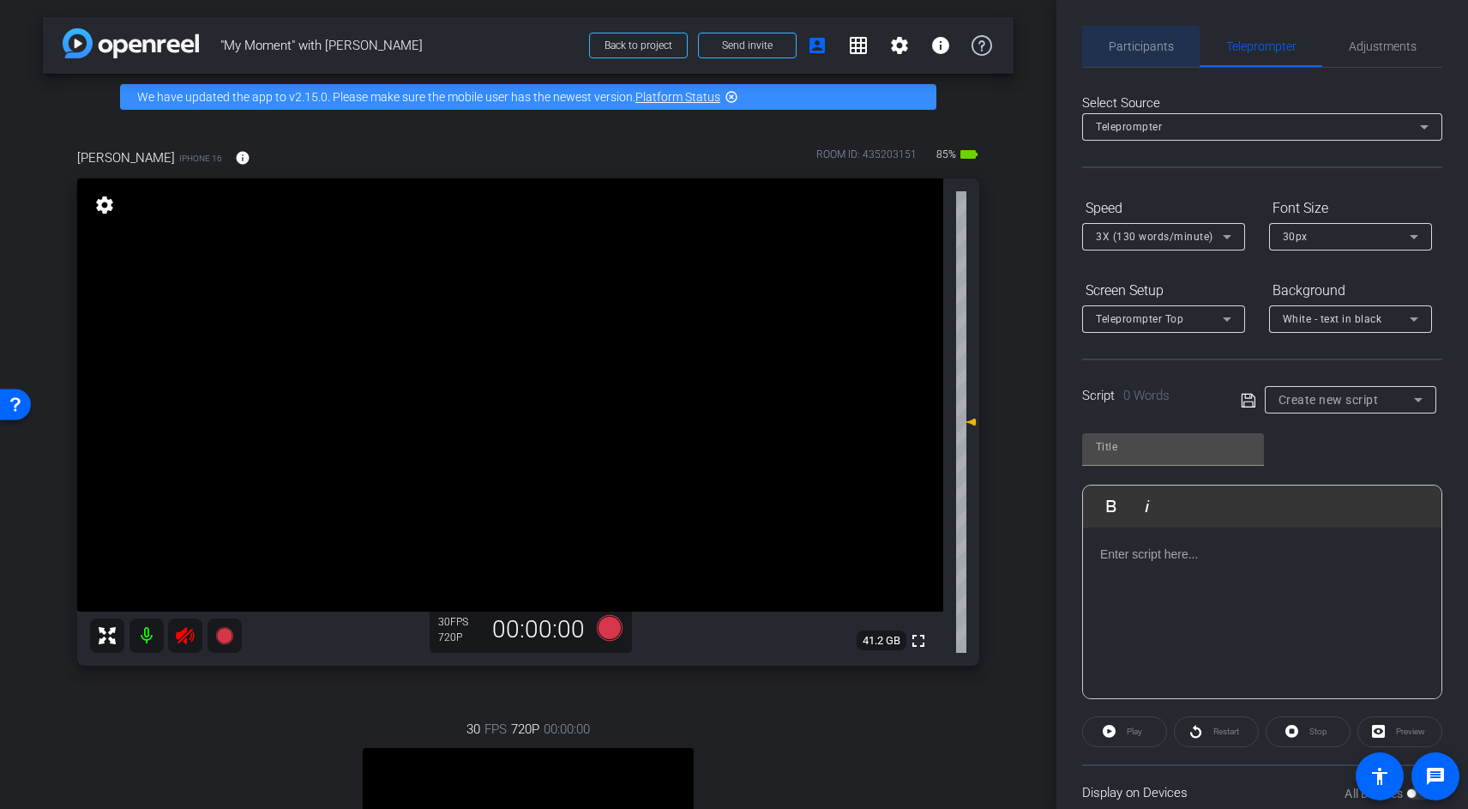
click at [1118, 63] on span "Participants" at bounding box center [1141, 46] width 65 height 41
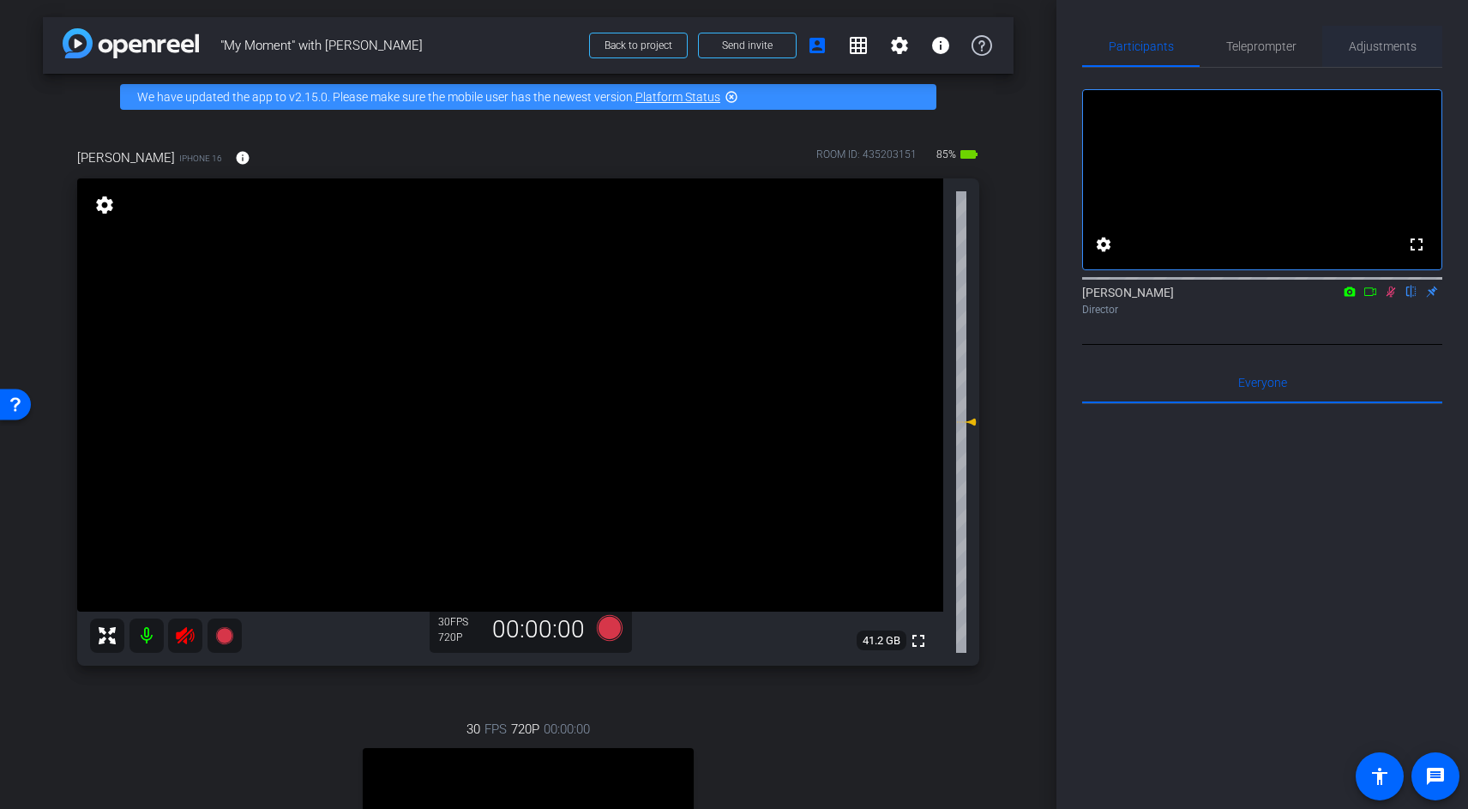
click at [1374, 34] on span "Adjustments" at bounding box center [1383, 46] width 68 height 41
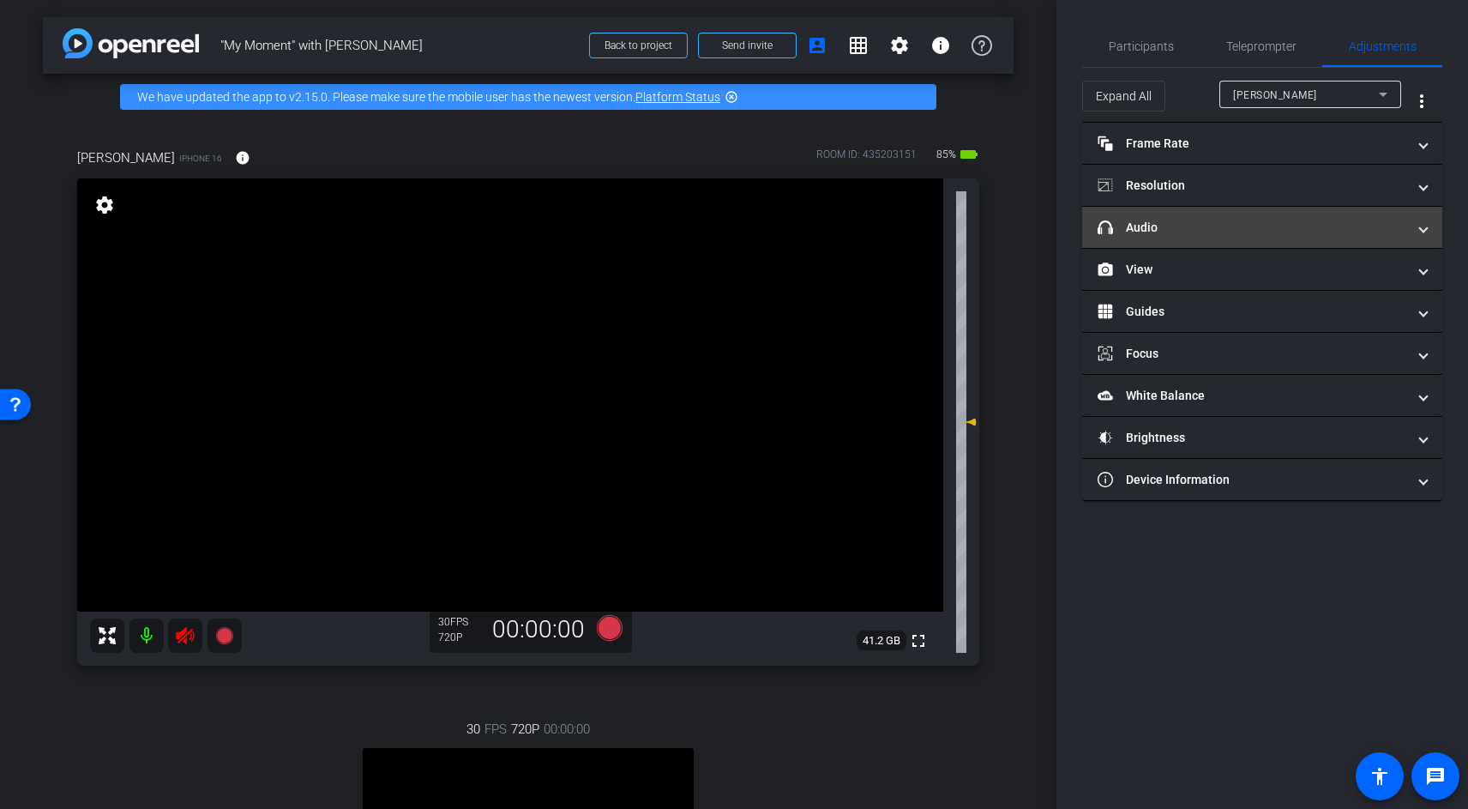
click at [1137, 229] on mat-panel-title "headphone icon Audio" at bounding box center [1252, 228] width 309 height 18
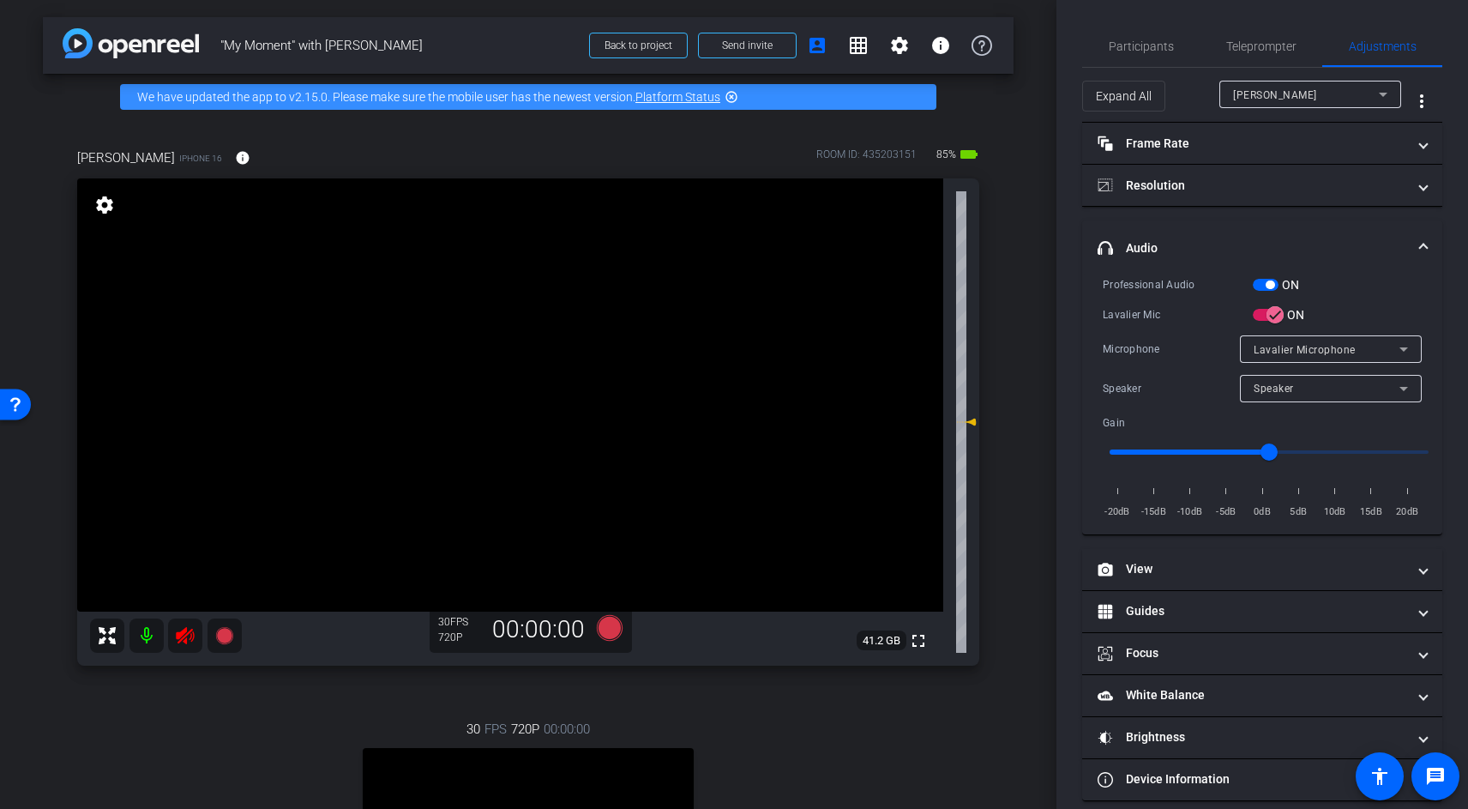
click at [1284, 390] on span "Speaker" at bounding box center [1274, 388] width 40 height 12
click at [1387, 272] on div at bounding box center [734, 404] width 1468 height 809
click at [1268, 316] on icon "button" at bounding box center [1274, 314] width 15 height 15
click at [1275, 316] on span "button" at bounding box center [1261, 315] width 34 height 34
click at [1275, 349] on span "Lavalier Microphone" at bounding box center [1305, 350] width 102 height 12
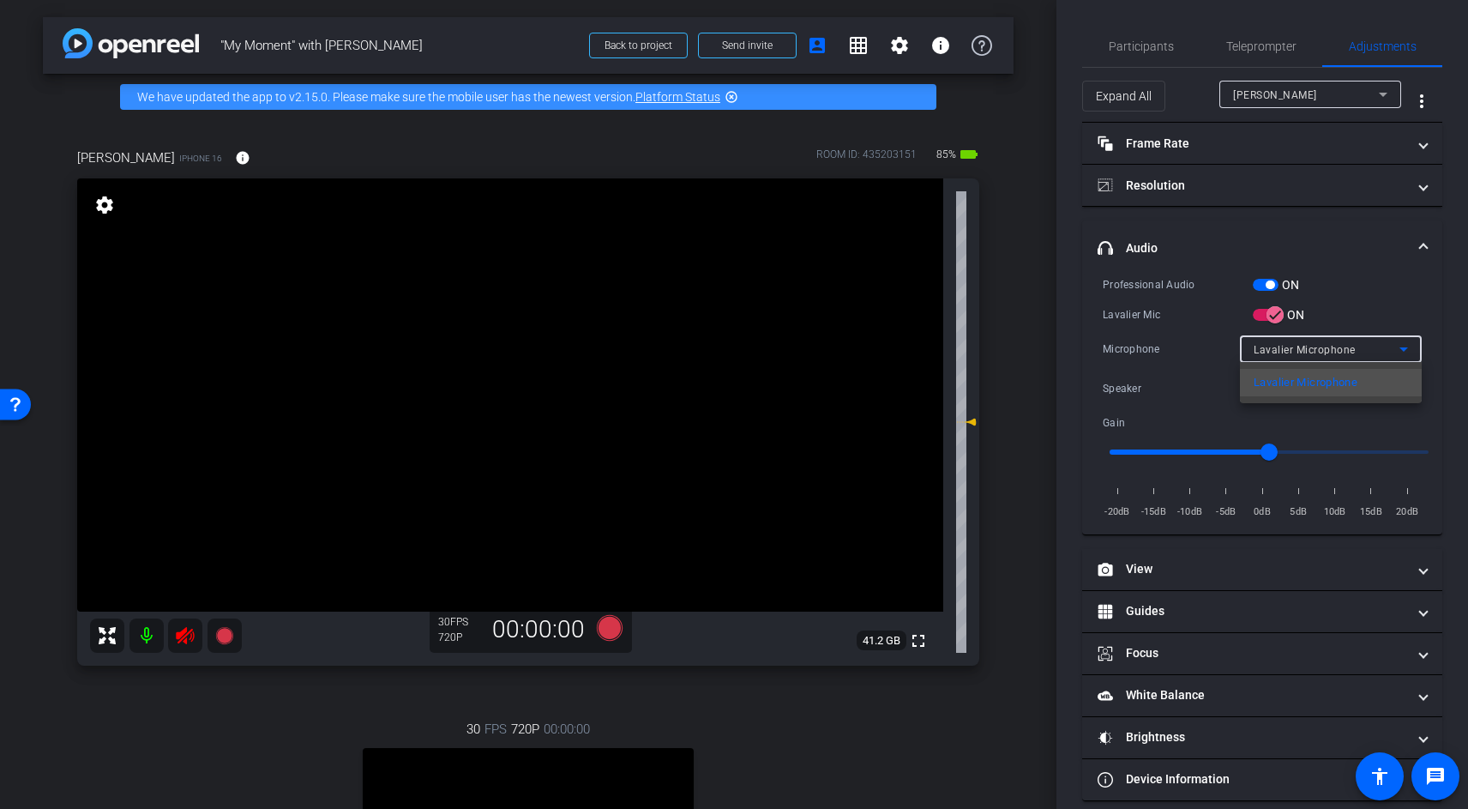
click at [1273, 285] on div at bounding box center [734, 404] width 1468 height 809
click at [1268, 284] on span "button" at bounding box center [1270, 284] width 9 height 9
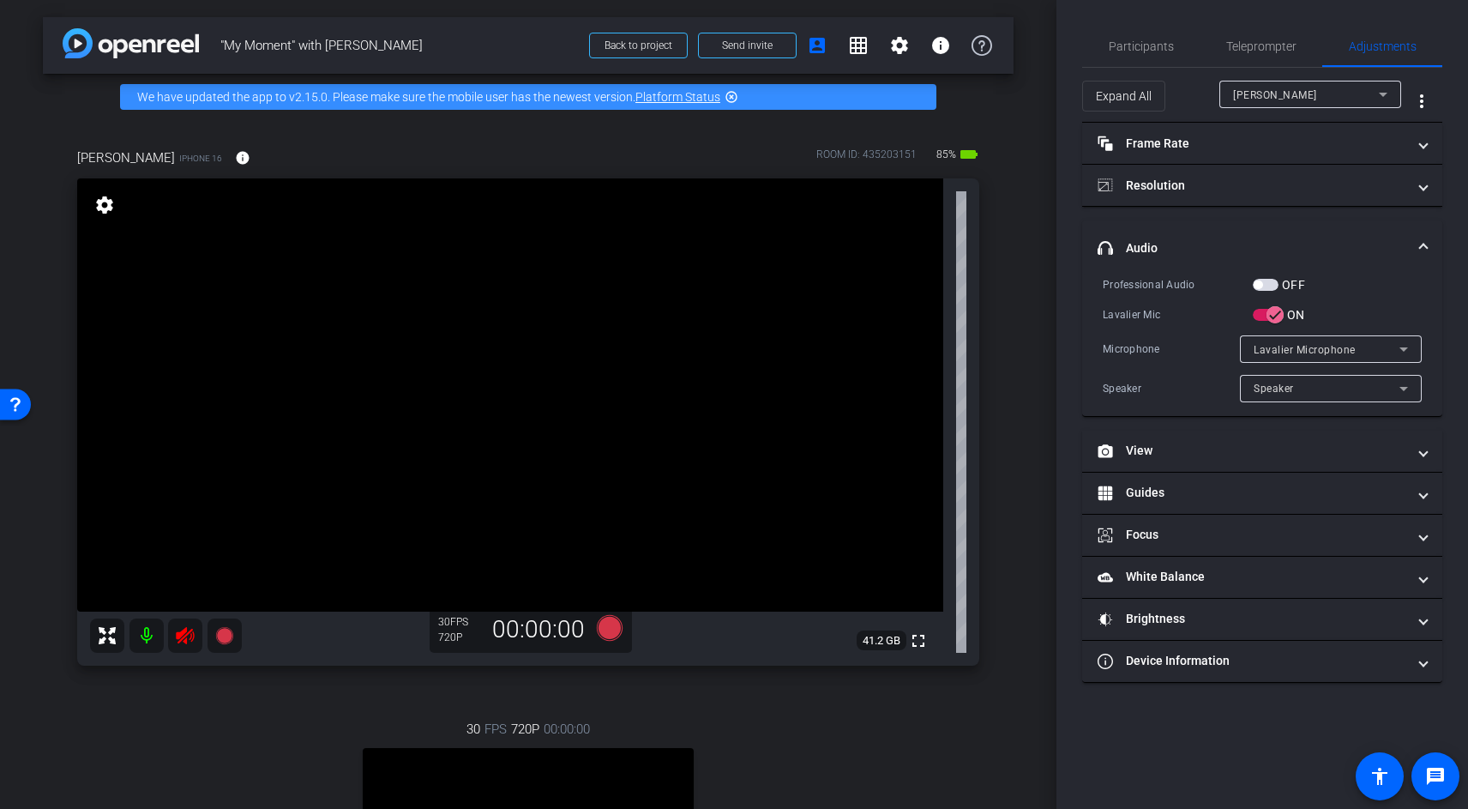
click at [1267, 283] on span "button" at bounding box center [1266, 285] width 26 height 12
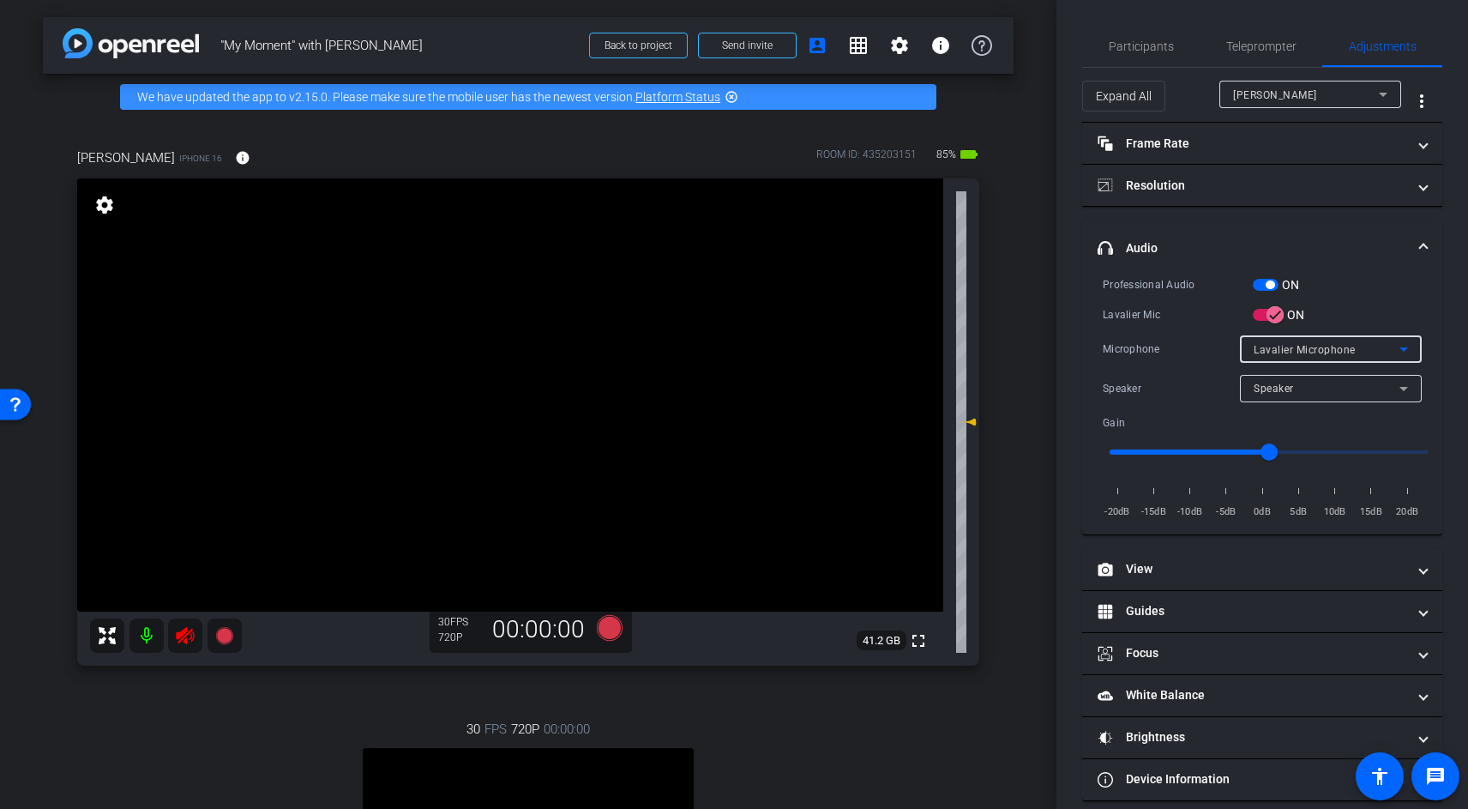
click at [1286, 340] on div "Lavalier Microphone" at bounding box center [1327, 349] width 146 height 21
click at [1338, 277] on div at bounding box center [734, 404] width 1468 height 809
drag, startPoint x: 1265, startPoint y: 448, endPoint x: 1332, endPoint y: 460, distance: 67.8
click at [1332, 460] on input "range" at bounding box center [1269, 452] width 355 height 38
type input "-1"
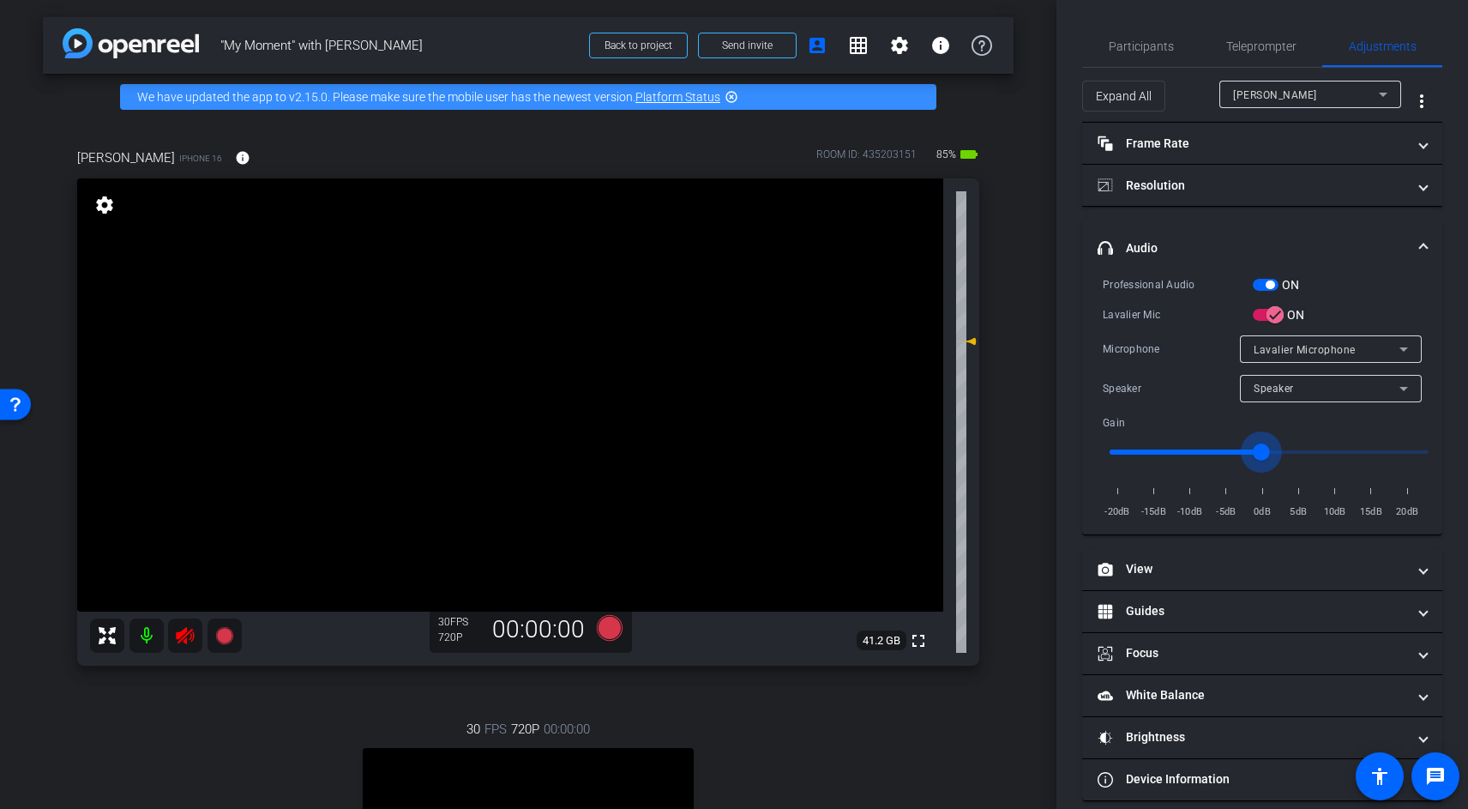
click at [1260, 452] on input "range" at bounding box center [1269, 452] width 355 height 38
click at [1359, 97] on div "teresa" at bounding box center [1306, 94] width 146 height 21
click at [655, 775] on div at bounding box center [734, 404] width 1468 height 809
click at [1110, 47] on span "Participants" at bounding box center [1141, 46] width 65 height 12
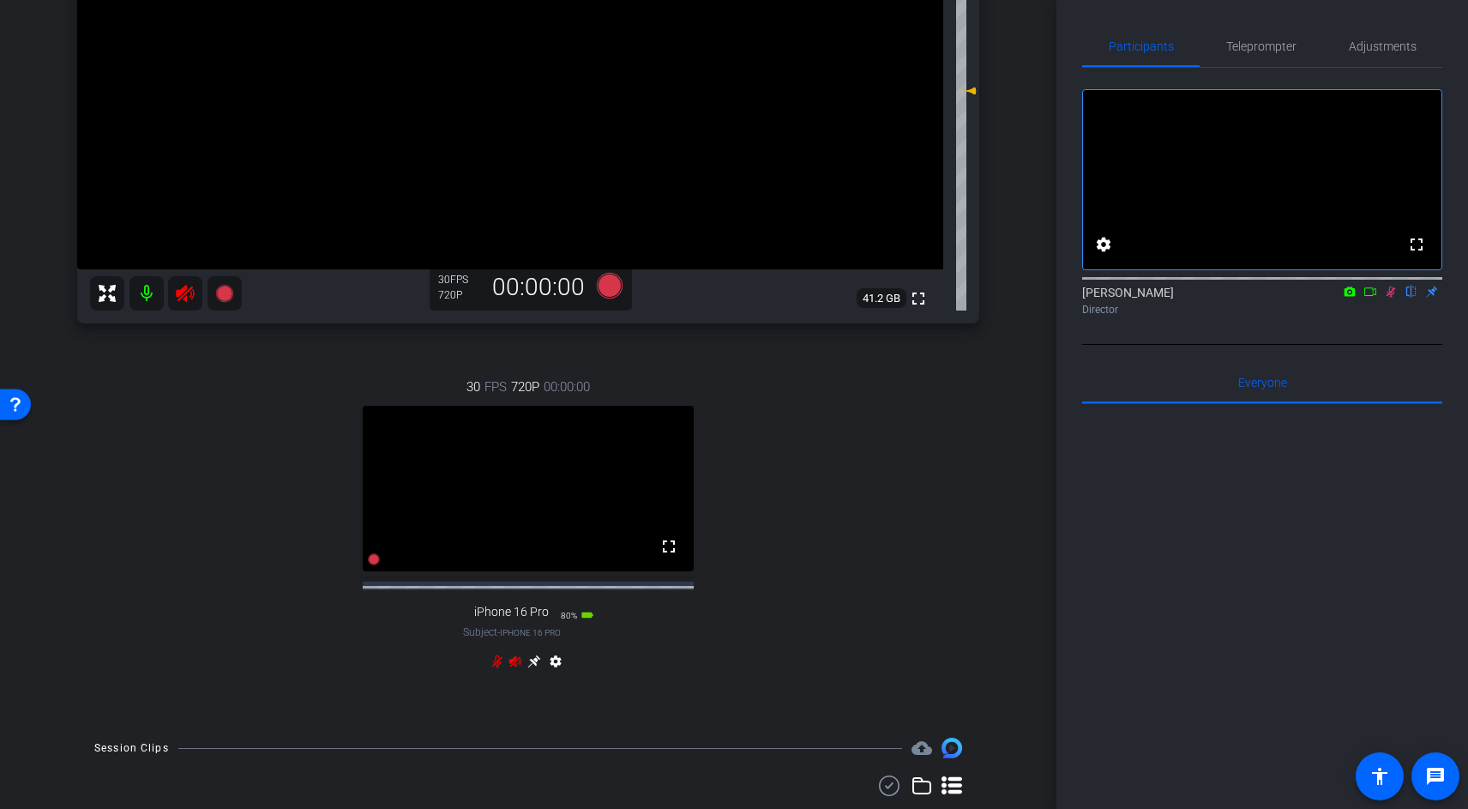
scroll to position [370, 0]
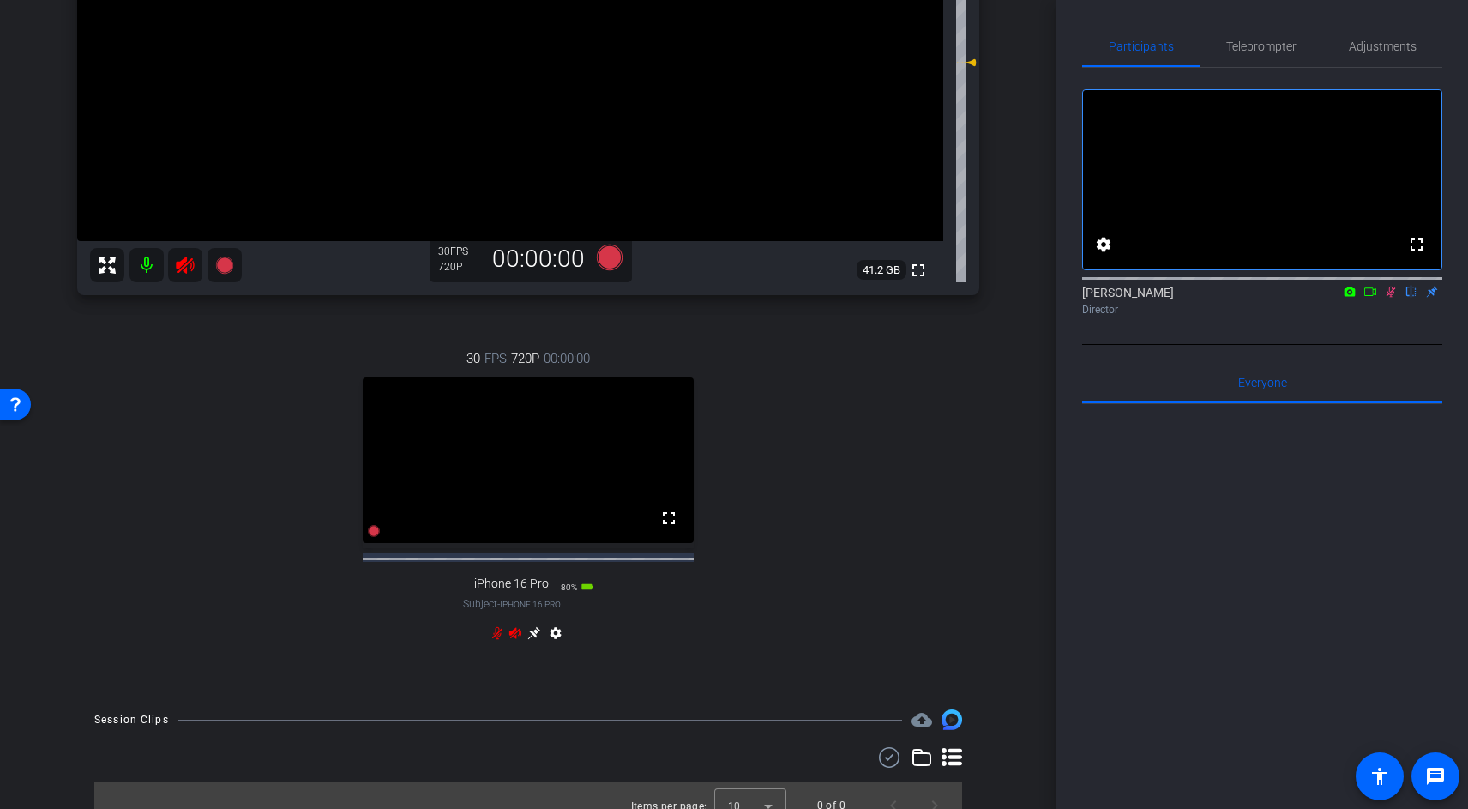
click at [553, 647] on mat-icon "settings" at bounding box center [555, 636] width 21 height 21
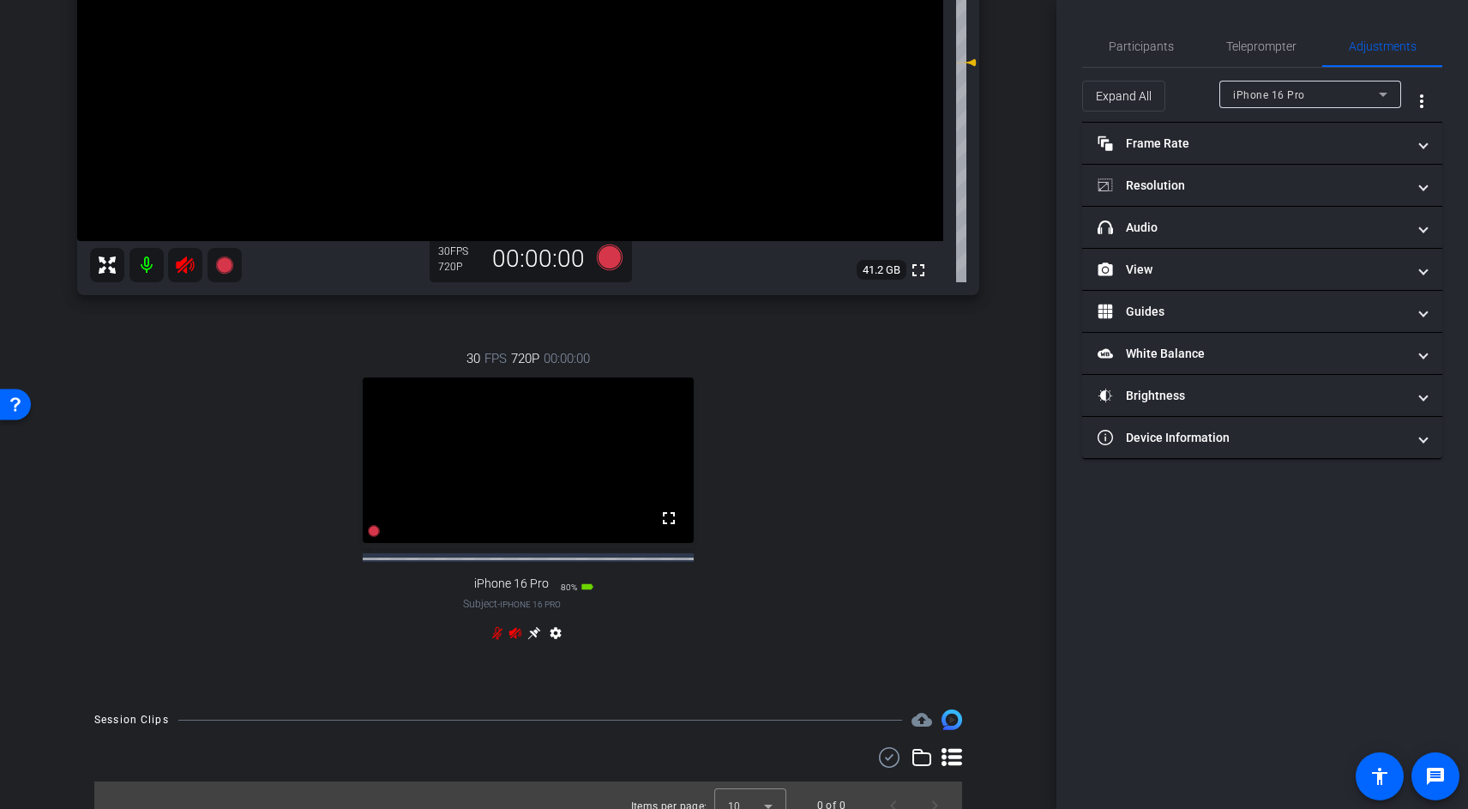
click at [553, 647] on mat-icon "settings" at bounding box center [555, 636] width 21 height 21
click at [551, 647] on mat-icon "settings" at bounding box center [555, 636] width 21 height 21
click at [554, 641] on div "settings" at bounding box center [555, 636] width 21 height 21
click at [622, 448] on video at bounding box center [528, 459] width 331 height 165
click at [557, 647] on mat-icon "settings" at bounding box center [555, 636] width 21 height 21
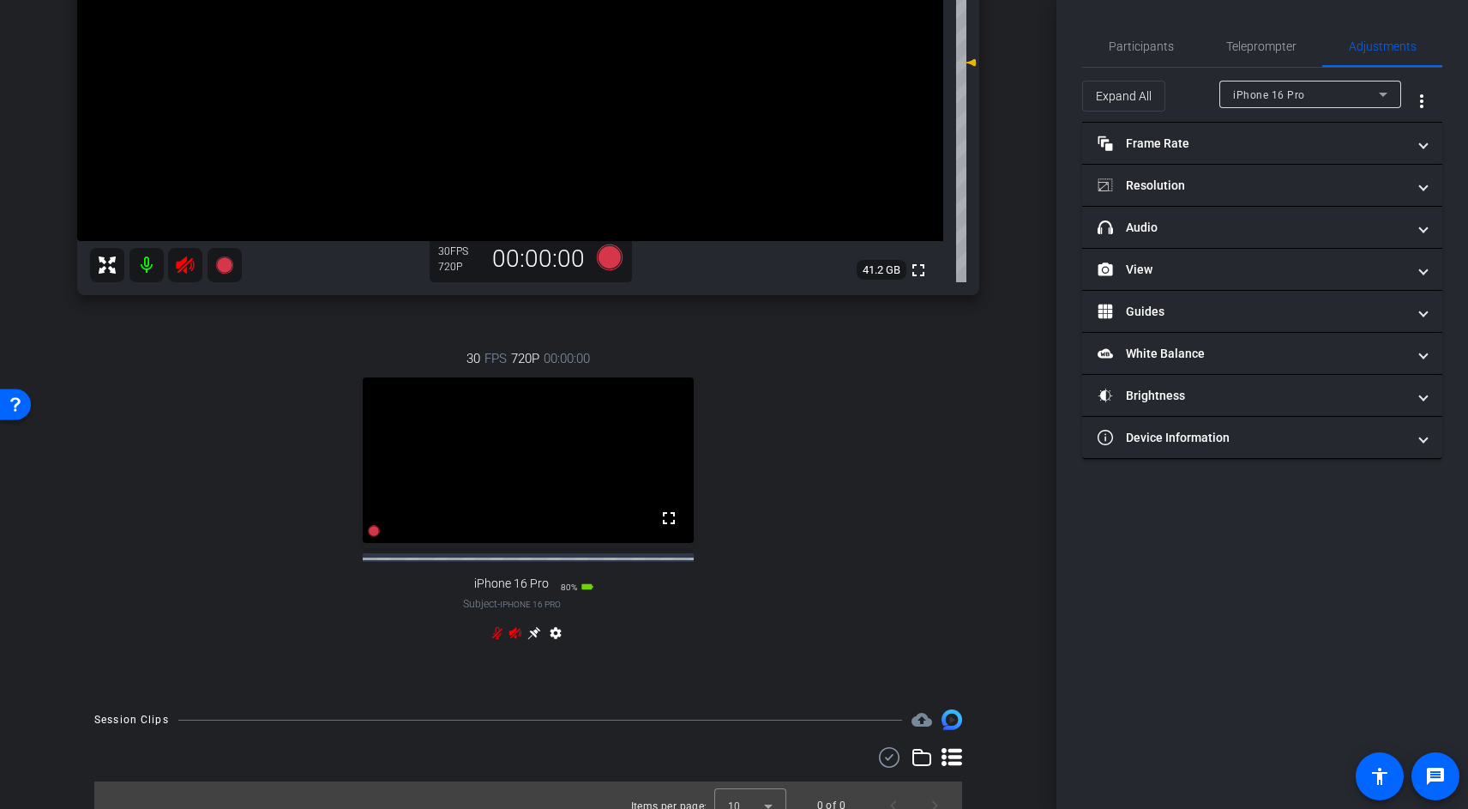
click at [557, 647] on mat-icon "settings" at bounding box center [555, 636] width 21 height 21
click at [618, 508] on video at bounding box center [528, 459] width 331 height 165
click at [639, 460] on video at bounding box center [528, 459] width 331 height 165
click at [551, 646] on mat-icon "settings" at bounding box center [555, 636] width 21 height 21
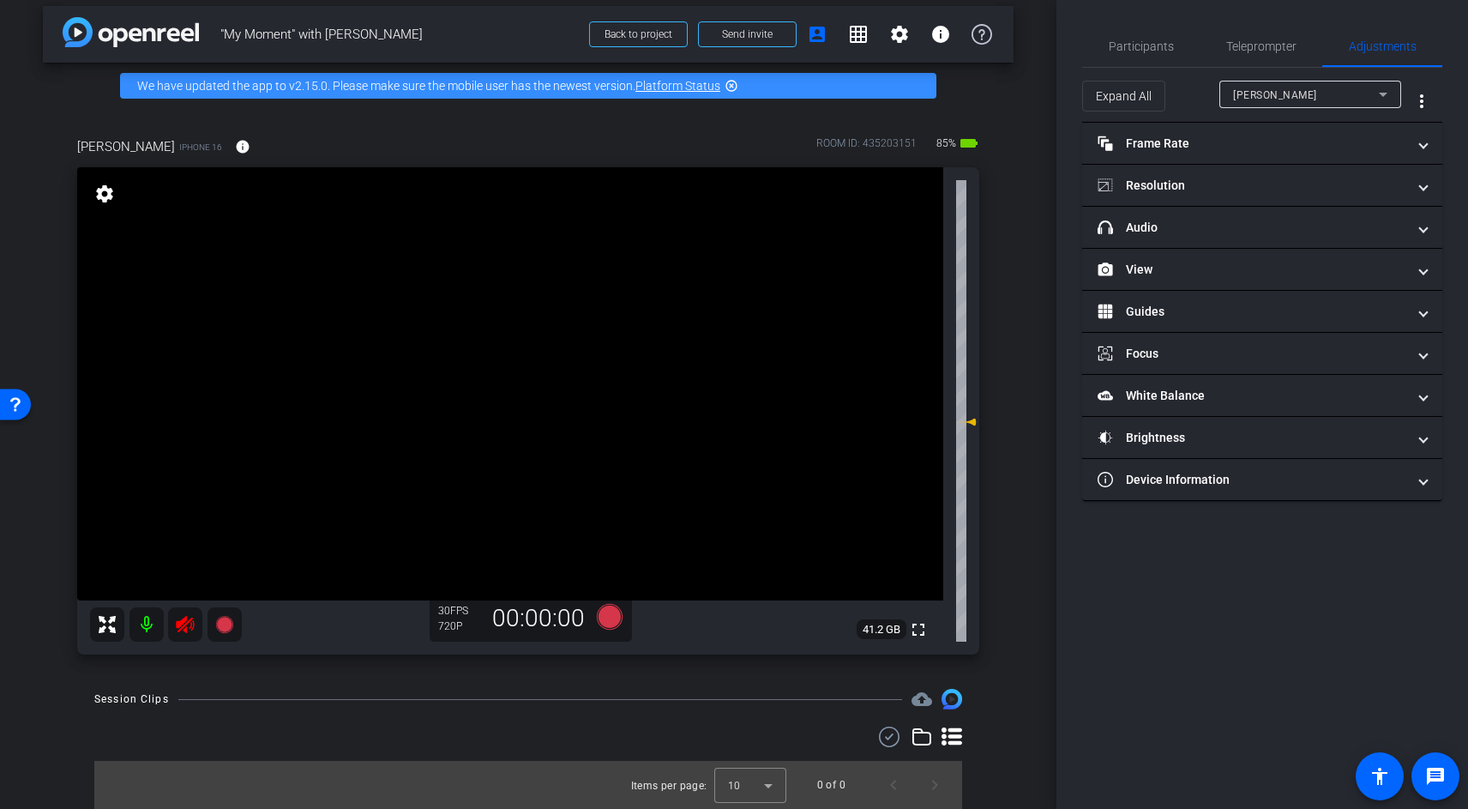
scroll to position [11, 0]
click at [1181, 220] on mat-panel-title "headphone icon Audio" at bounding box center [1252, 228] width 309 height 18
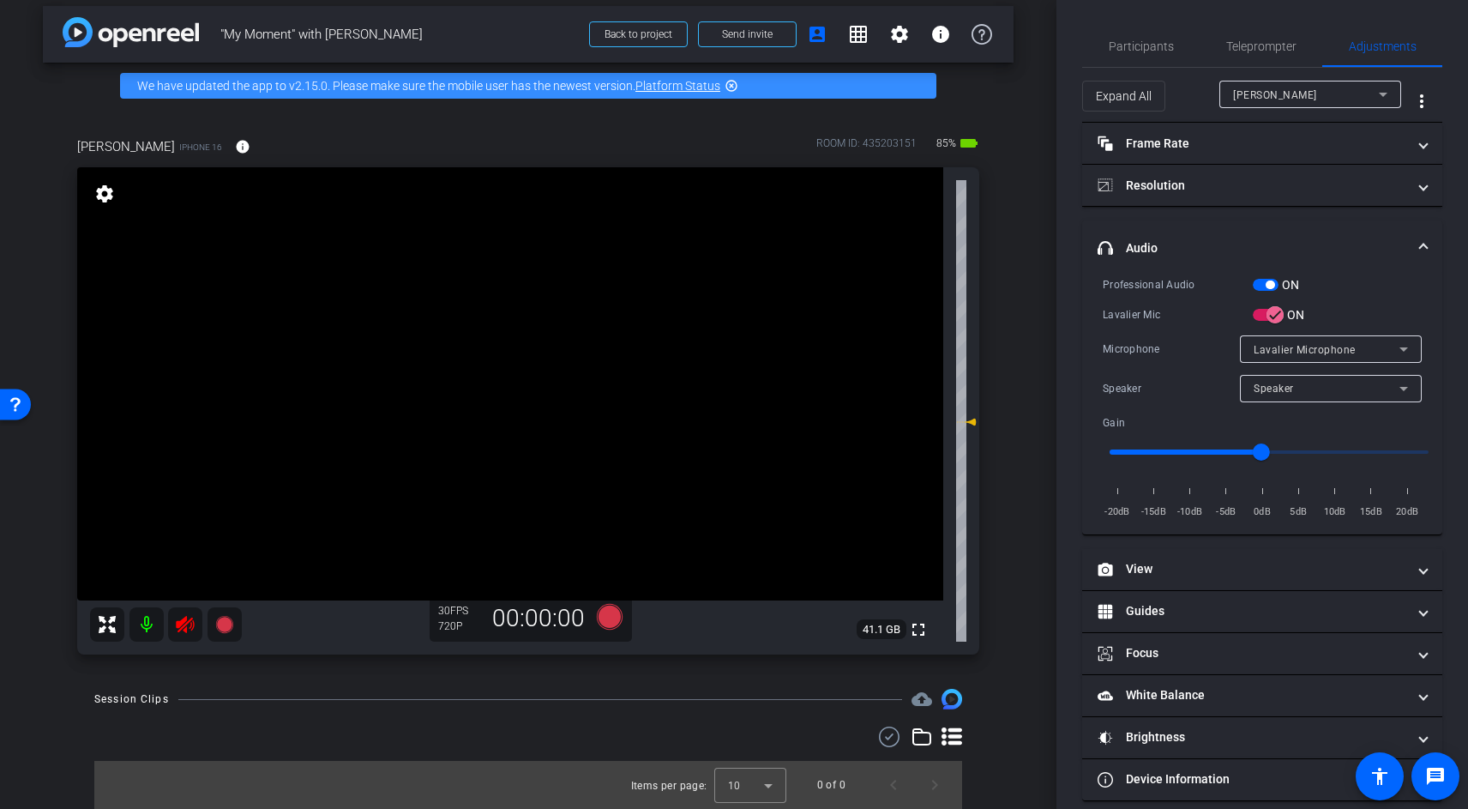
click at [144, 636] on mat-icon at bounding box center [146, 624] width 34 height 34
click at [146, 623] on mat-icon at bounding box center [146, 624] width 34 height 34
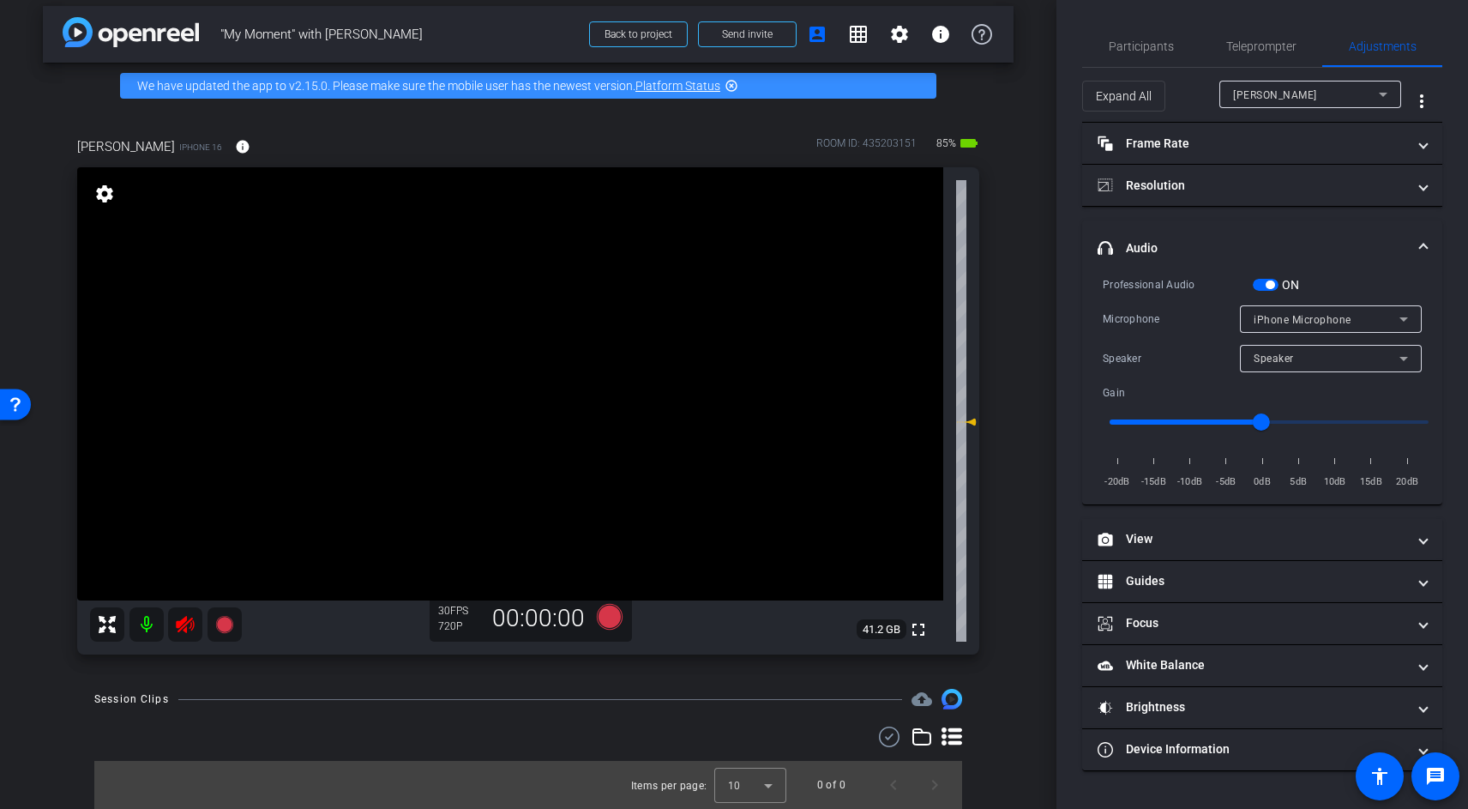
scroll to position [0, 0]
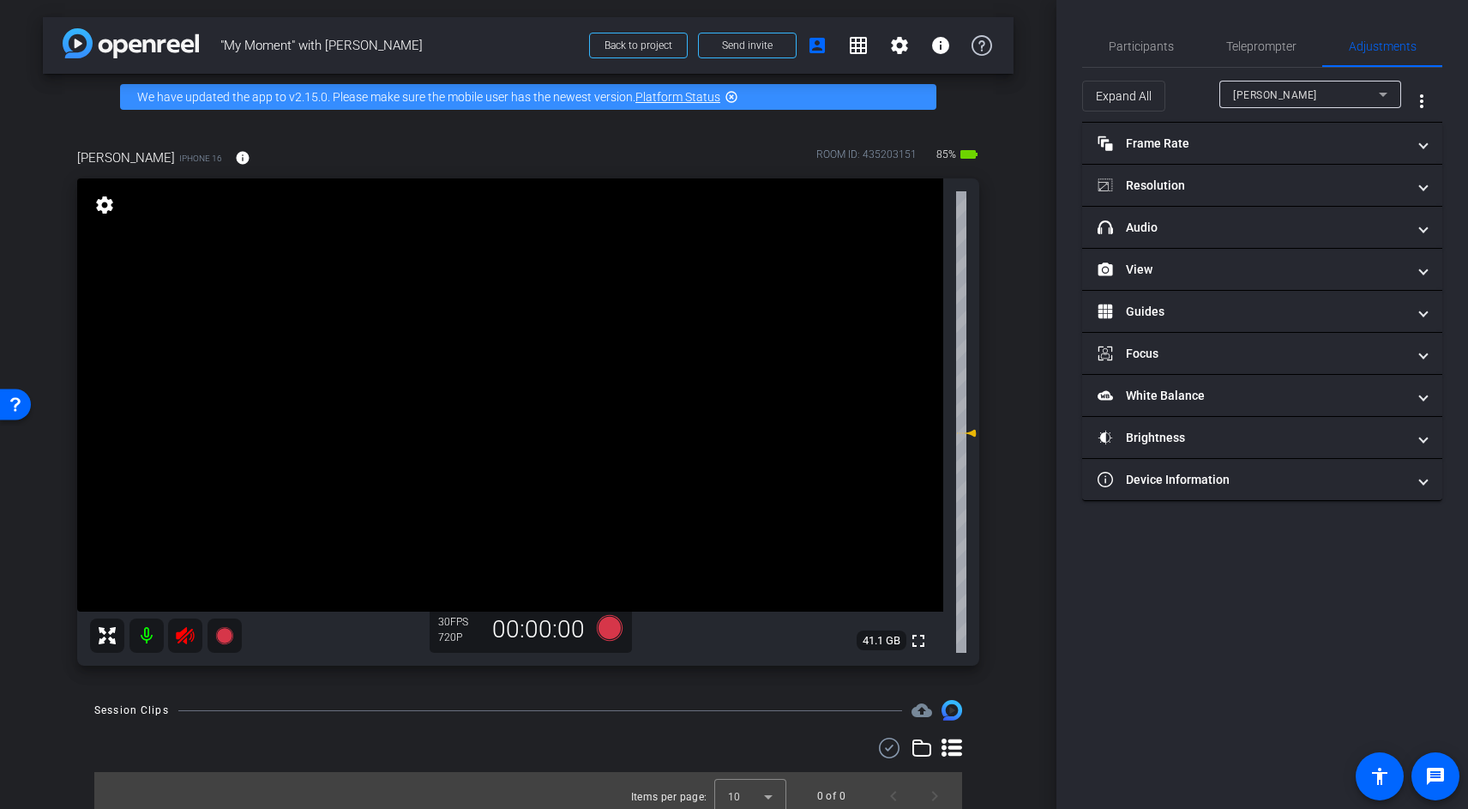
click at [883, 637] on span "41.1 GB" at bounding box center [882, 640] width 50 height 21
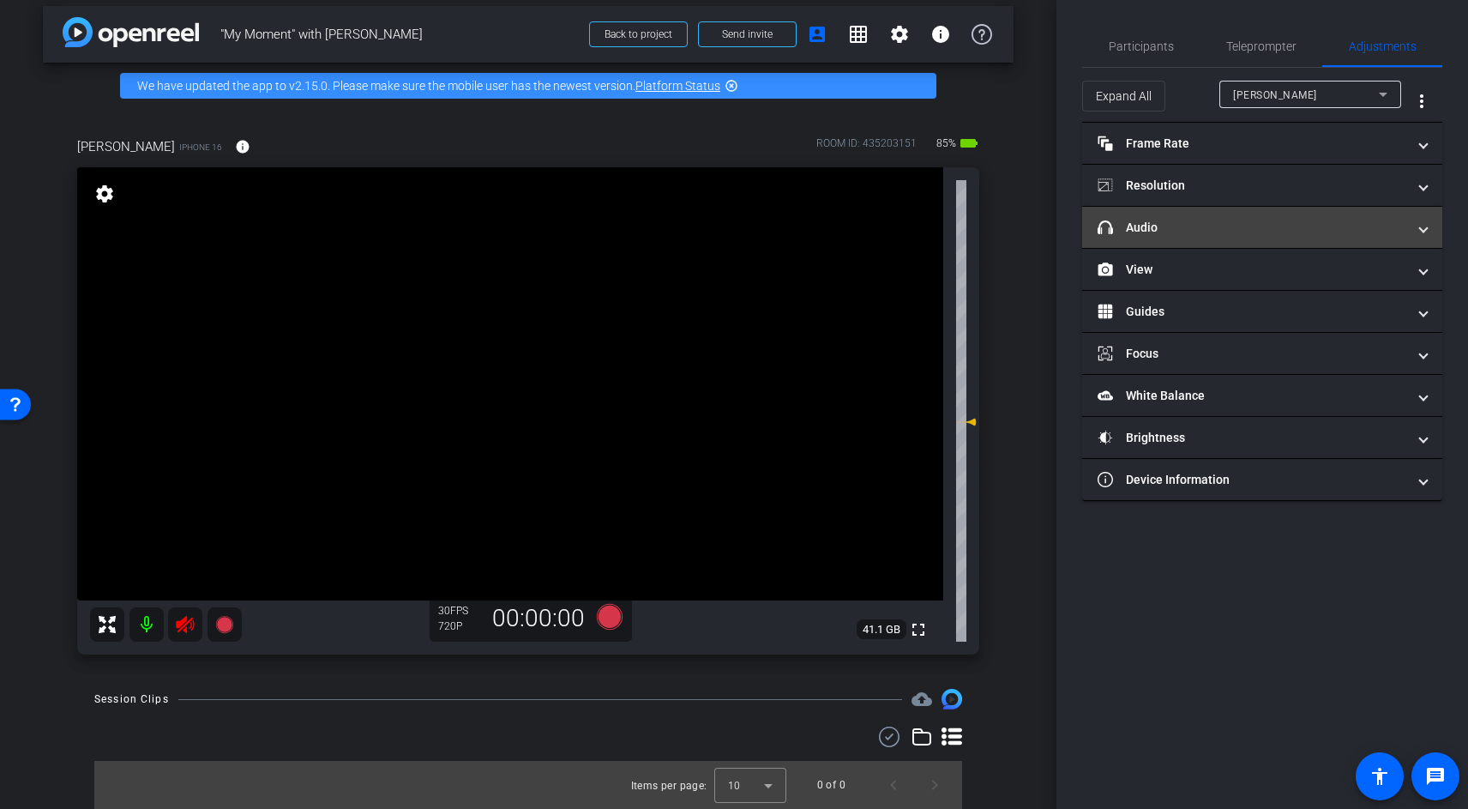
click at [1127, 225] on mat-panel-title "headphone icon Audio" at bounding box center [1252, 228] width 309 height 18
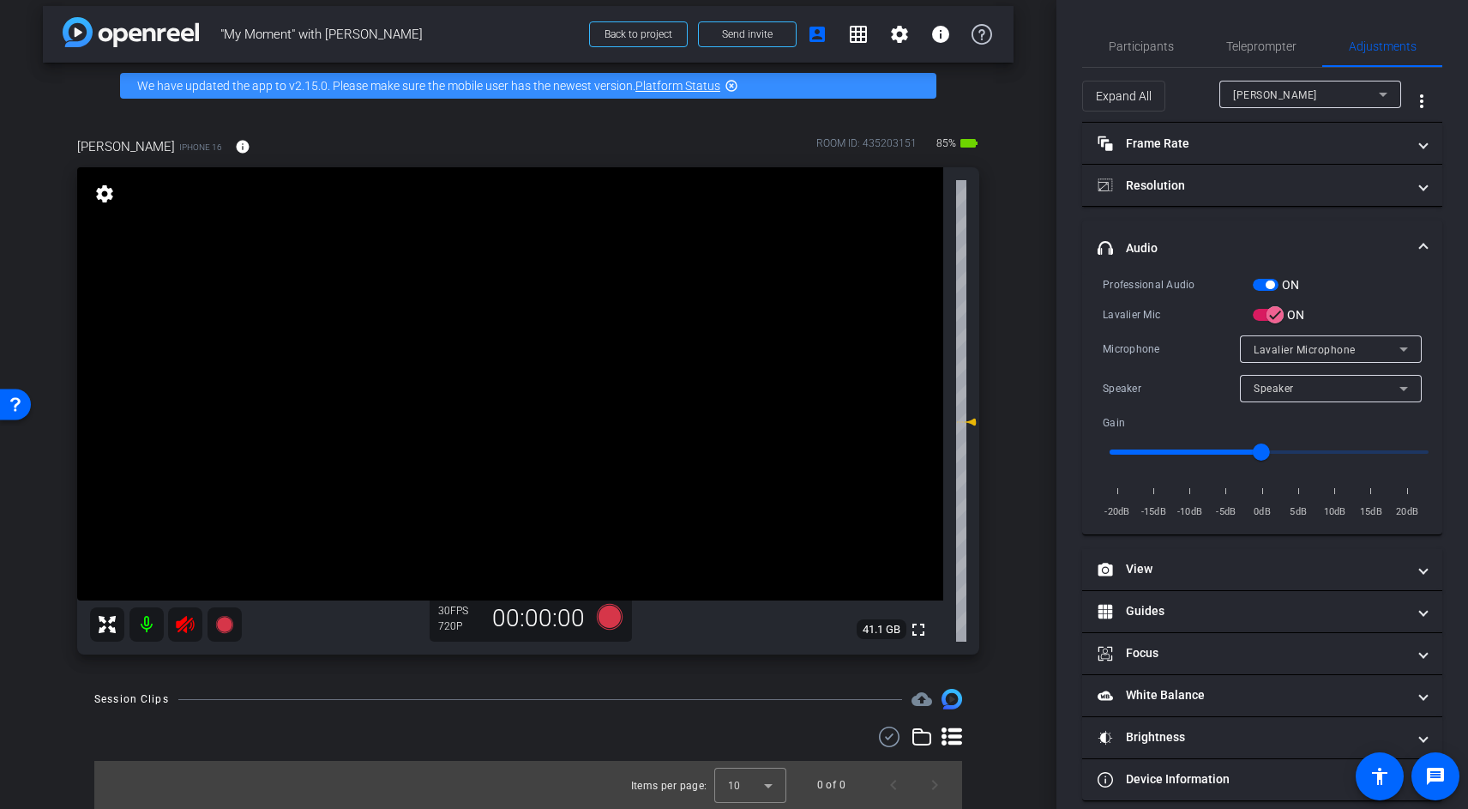
click at [1296, 382] on div "Speaker" at bounding box center [1327, 387] width 146 height 21
click at [1192, 380] on div at bounding box center [734, 404] width 1468 height 809
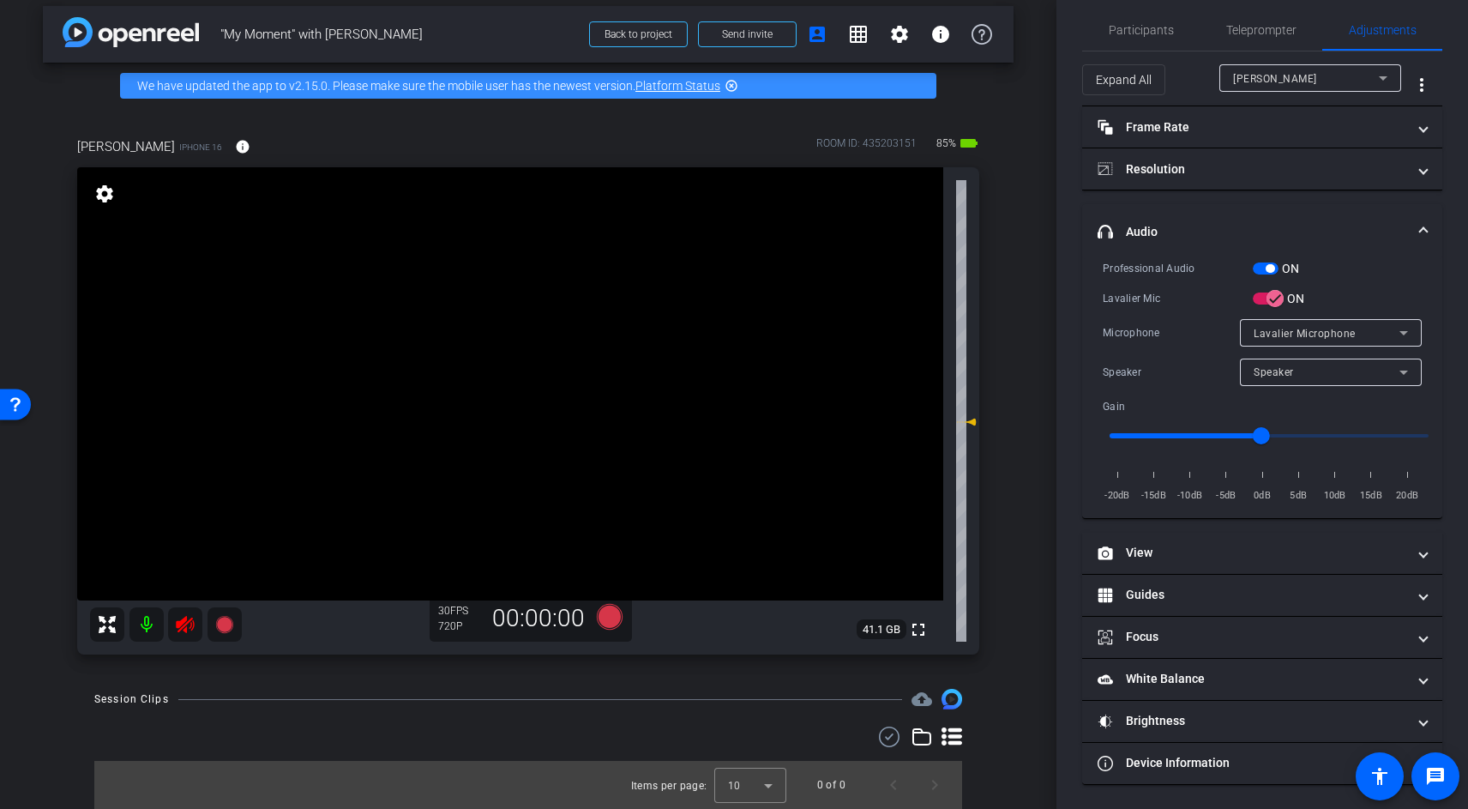
click at [1273, 267] on span "button" at bounding box center [1270, 268] width 9 height 9
click at [1273, 294] on icon "button" at bounding box center [1274, 298] width 15 height 15
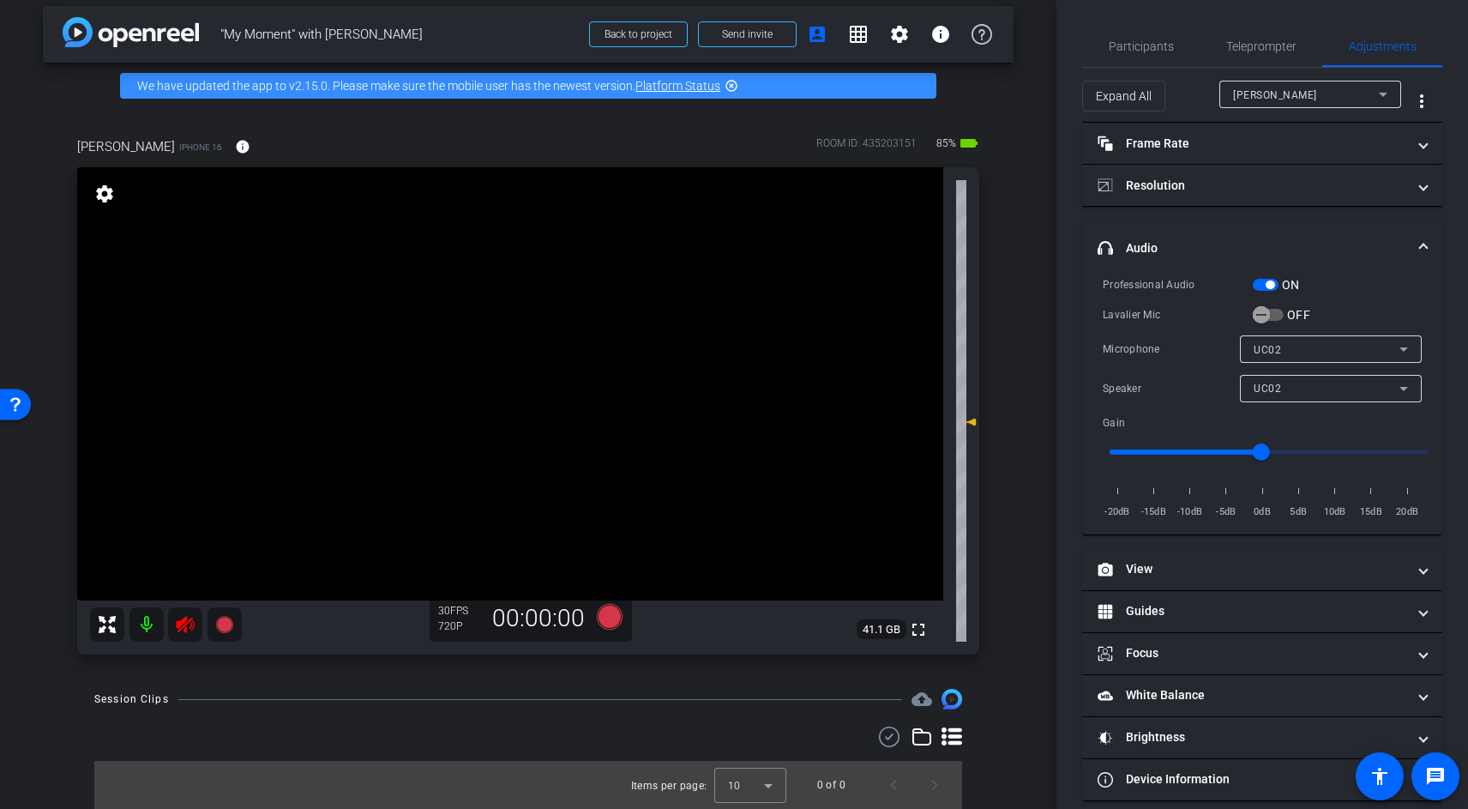
click at [1263, 287] on span "button" at bounding box center [1266, 285] width 26 height 12
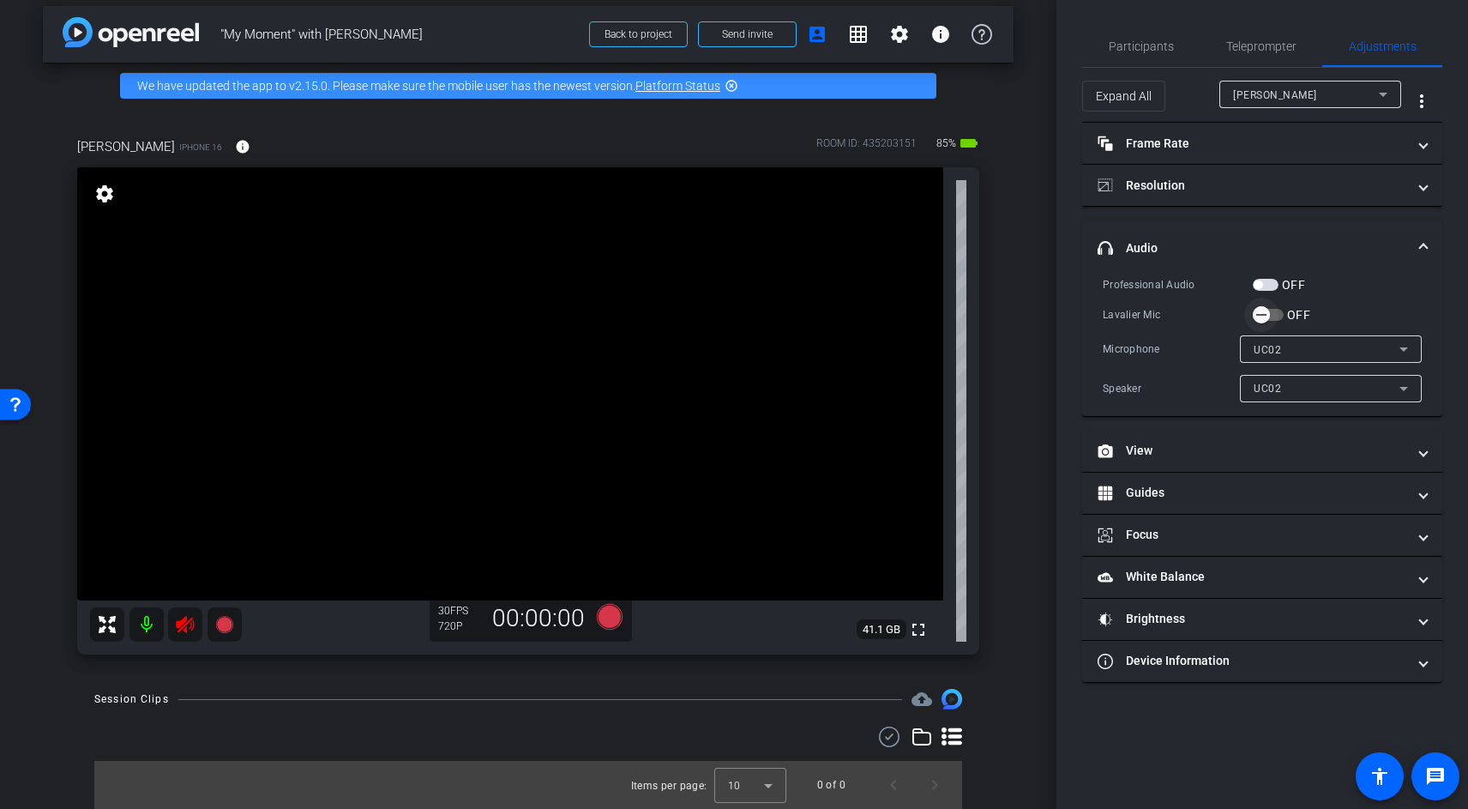
click at [1273, 312] on span "button" at bounding box center [1261, 315] width 34 height 34
click at [1262, 292] on div "OFF" at bounding box center [1279, 284] width 52 height 17
click at [1265, 280] on span "button" at bounding box center [1266, 285] width 26 height 12
click at [1273, 310] on icon "button" at bounding box center [1274, 314] width 15 height 15
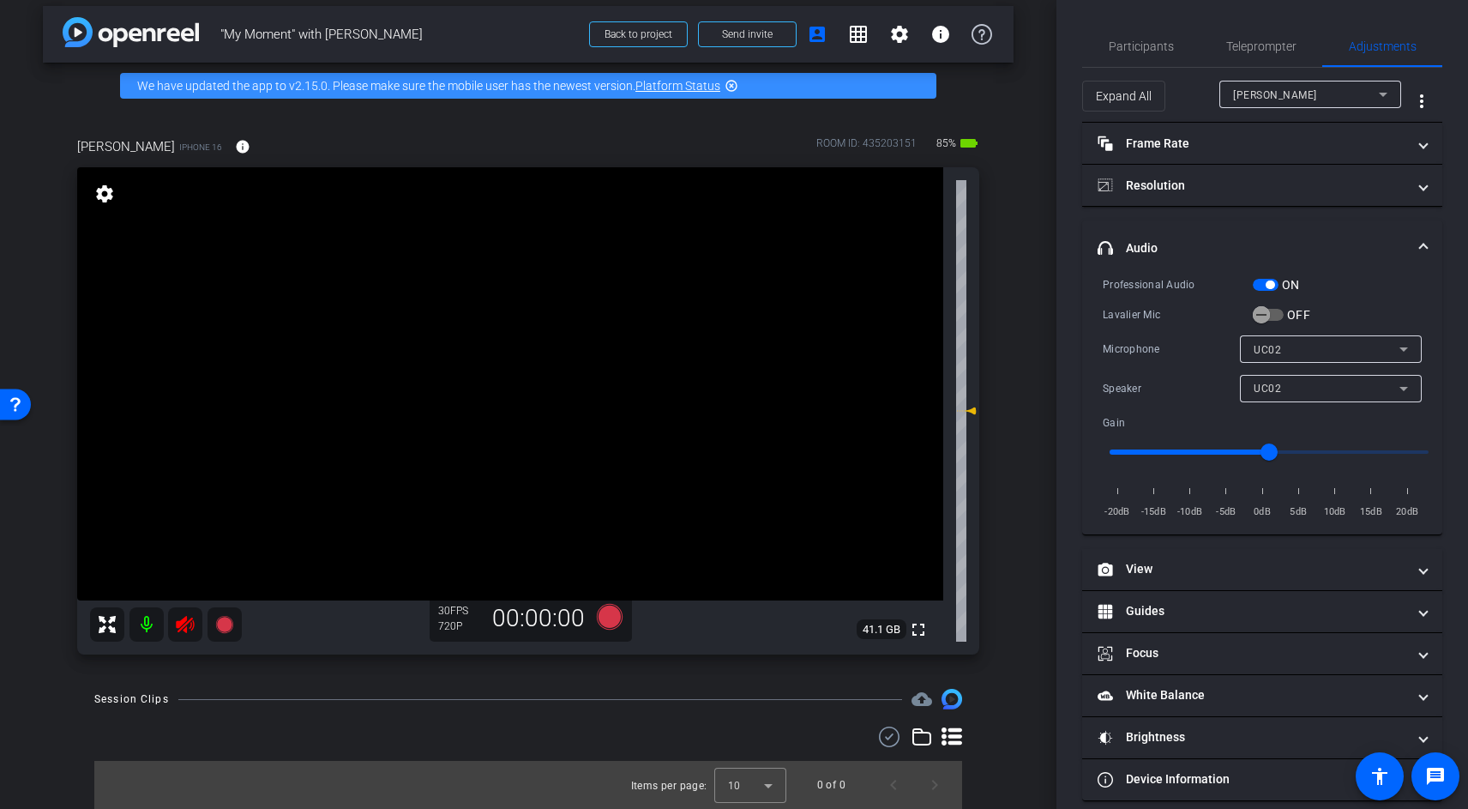
click at [1270, 344] on span "UC02" at bounding box center [1267, 350] width 27 height 12
click at [1273, 311] on div at bounding box center [734, 404] width 1468 height 809
click at [1273, 286] on span "button" at bounding box center [1270, 284] width 9 height 9
click at [1270, 310] on span "button" at bounding box center [1261, 315] width 34 height 34
click at [1273, 310] on icon "button" at bounding box center [1274, 314] width 15 height 15
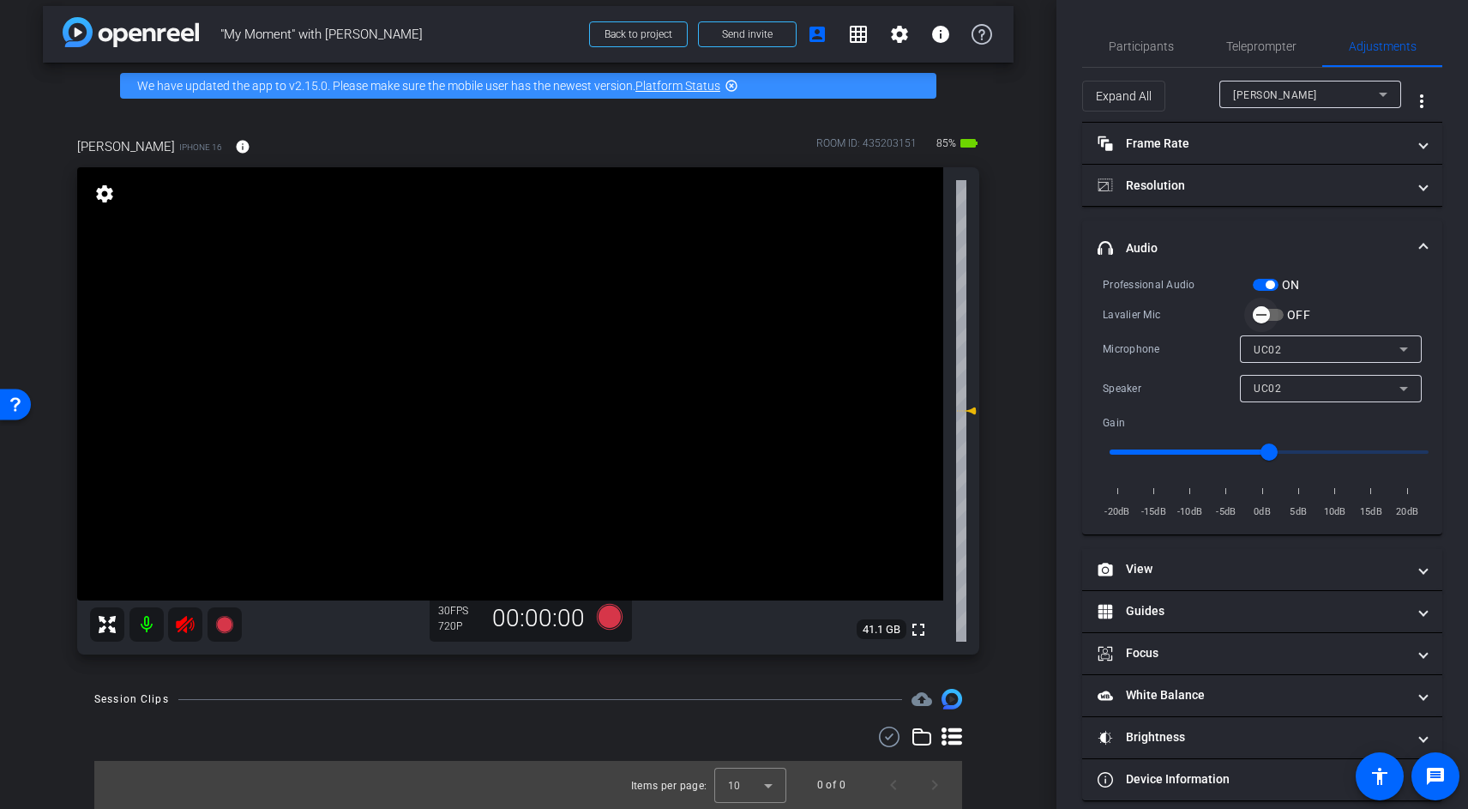
click at [1273, 312] on span "button" at bounding box center [1261, 315] width 34 height 34
click at [1273, 287] on span "button" at bounding box center [1270, 284] width 9 height 9
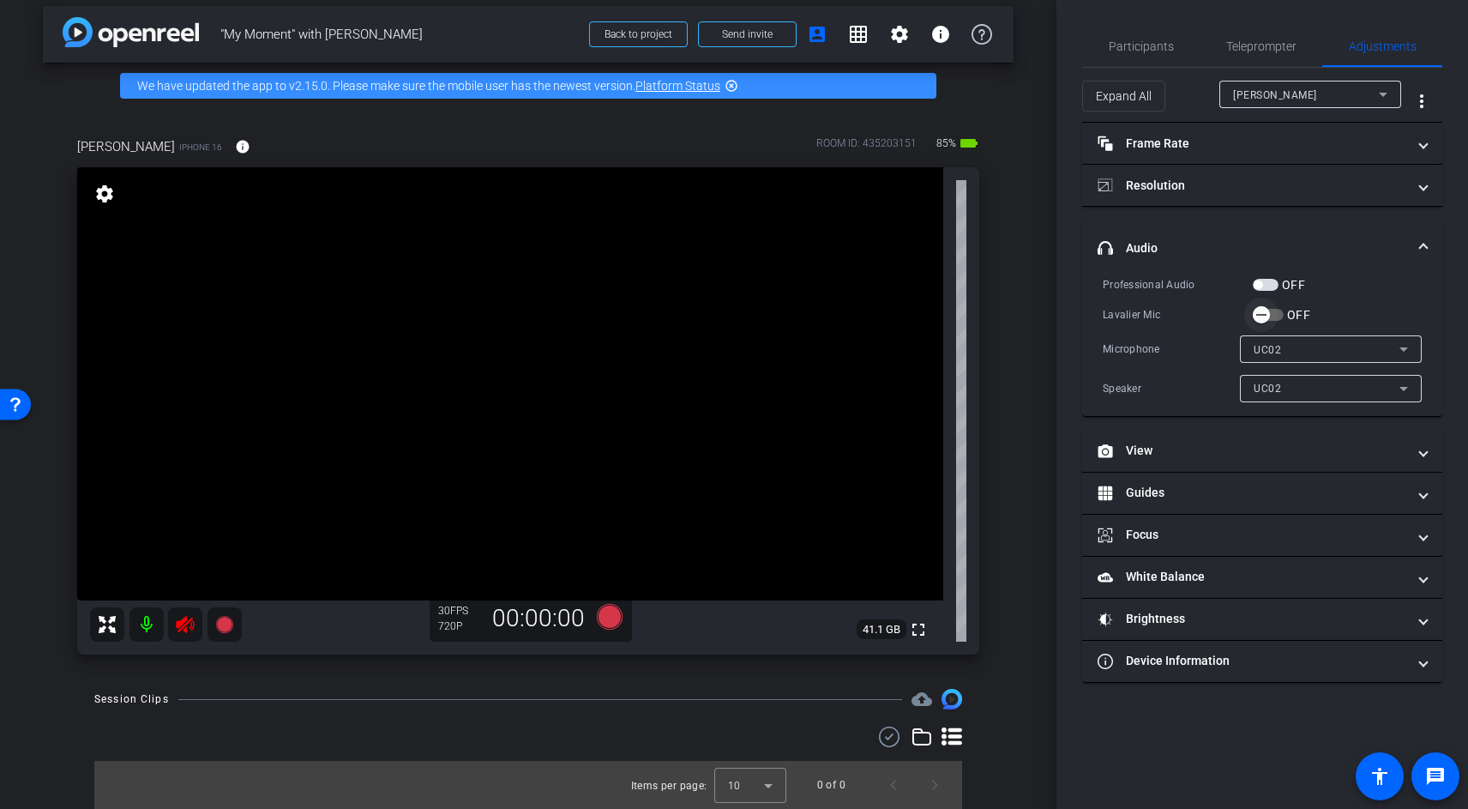
click at [1271, 308] on span "button" at bounding box center [1261, 315] width 34 height 34
click at [147, 621] on mat-icon at bounding box center [146, 624] width 34 height 34
click at [147, 623] on mat-icon at bounding box center [146, 624] width 34 height 34
click at [1233, 416] on mat-accordion "Frame Rate Frame Rate navigate_before 24 25 30 navigate_next Resolution navigat…" at bounding box center [1262, 403] width 360 height 560
click at [1146, 43] on span "Participants" at bounding box center [1141, 46] width 65 height 12
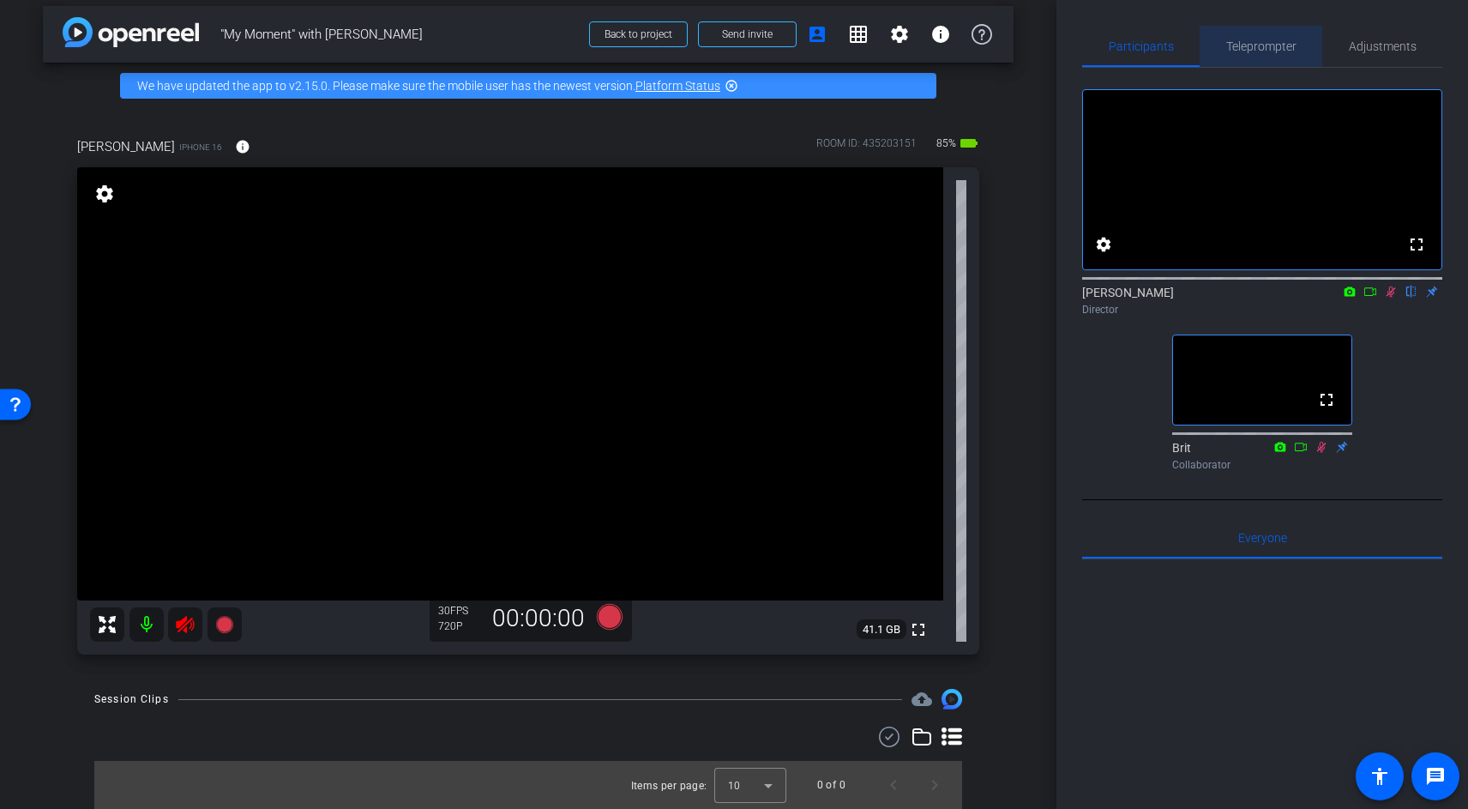
click at [1256, 51] on span "Teleprompter" at bounding box center [1261, 46] width 70 height 12
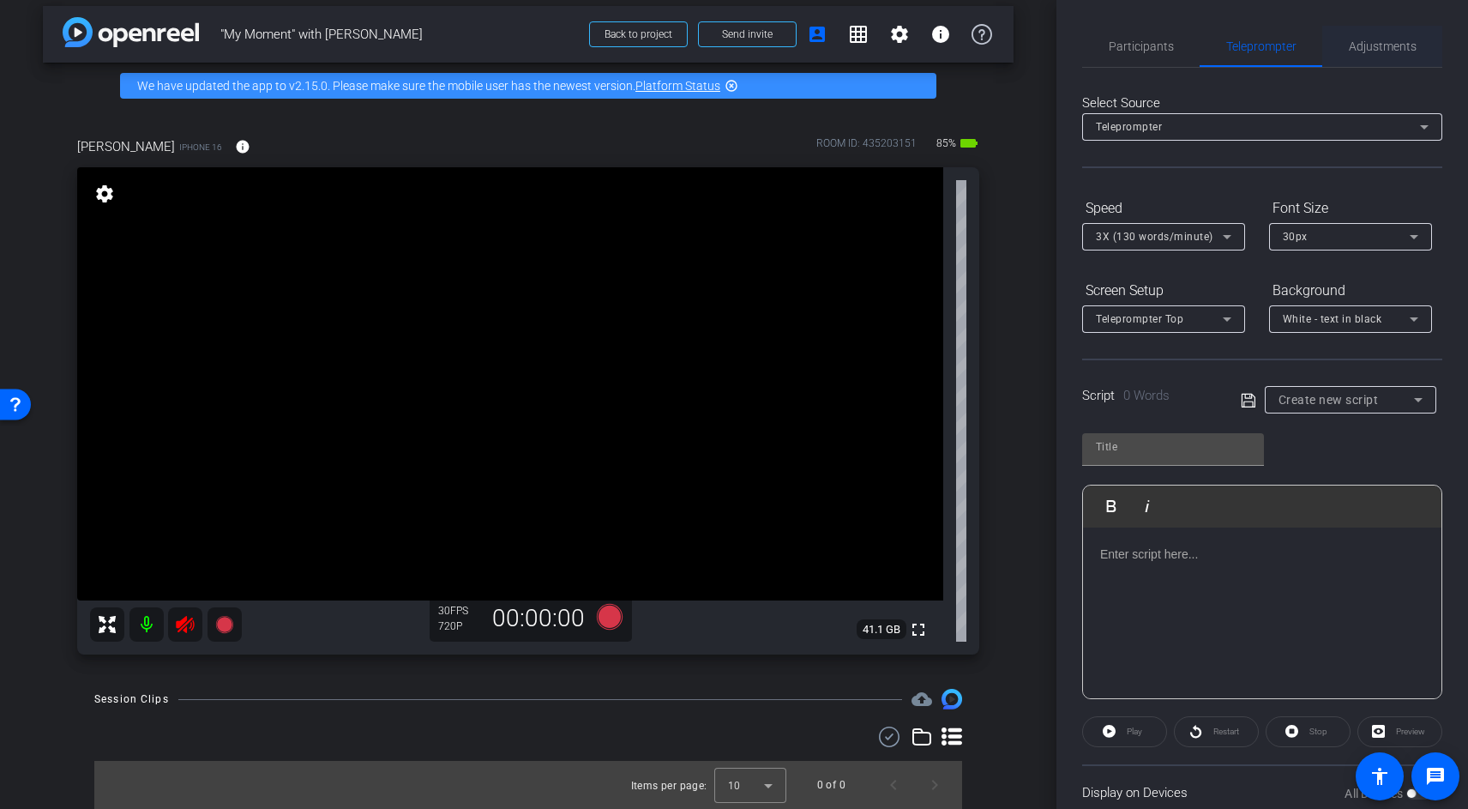
click at [1362, 46] on span "Adjustments" at bounding box center [1383, 46] width 68 height 12
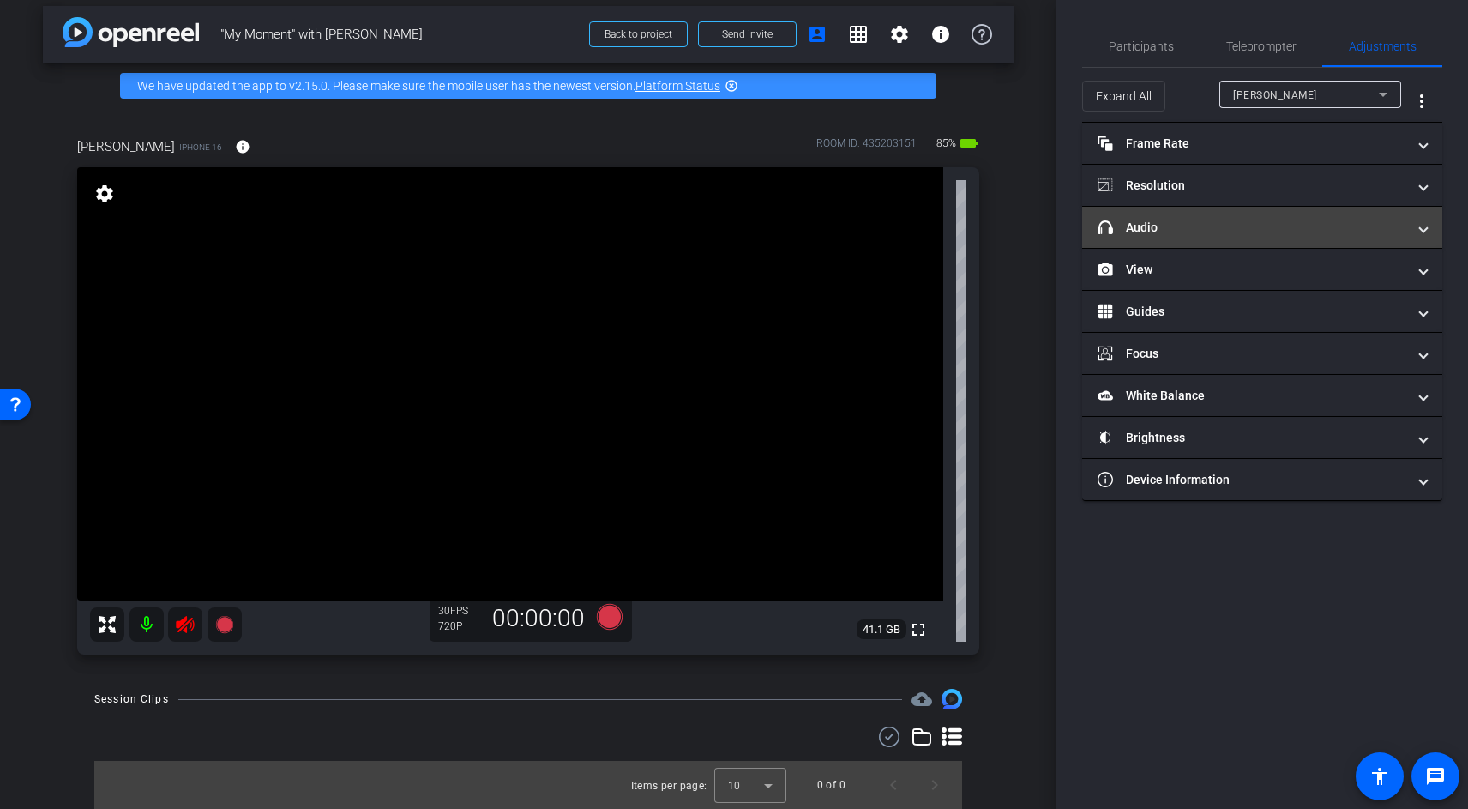
click at [1154, 235] on mat-panel-title "headphone icon Audio" at bounding box center [1252, 228] width 309 height 18
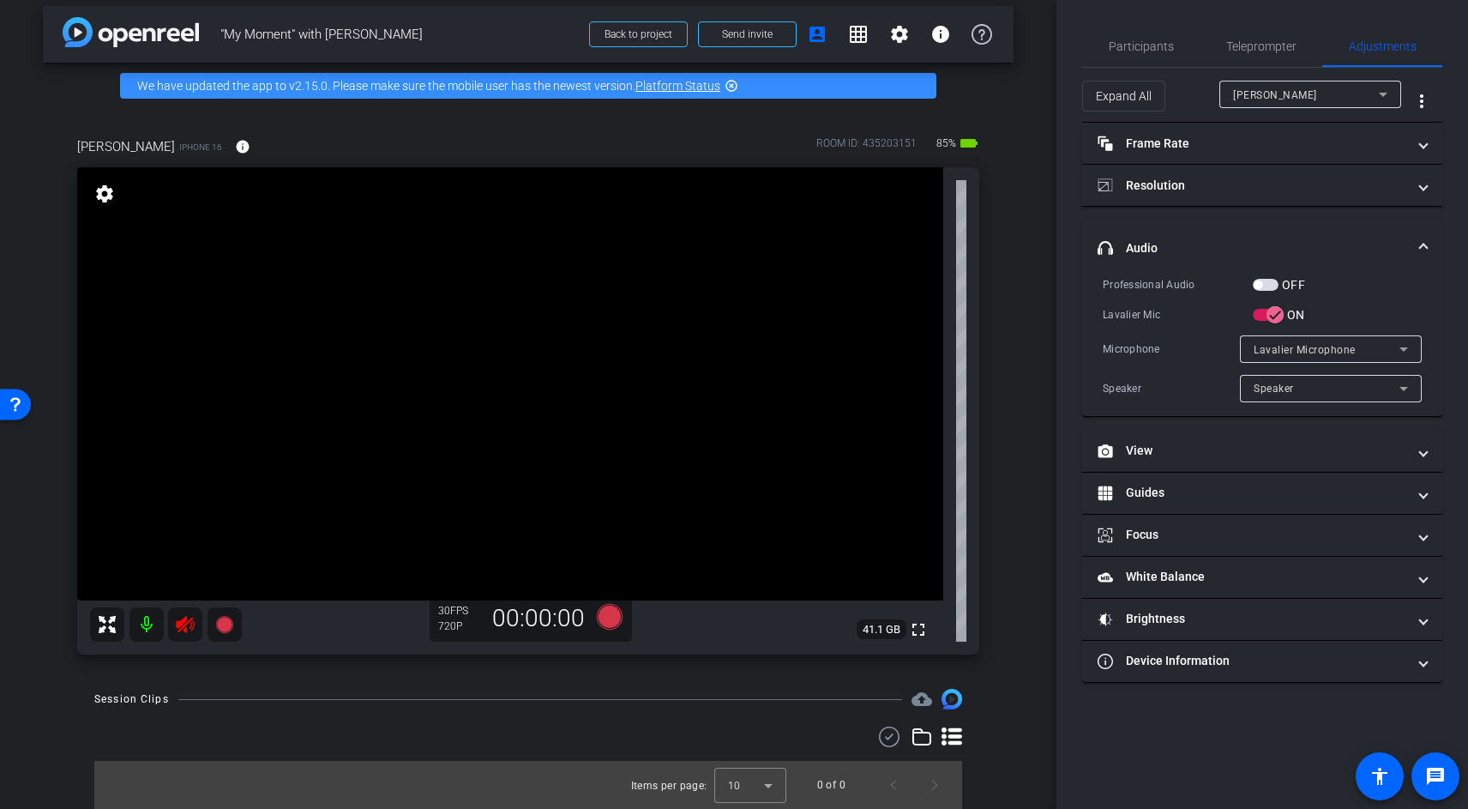
click at [1303, 357] on div "Lavalier Microphone" at bounding box center [1327, 349] width 146 height 21
click at [1303, 357] on div at bounding box center [734, 404] width 1468 height 809
click at [1261, 283] on span "button" at bounding box center [1258, 284] width 9 height 9
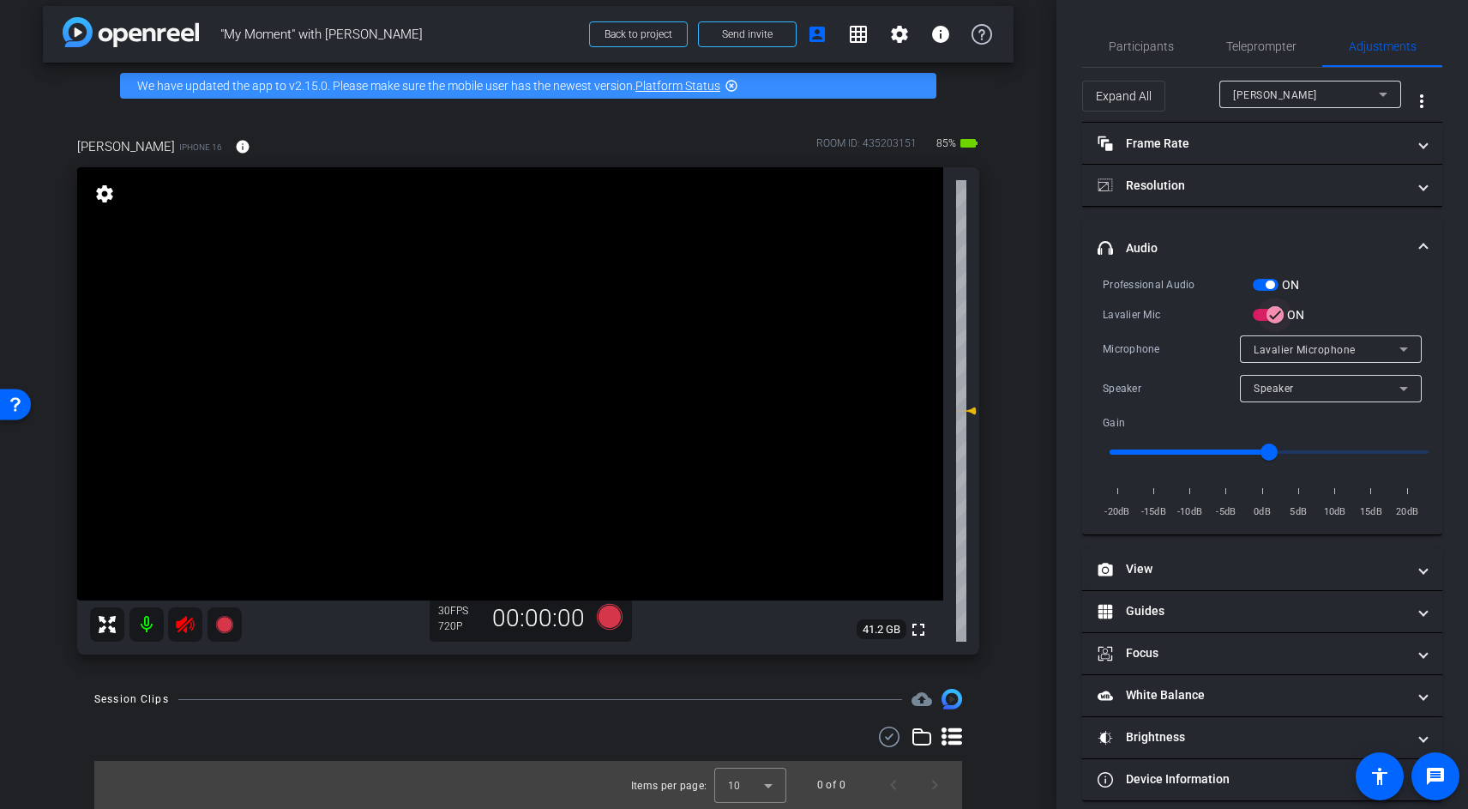
click at [1277, 316] on icon "button" at bounding box center [1274, 314] width 15 height 15
click at [1319, 346] on div "UC02" at bounding box center [1327, 349] width 146 height 21
click at [1327, 380] on span "iPhone Microphone" at bounding box center [1303, 382] width 99 height 21
click at [1379, 382] on div "UC02" at bounding box center [1327, 387] width 146 height 21
click at [1357, 354] on div at bounding box center [734, 404] width 1468 height 809
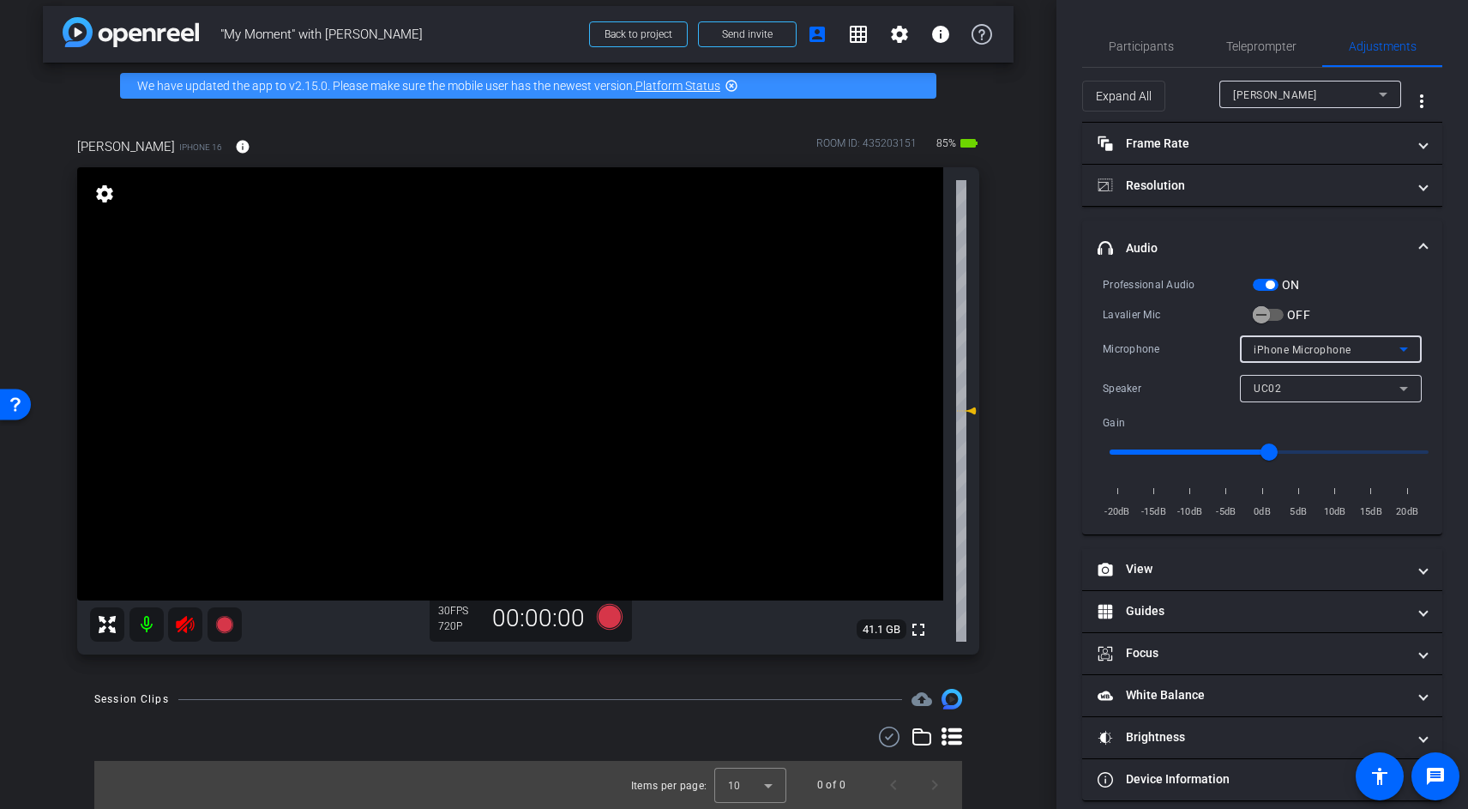
click at [1346, 351] on span "iPhone Microphone" at bounding box center [1303, 350] width 98 height 12
click at [1328, 400] on mat-option "UC02" at bounding box center [1331, 409] width 182 height 27
click at [1299, 357] on div "UC02" at bounding box center [1327, 349] width 146 height 21
click at [1261, 316] on div at bounding box center [734, 404] width 1468 height 809
click at [996, 391] on div "teresa iPhone 16 info ROOM ID: 435203151 80% battery_std fullscreen settings 41…" at bounding box center [528, 390] width 971 height 563
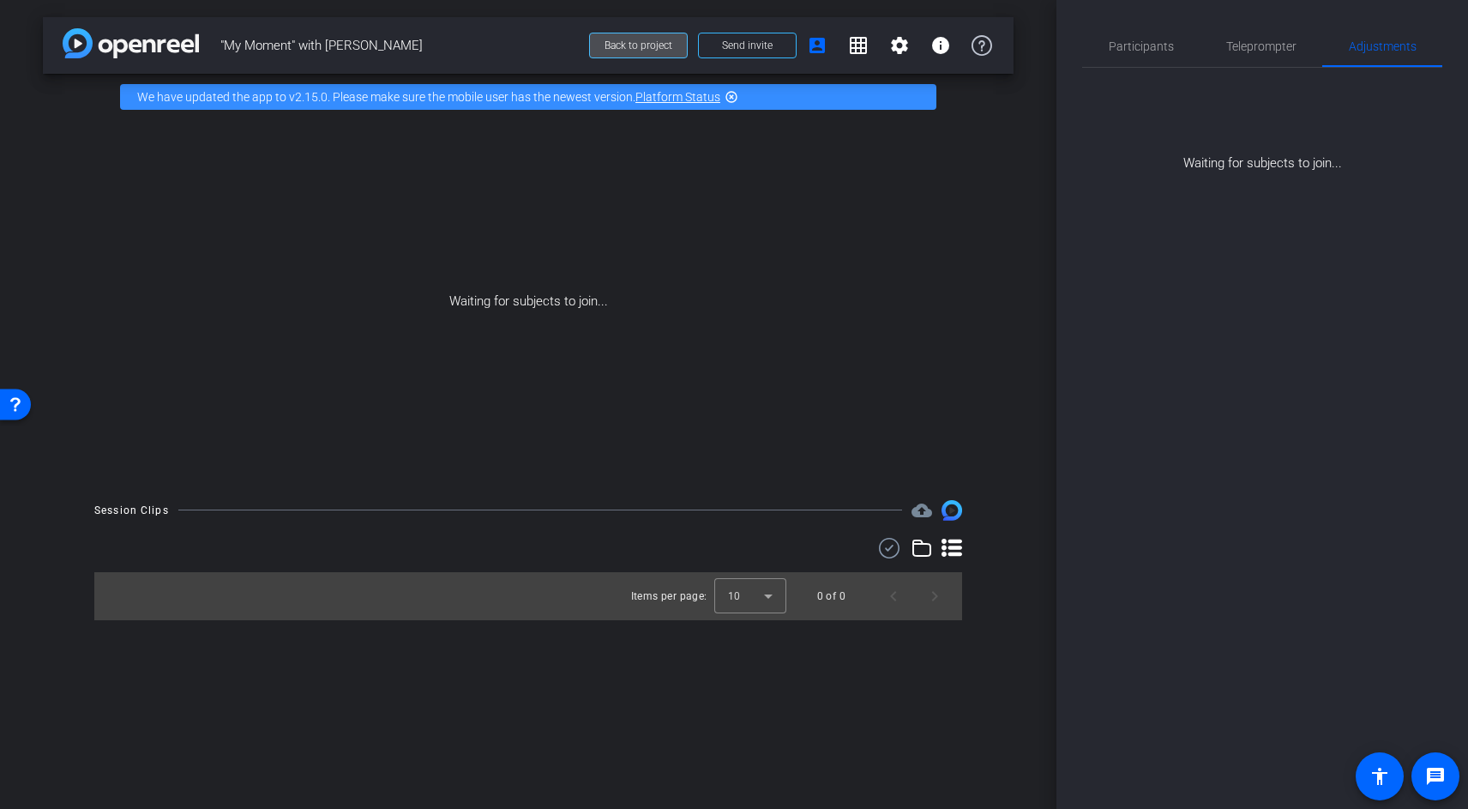
click at [617, 48] on span "Back to project" at bounding box center [639, 45] width 68 height 12
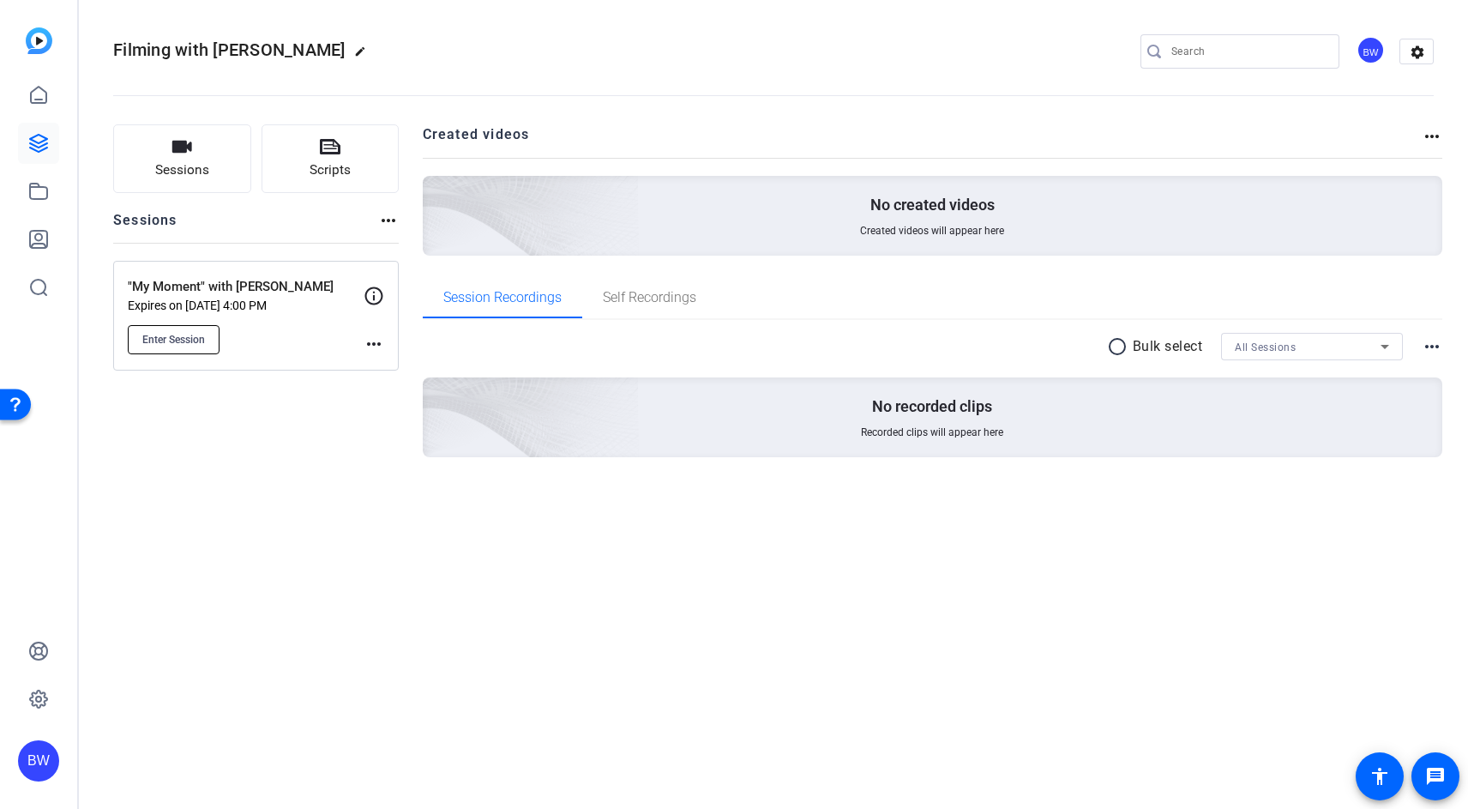
click at [190, 339] on span "Enter Session" at bounding box center [173, 340] width 63 height 14
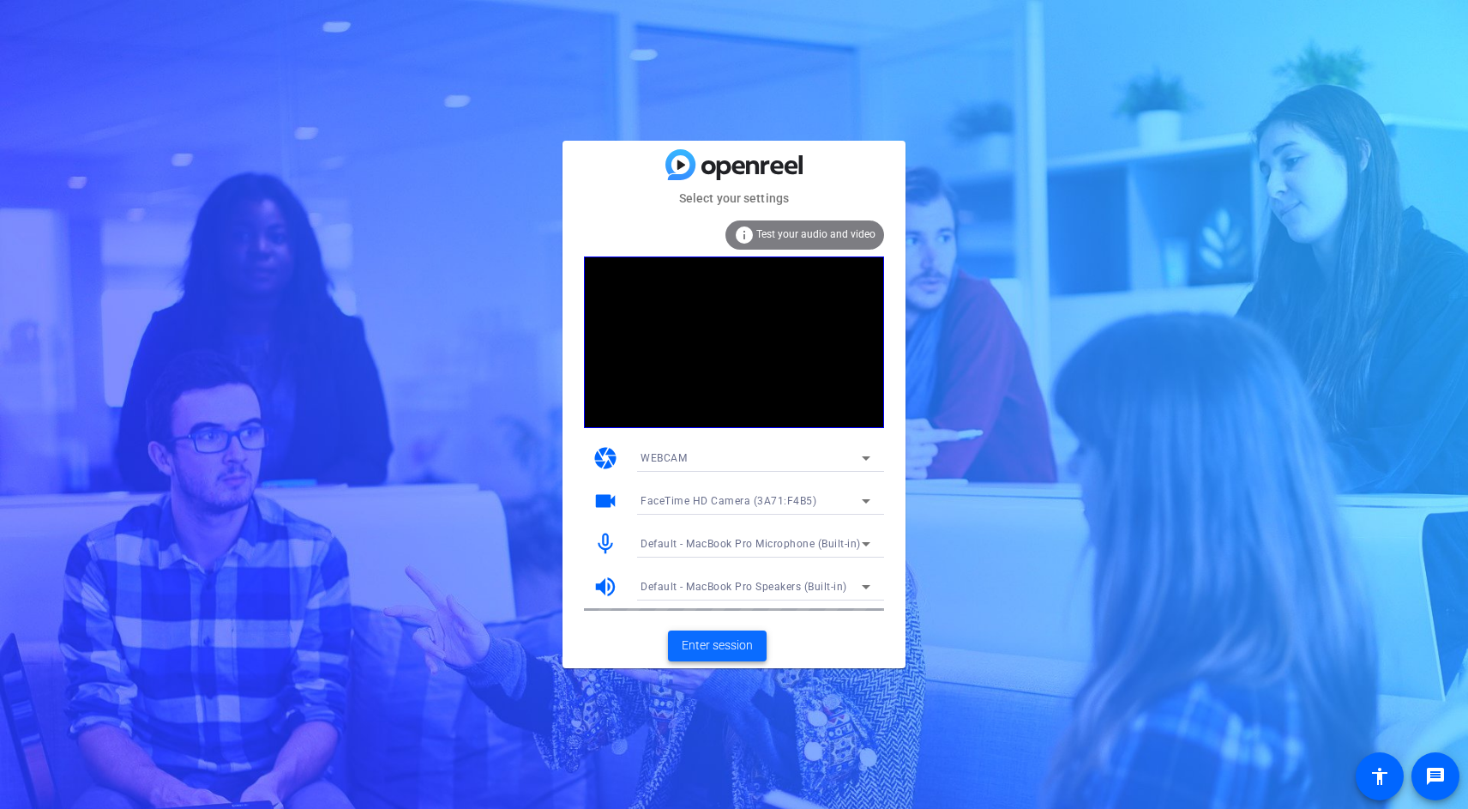
click at [727, 644] on span "Enter session" at bounding box center [717, 645] width 71 height 18
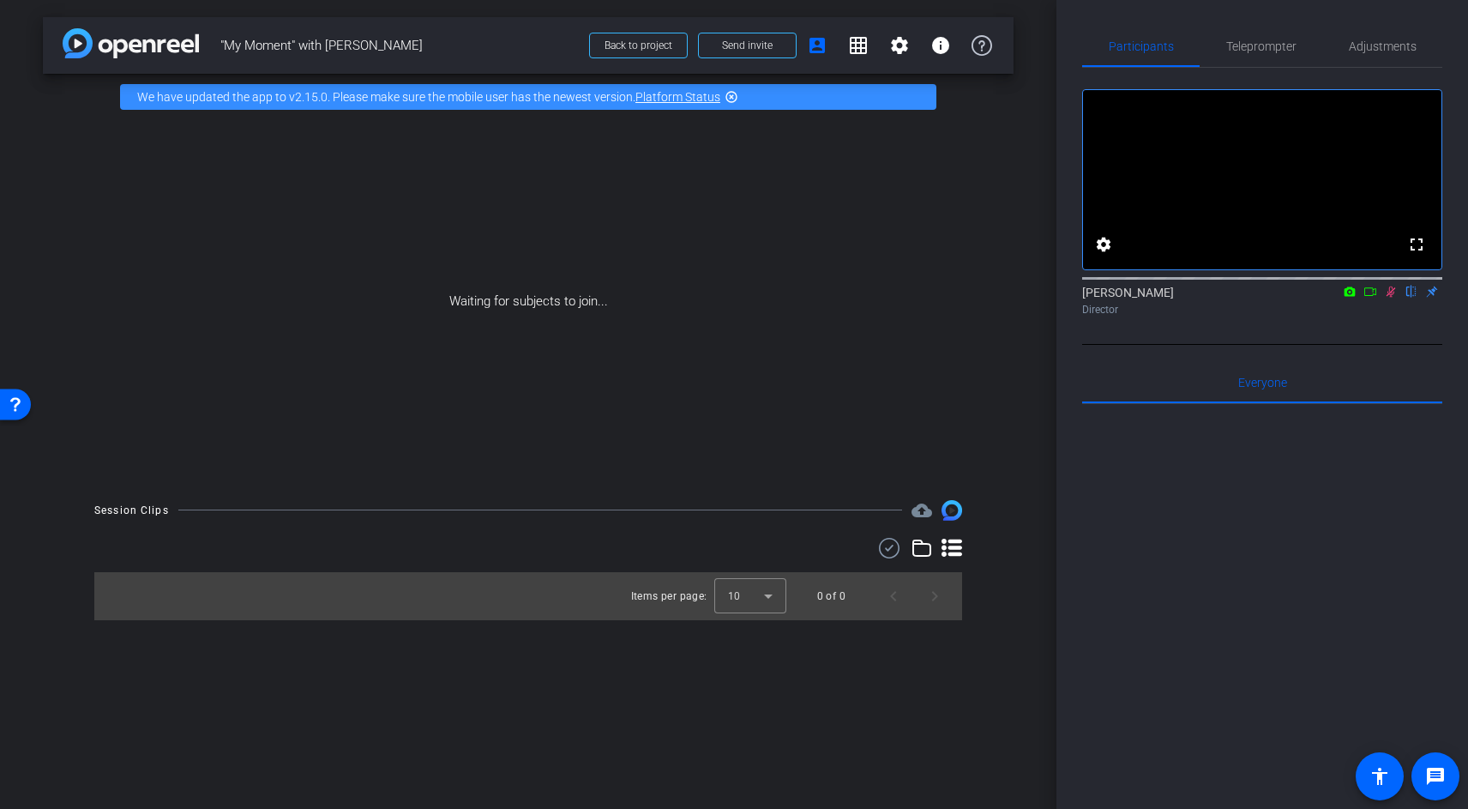
drag, startPoint x: 980, startPoint y: 45, endPoint x: 896, endPoint y: 127, distance: 117.0
click at [897, 130] on div "arrow_back "My Moment" with [PERSON_NAME] Back to project Send invite account_b…" at bounding box center [528, 404] width 1056 height 809
click at [738, 36] on span at bounding box center [747, 45] width 97 height 41
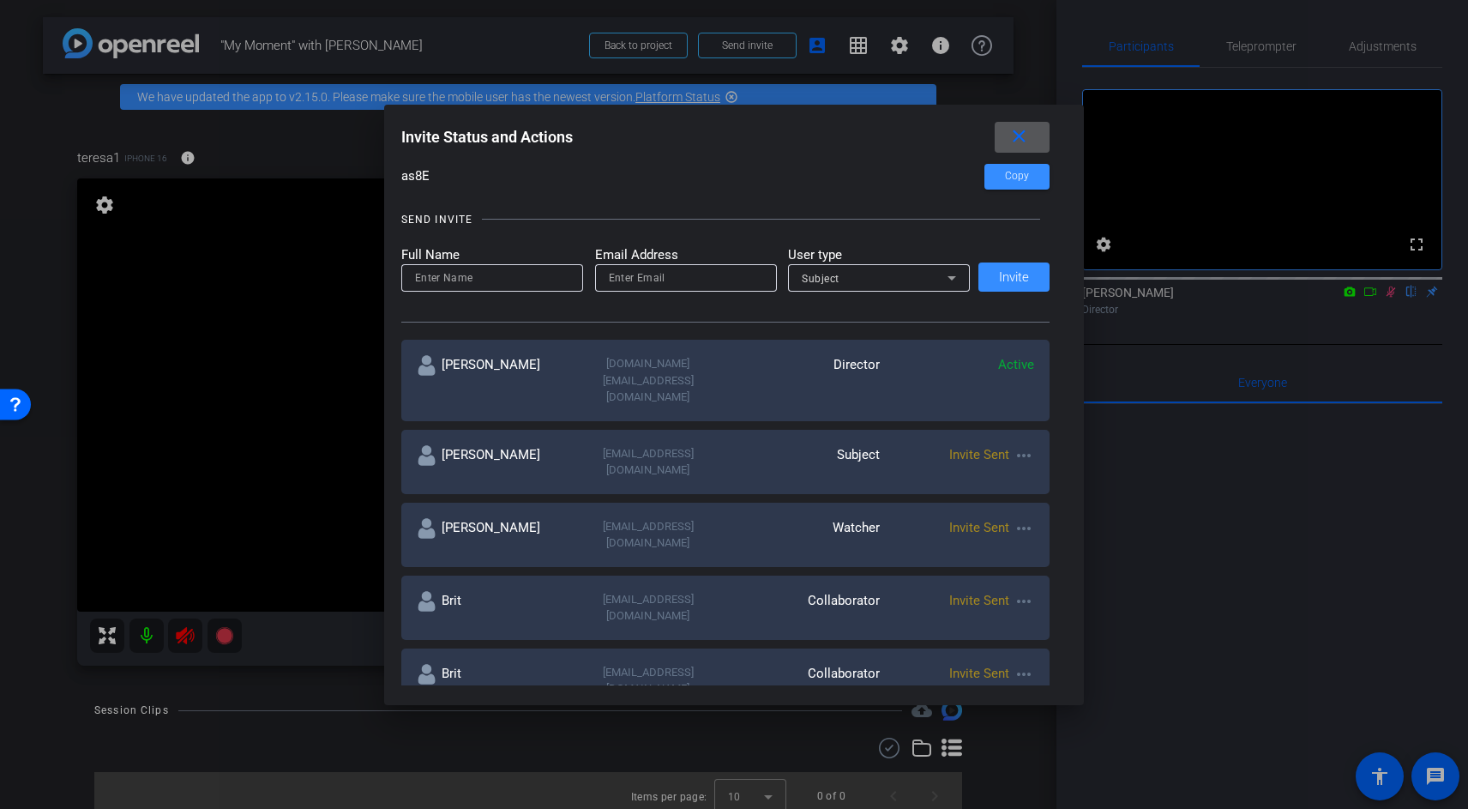
scroll to position [146, 0]
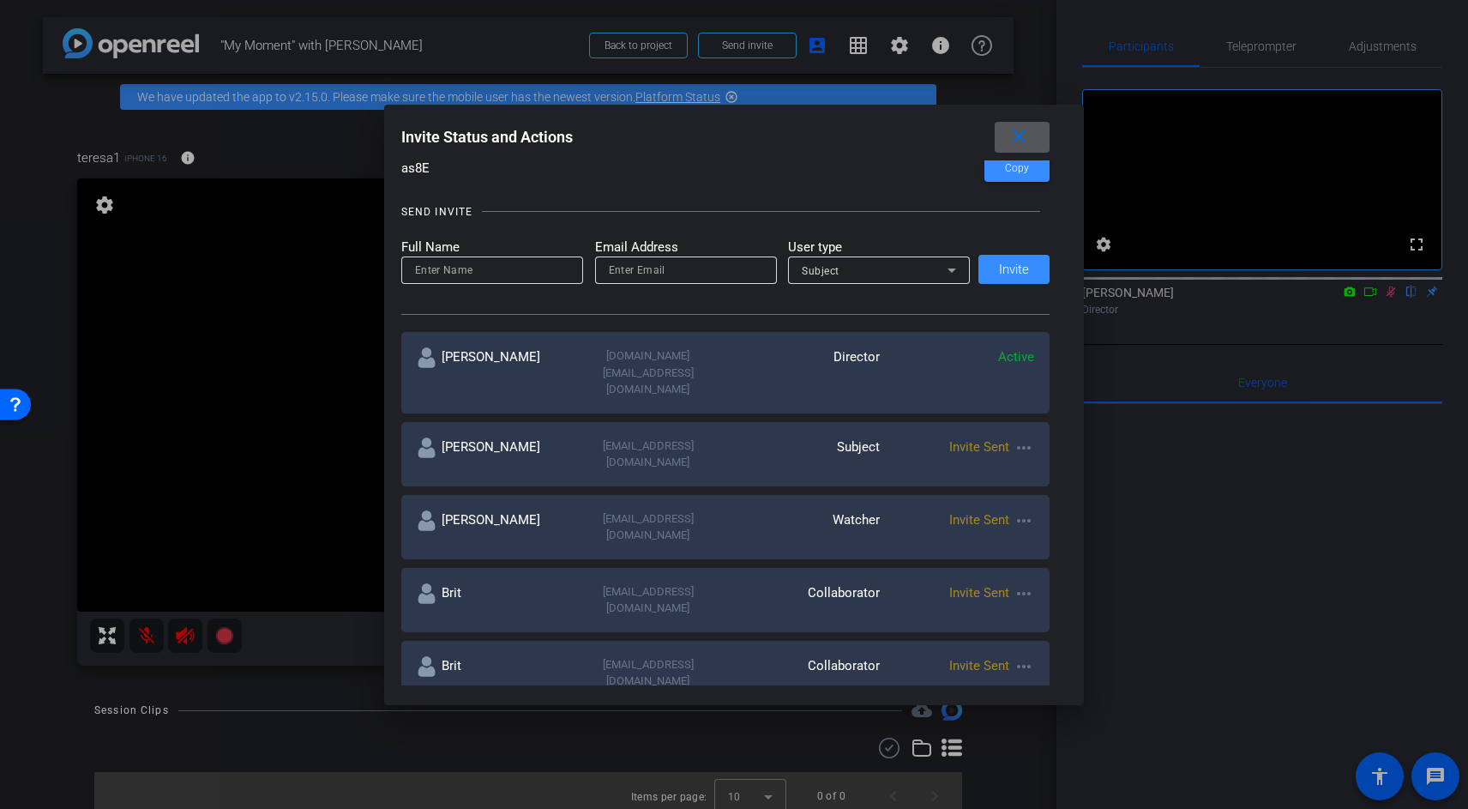
click at [45, 619] on div at bounding box center [734, 404] width 1468 height 809
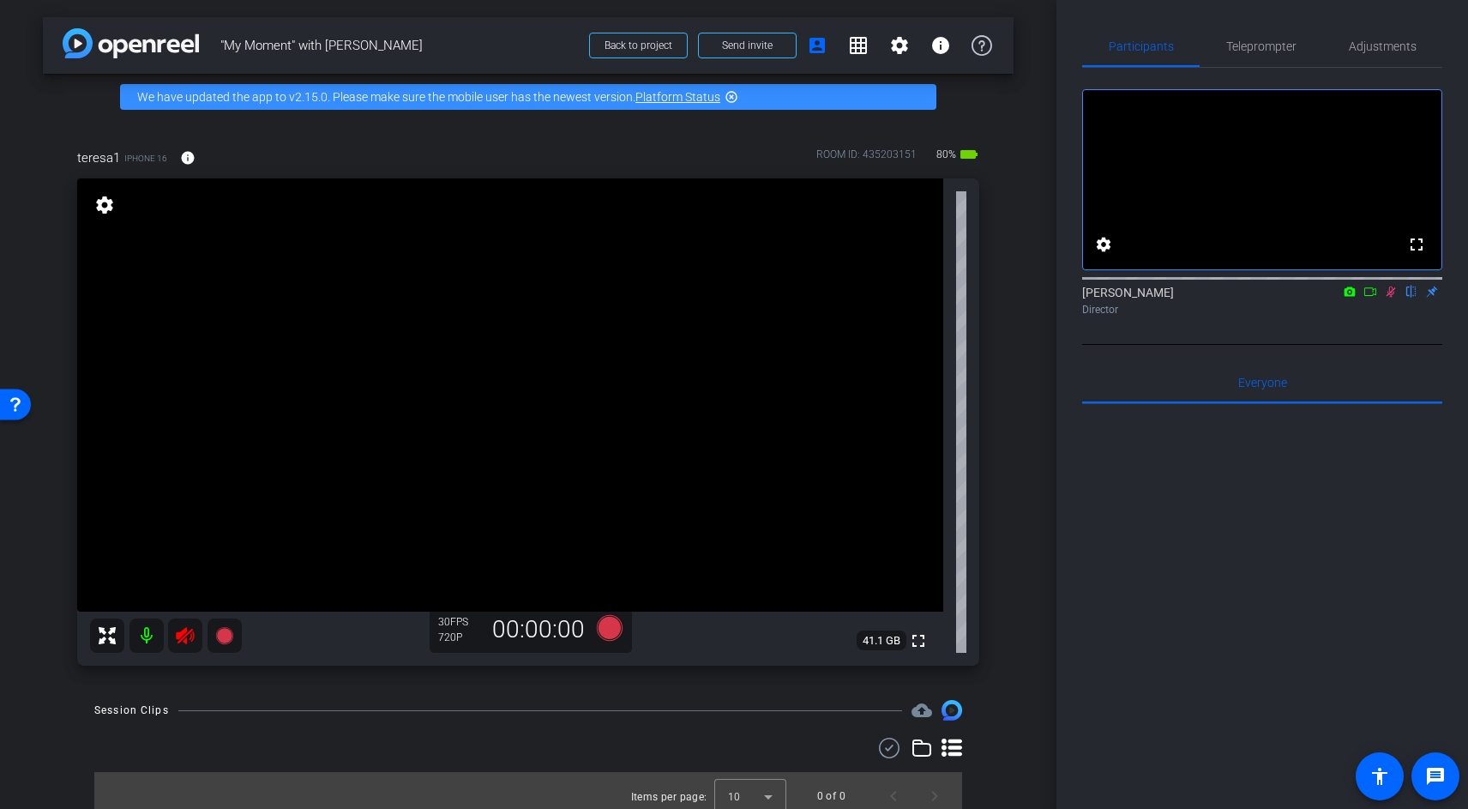
click at [1393, 298] on icon at bounding box center [1391, 292] width 14 height 12
click at [1391, 298] on icon at bounding box center [1391, 291] width 9 height 11
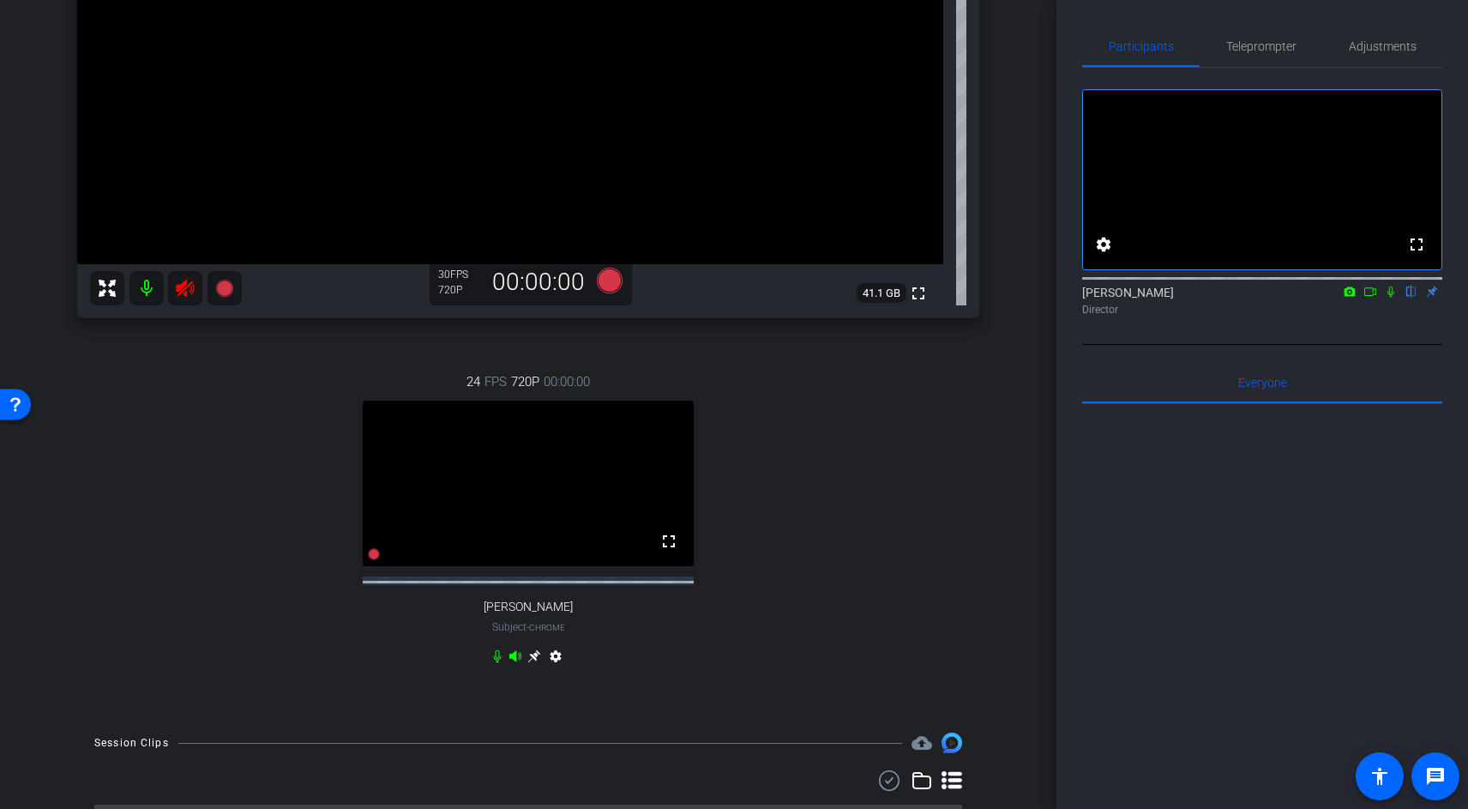
scroll to position [345, 0]
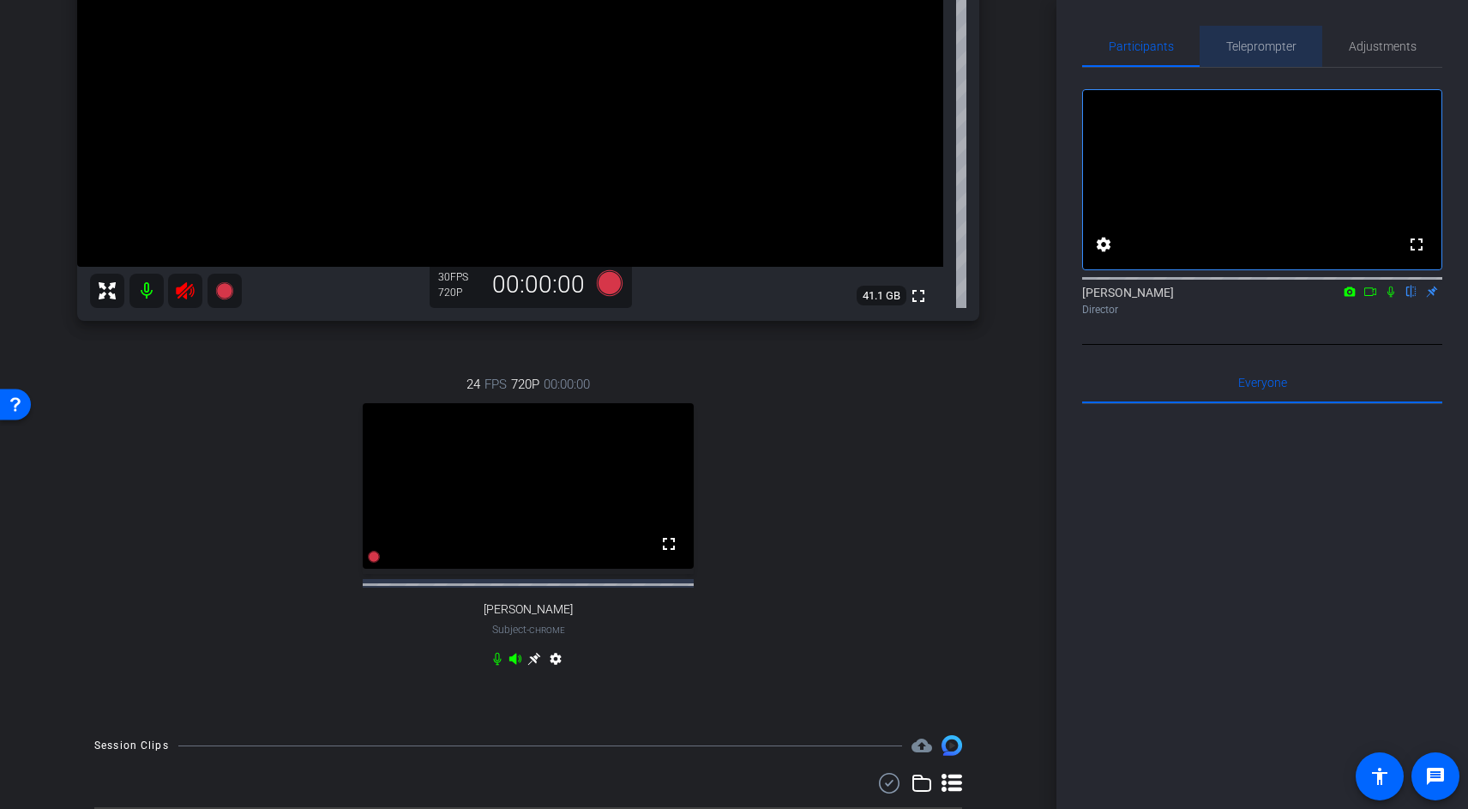
click at [1282, 45] on span "Teleprompter" at bounding box center [1261, 46] width 70 height 12
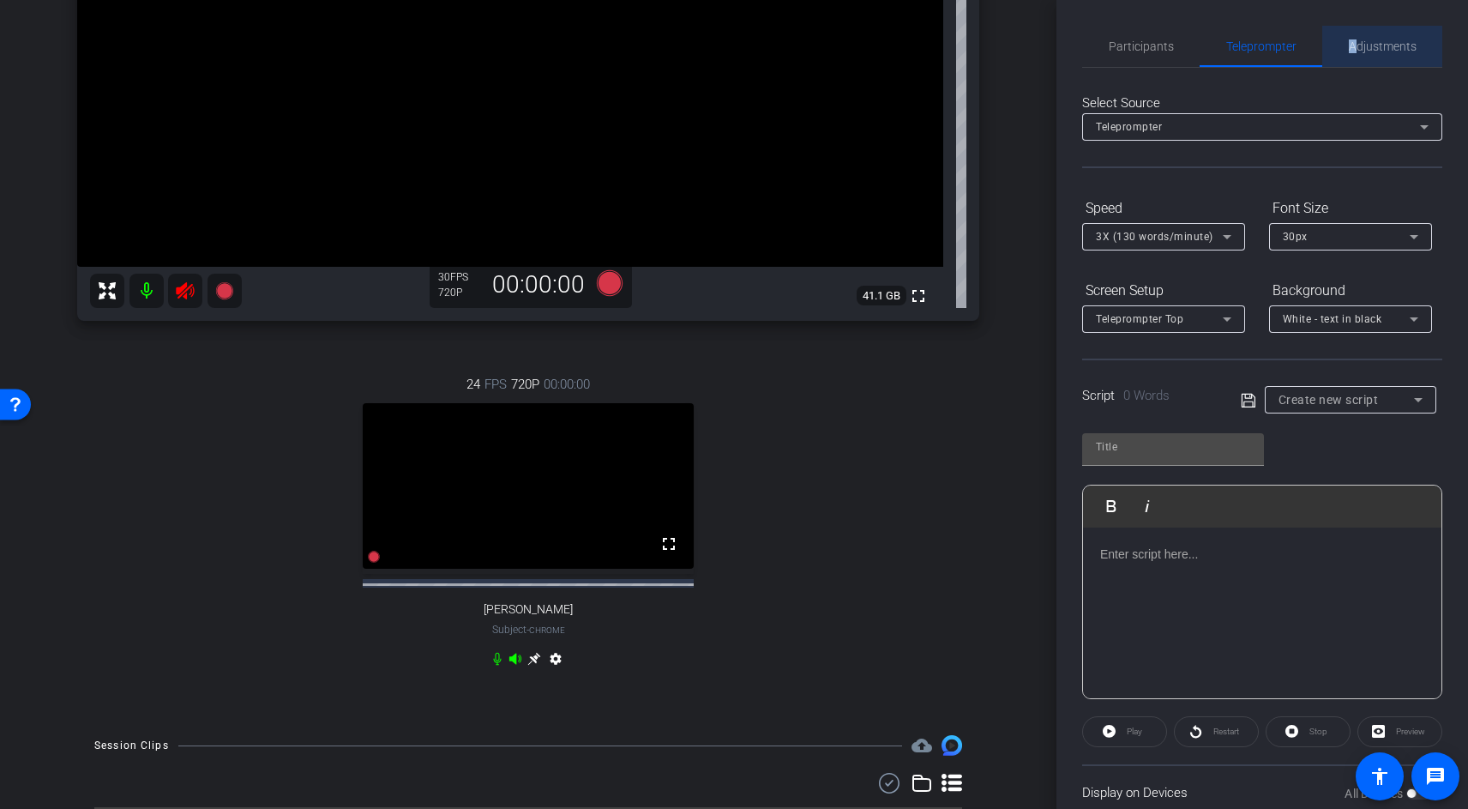
click at [1352, 40] on span "Adjustments" at bounding box center [1383, 46] width 68 height 12
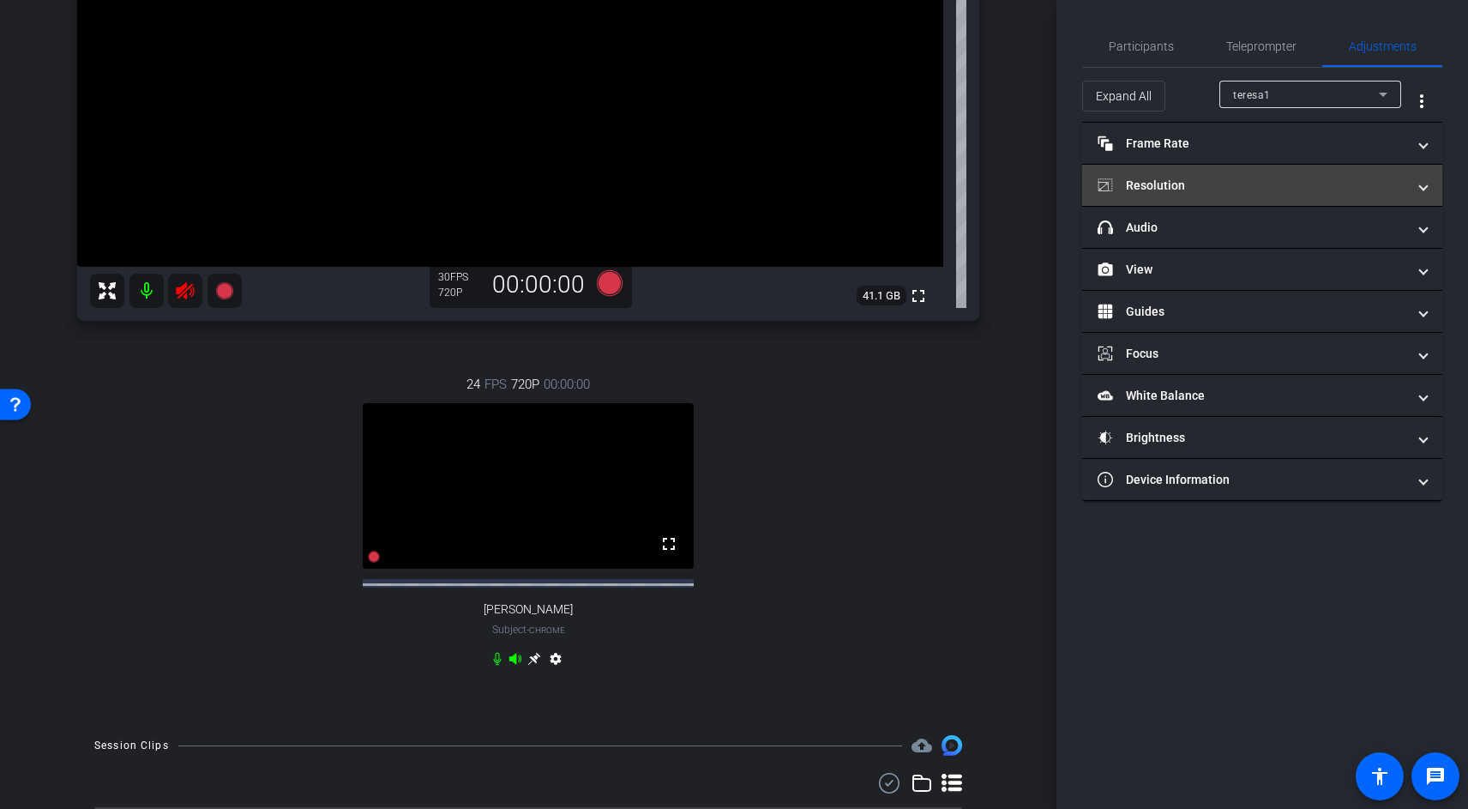
click at [1143, 188] on mat-panel-title "Resolution" at bounding box center [1252, 186] width 309 height 18
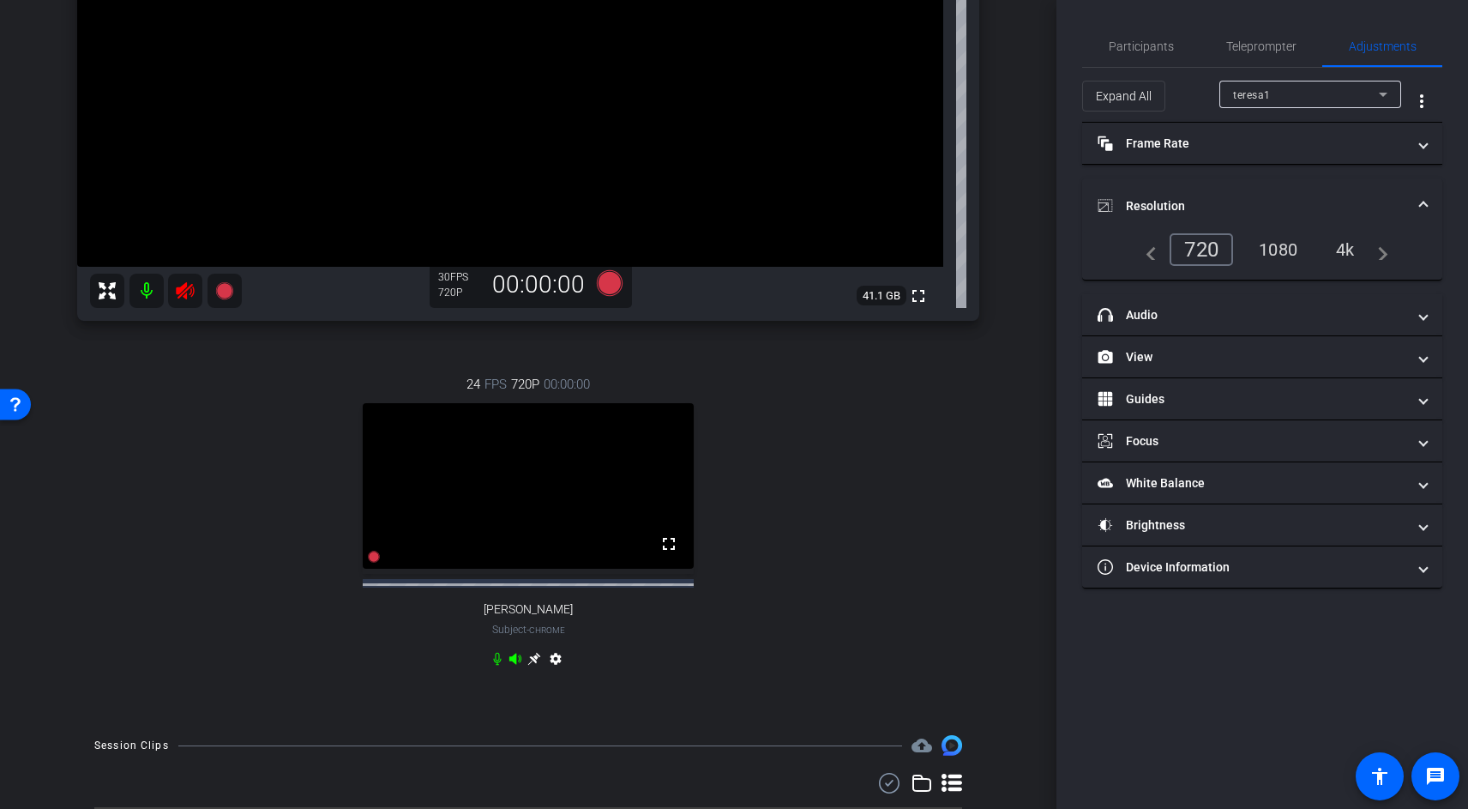
click at [1351, 250] on div "4k" at bounding box center [1345, 249] width 45 height 29
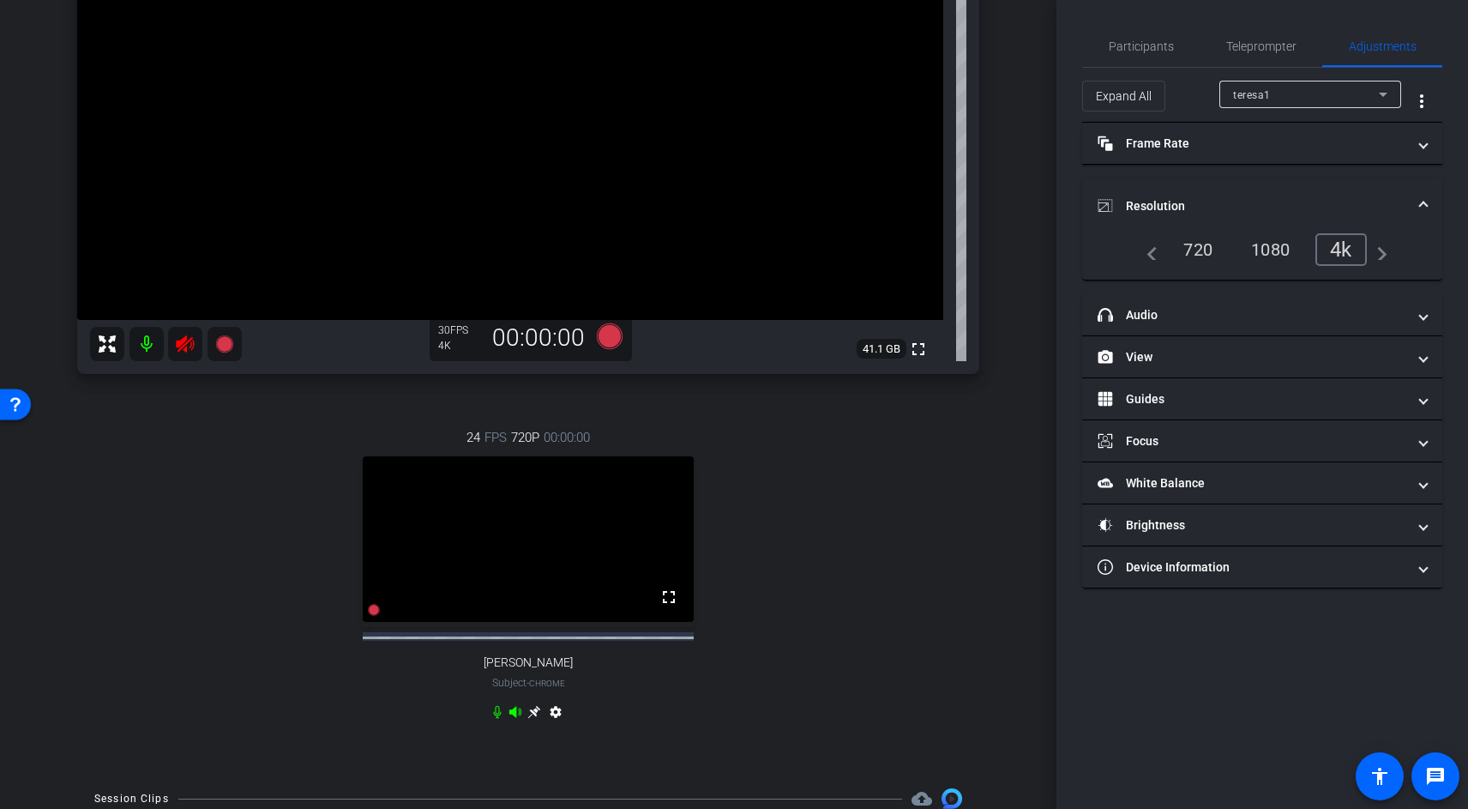
scroll to position [11, 0]
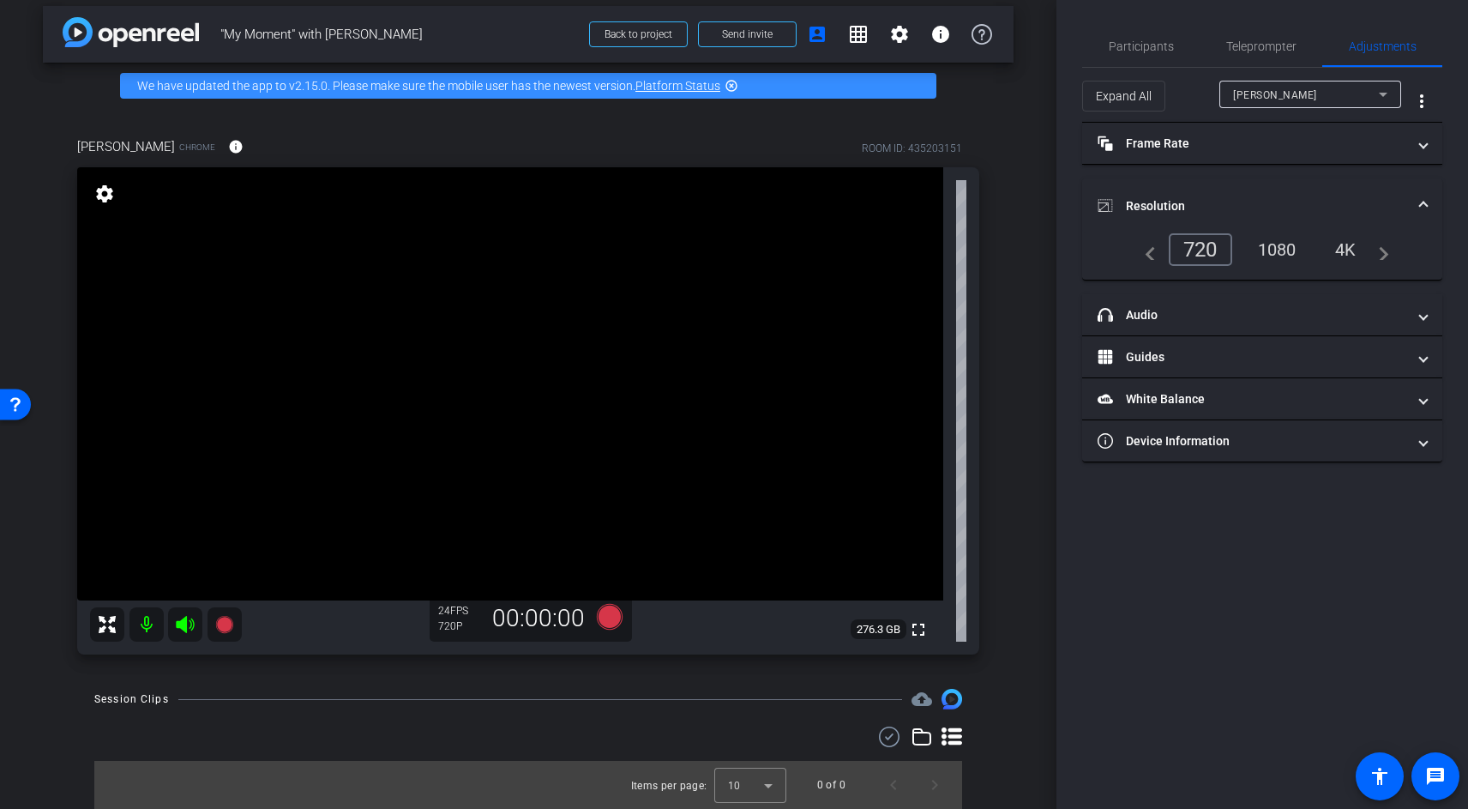
click at [1351, 249] on div "4K" at bounding box center [1345, 249] width 47 height 29
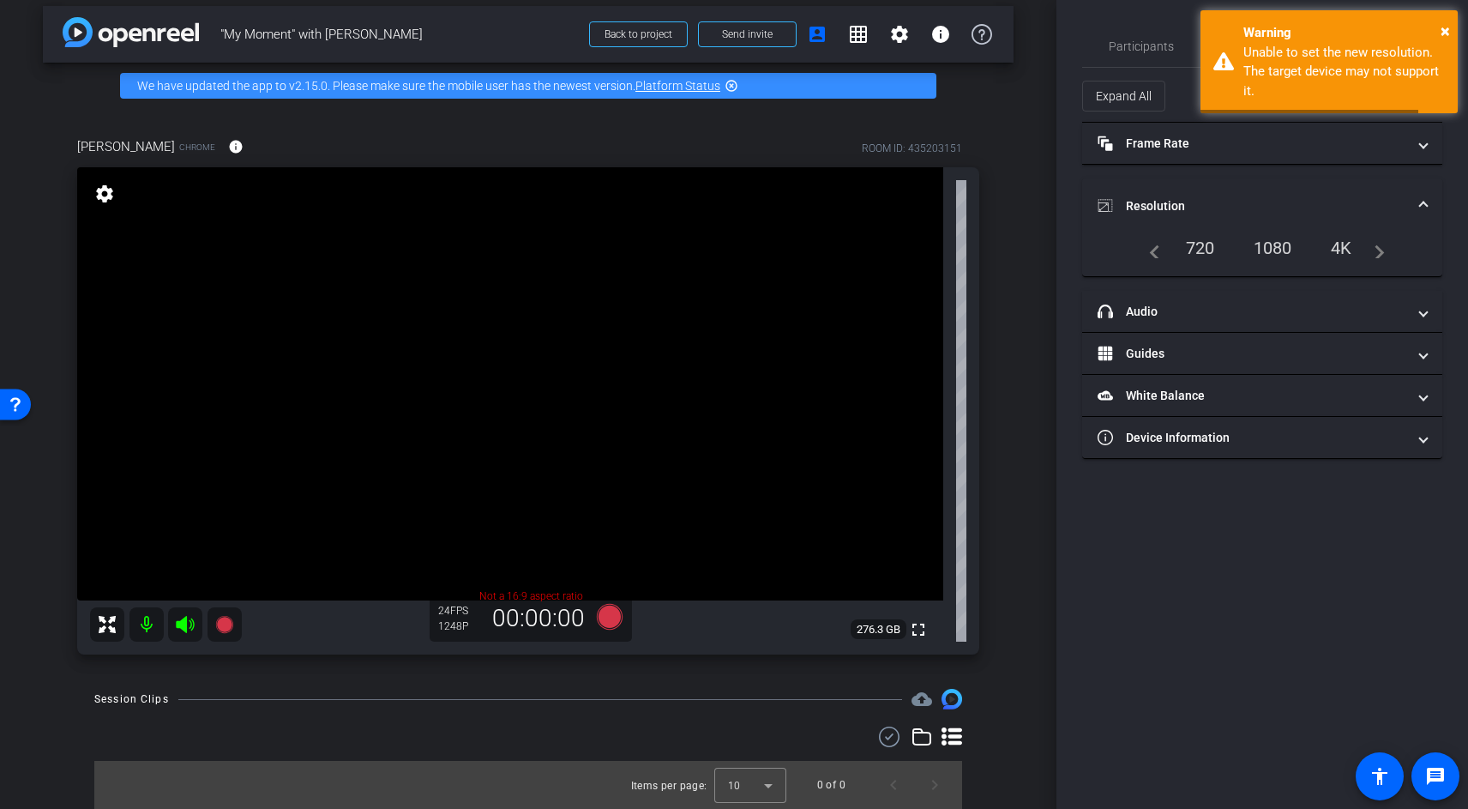
scroll to position [116, 0]
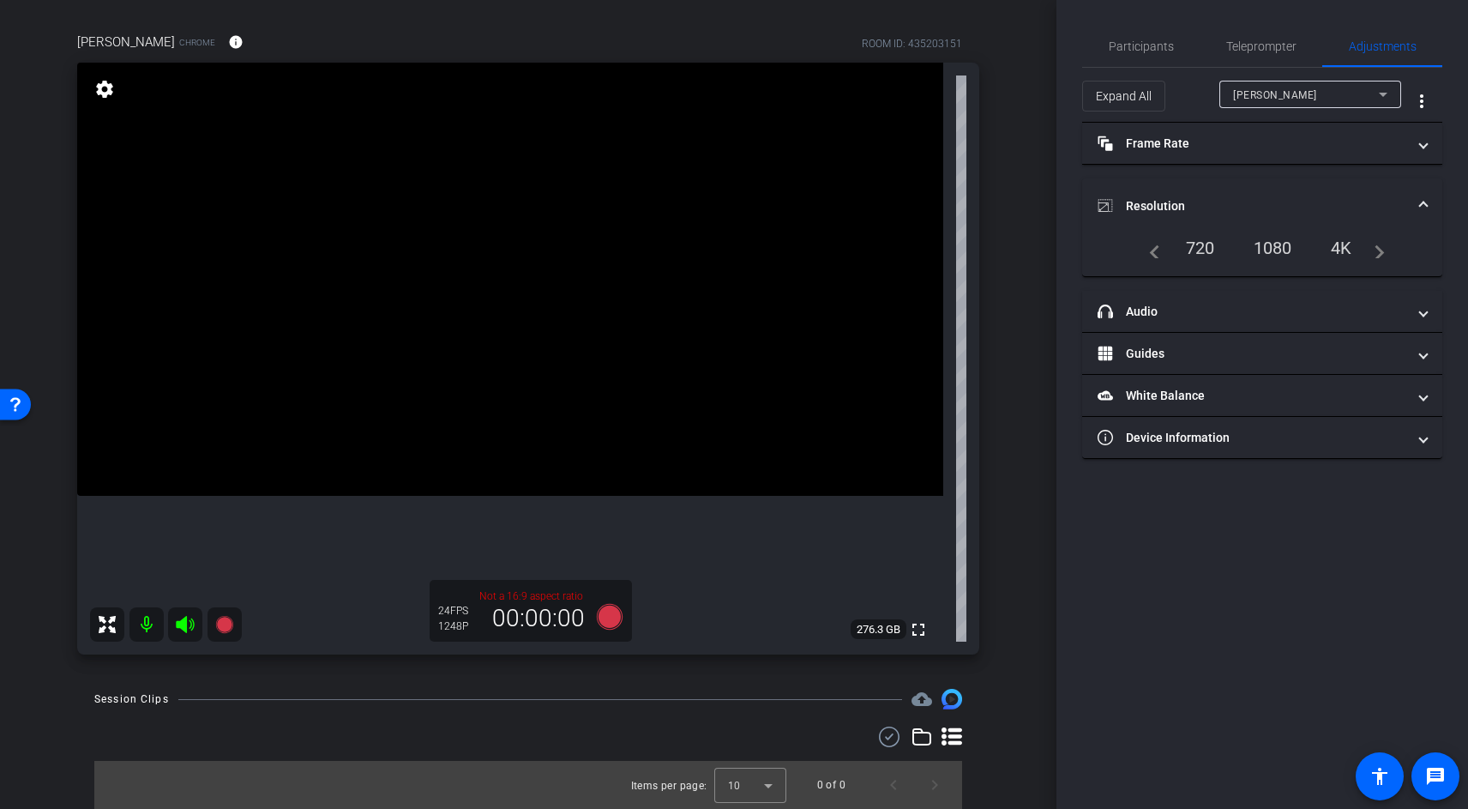
click at [1346, 245] on div "4K" at bounding box center [1341, 247] width 47 height 29
click at [1340, 235] on div "4K" at bounding box center [1341, 247] width 47 height 29
click at [1337, 249] on div "4K" at bounding box center [1341, 247] width 47 height 29
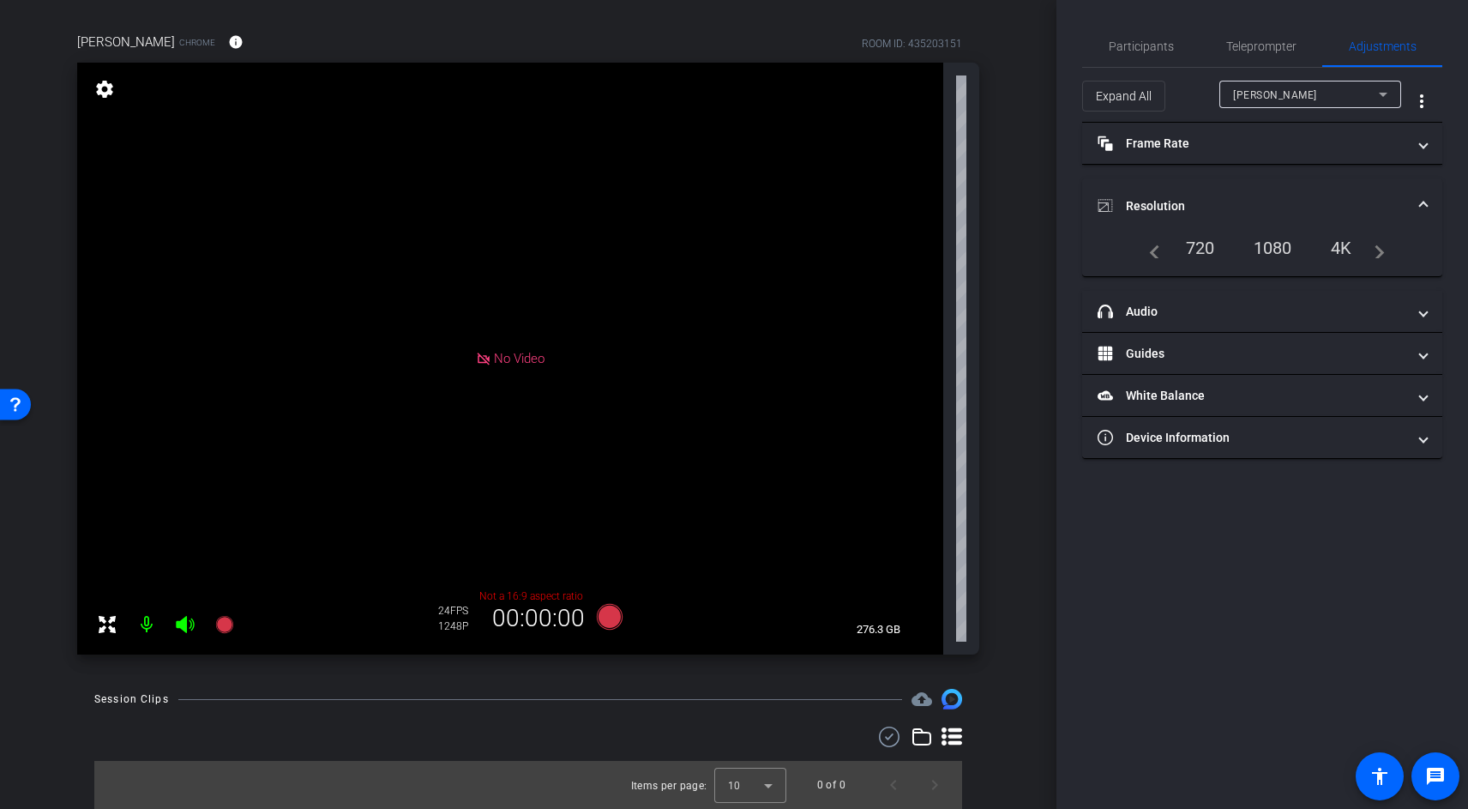
scroll to position [11, 0]
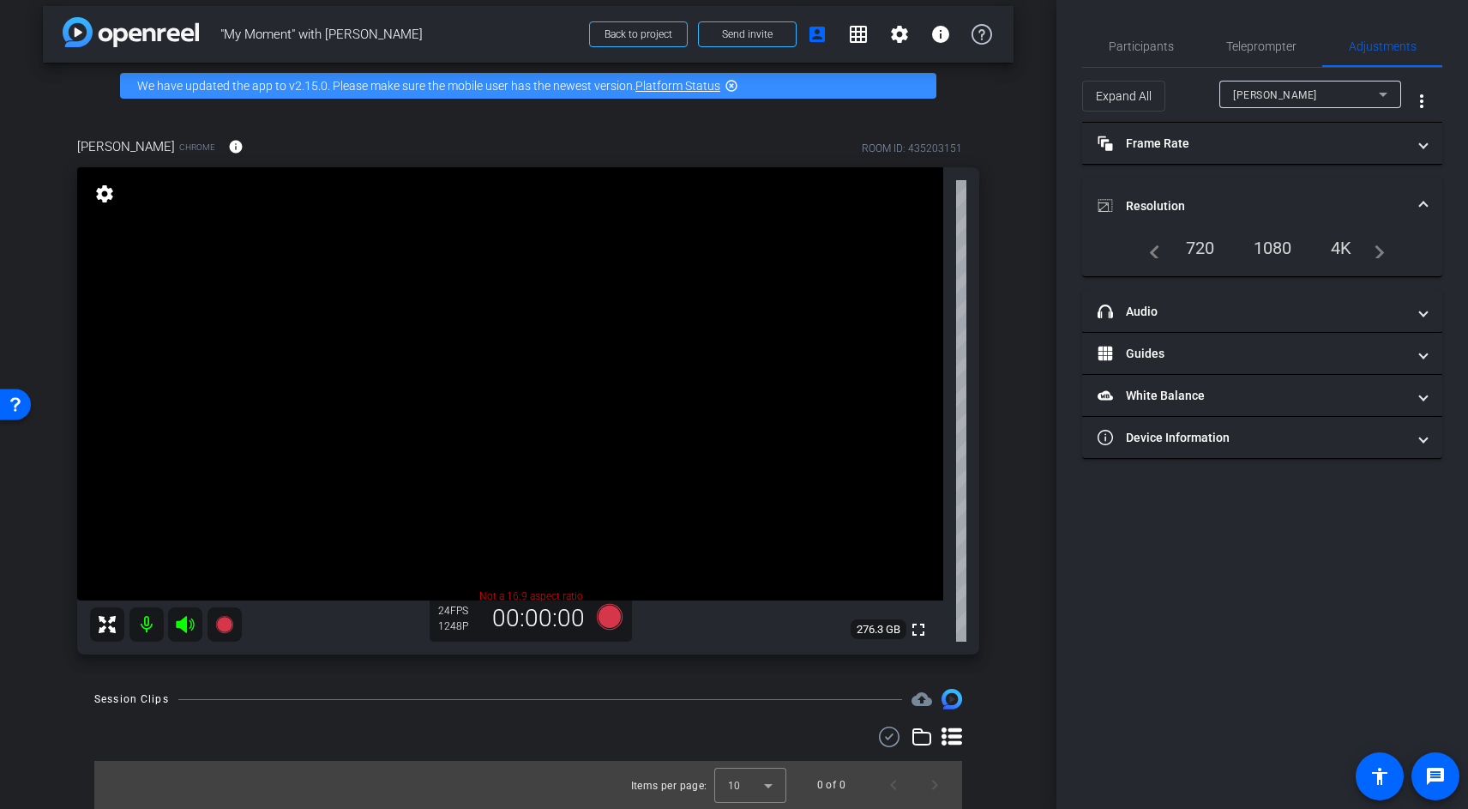
click at [1349, 238] on div "4K" at bounding box center [1341, 247] width 47 height 29
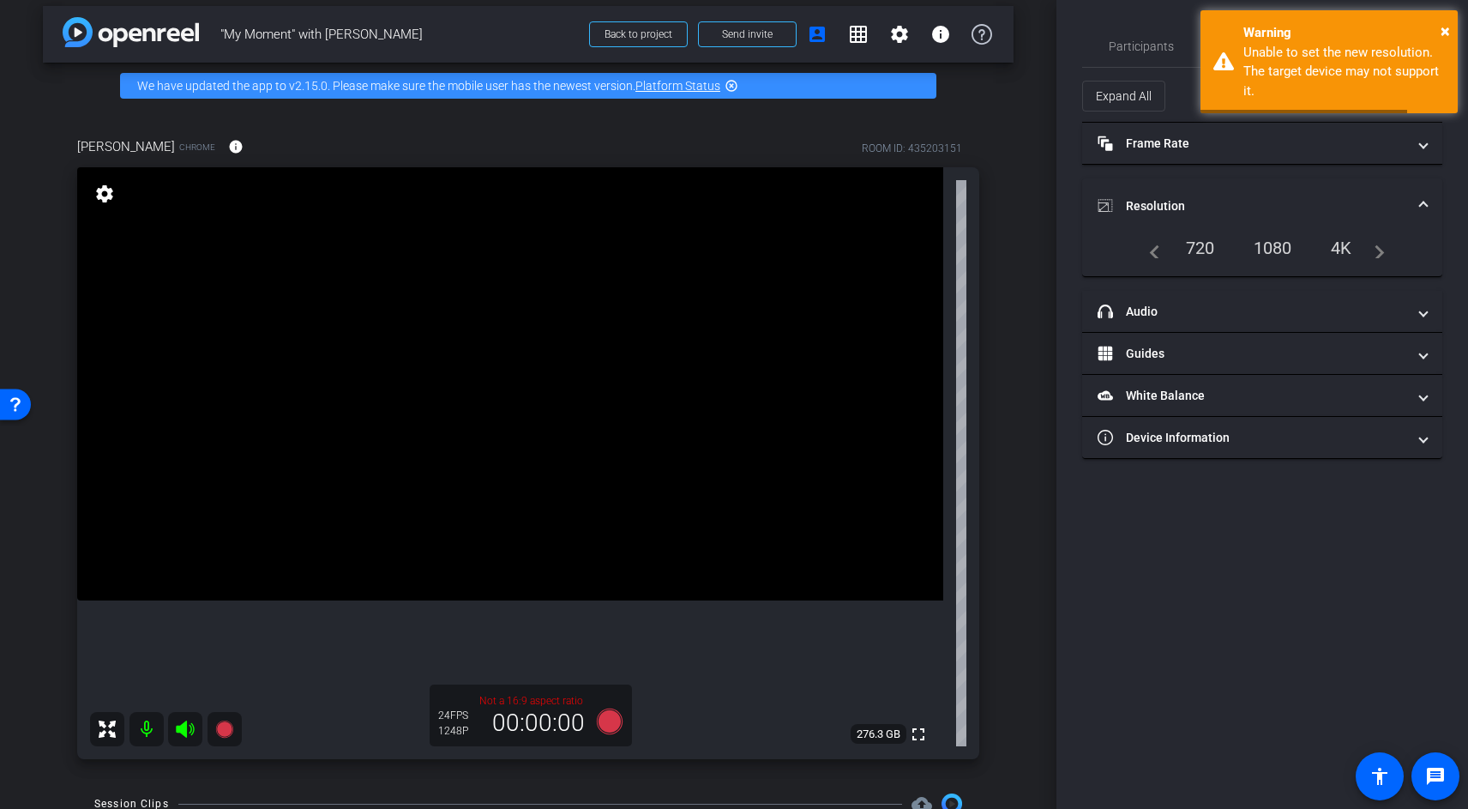
scroll to position [116, 0]
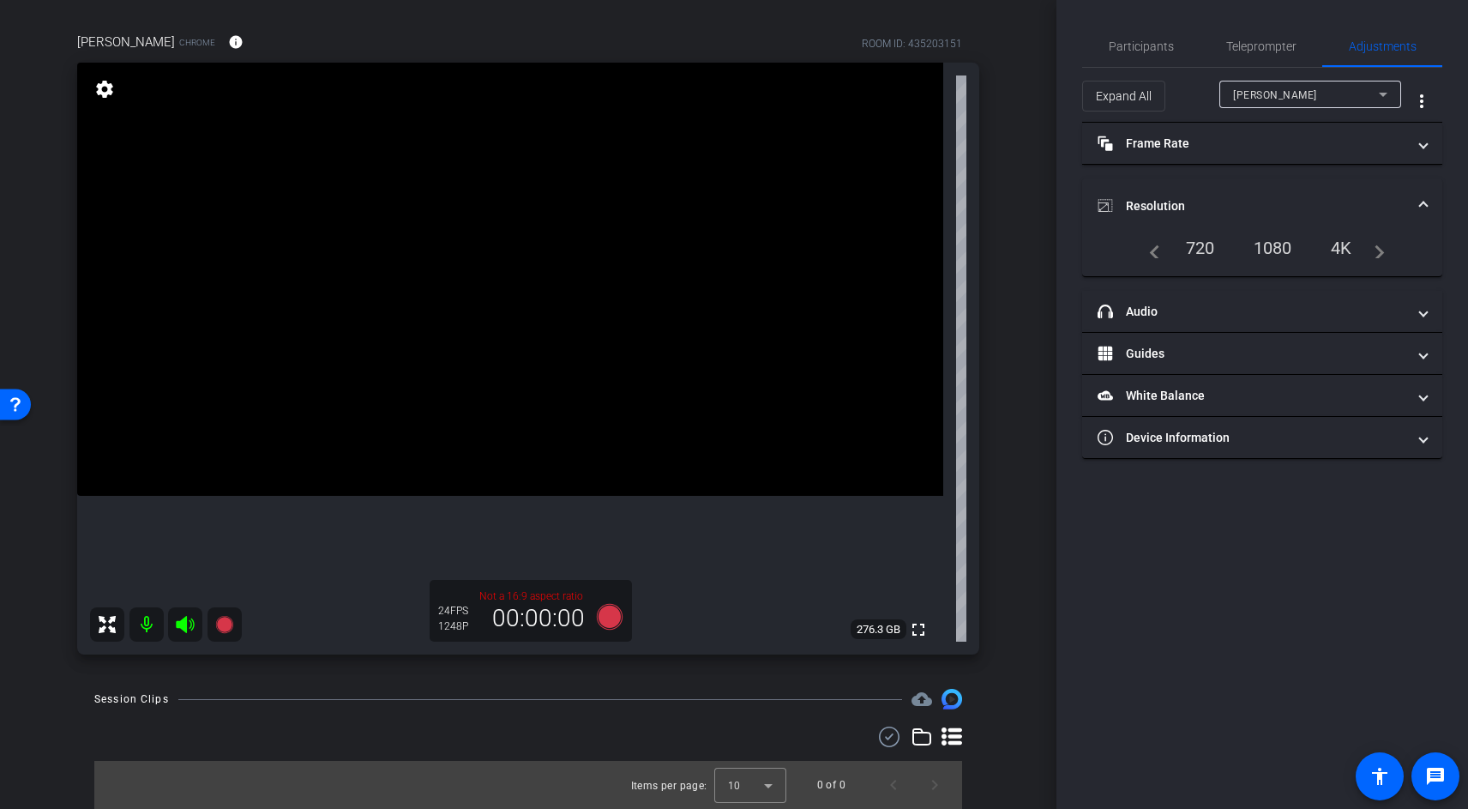
click at [1341, 242] on div "4K" at bounding box center [1341, 247] width 47 height 29
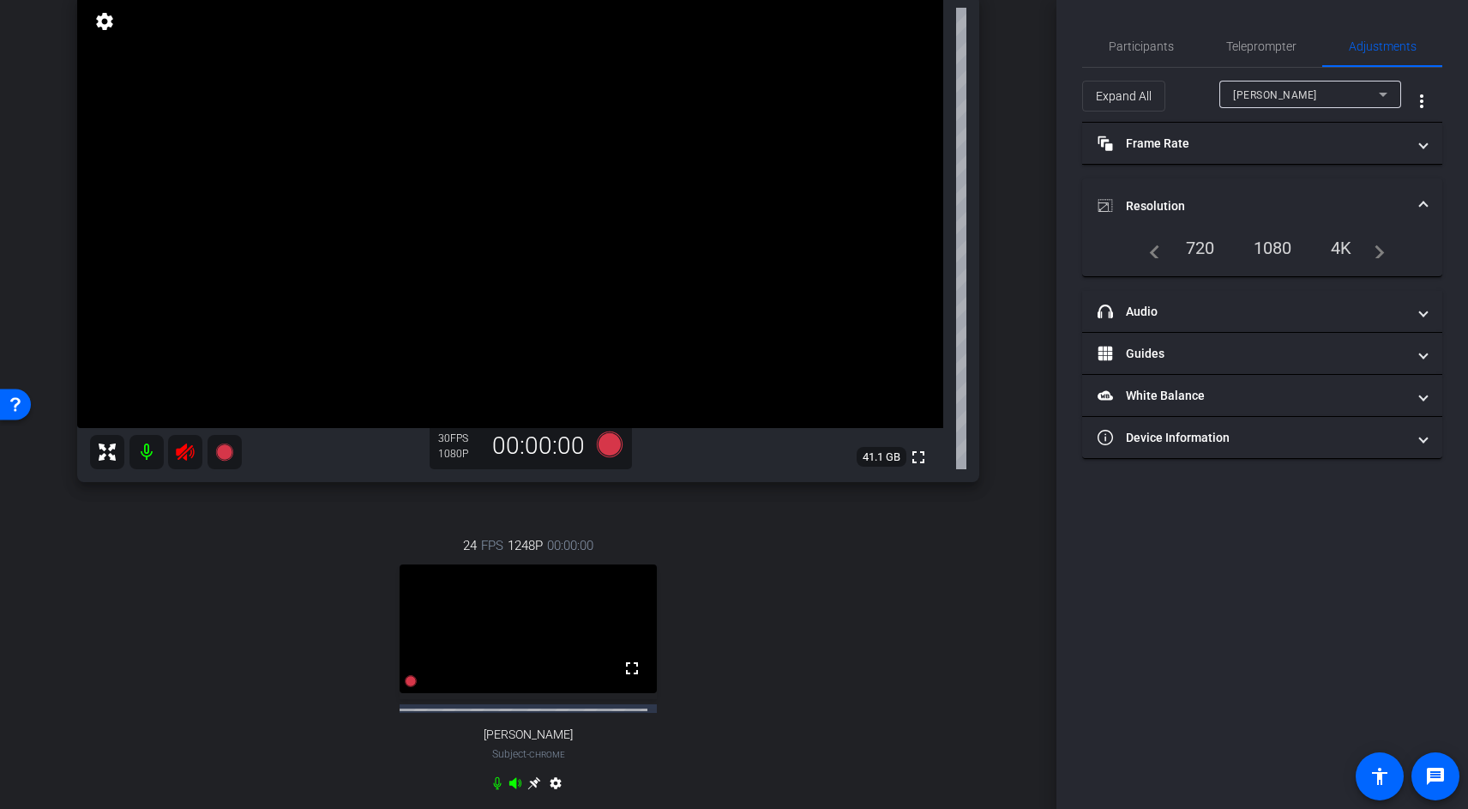
scroll to position [190, 0]
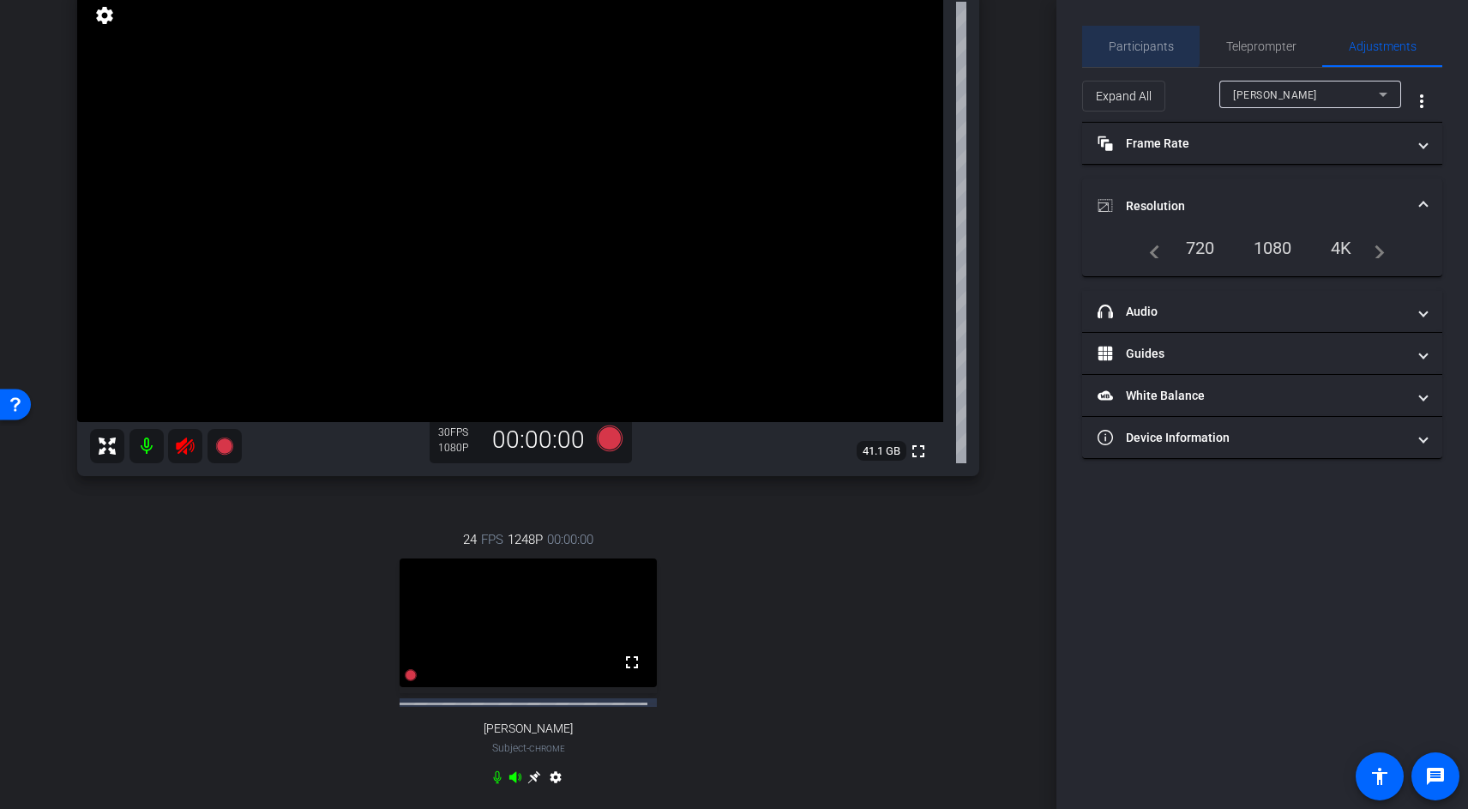
click at [1123, 33] on span "Participants" at bounding box center [1141, 46] width 65 height 41
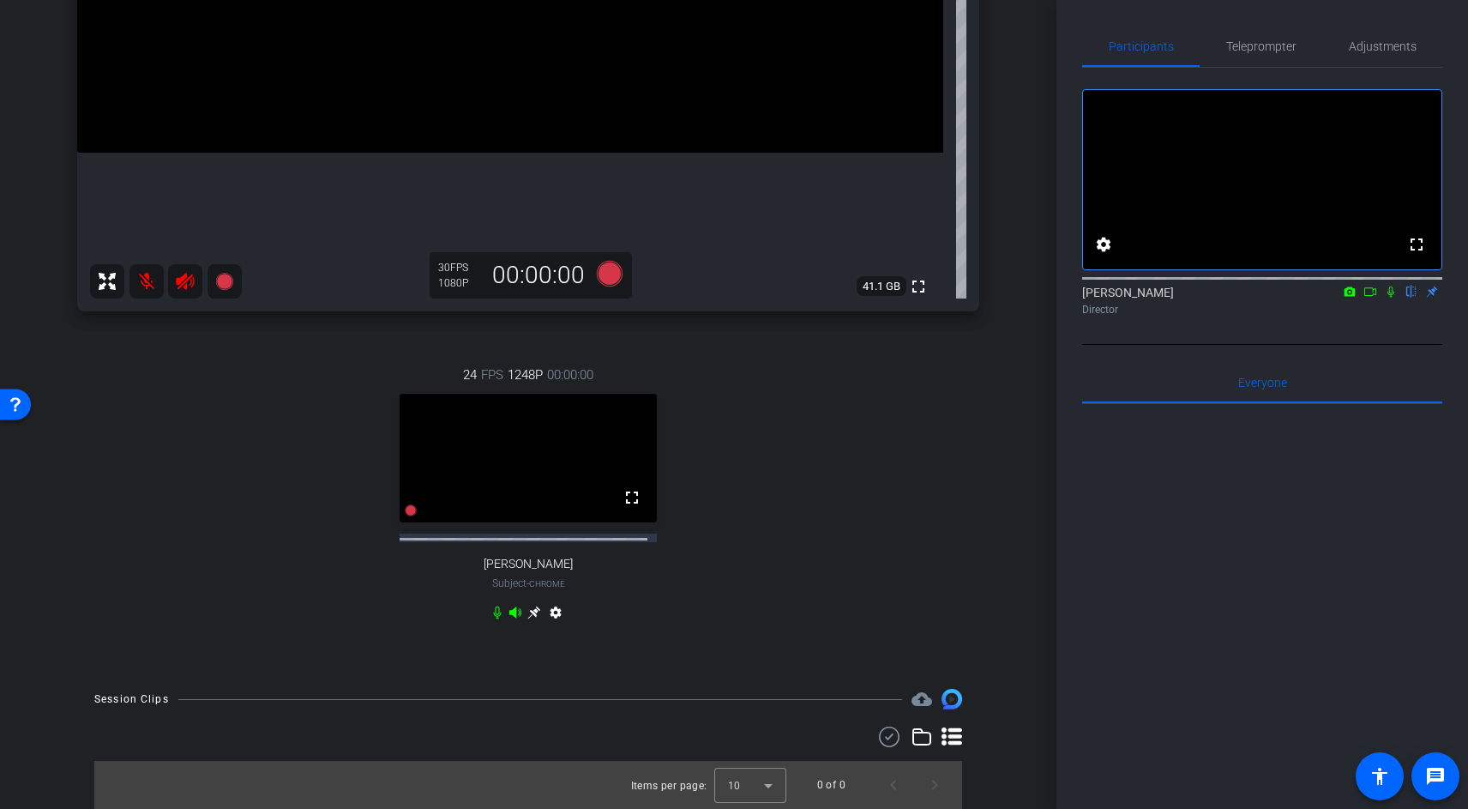
scroll to position [477, 0]
click at [1276, 40] on span "Teleprompter" at bounding box center [1261, 46] width 70 height 12
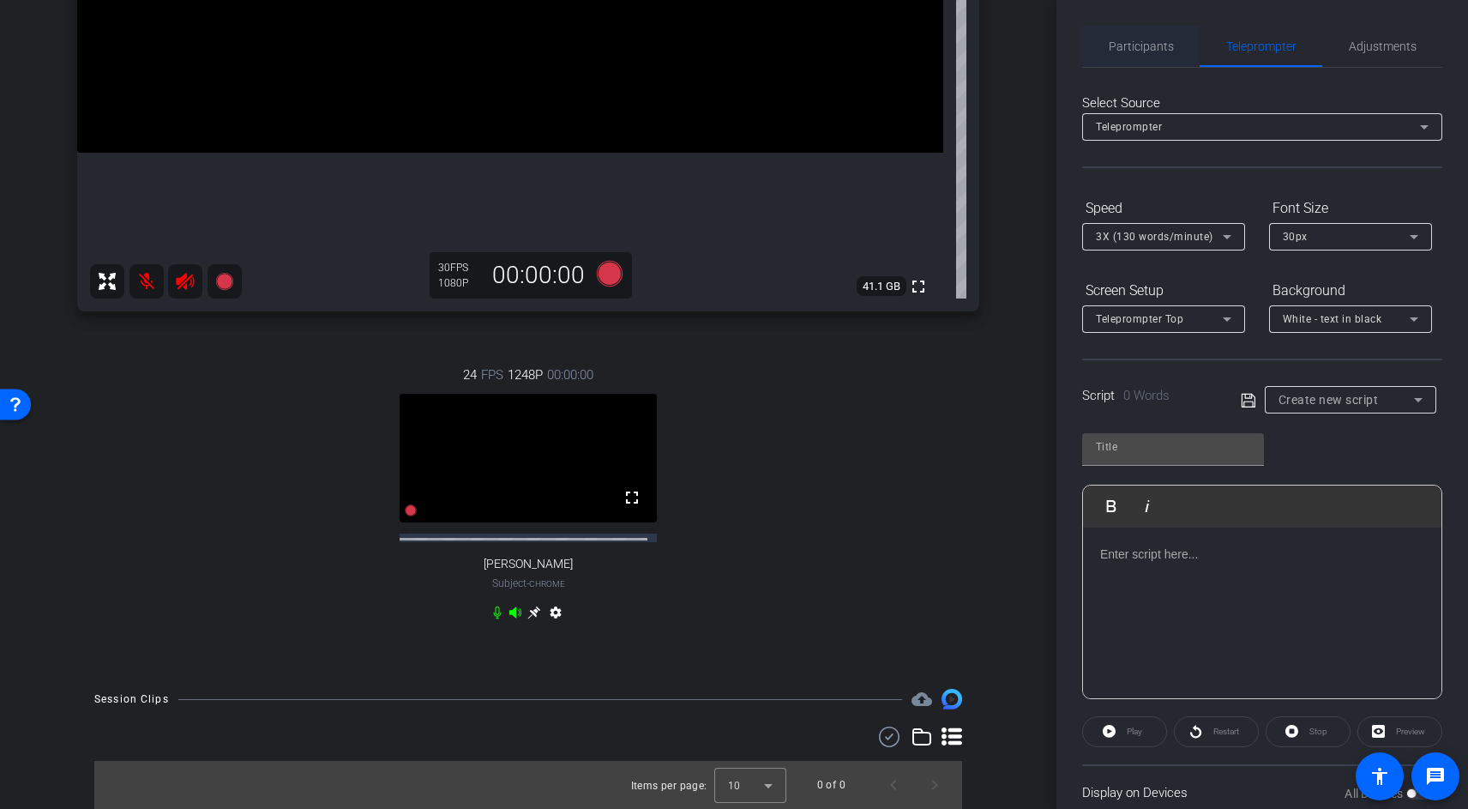
click at [1116, 47] on span "Participants" at bounding box center [1141, 46] width 65 height 12
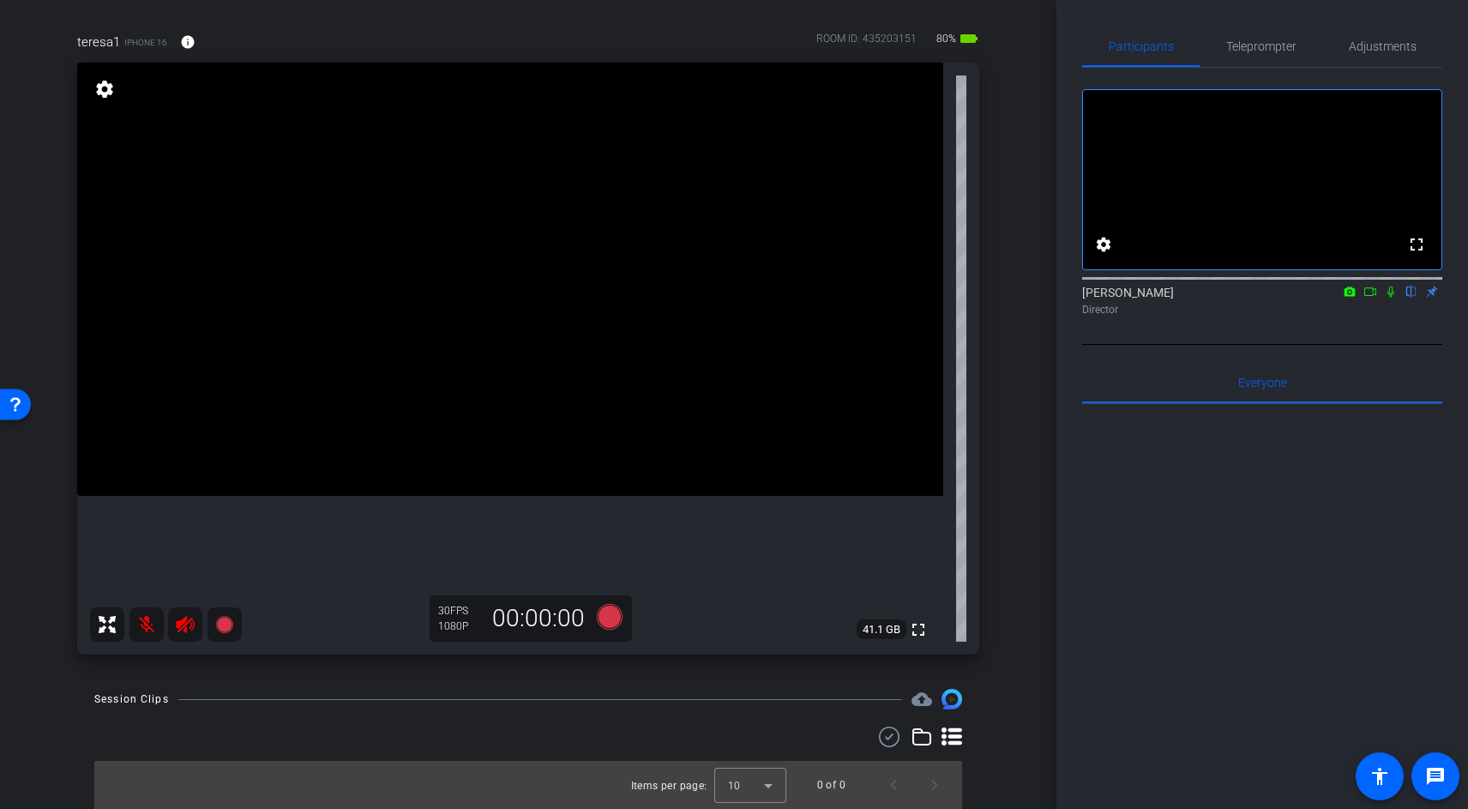
scroll to position [116, 0]
click at [141, 625] on mat-icon at bounding box center [146, 624] width 34 height 34
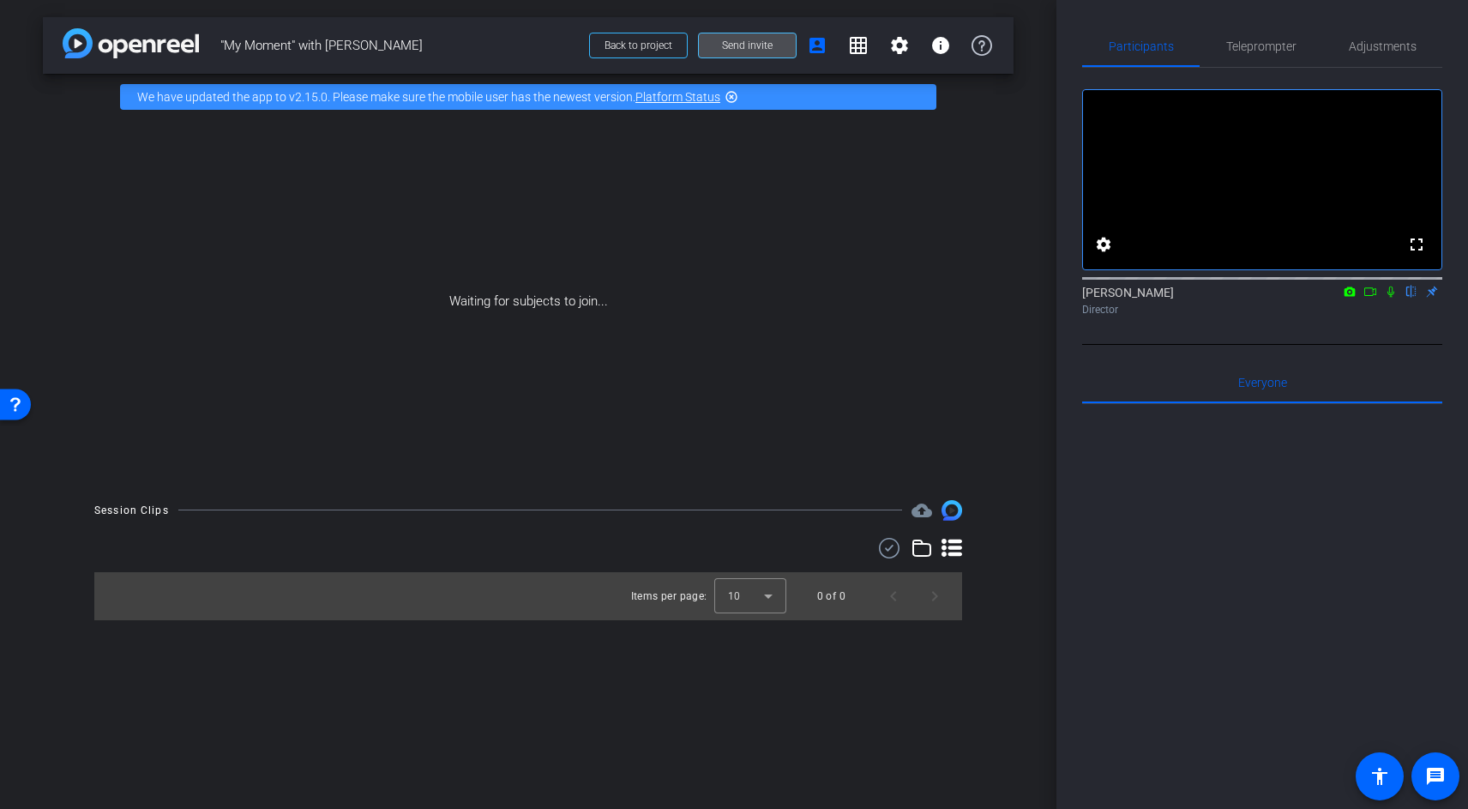
click at [727, 49] on span "Send invite" at bounding box center [747, 46] width 51 height 14
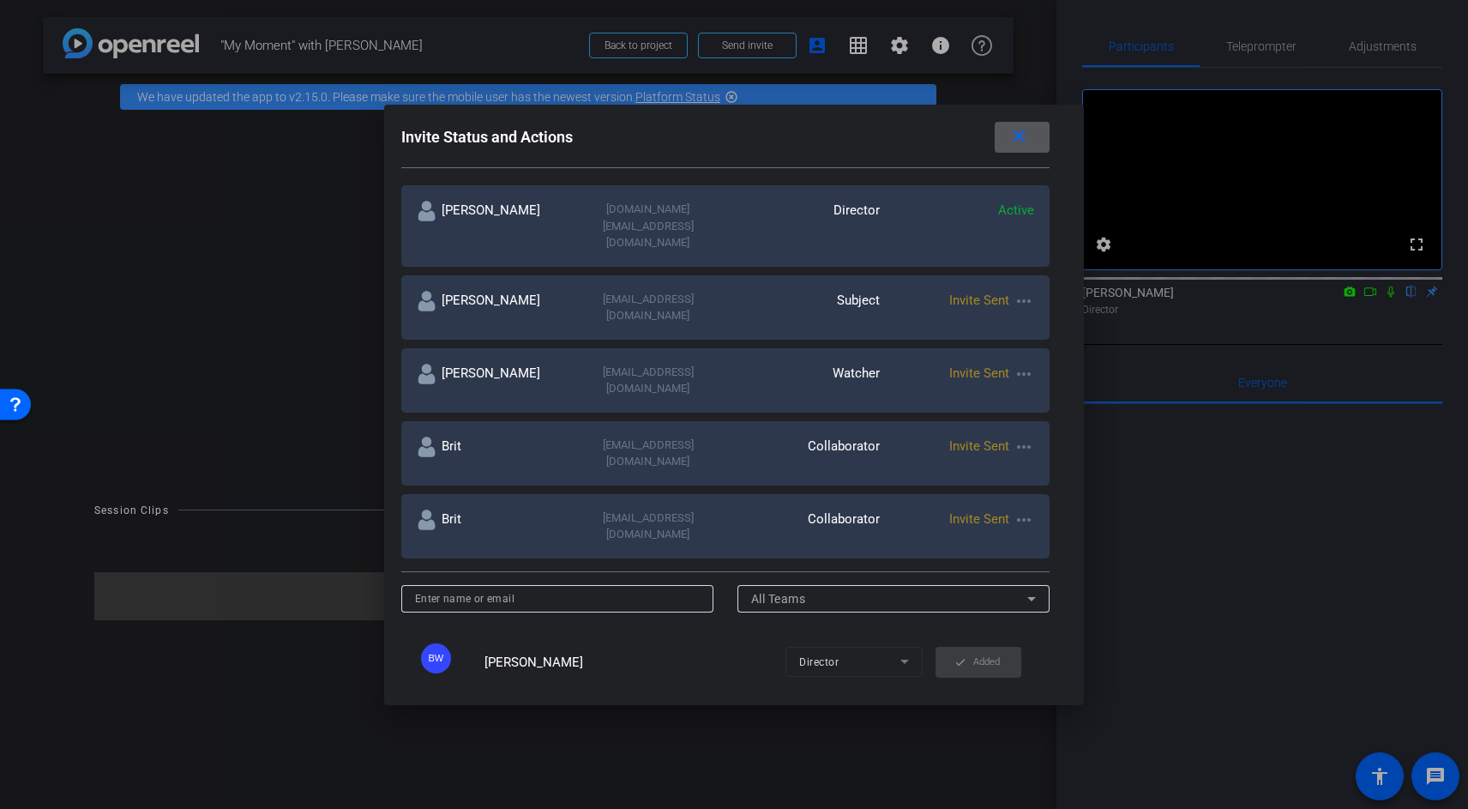
scroll to position [334, 0]
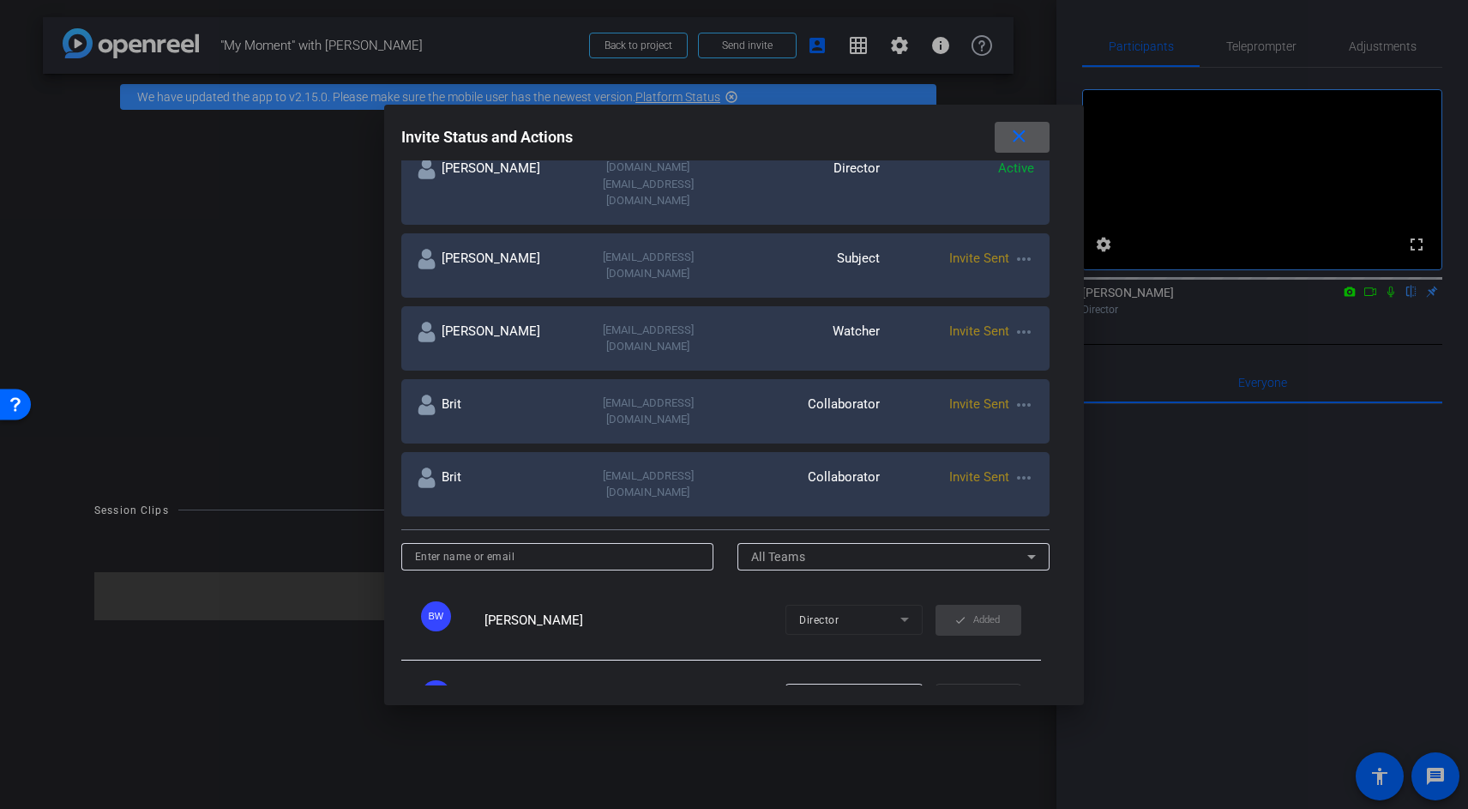
click at [884, 543] on div "All Teams" at bounding box center [894, 556] width 286 height 27
click at [701, 546] on div at bounding box center [734, 404] width 1468 height 809
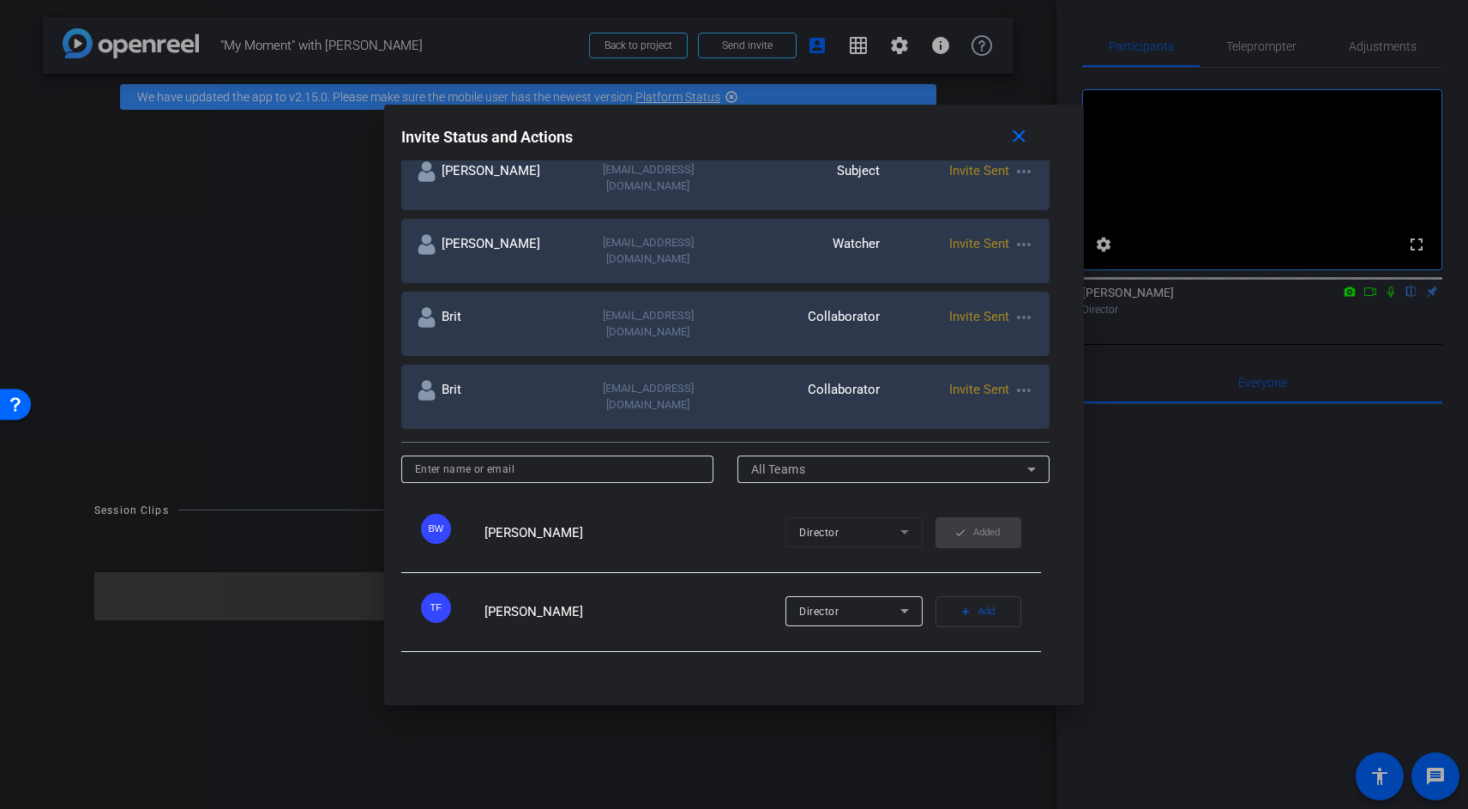
scroll to position [434, 0]
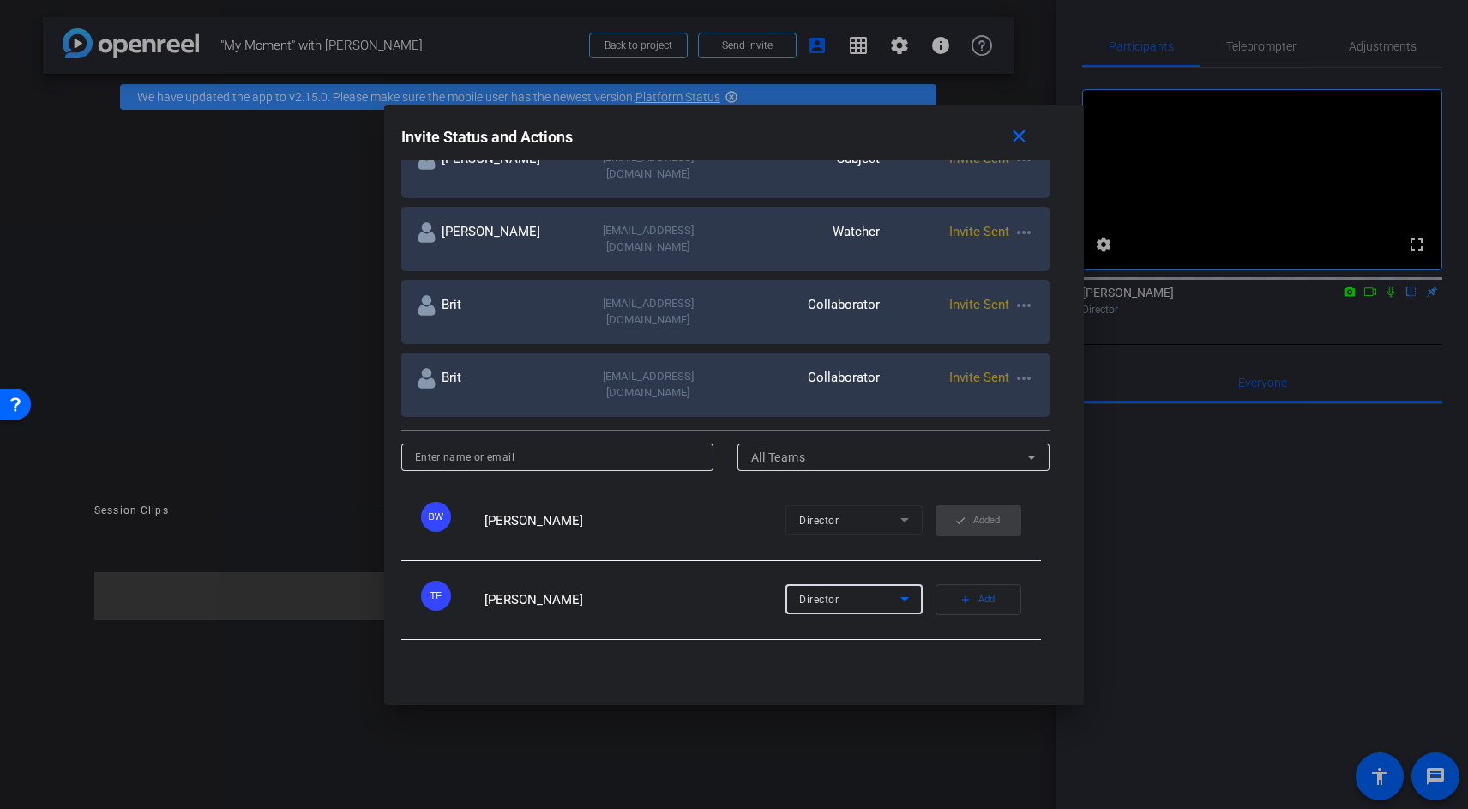
click at [823, 588] on div "Director" at bounding box center [849, 598] width 101 height 21
click at [973, 520] on div at bounding box center [734, 404] width 1468 height 809
click at [966, 593] on mat-icon "add" at bounding box center [966, 599] width 12 height 12
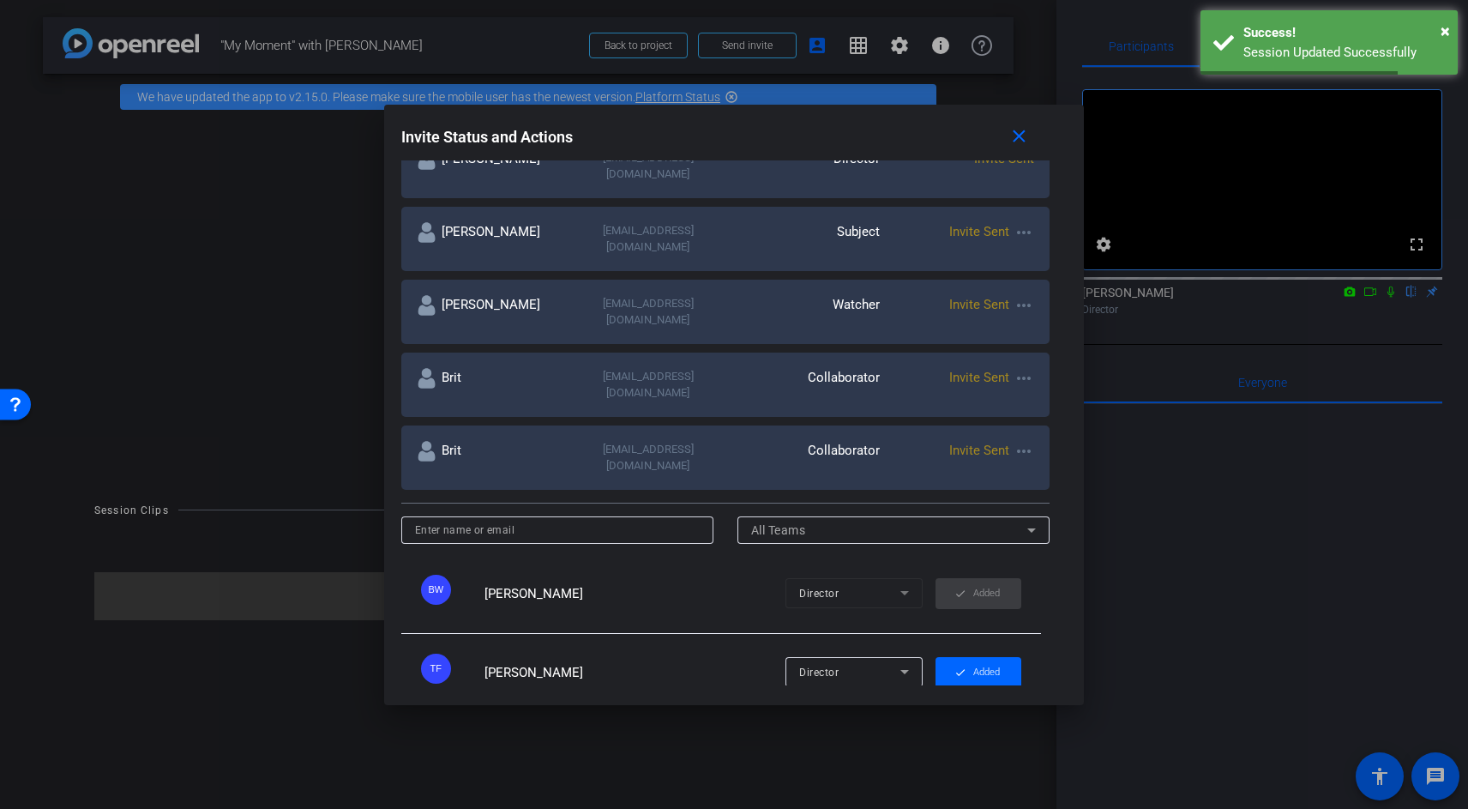
click at [856, 661] on div "Director" at bounding box center [849, 671] width 101 height 21
click at [1123, 595] on div at bounding box center [734, 404] width 1468 height 809
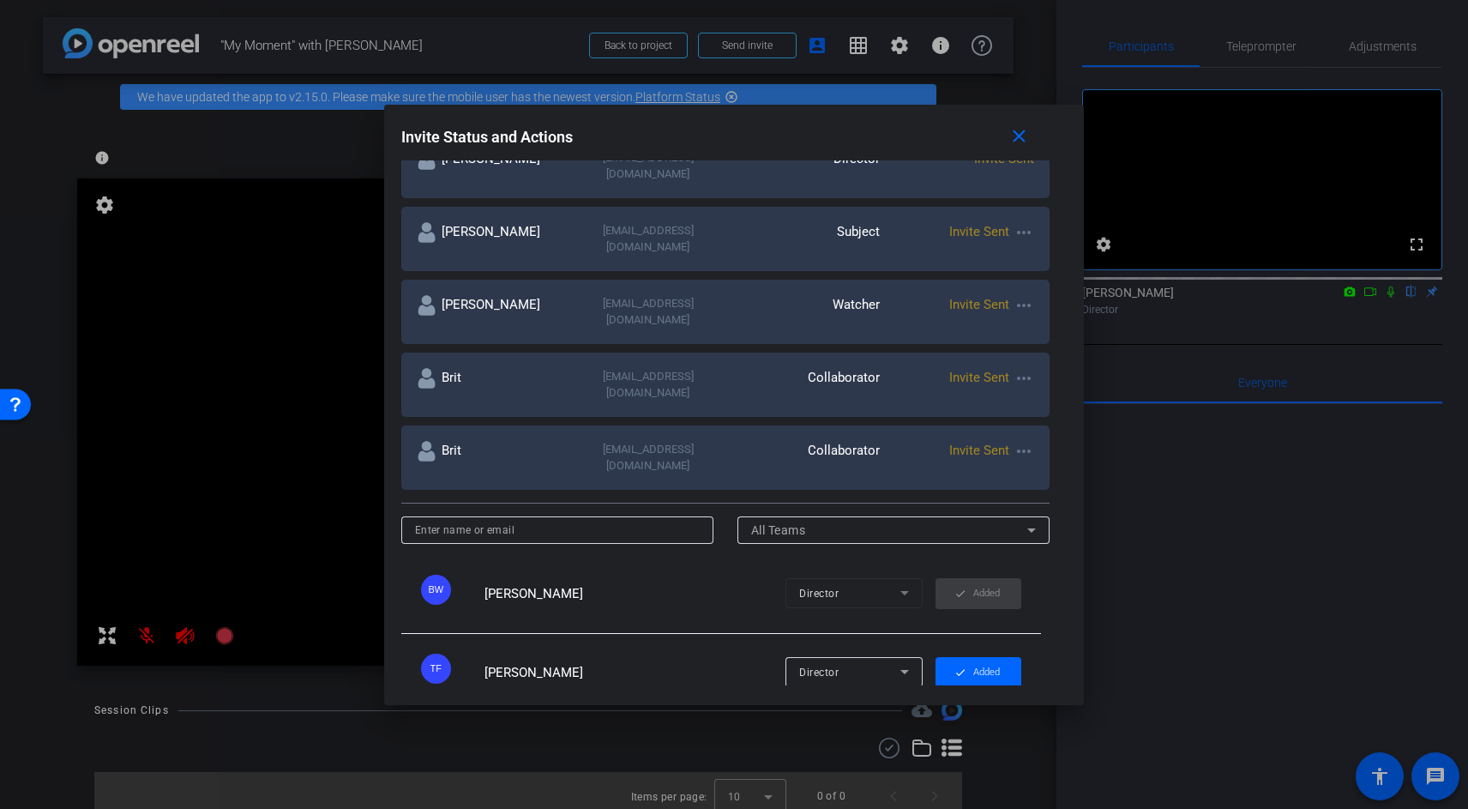
click at [268, 343] on div at bounding box center [734, 404] width 1468 height 809
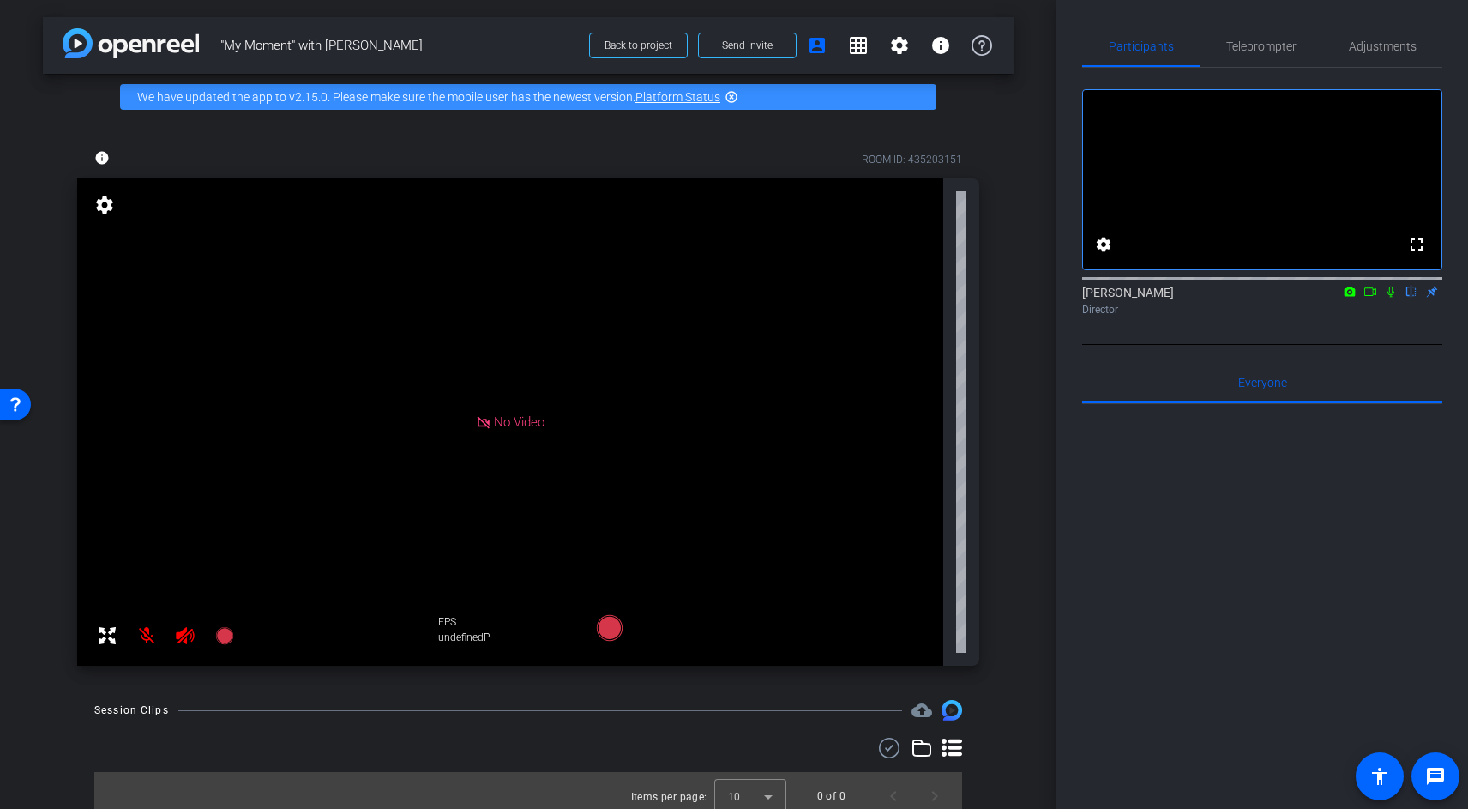
click at [1390, 298] on icon at bounding box center [1391, 292] width 14 height 12
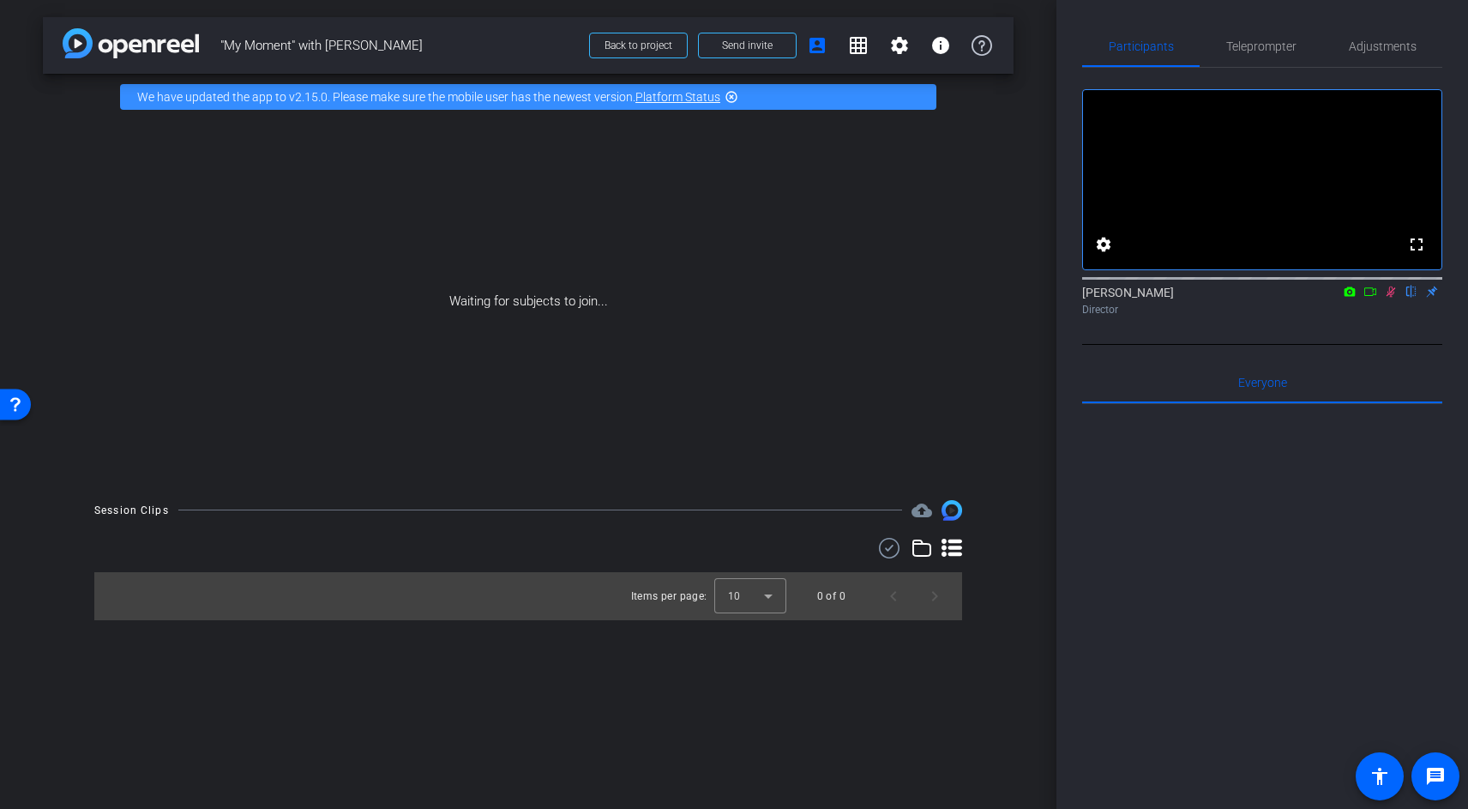
click at [756, 192] on div "Waiting for subjects to join..." at bounding box center [528, 301] width 971 height 363
click at [776, 53] on span at bounding box center [747, 45] width 97 height 41
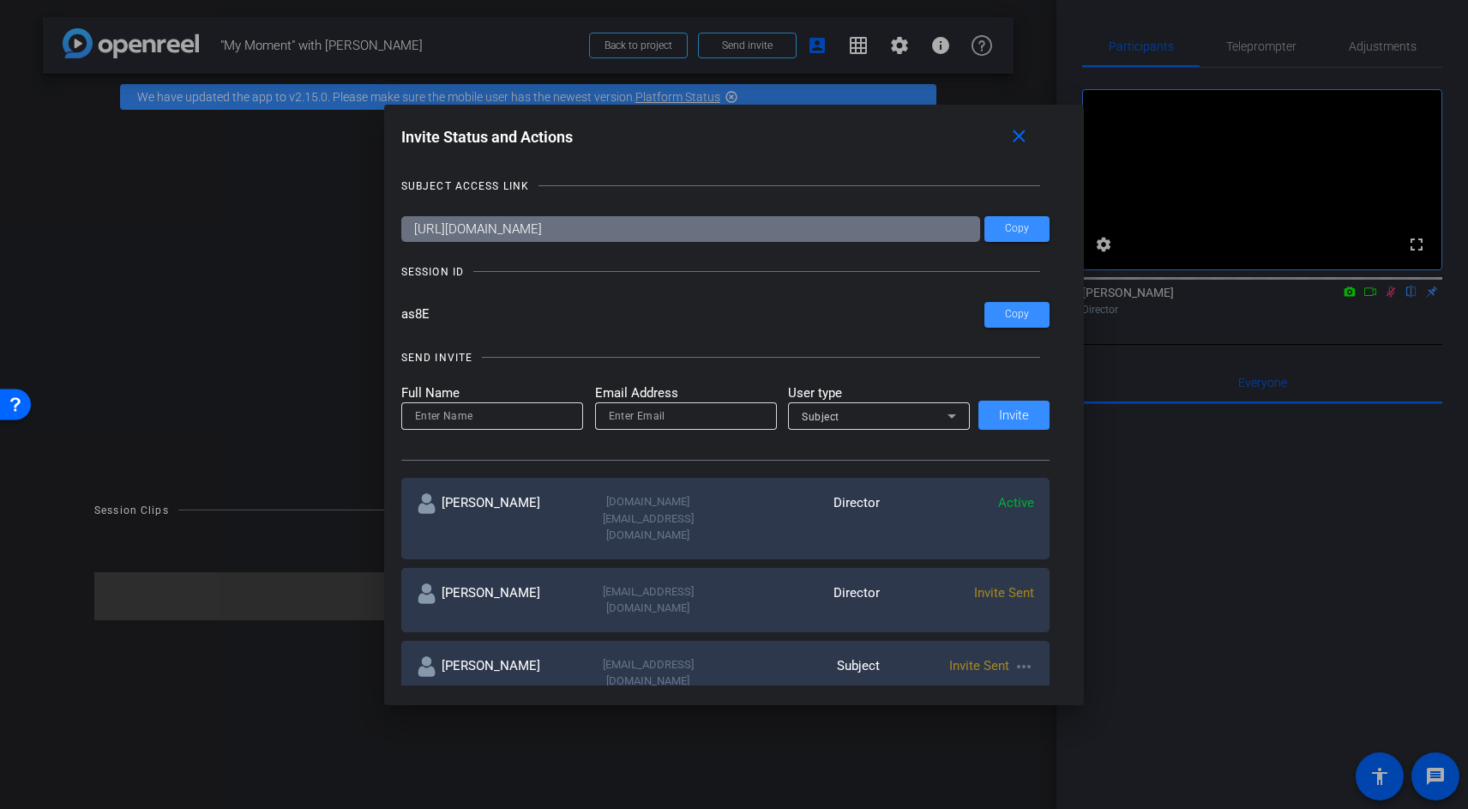
click at [417, 307] on input "as8E" at bounding box center [693, 315] width 584 height 26
click at [1233, 586] on div at bounding box center [734, 404] width 1468 height 809
